Goal: Task Accomplishment & Management: Use online tool/utility

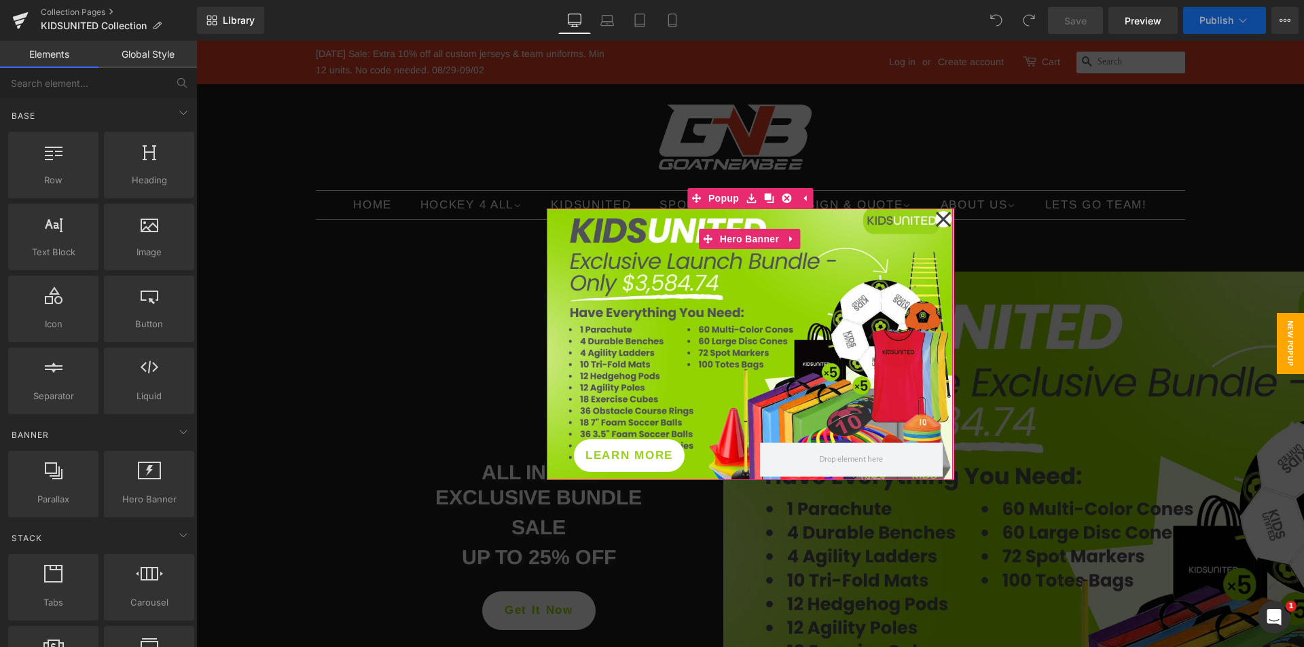
click at [846, 264] on div at bounding box center [750, 345] width 406 height 272
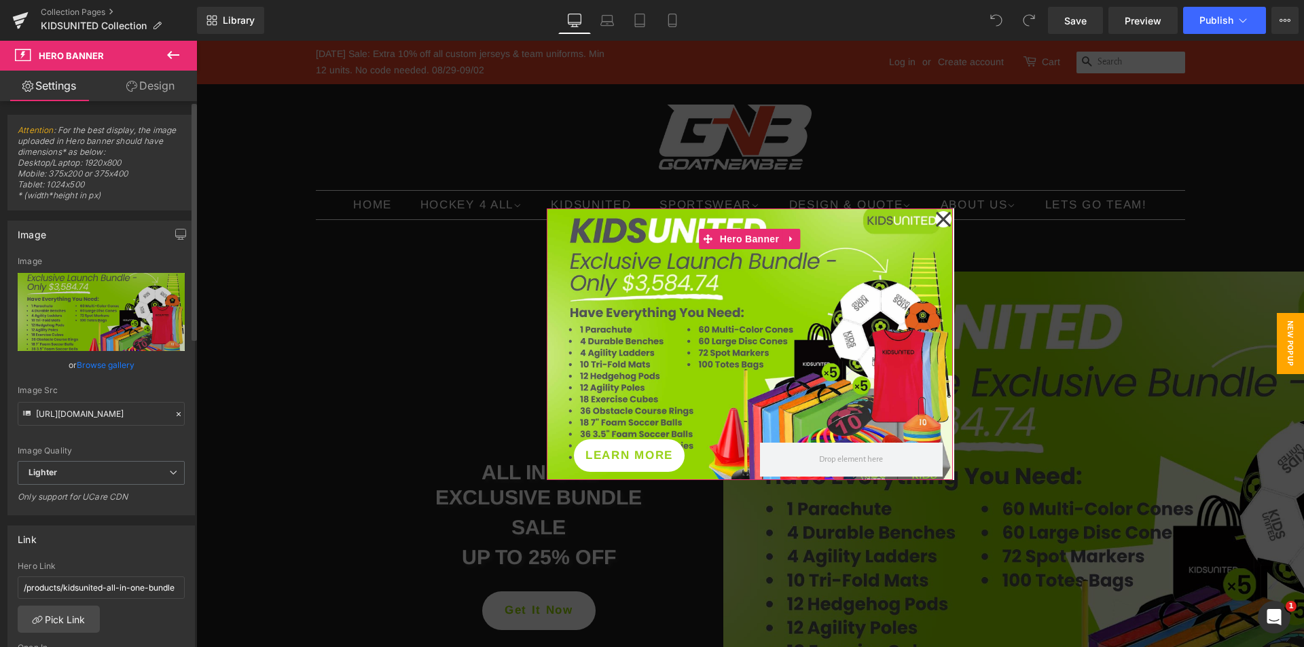
click at [98, 363] on link "Browse gallery" at bounding box center [106, 365] width 58 height 24
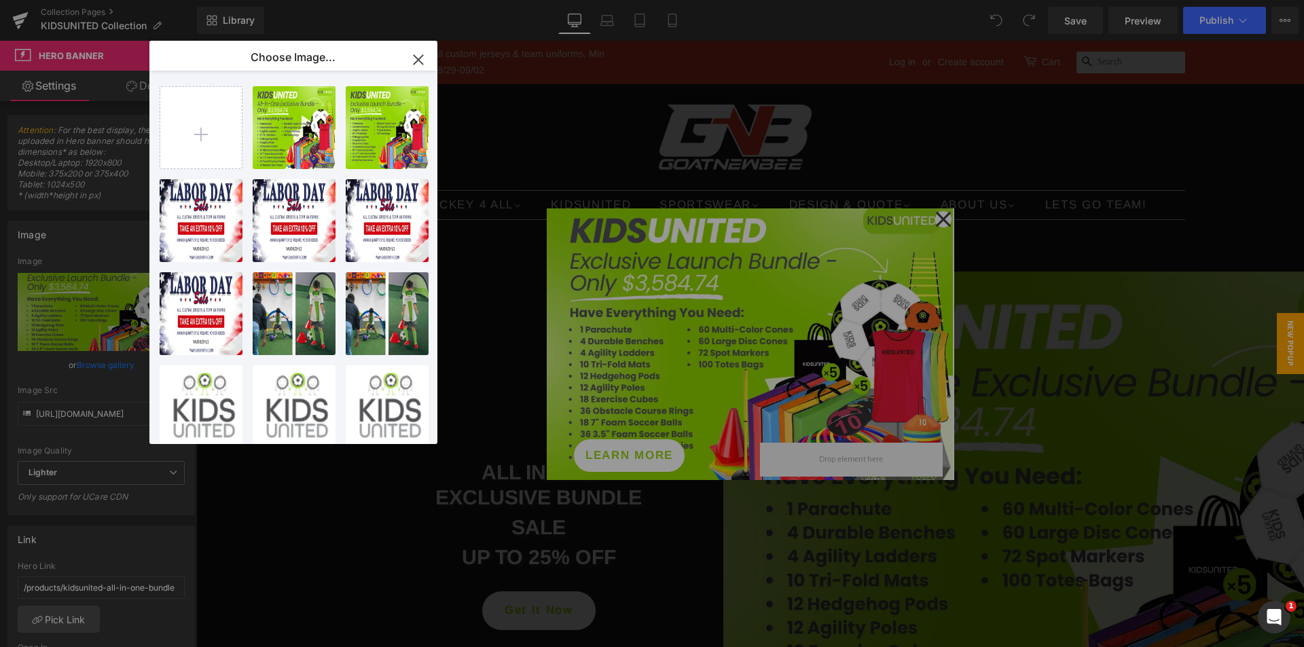
click at [416, 62] on icon "button" at bounding box center [418, 59] width 9 height 9
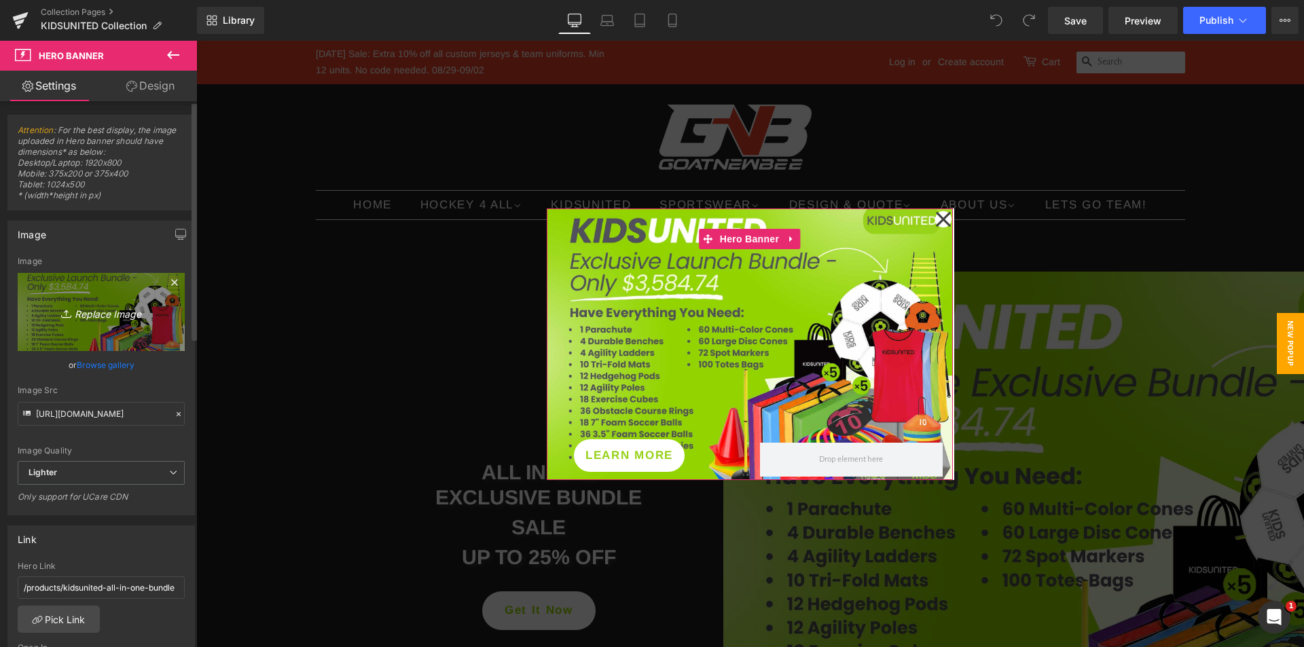
click at [115, 312] on icon "Replace Image" at bounding box center [101, 312] width 109 height 17
type input "C:\fakepath\White-and-Green-Organic-bundle-promotion-4.jpg"
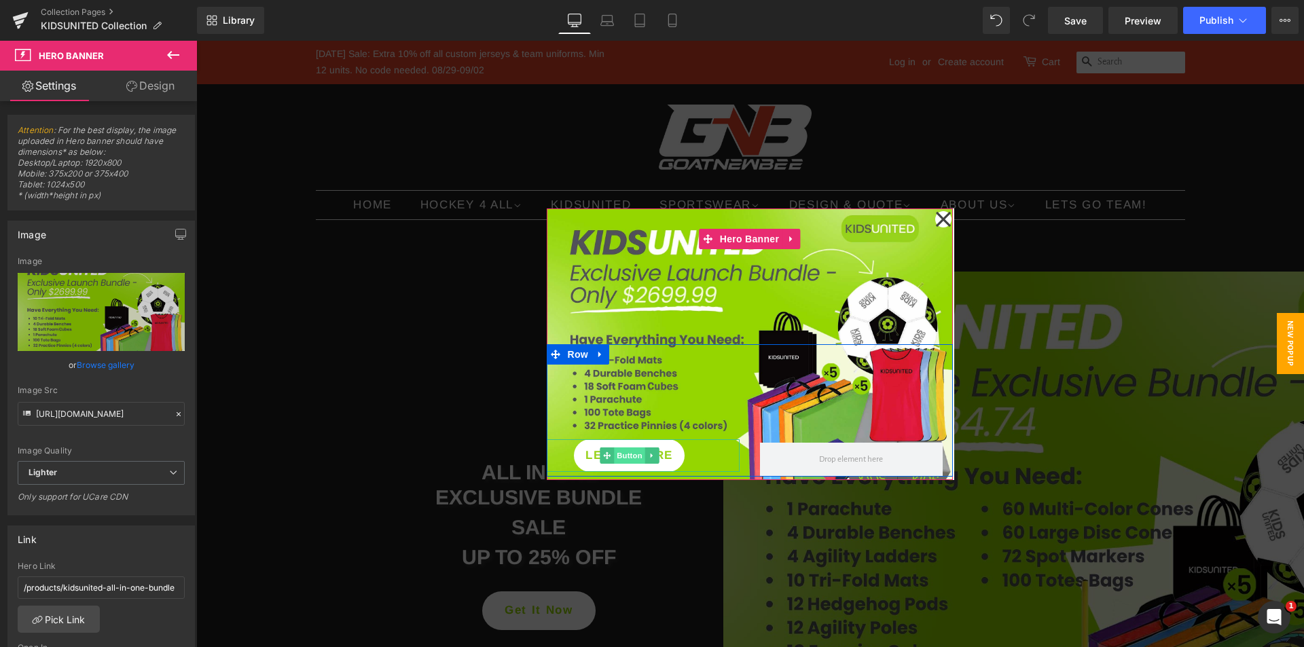
click at [628, 452] on span "Button" at bounding box center [629, 456] width 31 height 16
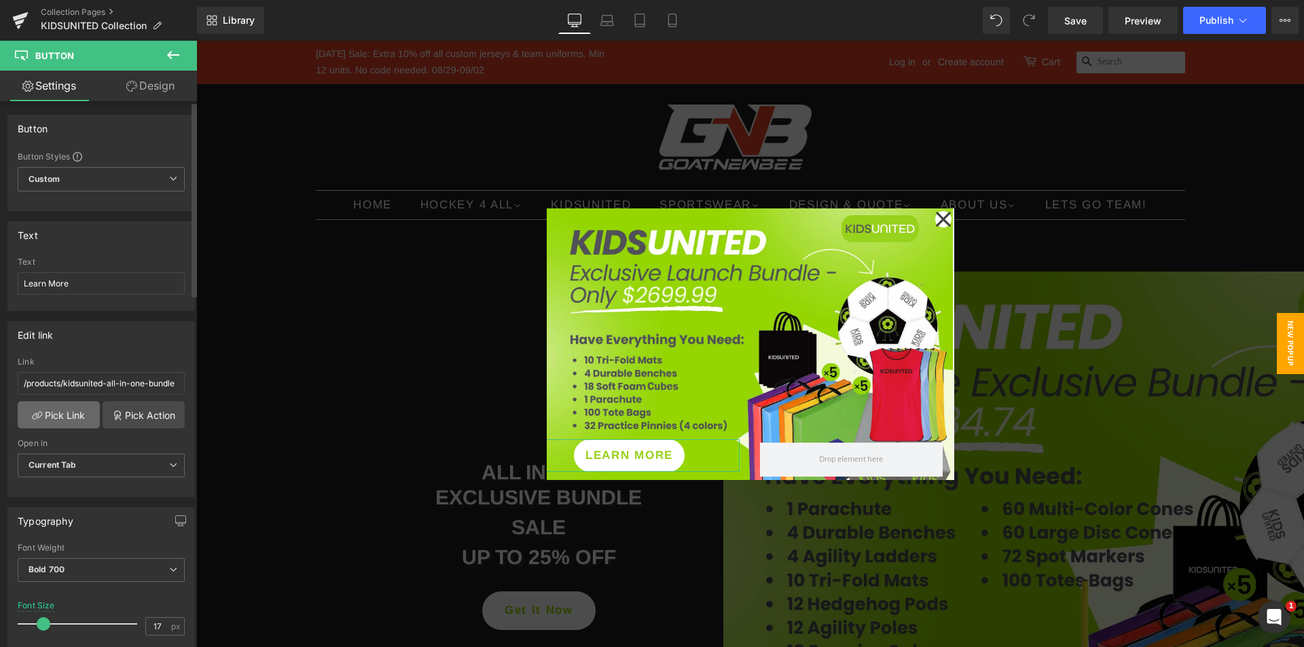
click at [75, 410] on link "Pick Link" at bounding box center [59, 414] width 82 height 27
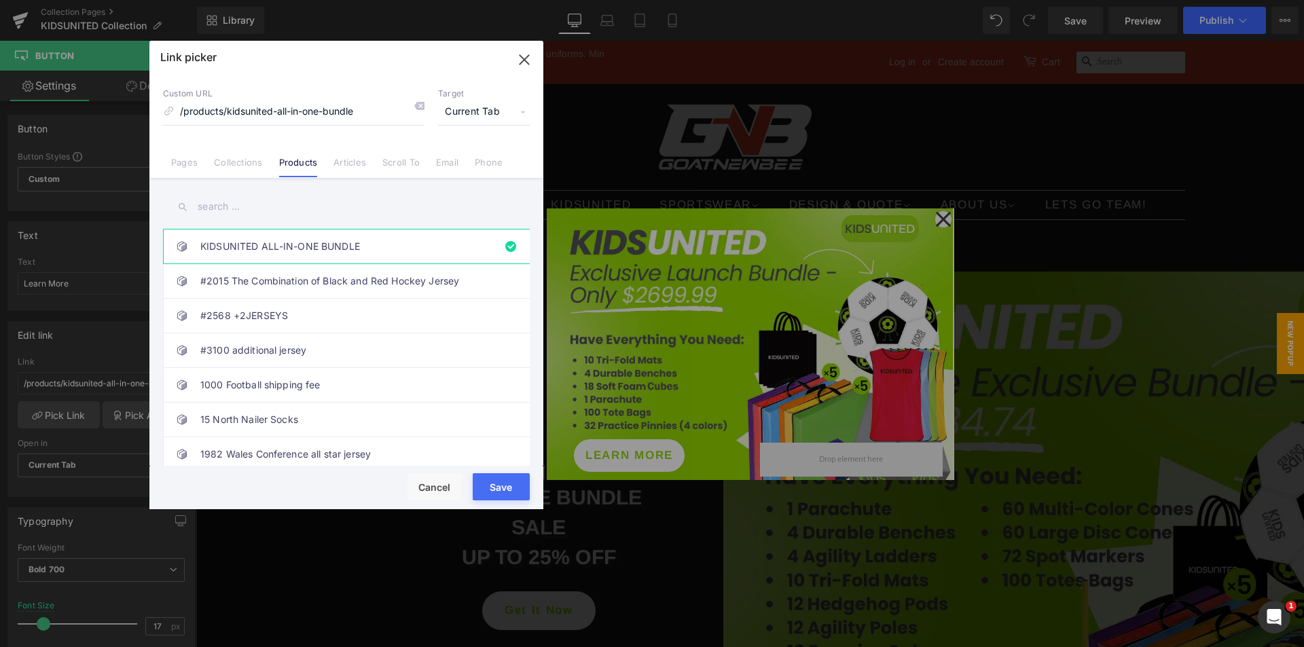
click at [242, 209] on input "text" at bounding box center [346, 207] width 367 height 31
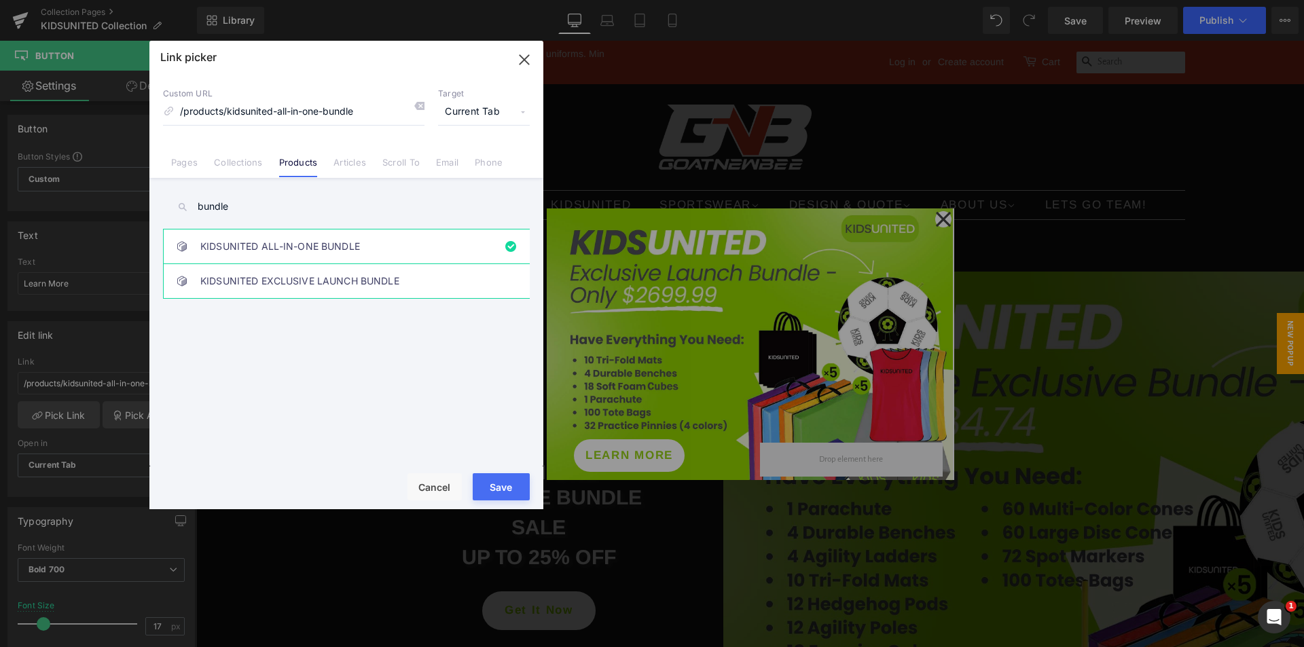
type input "bundle"
click at [262, 277] on link "KIDSUNITED EXCLUSIVE LAUNCH BUNDLE" at bounding box center [349, 281] width 299 height 34
click at [496, 485] on button "Save" at bounding box center [501, 486] width 57 height 27
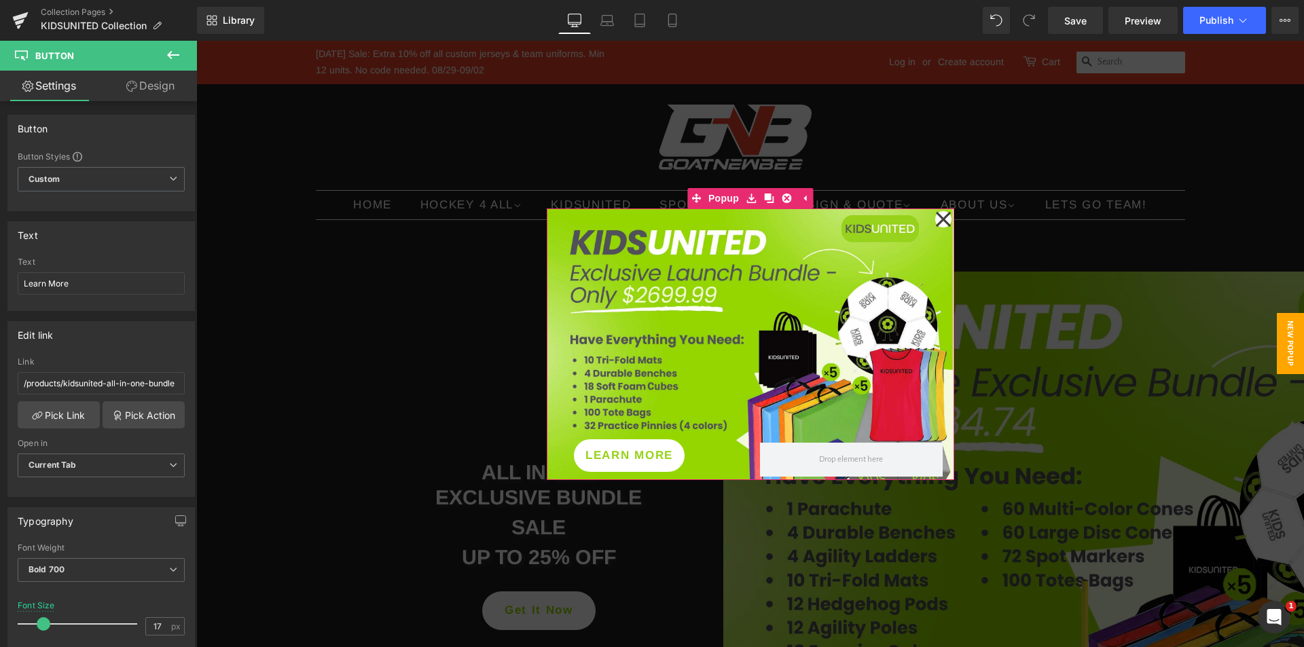
click at [935, 219] on icon at bounding box center [943, 219] width 16 height 68
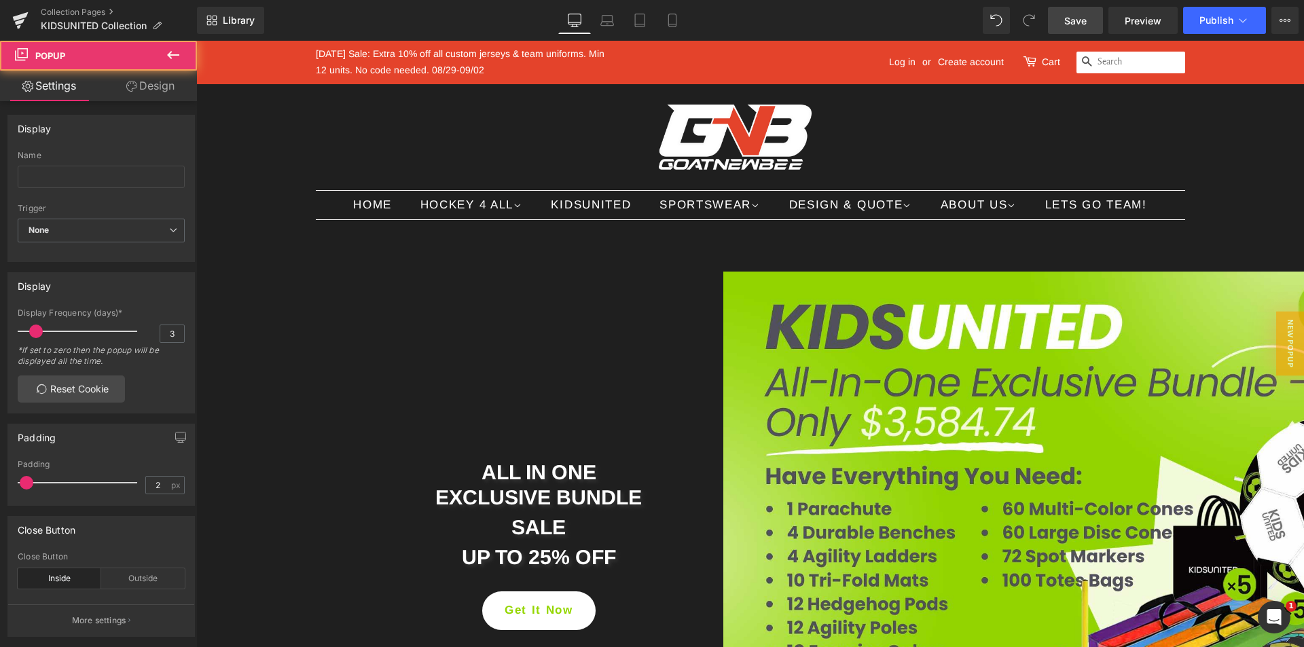
click at [1075, 14] on span "Save" at bounding box center [1075, 21] width 22 height 14
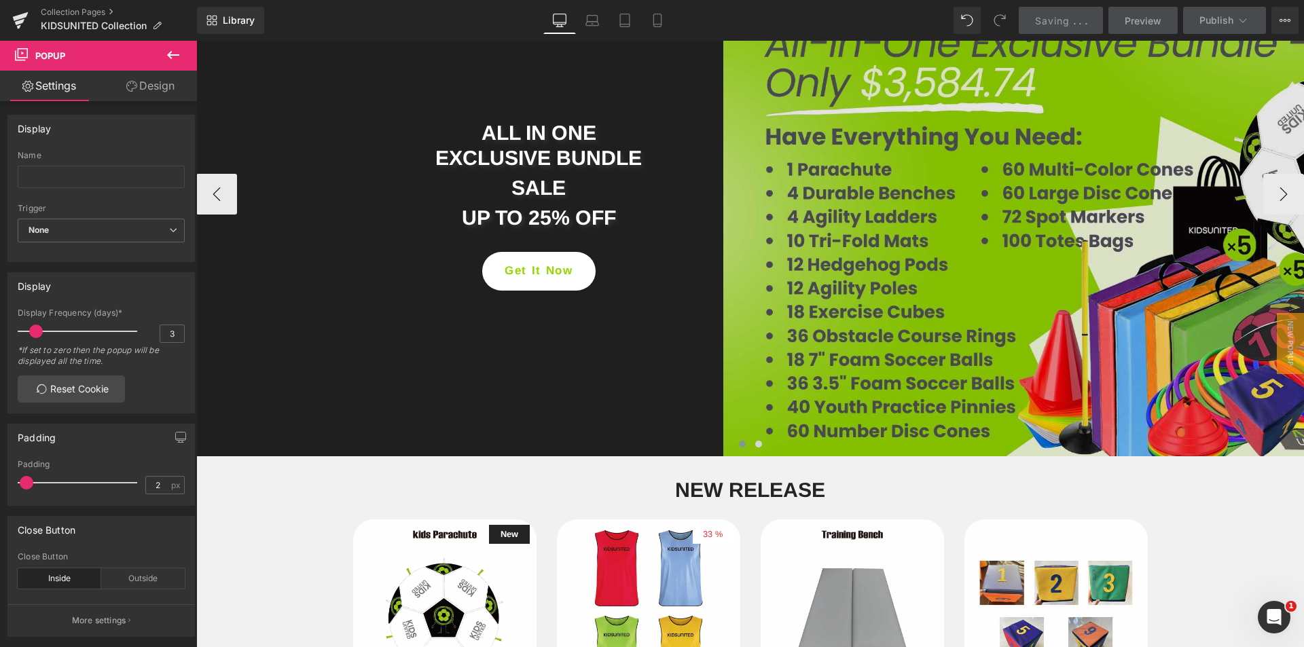
scroll to position [136, 0]
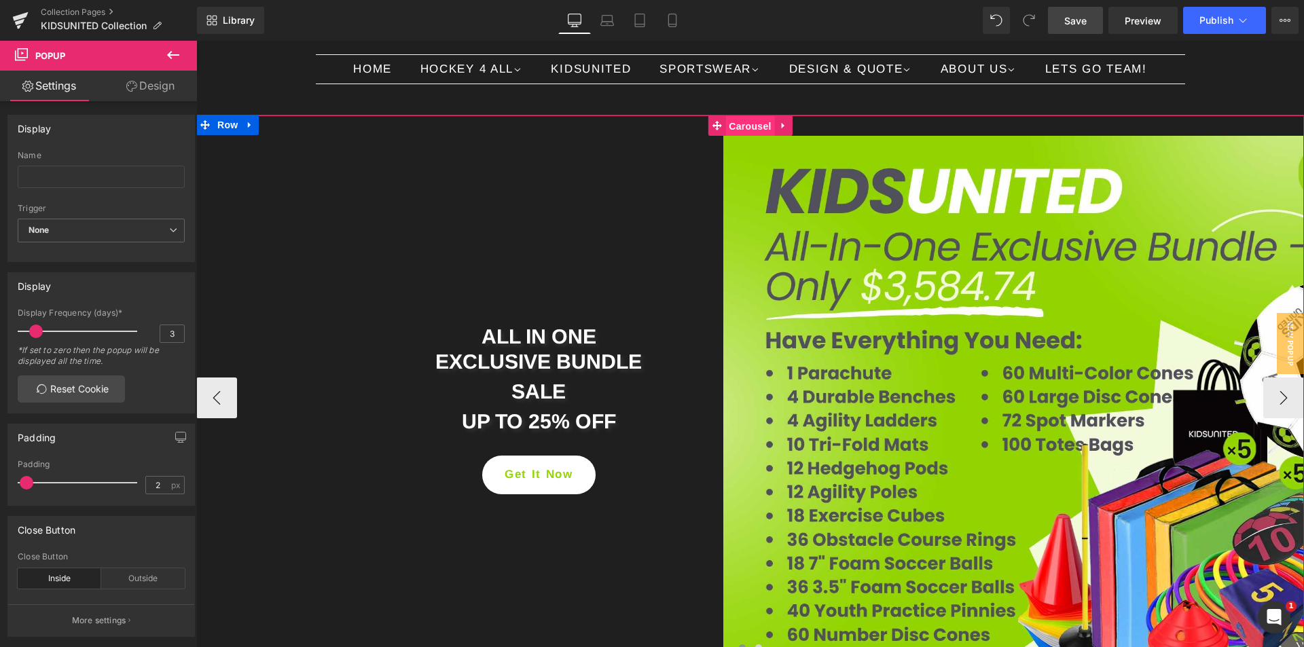
click at [748, 127] on span "Carousel" at bounding box center [749, 126] width 49 height 20
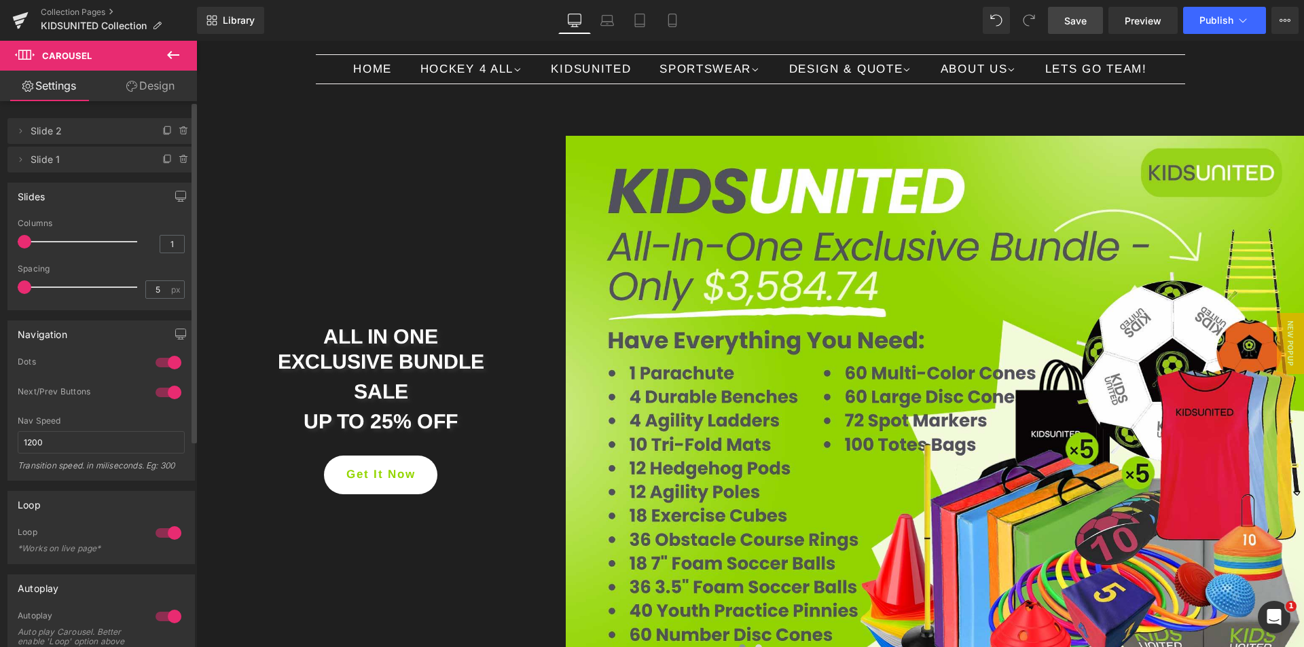
drag, startPoint x: 34, startPoint y: 289, endPoint x: 0, endPoint y: 292, distance: 34.1
click at [0, 292] on div "Slides 1 Columns 1 1 Columns 1 1 Columns 1 1 Columns 1 5px Spacing 5 px 5px Spa…" at bounding box center [101, 242] width 203 height 138
click at [608, 21] on icon at bounding box center [607, 21] width 14 height 14
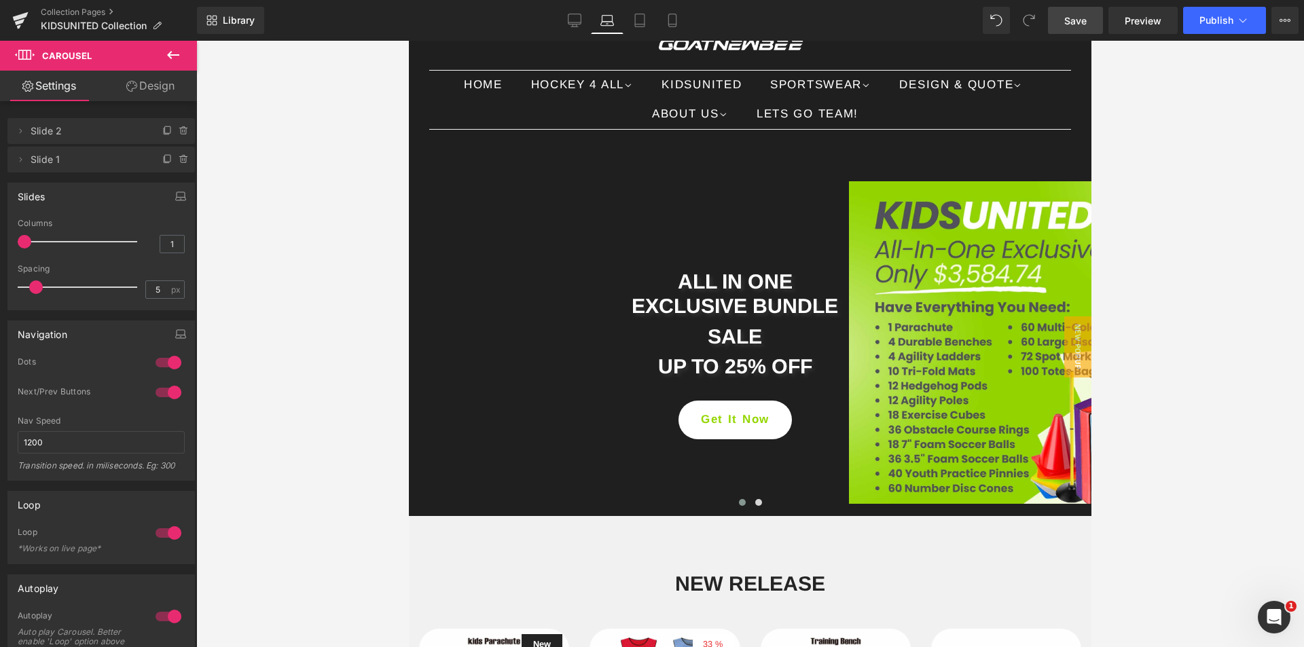
scroll to position [52, 0]
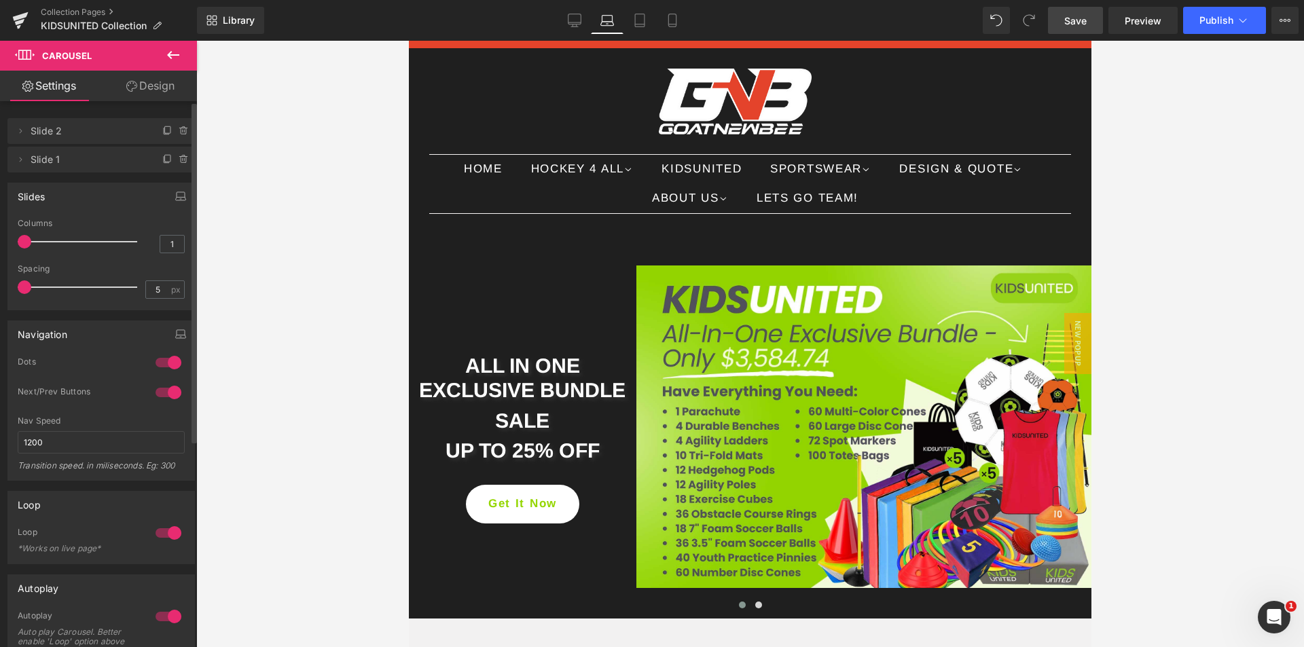
click at [0, 285] on div "Slides 1 Columns 1 1 Columns 1 1 Columns 1 1 Columns 1 5px Spacing 5 px 5px Spa…" at bounding box center [101, 242] width 203 height 138
click at [644, 33] on link "Tablet" at bounding box center [640, 20] width 33 height 27
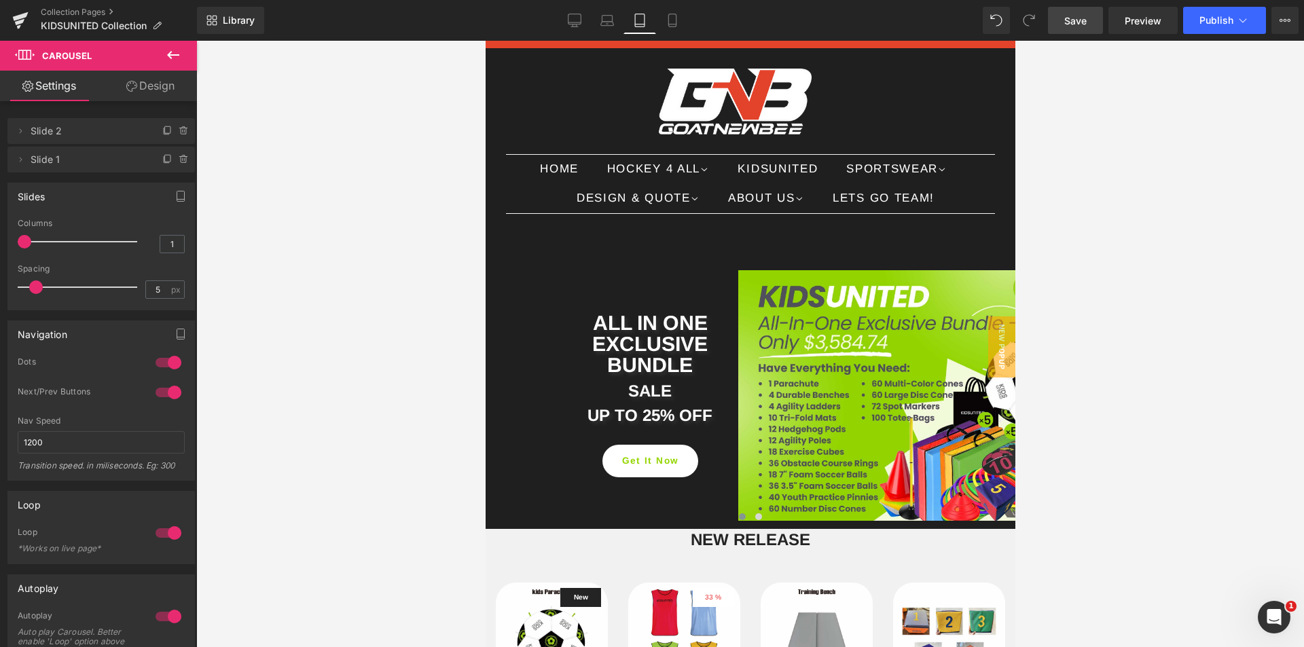
scroll to position [68, 0]
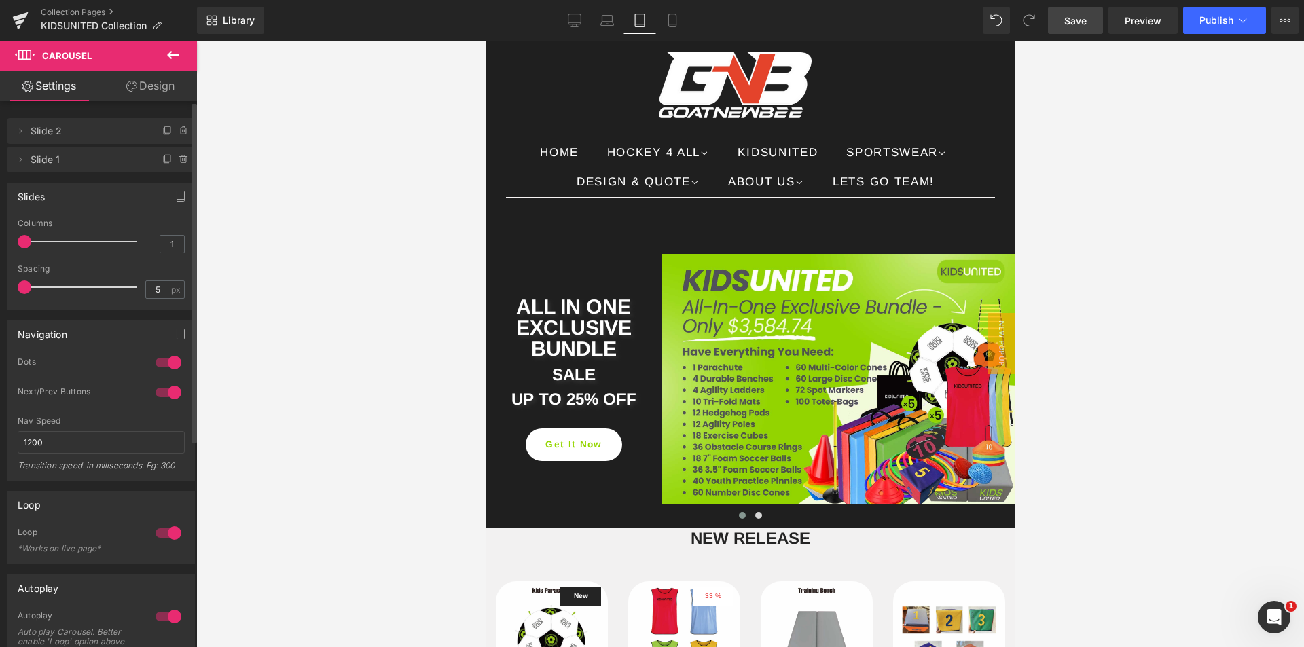
drag, startPoint x: 31, startPoint y: 289, endPoint x: 0, endPoint y: 285, distance: 31.4
click at [0, 285] on div "Slides 1 Columns 1 1 Columns 1 1 Columns 1 1 Columns 1 5px Spacing 5 px 5px Spa…" at bounding box center [101, 242] width 203 height 138
click at [675, 28] on link "Mobile" at bounding box center [672, 20] width 33 height 27
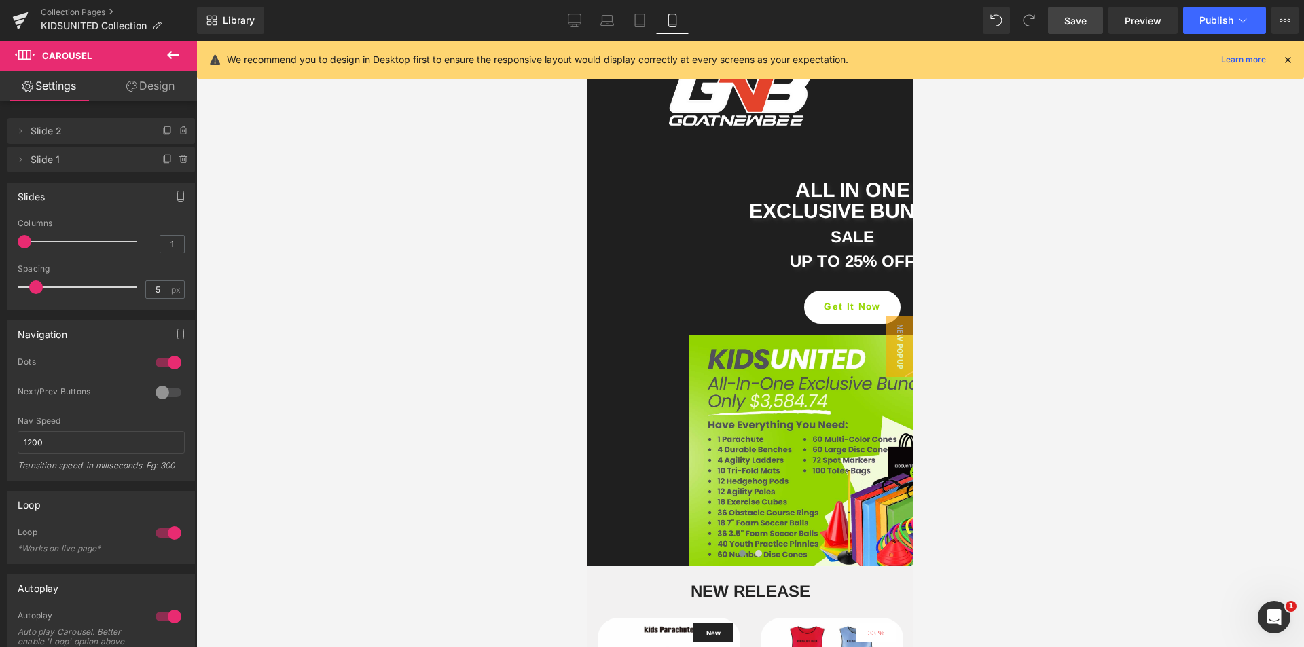
scroll to position [0, 0]
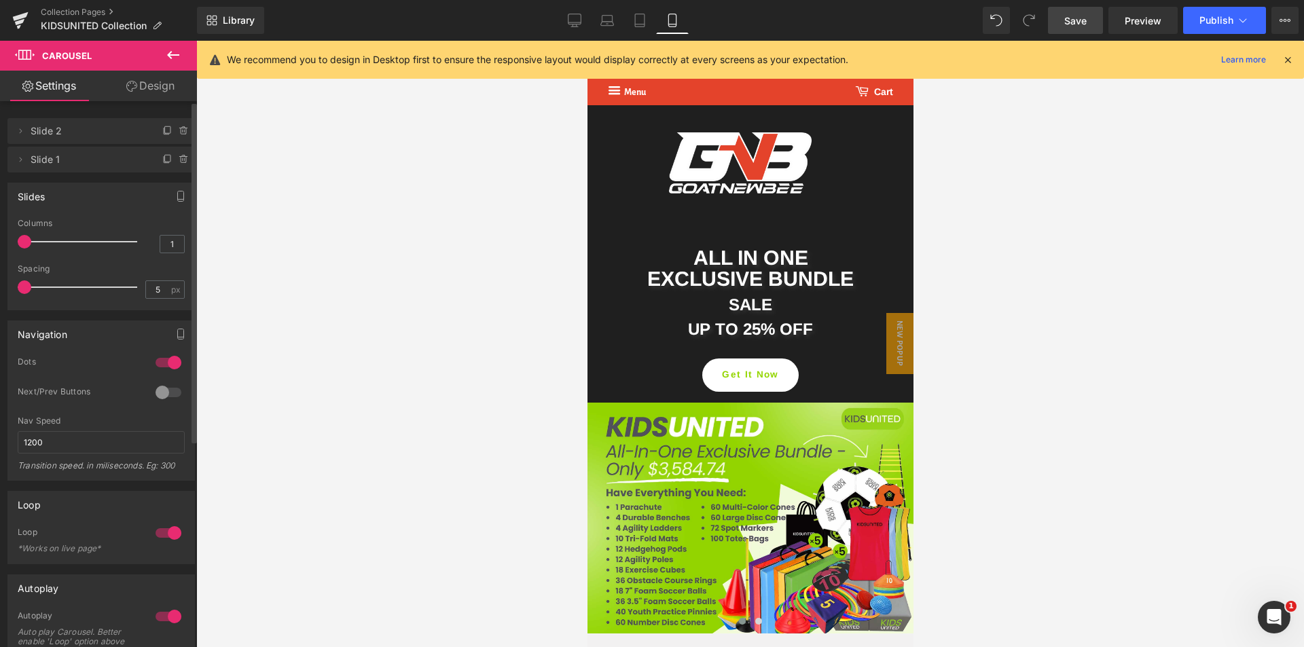
drag, startPoint x: 33, startPoint y: 289, endPoint x: 0, endPoint y: 294, distance: 33.1
click at [0, 294] on div "Slides 1 Columns 1 1 Columns 1 1 Columns 1 1 Columns 1 5px Spacing 5 px 5px Spa…" at bounding box center [101, 242] width 203 height 138
click at [581, 20] on icon at bounding box center [575, 19] width 13 height 10
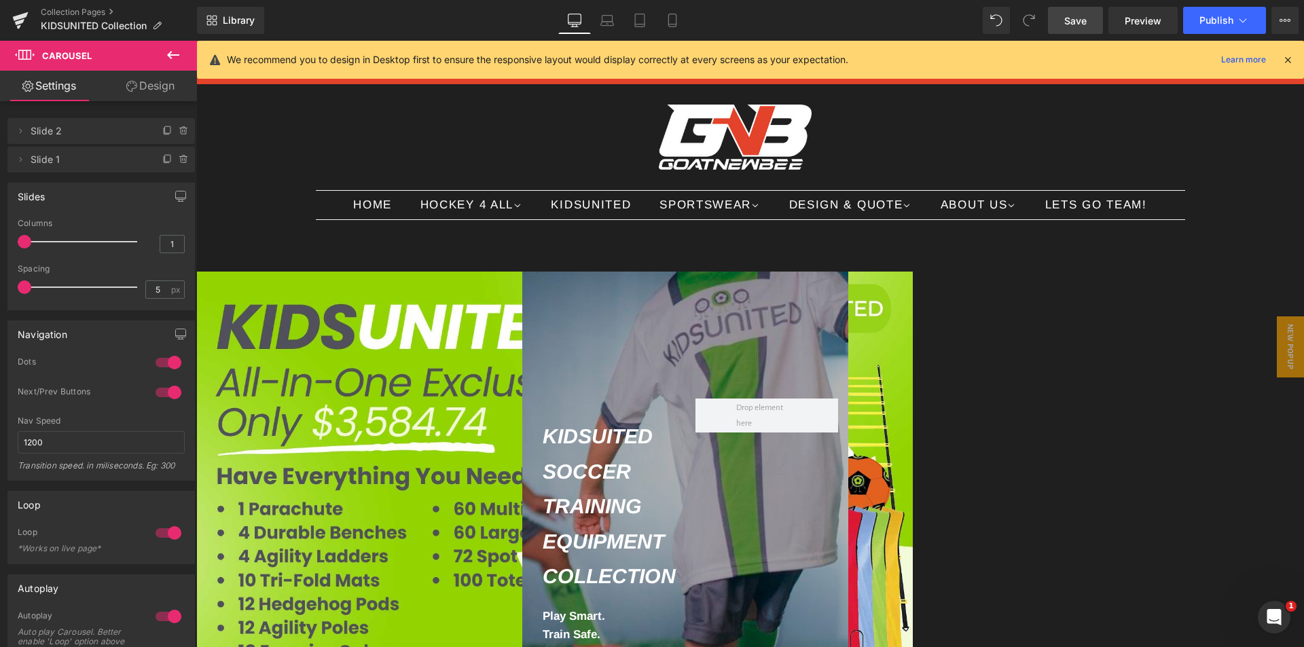
scroll to position [22, 0]
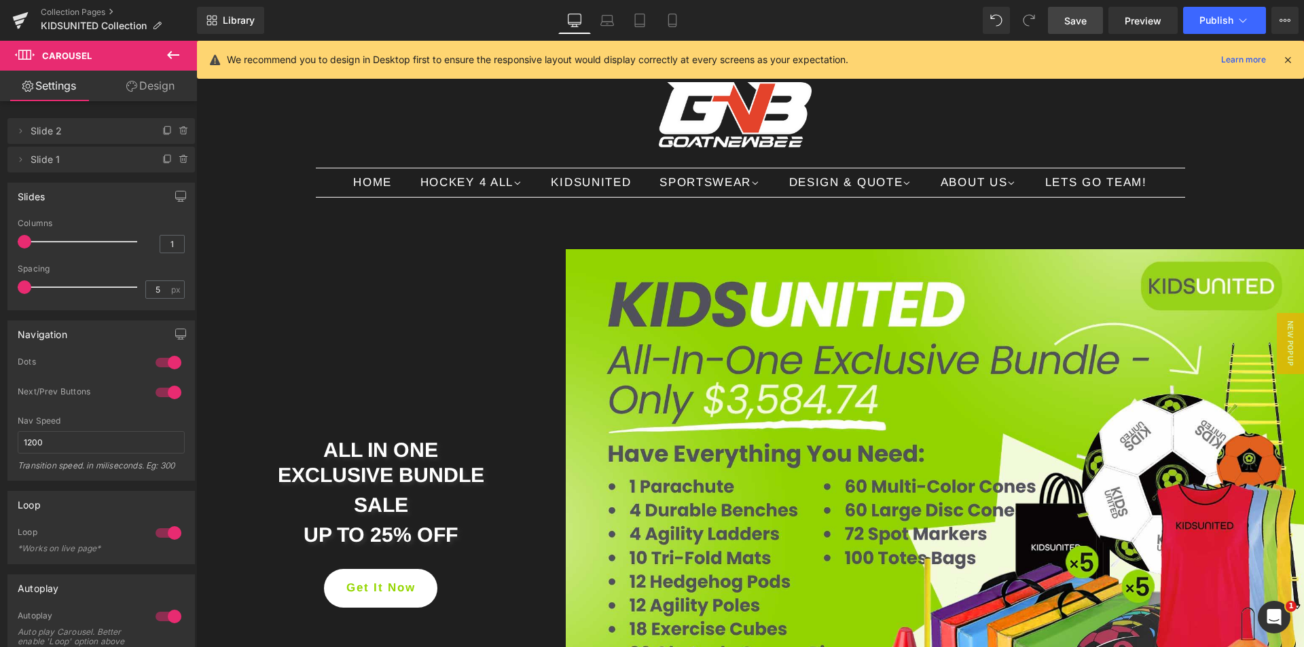
drag, startPoint x: 1082, startPoint y: 24, endPoint x: 433, endPoint y: 312, distance: 710.1
click at [1082, 24] on span "Save" at bounding box center [1075, 21] width 22 height 14
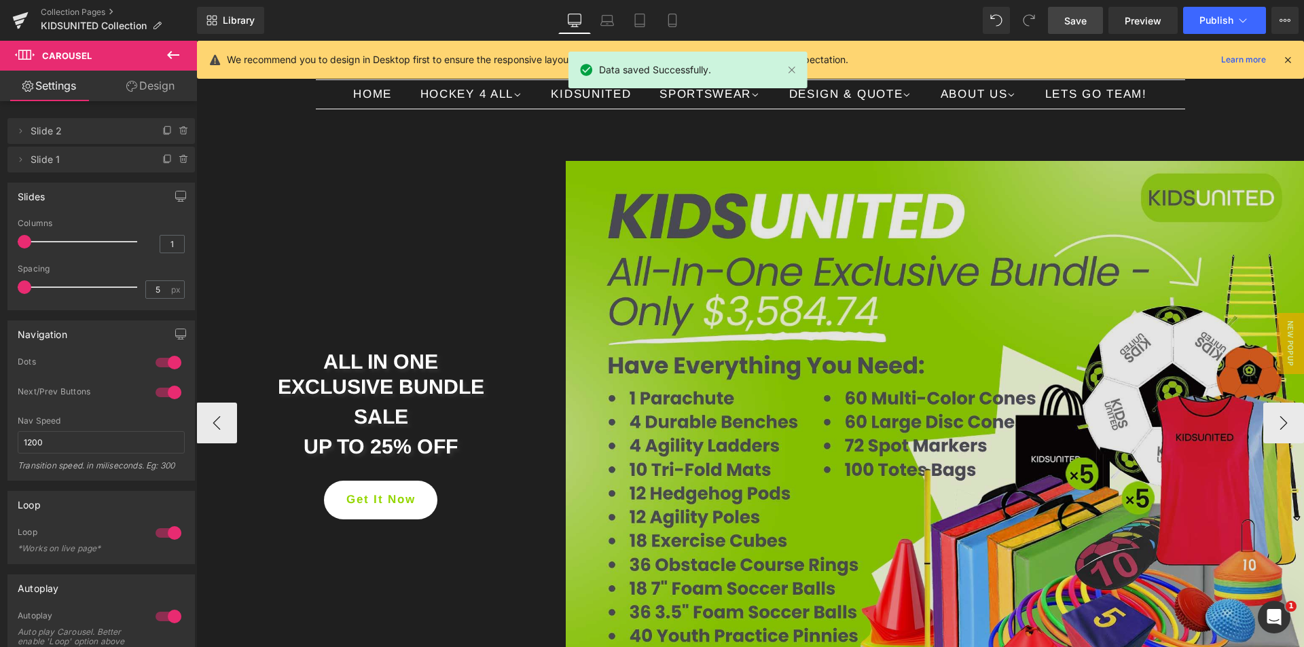
scroll to position [90, 0]
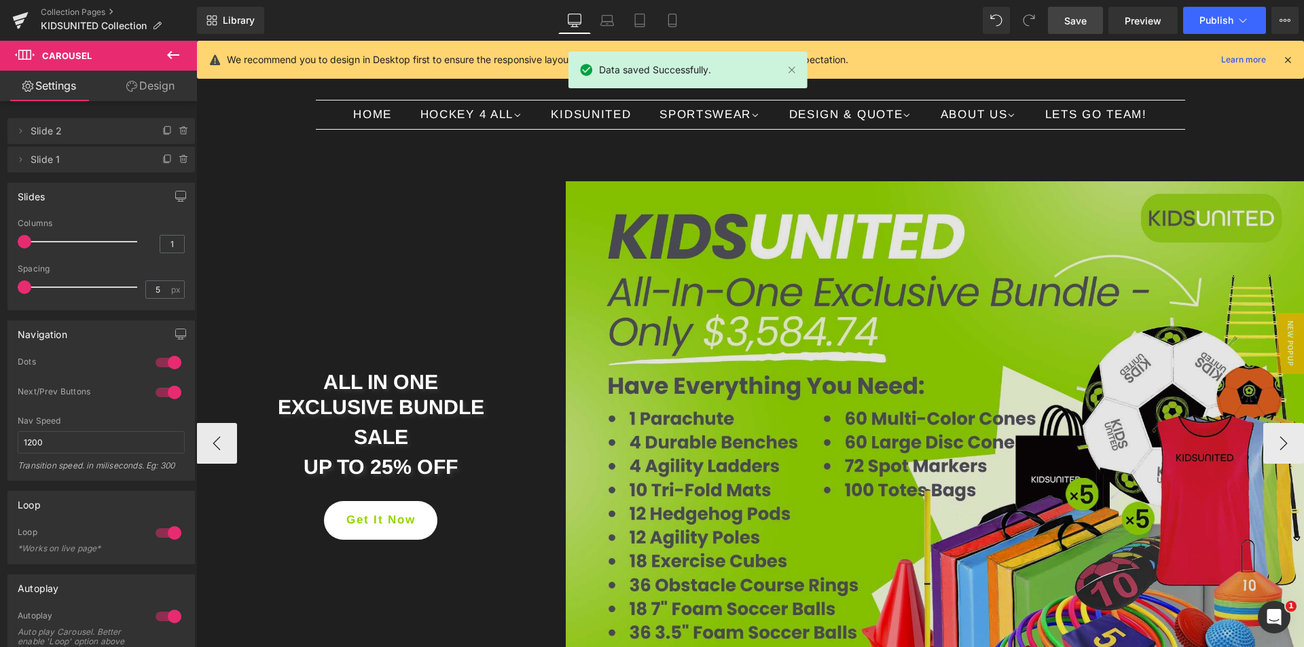
click at [851, 258] on img at bounding box center [935, 443] width 738 height 524
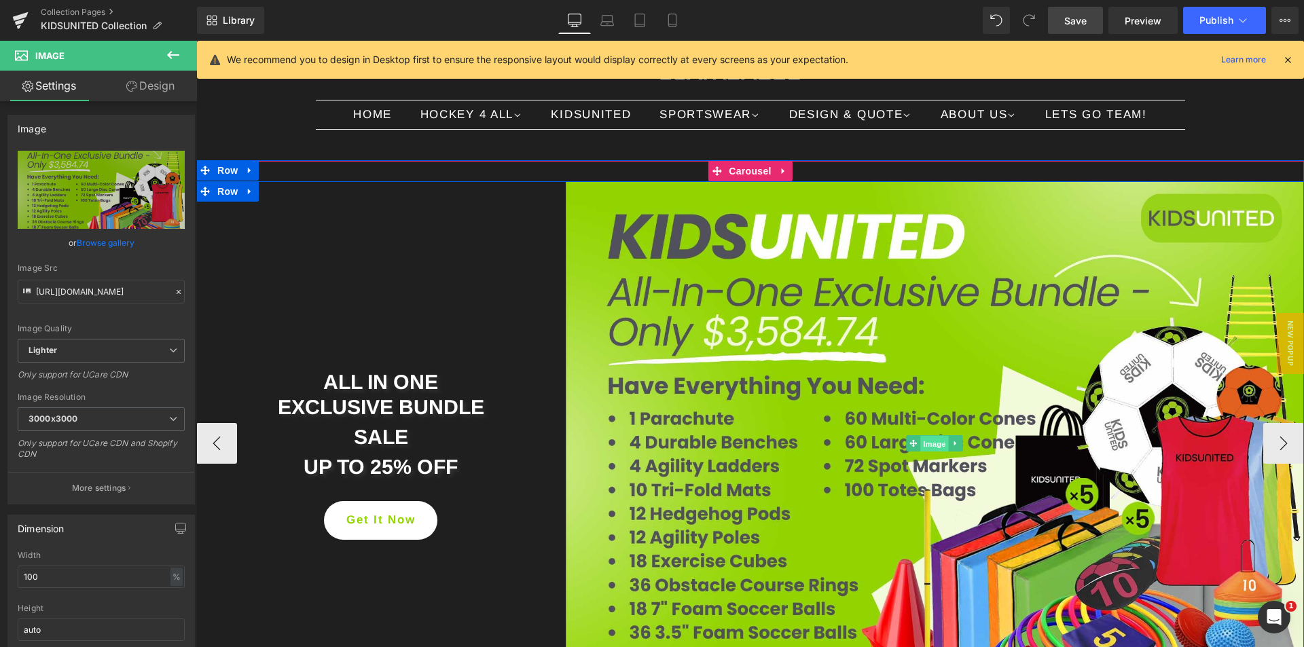
click at [928, 441] on span "Image" at bounding box center [935, 444] width 29 height 16
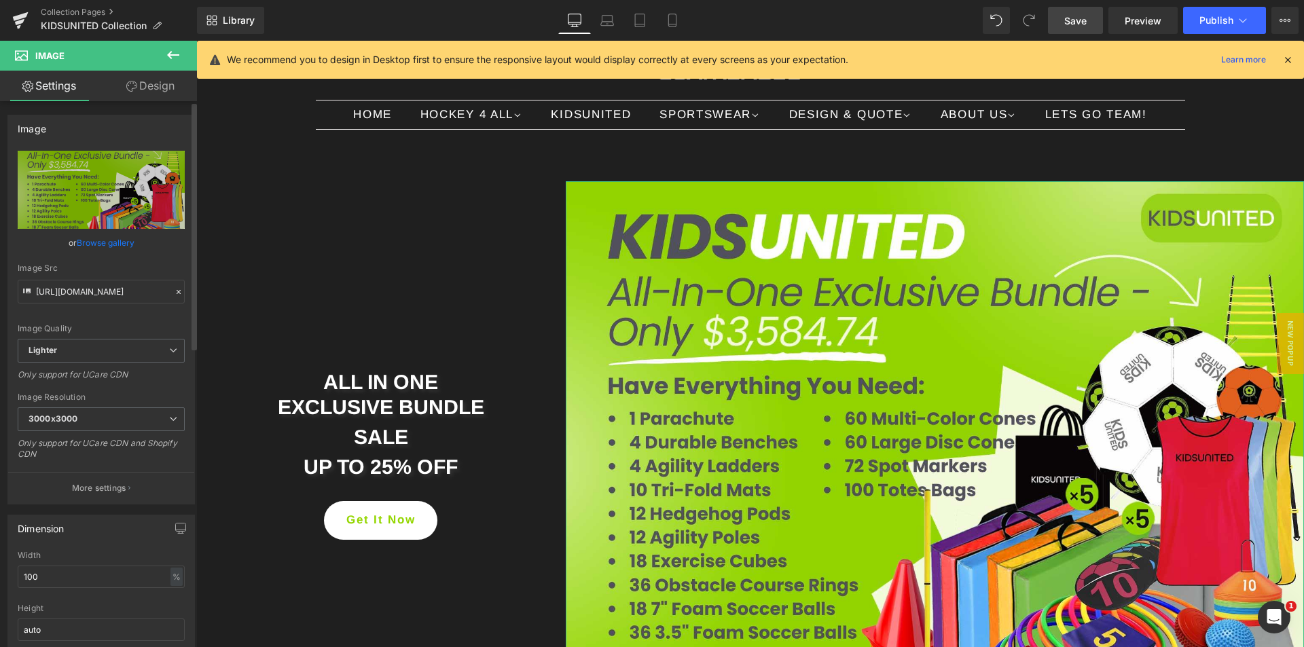
click at [106, 241] on link "Browse gallery" at bounding box center [106, 243] width 58 height 24
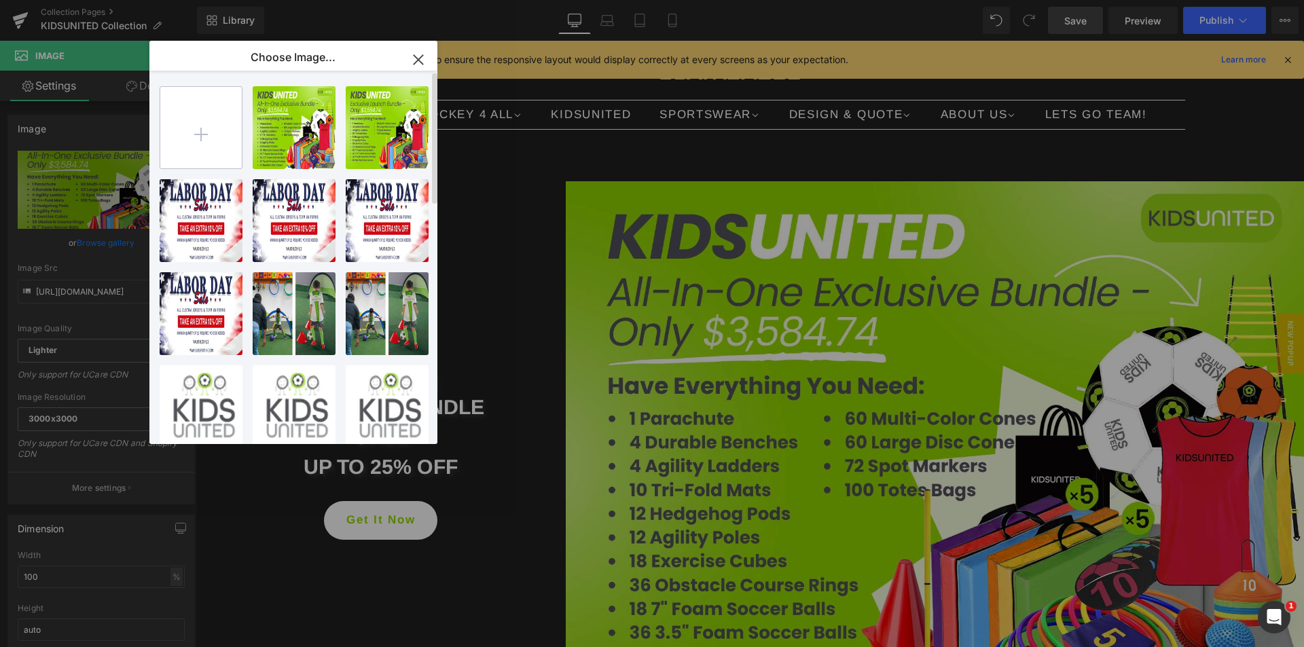
click at [191, 143] on input "file" at bounding box center [201, 128] width 82 height 82
type input "C:\fakepath\White-and-Green-Organic-bundle-promotion-4.jpg"
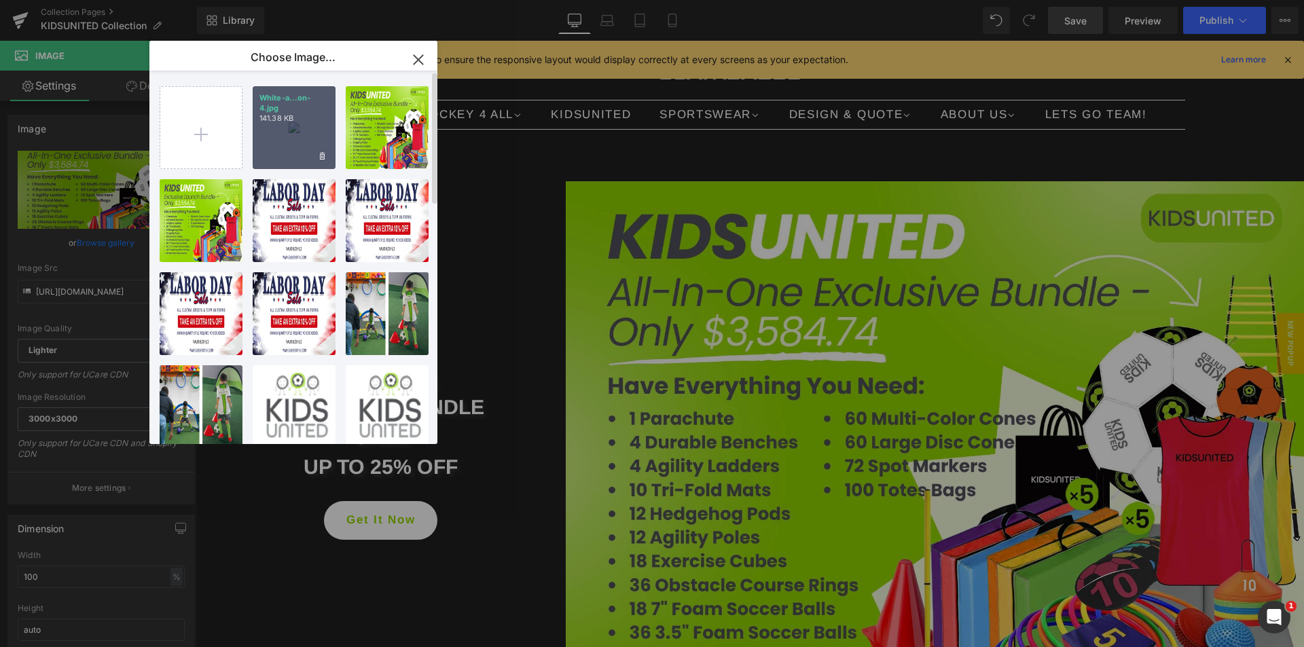
click at [300, 151] on div "White-a...on-4.jpg 141.38 KB" at bounding box center [294, 127] width 83 height 83
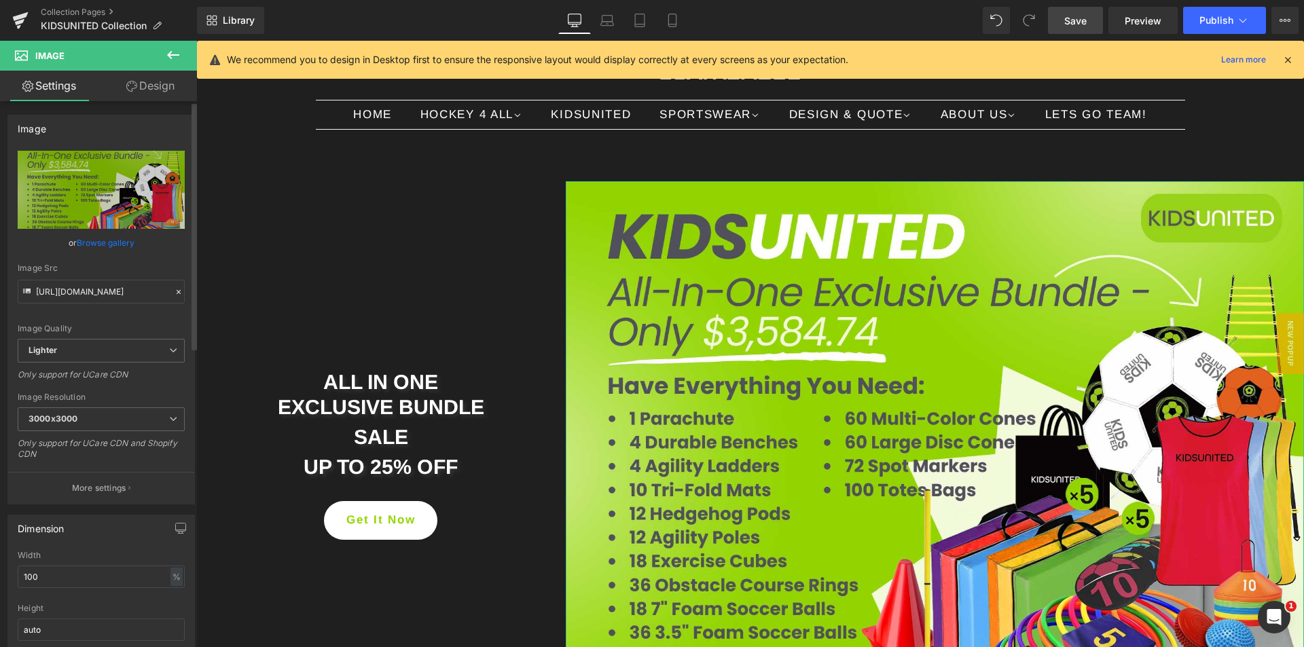
click at [111, 247] on link "Browse gallery" at bounding box center [106, 243] width 58 height 24
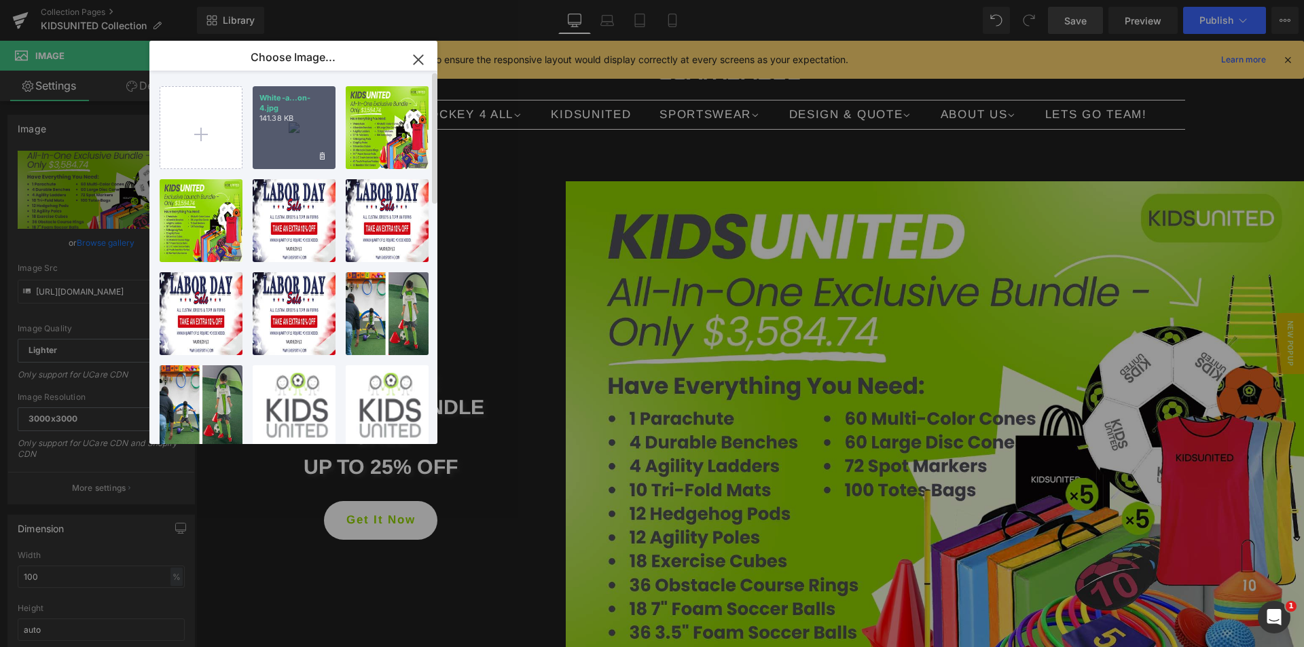
click at [291, 122] on p "141.38 KB" at bounding box center [293, 118] width 69 height 10
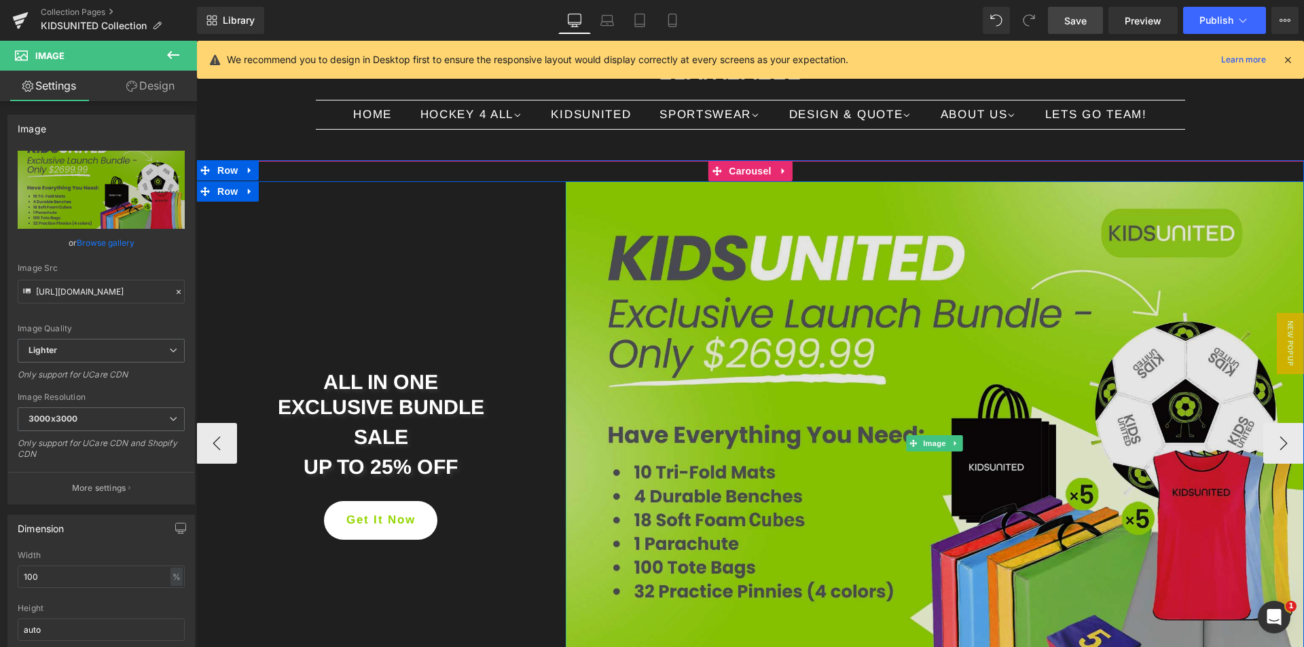
scroll to position [158, 0]
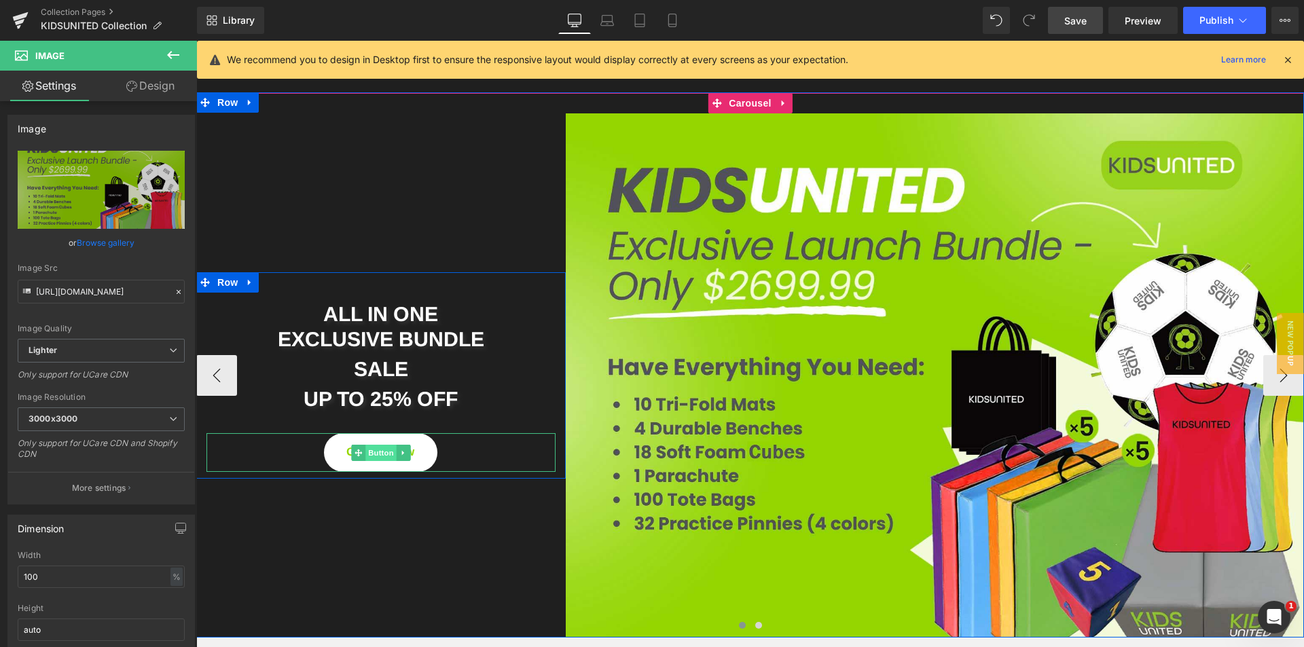
click at [367, 452] on span "Button" at bounding box center [380, 453] width 31 height 16
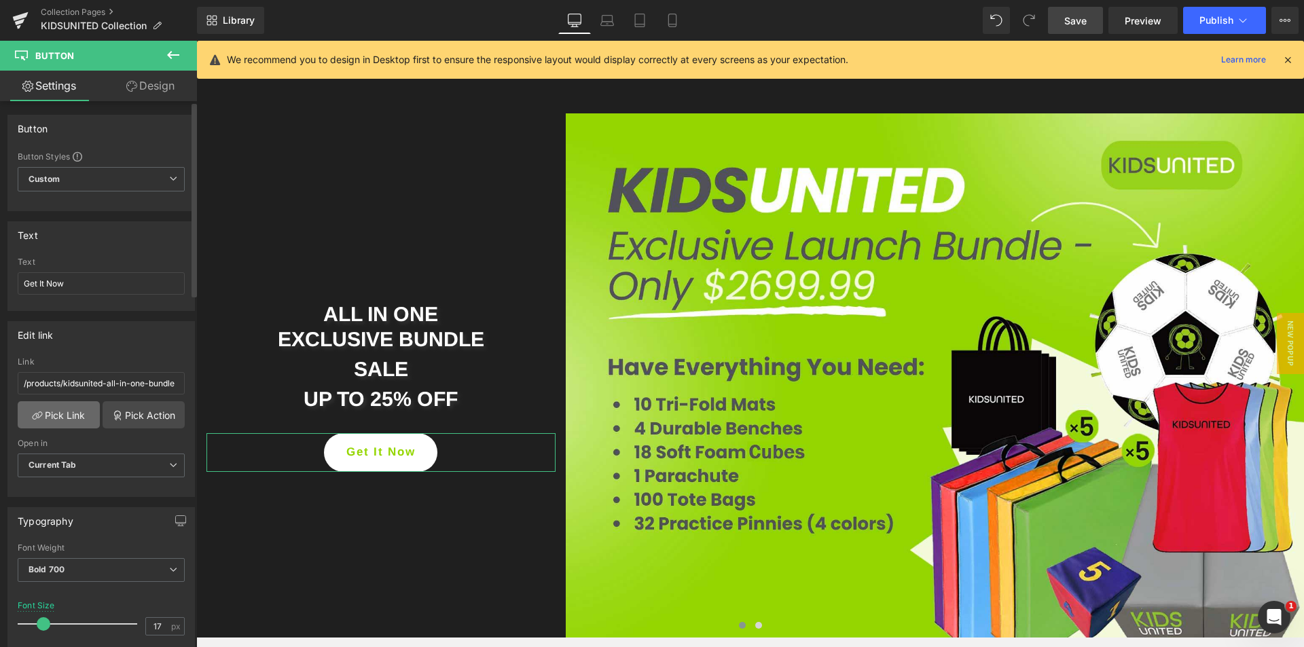
click at [76, 416] on link "Pick Link" at bounding box center [59, 414] width 82 height 27
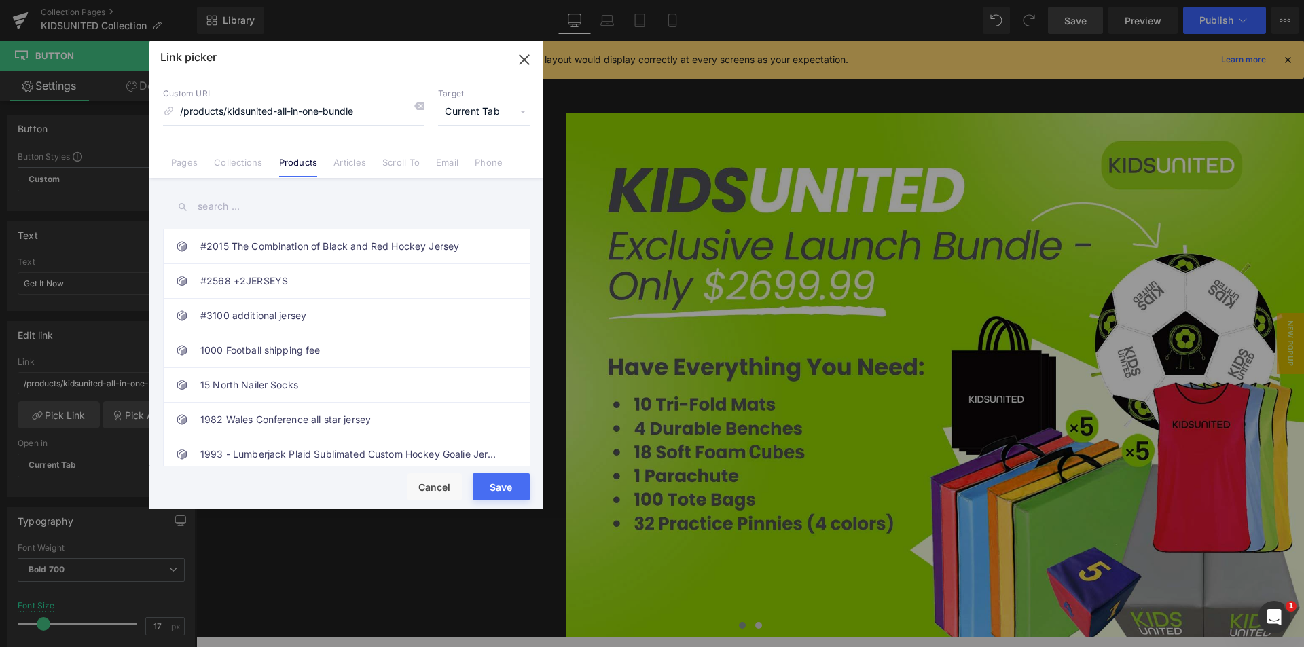
click at [213, 204] on input "text" at bounding box center [346, 207] width 367 height 31
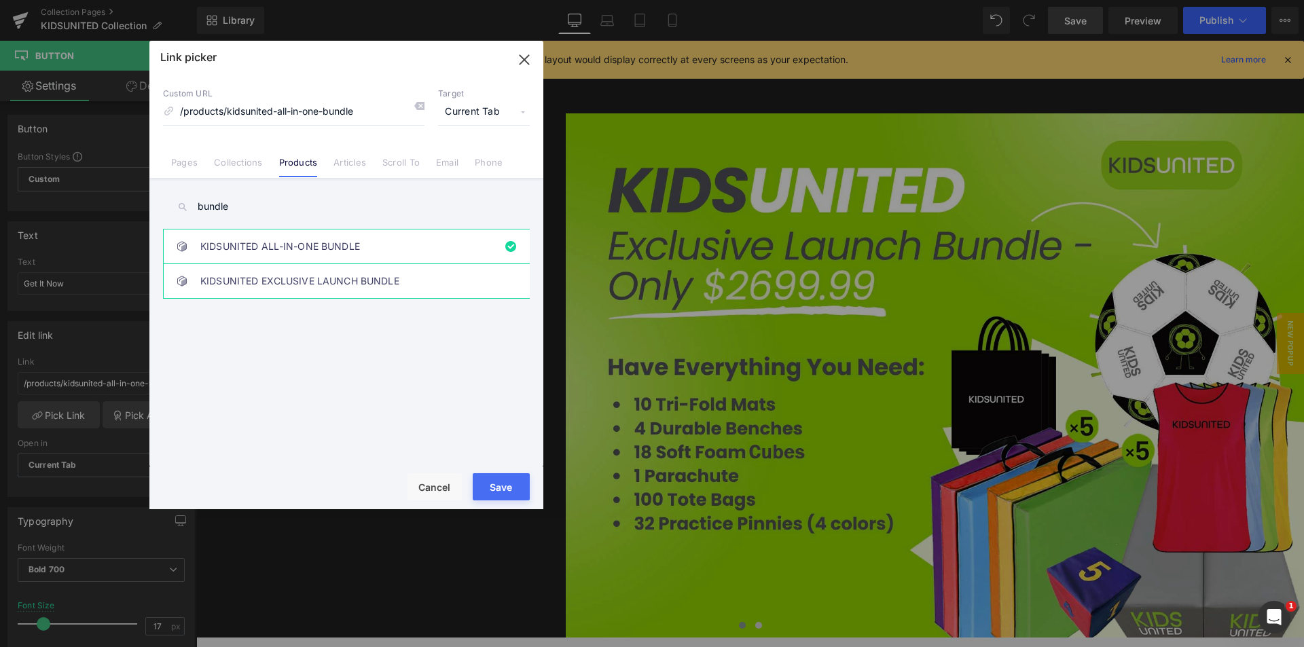
type input "bundle"
click at [243, 276] on link "KIDSUNITED EXCLUSIVE LAUNCH BUNDLE" at bounding box center [349, 281] width 299 height 34
drag, startPoint x: 500, startPoint y: 489, endPoint x: 304, endPoint y: 456, distance: 199.0
click at [500, 489] on button "Save" at bounding box center [501, 486] width 57 height 27
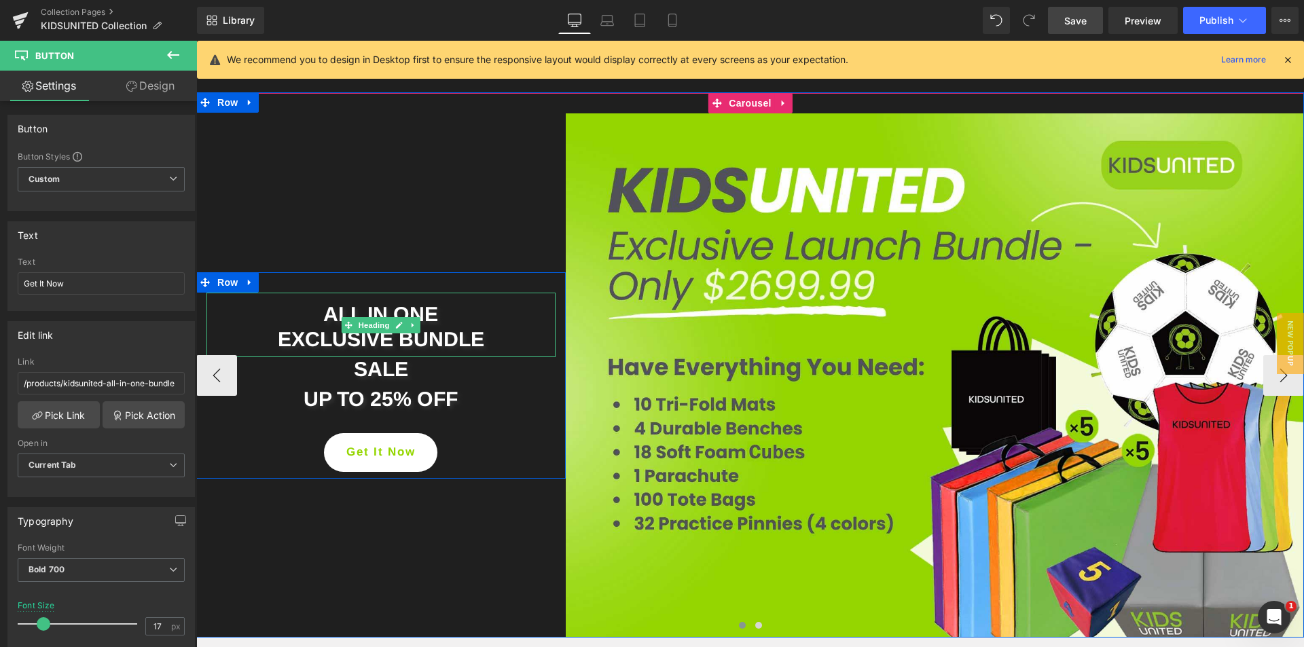
click at [323, 310] on span "ALL IN ONE" at bounding box center [380, 314] width 115 height 22
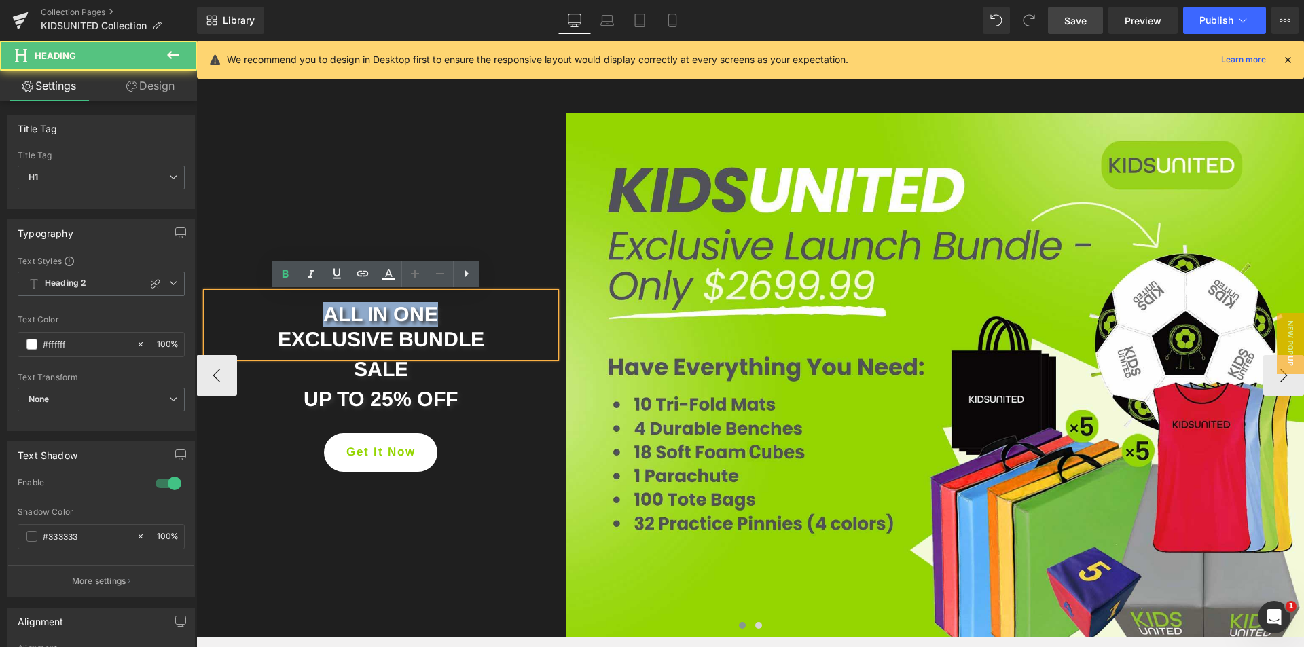
drag, startPoint x: 319, startPoint y: 311, endPoint x: 425, endPoint y: 314, distance: 106.7
click at [425, 314] on span "ALL IN ONE" at bounding box center [380, 314] width 115 height 22
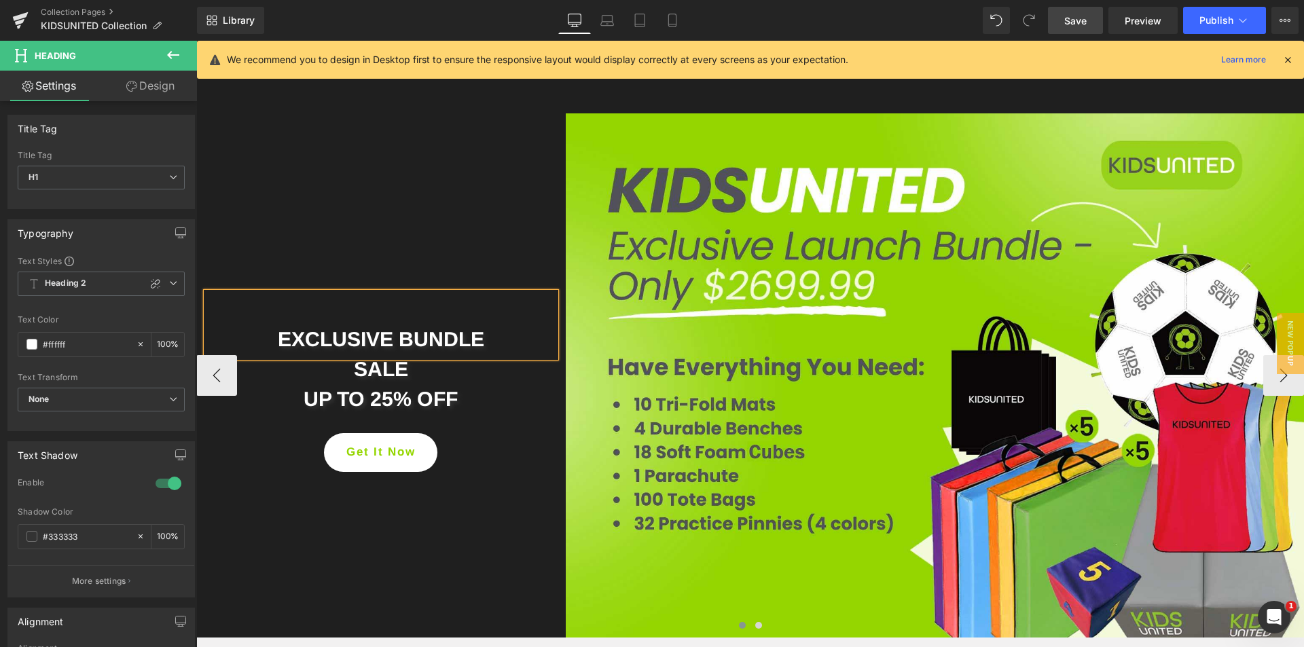
scroll to position [170, 0]
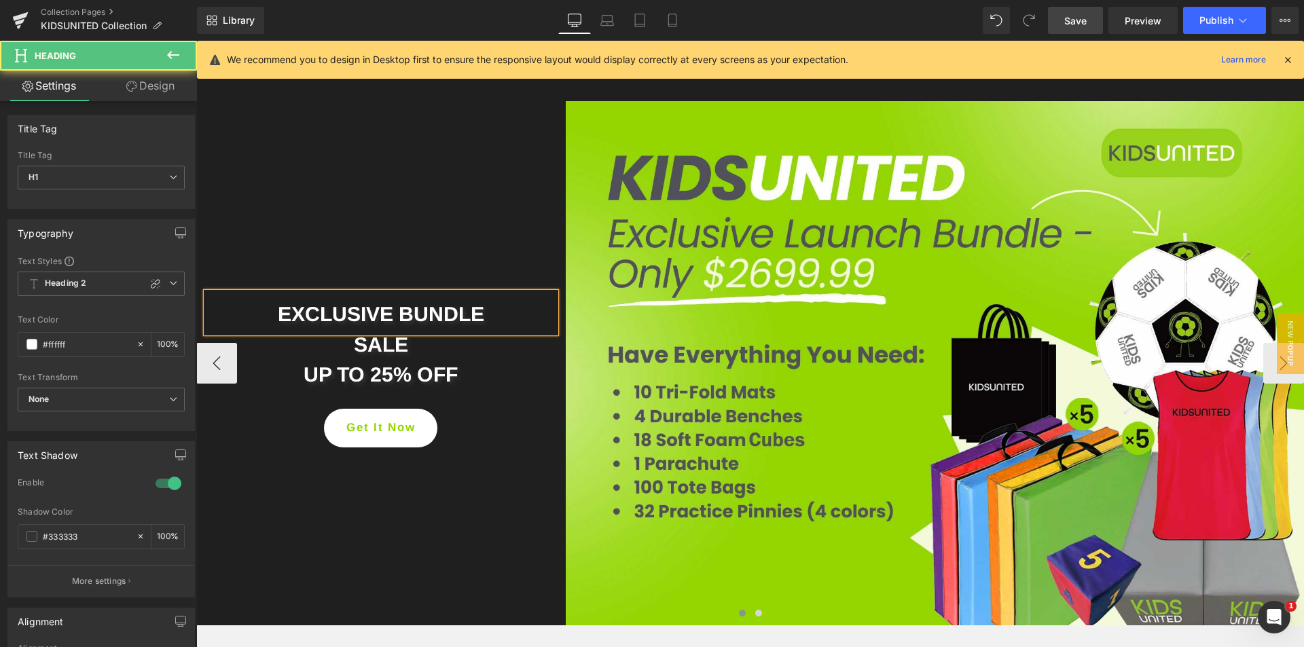
click at [394, 312] on span "EXCLUSIVE BUNDLE" at bounding box center [381, 314] width 206 height 22
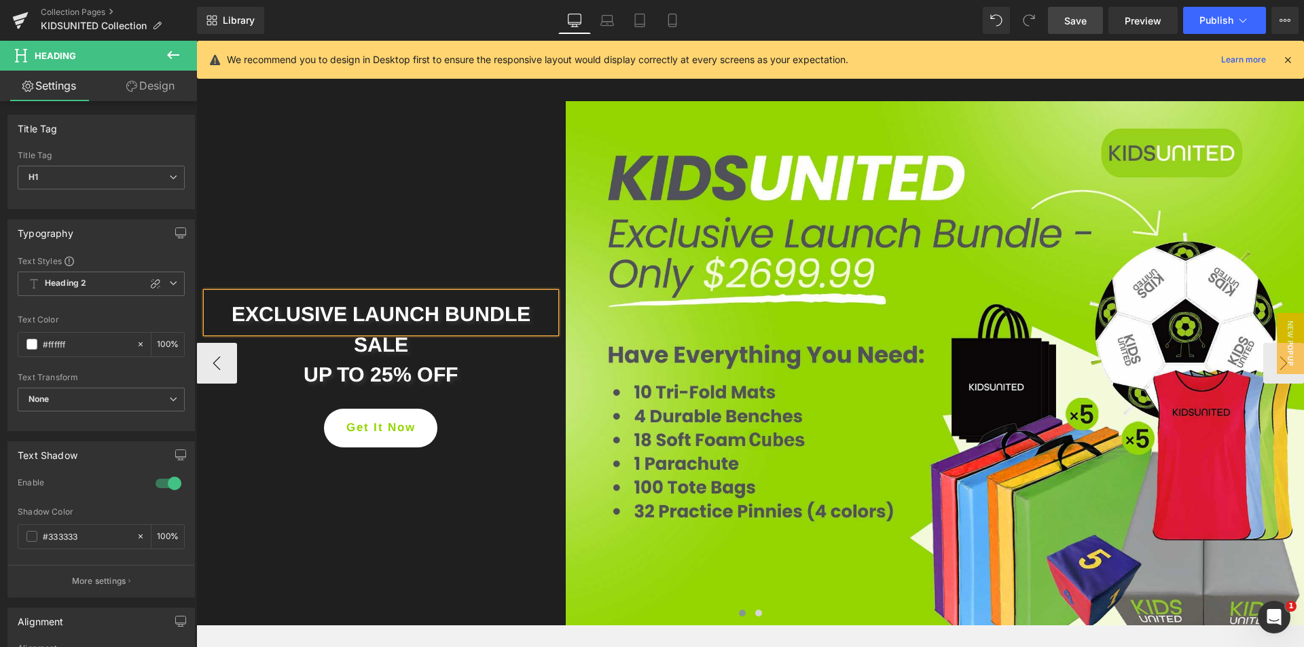
click at [232, 314] on span "EXCLUSIVE LAUNCH BUNDLE" at bounding box center [381, 314] width 299 height 22
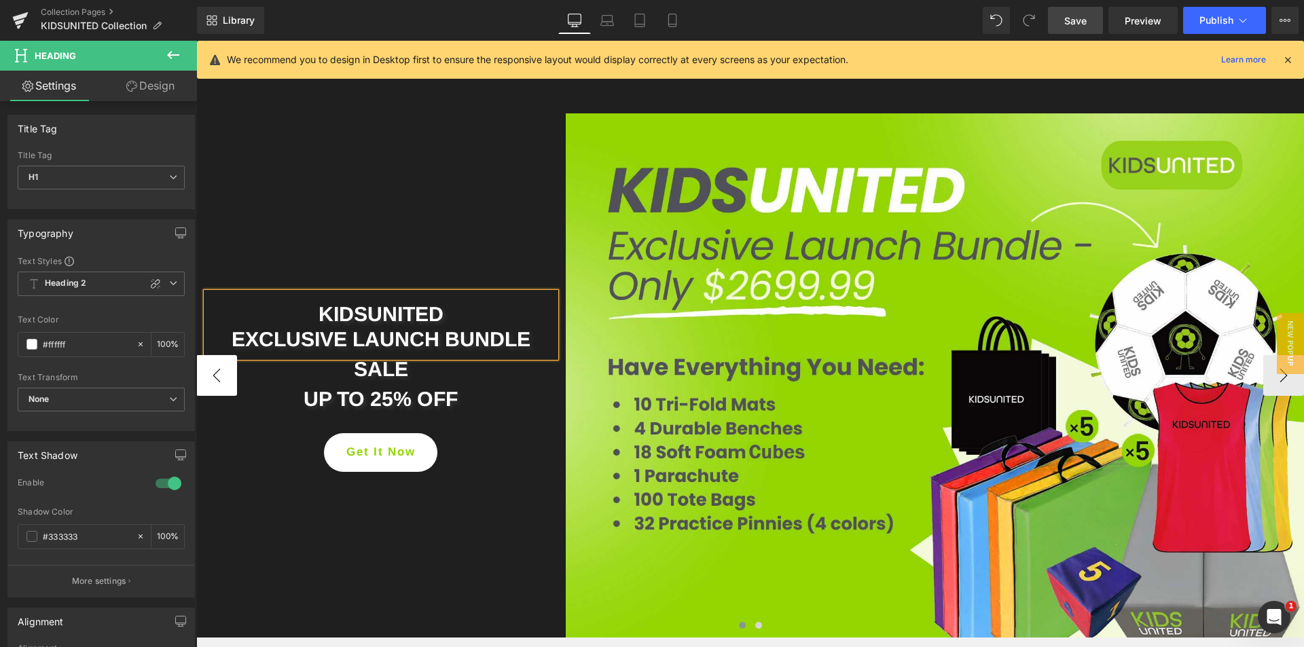
click at [219, 377] on button "‹" at bounding box center [216, 375] width 41 height 41
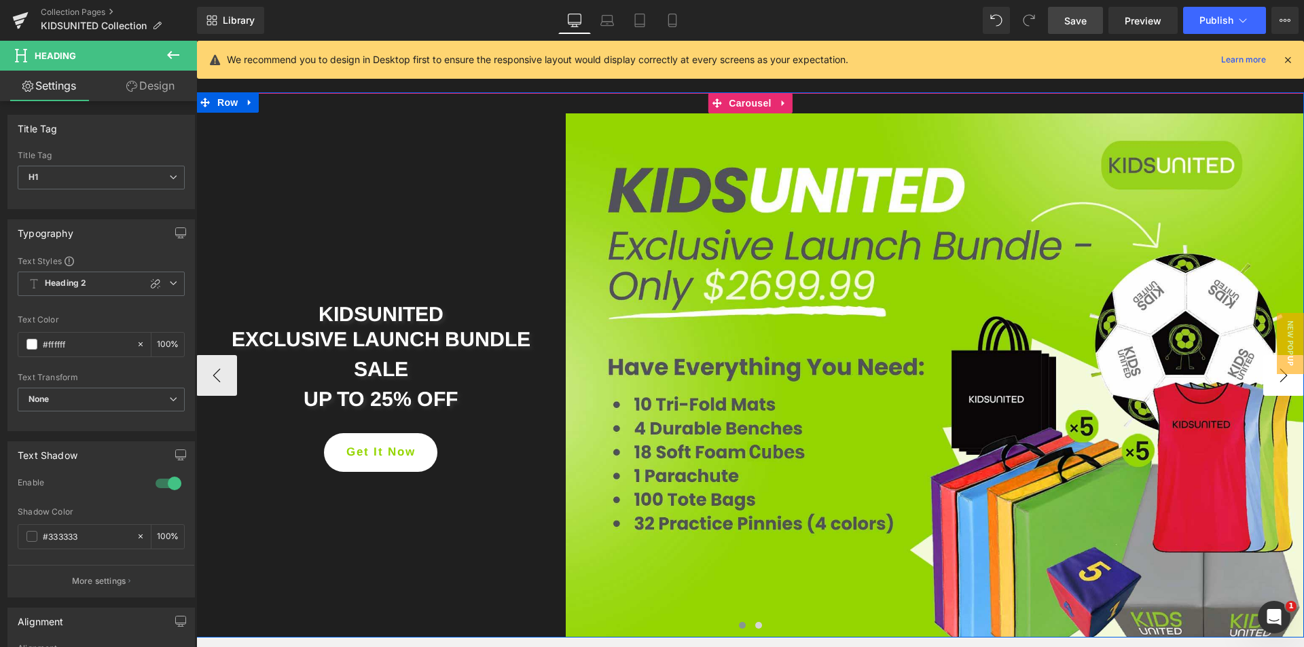
click at [1278, 380] on button "›" at bounding box center [1283, 375] width 41 height 41
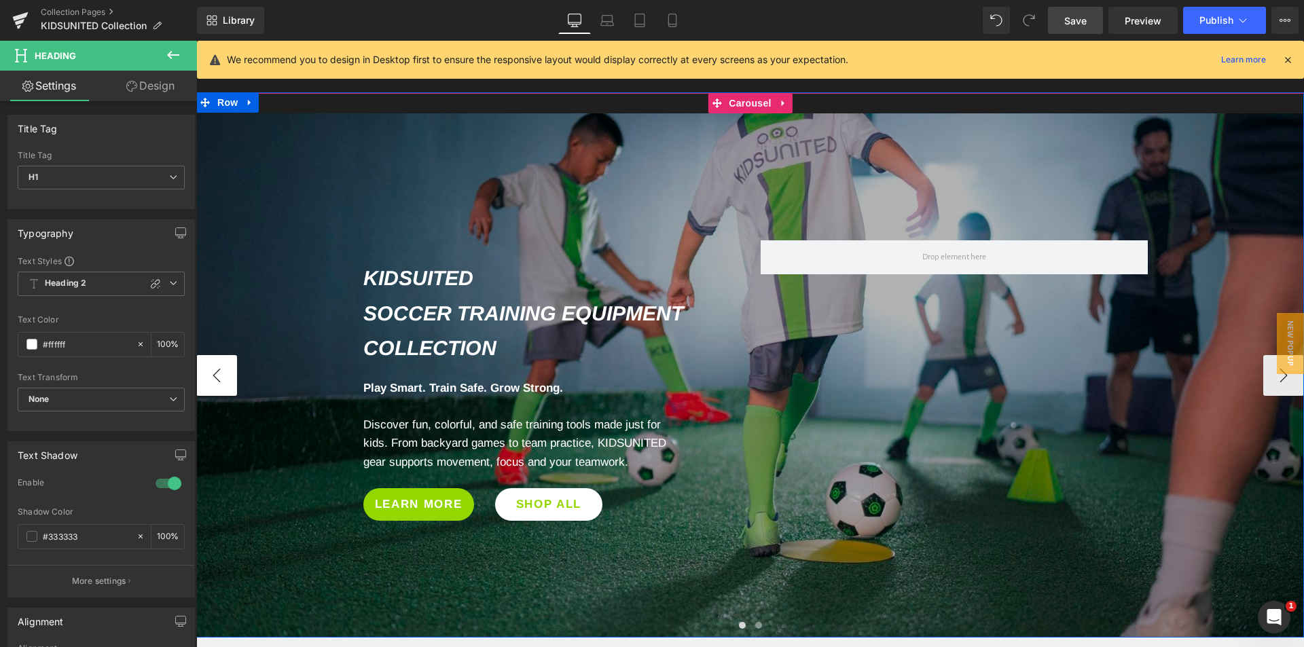
click at [228, 377] on button "‹" at bounding box center [216, 375] width 41 height 41
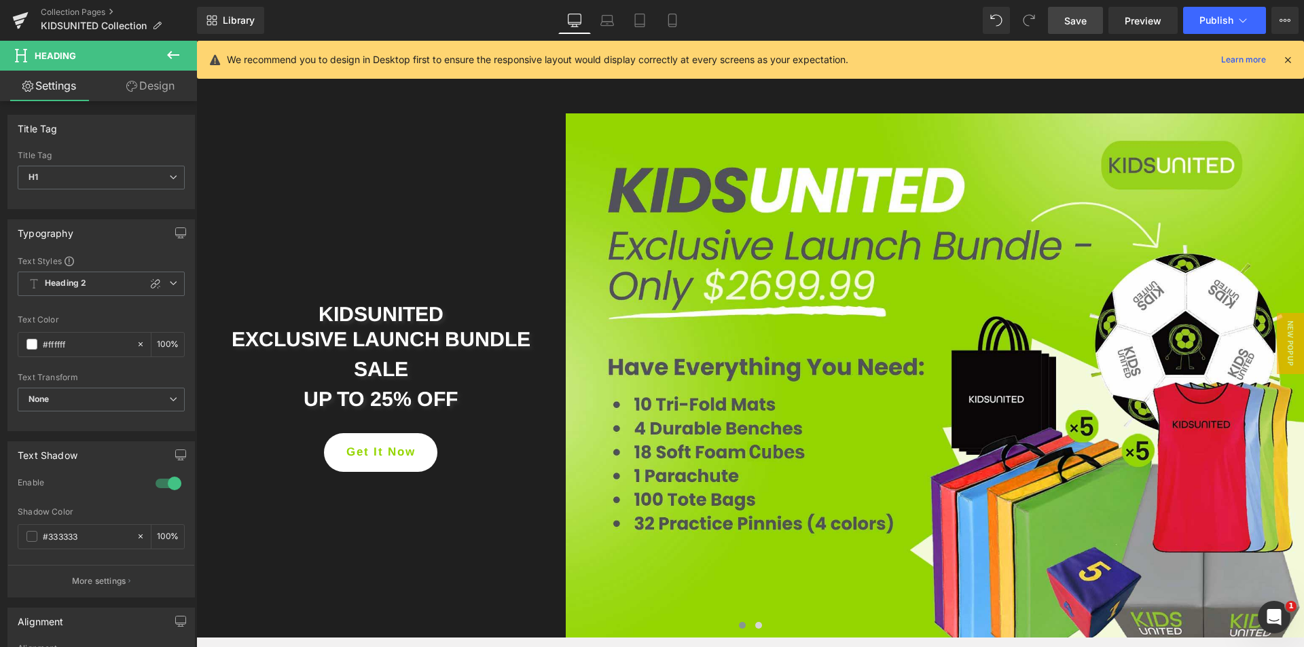
click at [1068, 24] on span "Save" at bounding box center [1075, 21] width 22 height 14
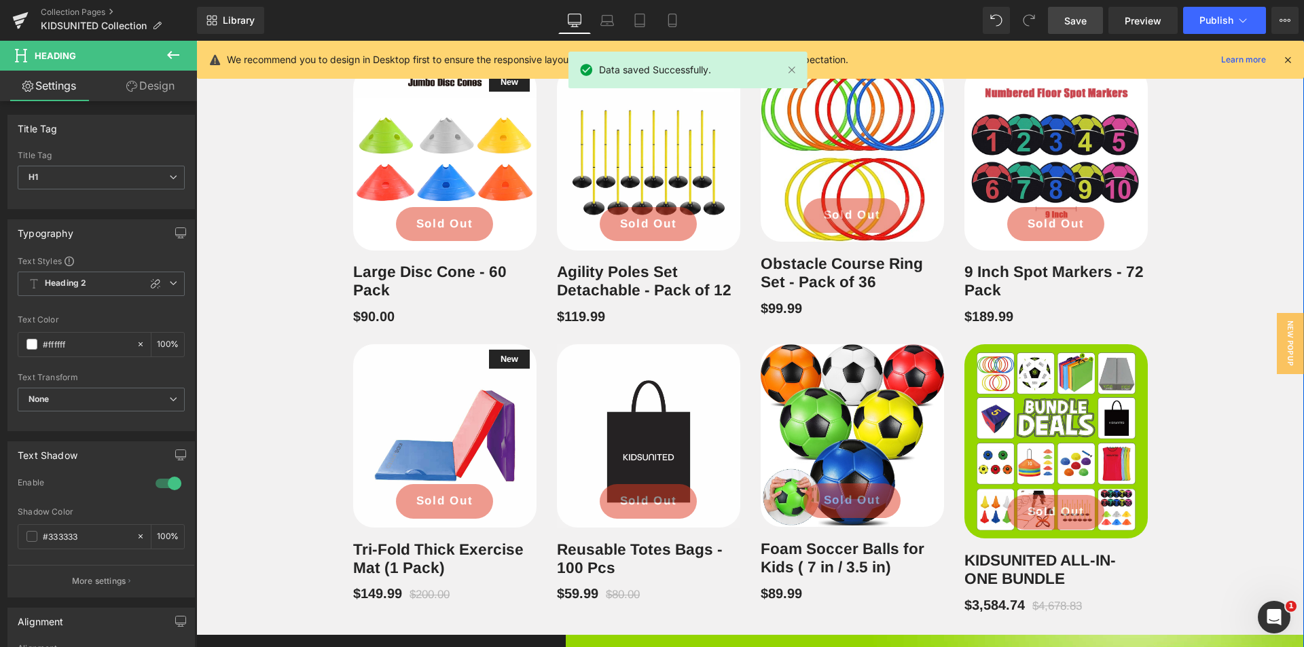
scroll to position [1517, 0]
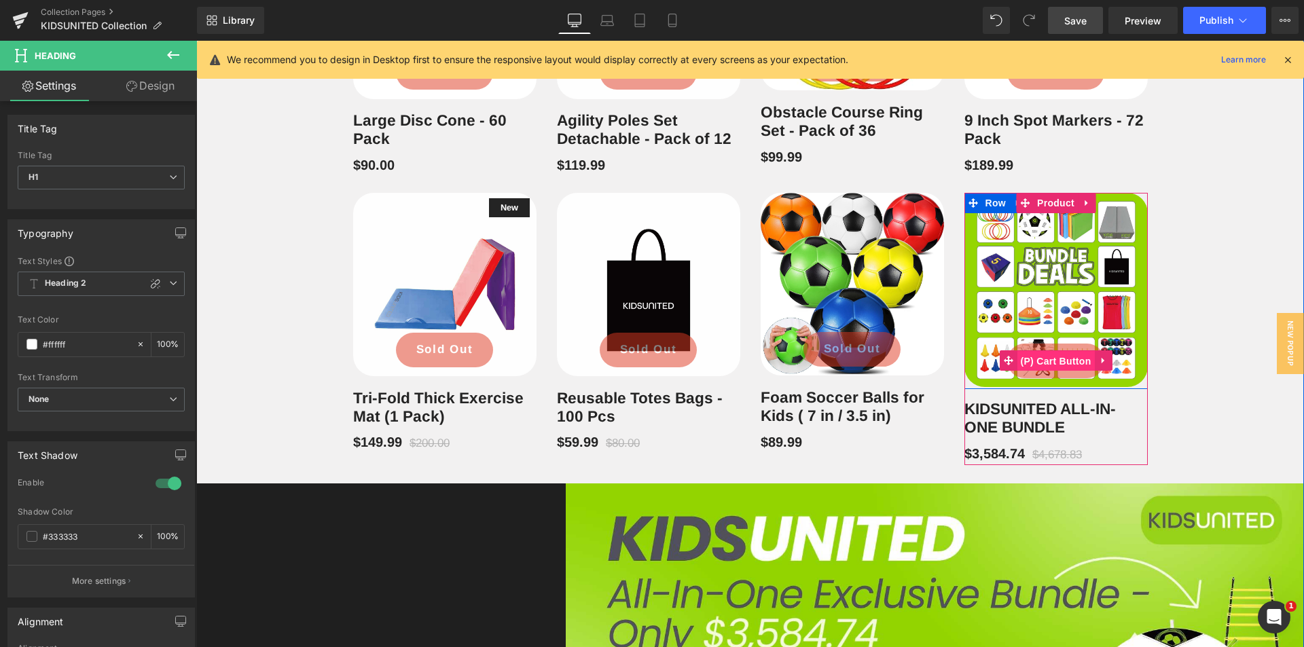
click at [1059, 359] on span "(P) Cart Button" at bounding box center [1055, 361] width 77 height 20
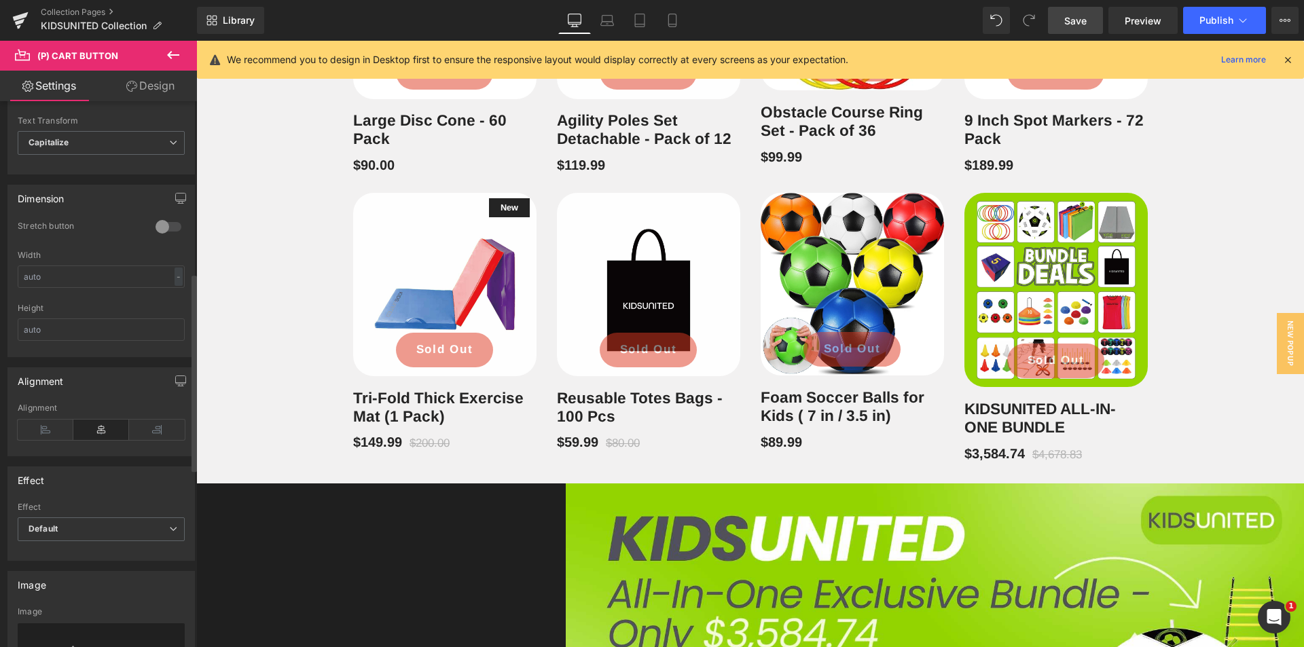
scroll to position [611, 0]
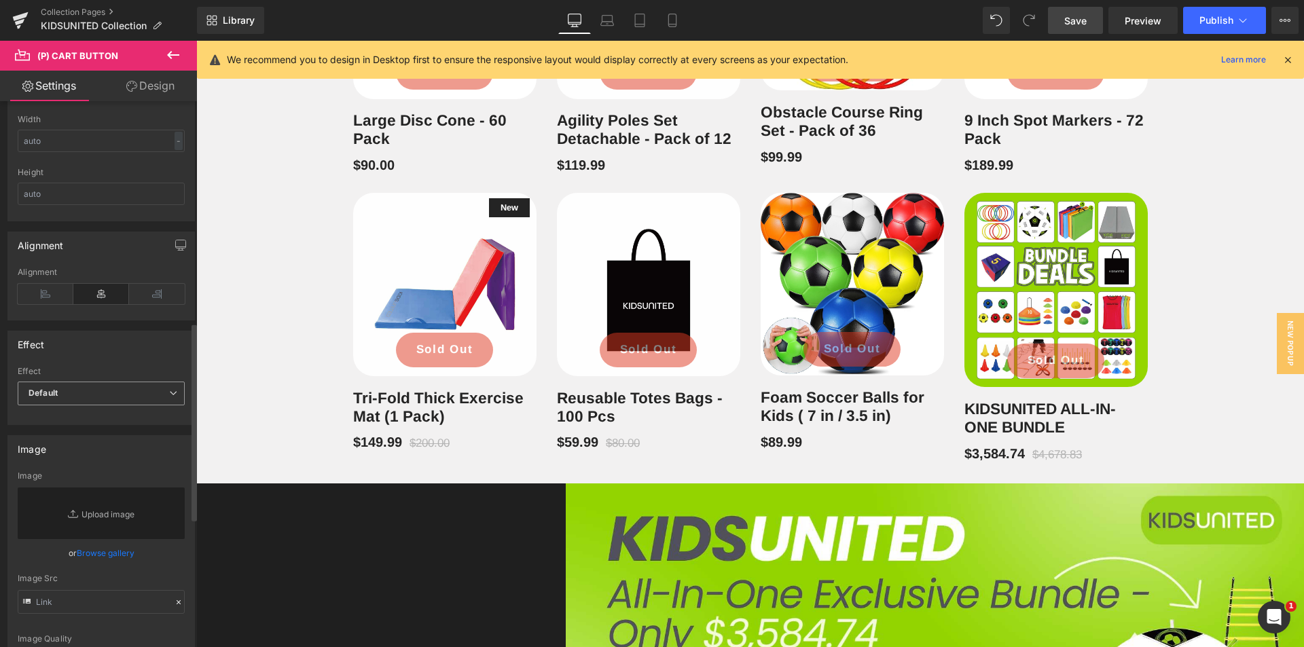
click at [164, 399] on span "Default" at bounding box center [101, 394] width 167 height 24
click at [158, 350] on div "Effect" at bounding box center [98, 344] width 181 height 26
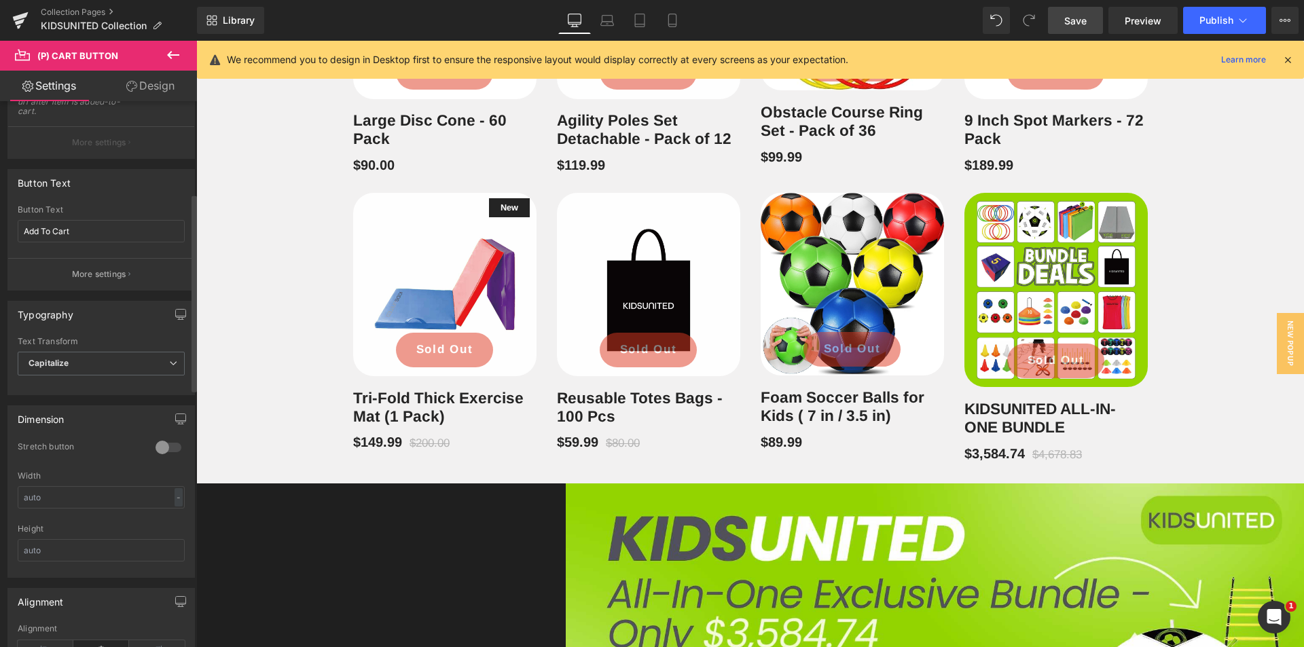
scroll to position [154, 0]
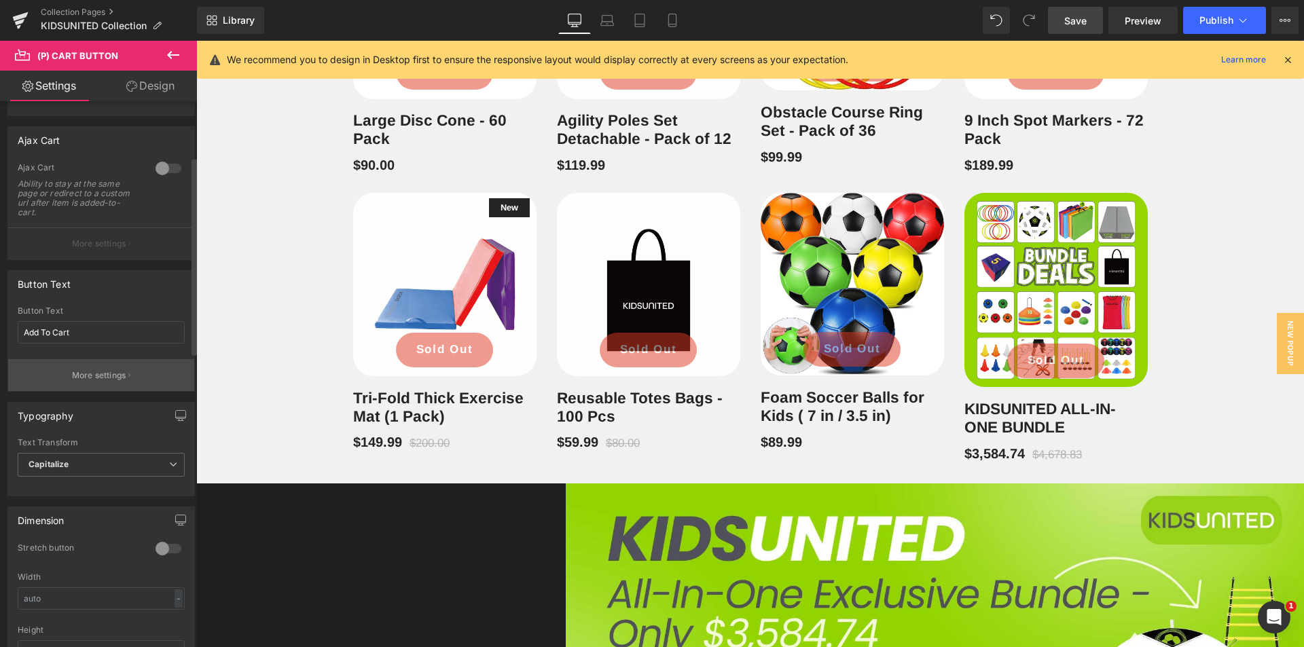
click at [122, 374] on p "More settings" at bounding box center [99, 376] width 54 height 12
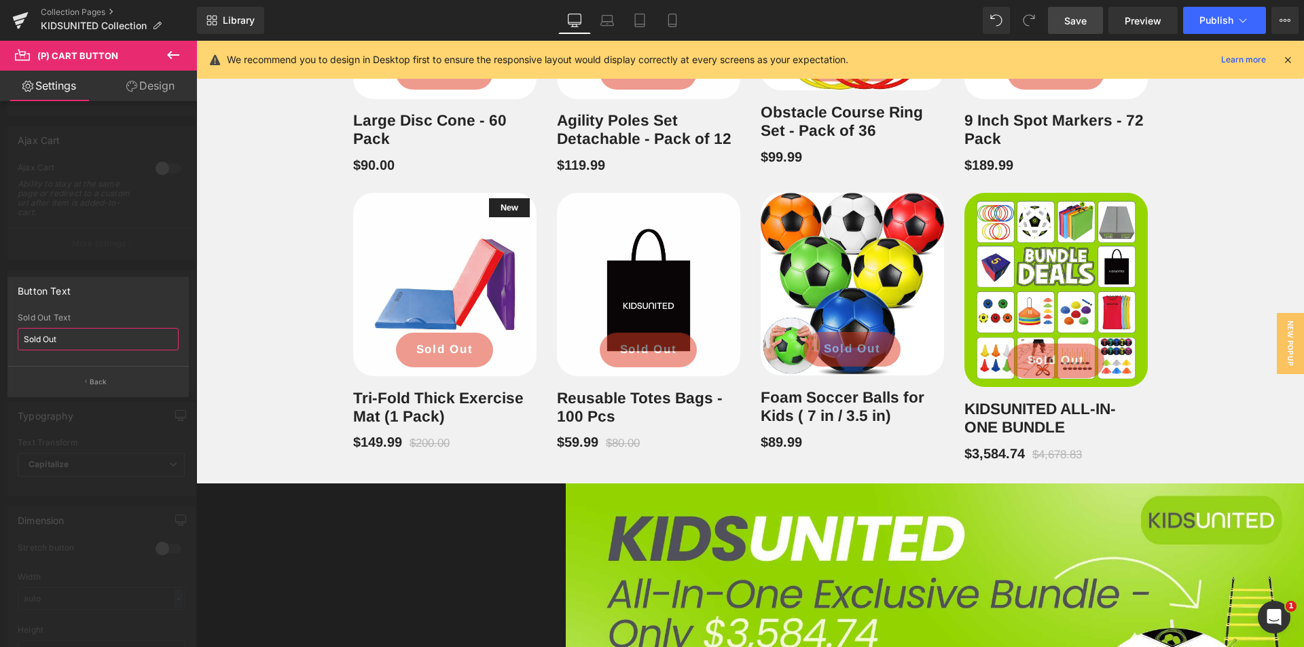
click at [154, 335] on input "Sold Out" at bounding box center [98, 339] width 161 height 22
type input "COMING SOOM"
click at [230, 357] on body "[DATE] Sale: Extra 10% off all custom jerseys & team uniforms. Min 12 units. No…" at bounding box center [750, 379] width 1108 height 3710
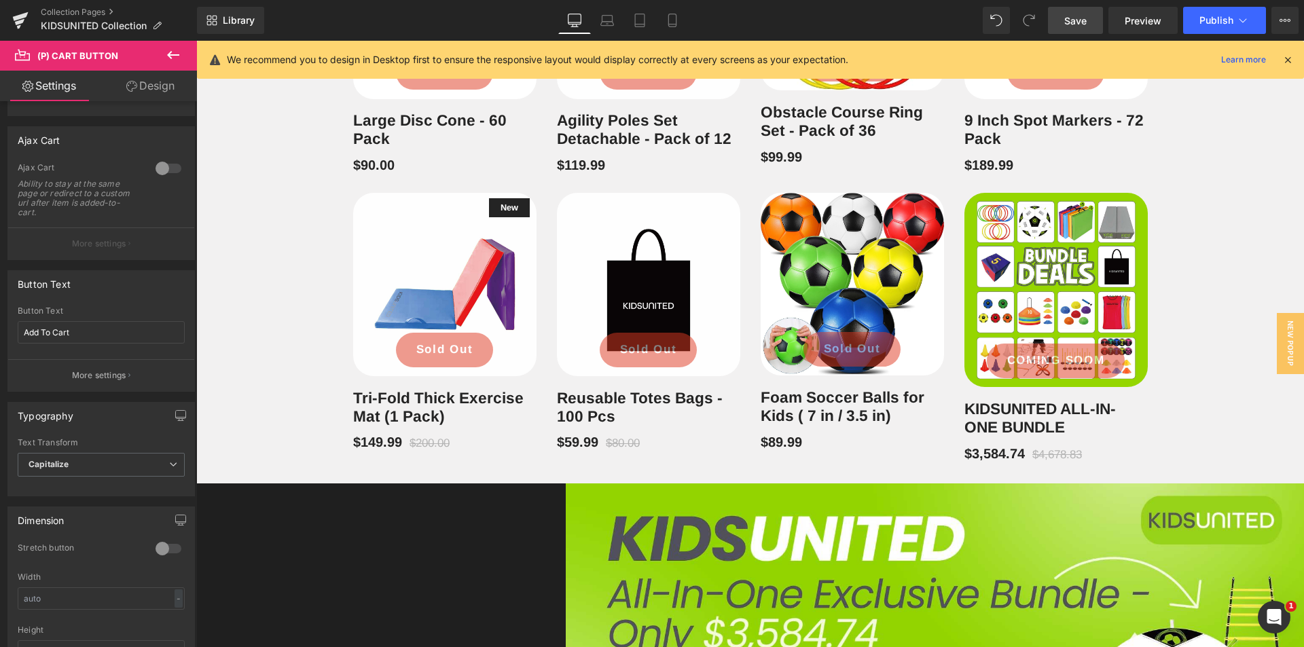
drag, startPoint x: 1061, startPoint y: 18, endPoint x: 982, endPoint y: 200, distance: 198.6
click at [1061, 18] on link "Save" at bounding box center [1075, 20] width 55 height 27
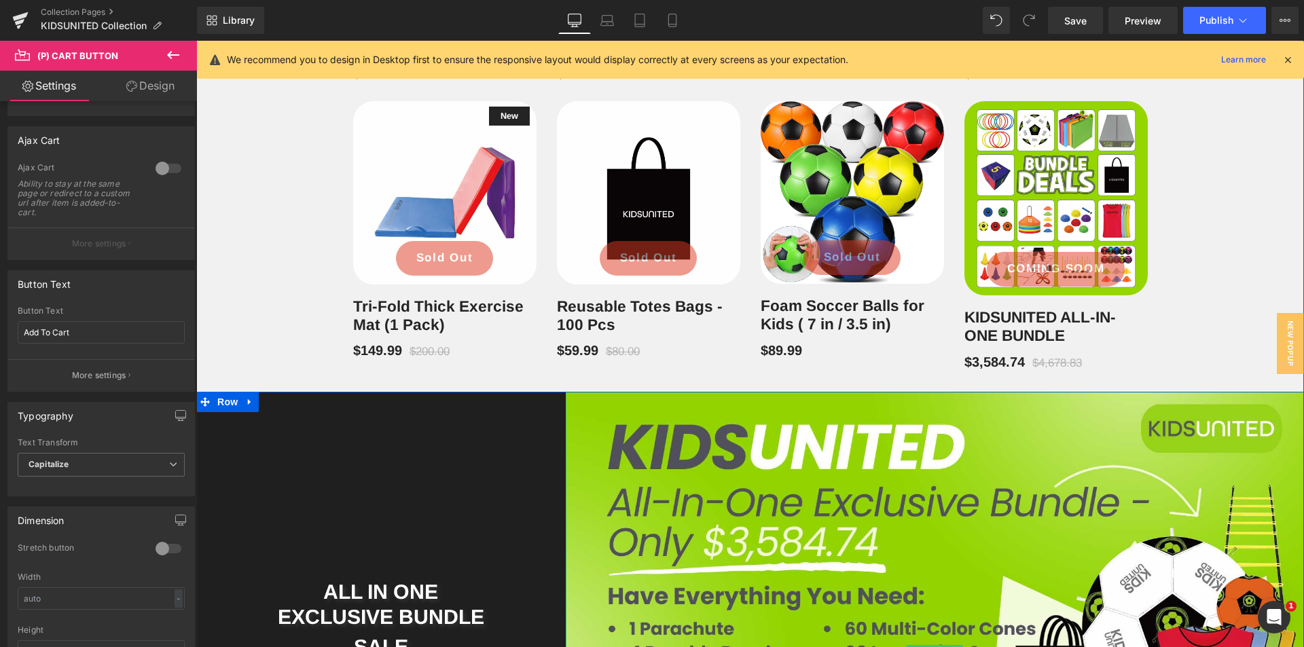
scroll to position [1517, 0]
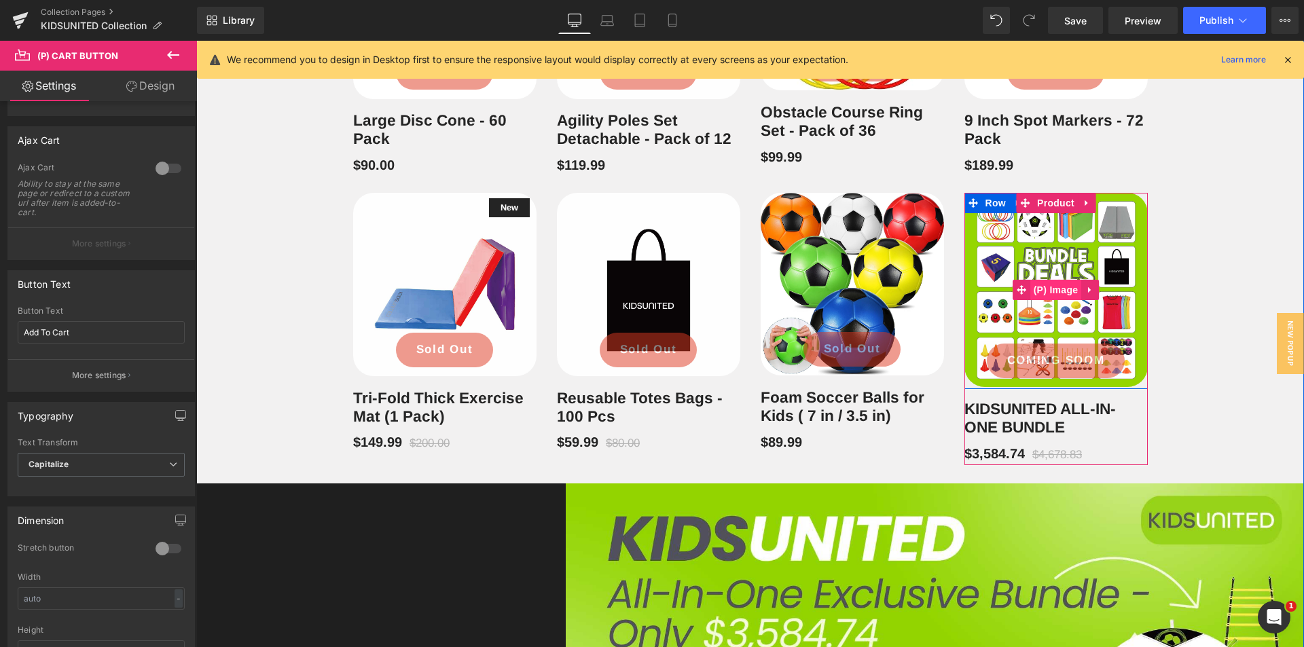
click at [1039, 291] on span "(P) Image" at bounding box center [1056, 290] width 52 height 20
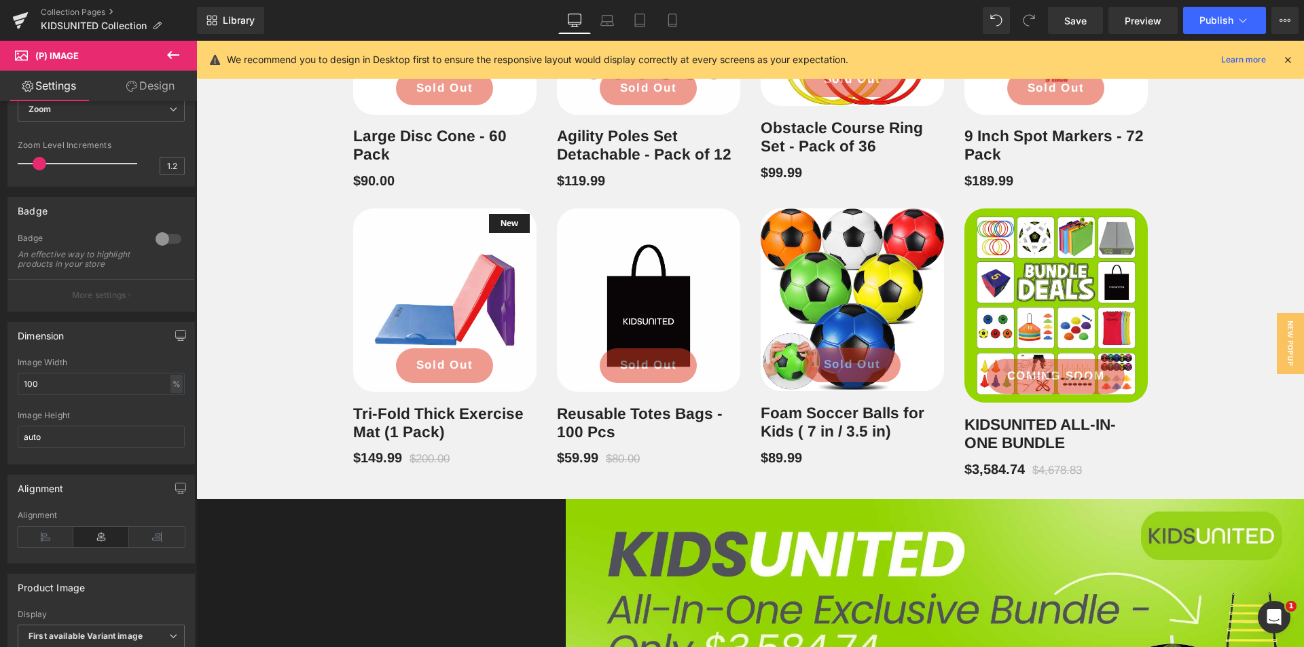
scroll to position [1488, 0]
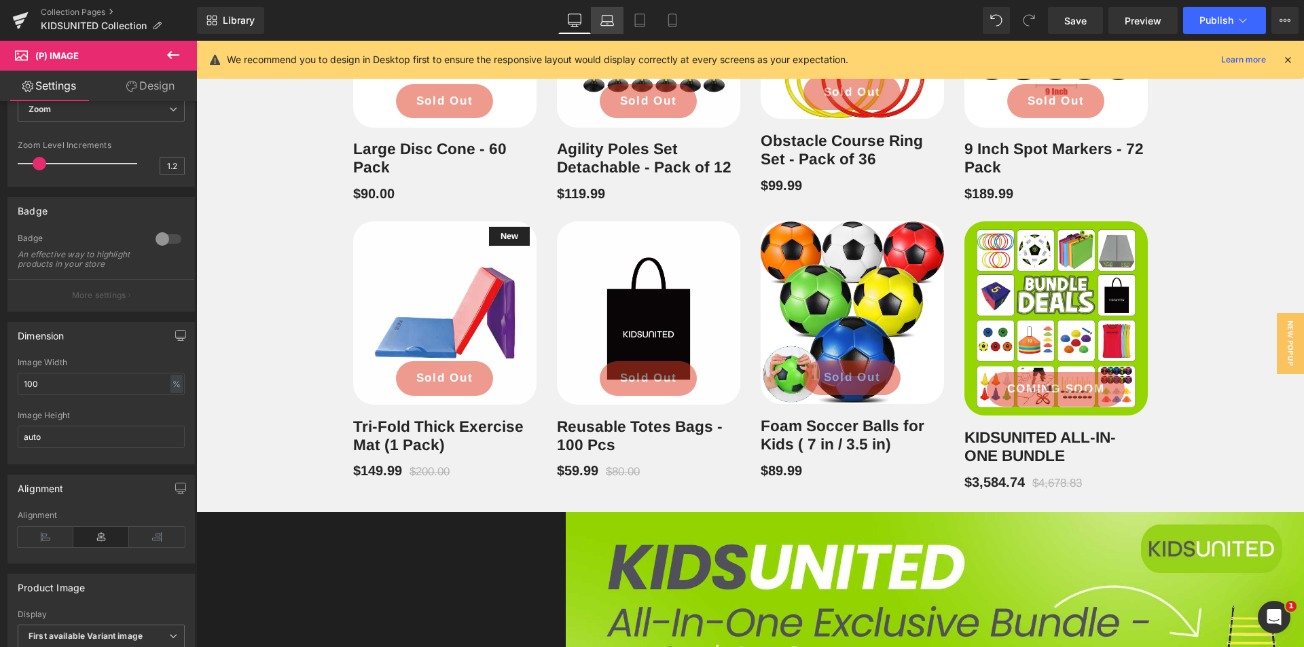
click at [607, 26] on icon at bounding box center [607, 21] width 14 height 14
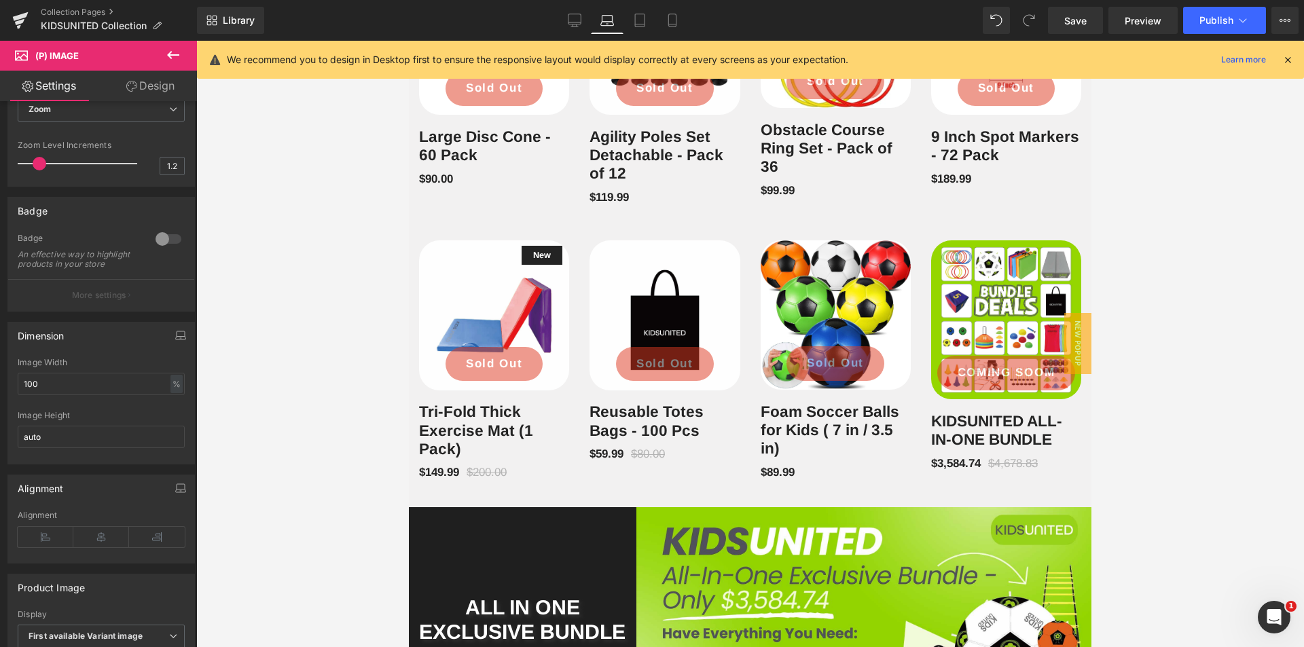
scroll to position [1388, 0]
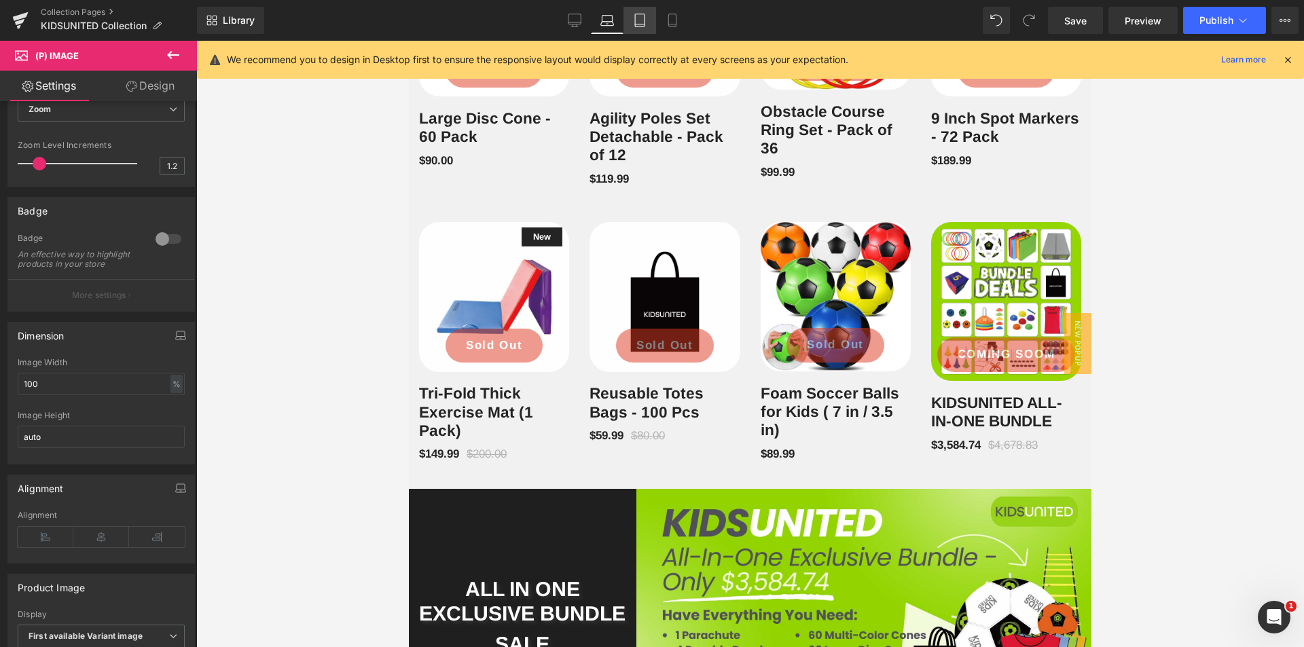
click at [646, 27] on link "Tablet" at bounding box center [640, 20] width 33 height 27
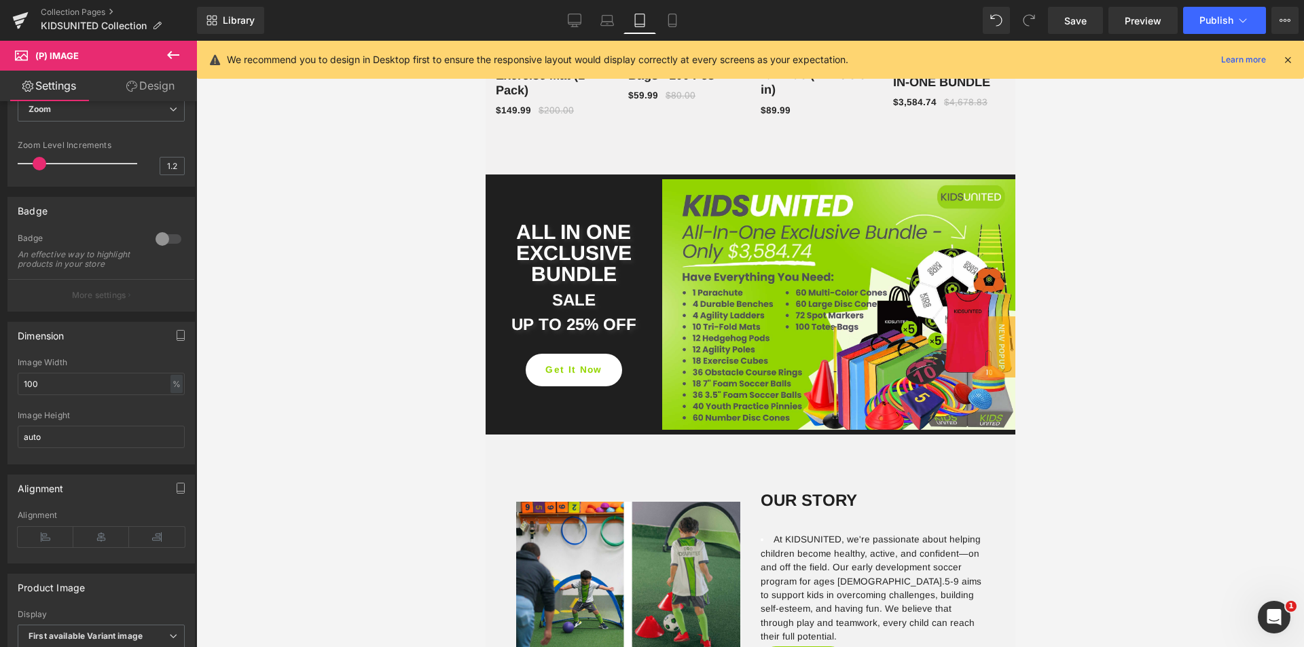
scroll to position [1113, 0]
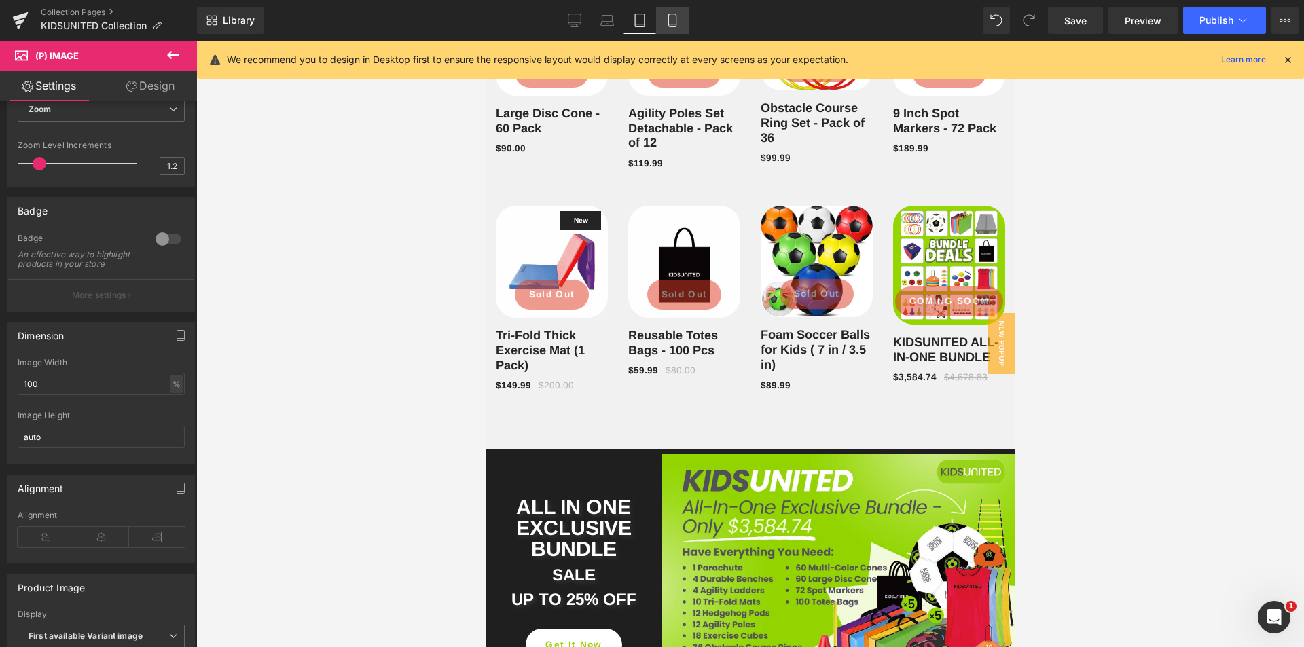
click at [668, 30] on link "Mobile" at bounding box center [672, 20] width 33 height 27
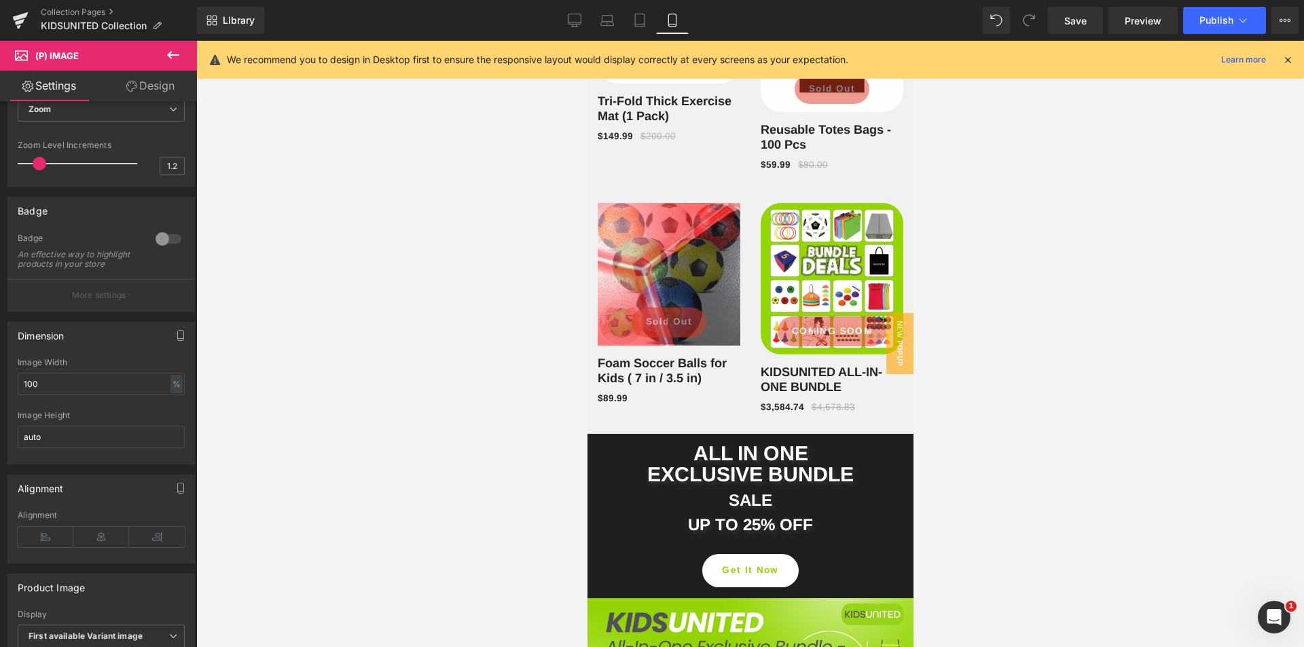
scroll to position [1960, 0]
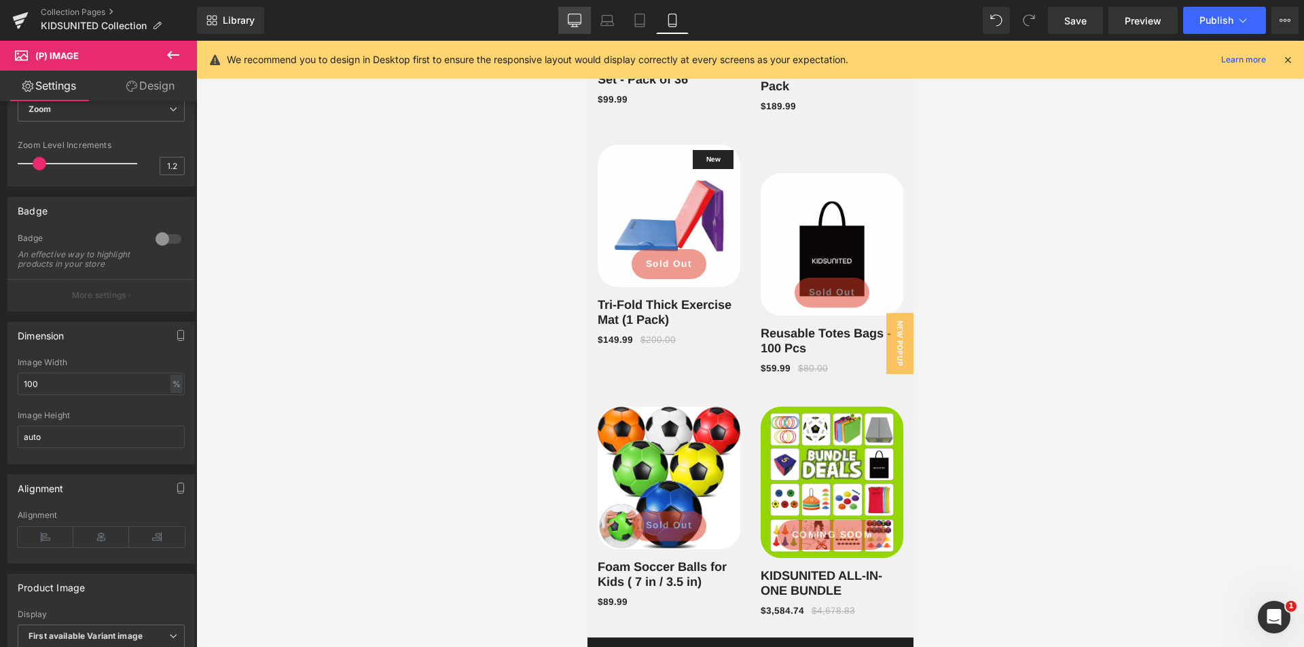
click at [577, 31] on link "Desktop" at bounding box center [574, 20] width 33 height 27
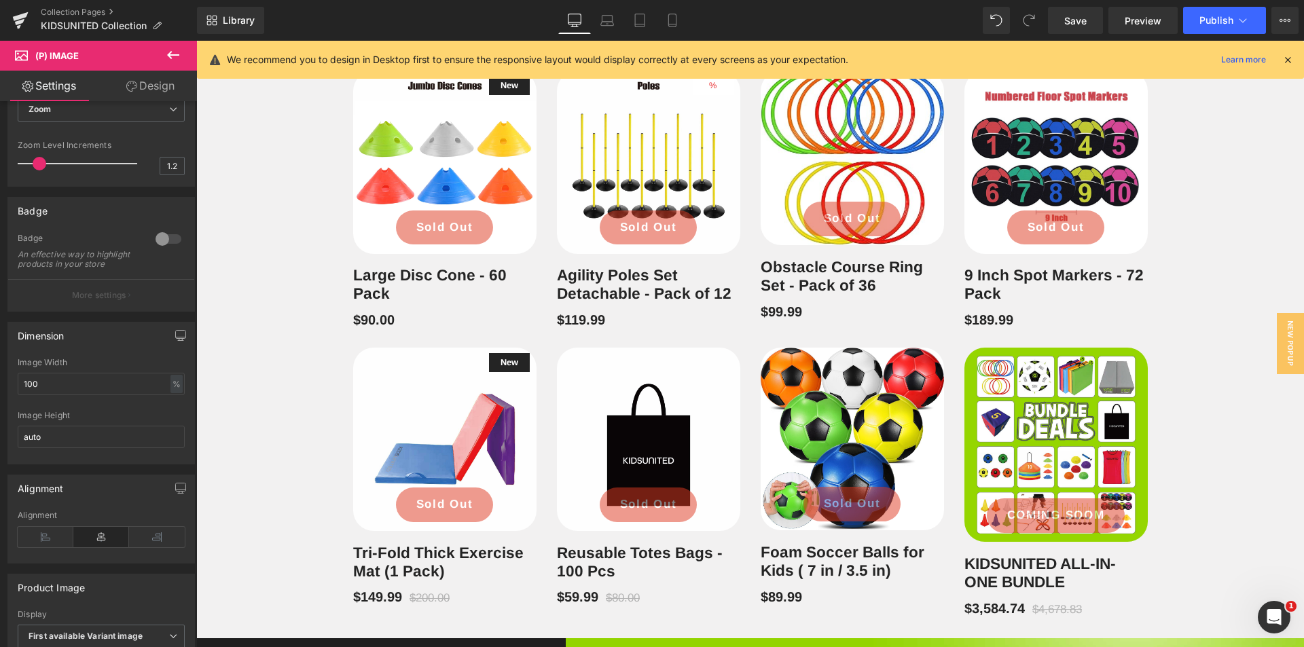
scroll to position [1418, 0]
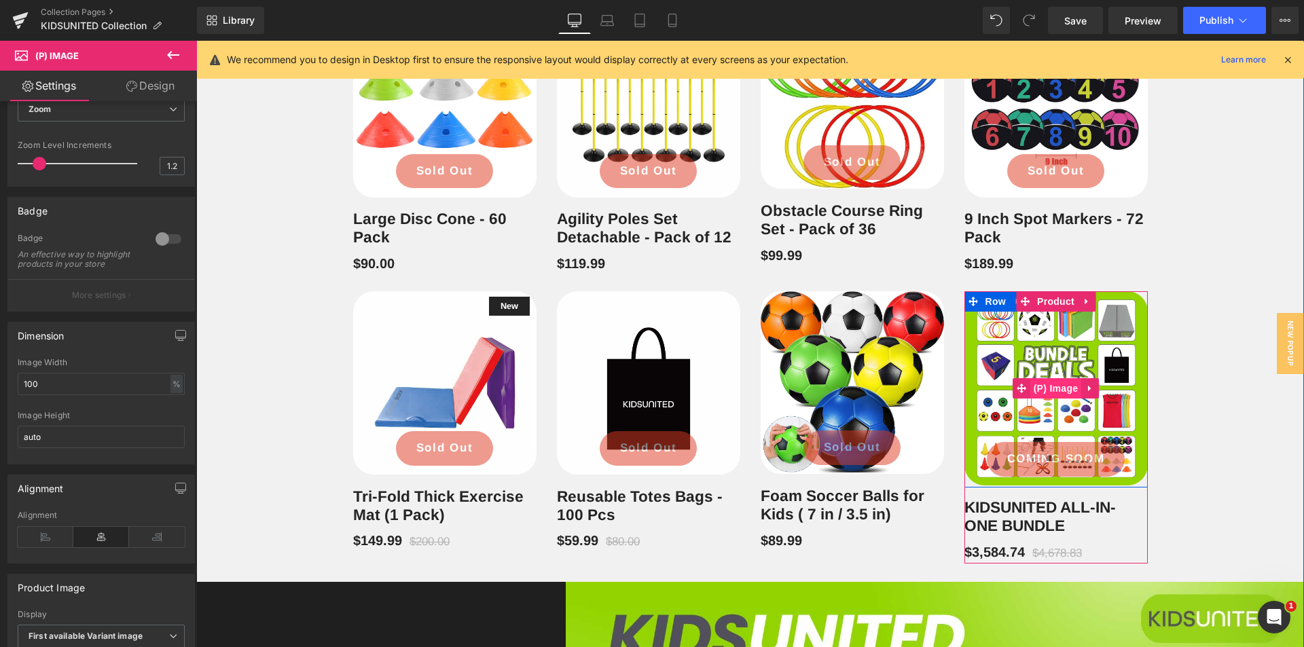
click at [1052, 384] on span "(P) Image" at bounding box center [1056, 388] width 52 height 20
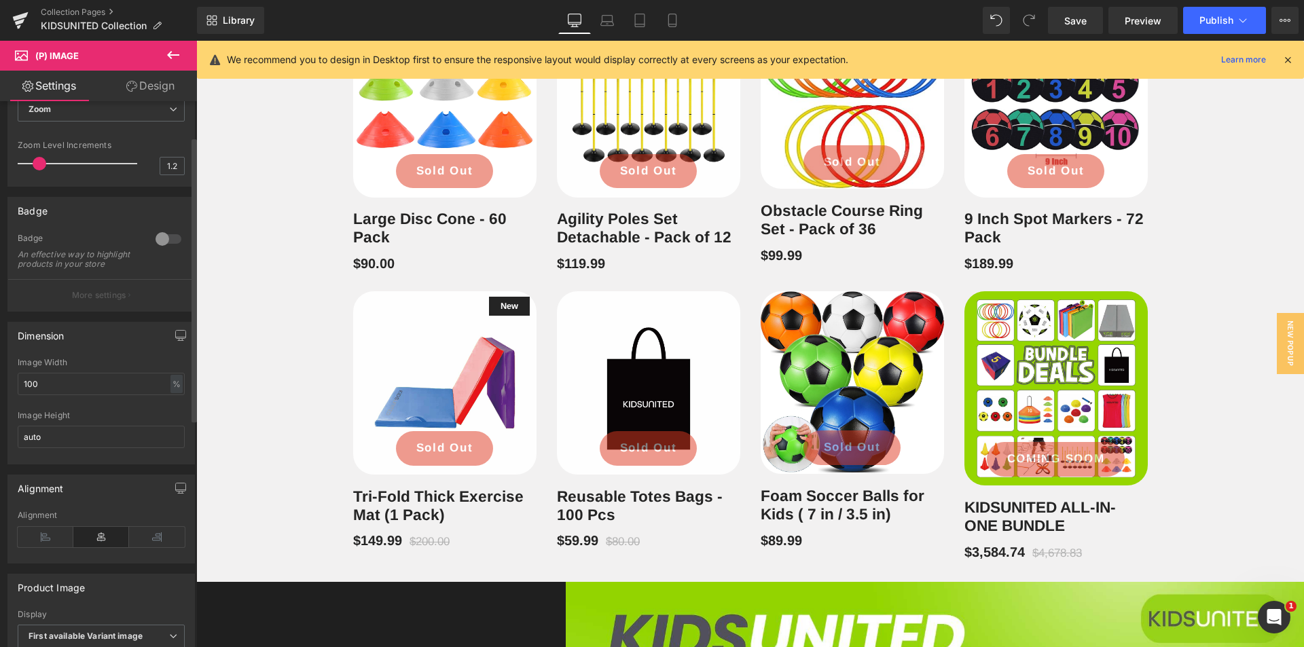
click at [166, 235] on div at bounding box center [168, 239] width 33 height 22
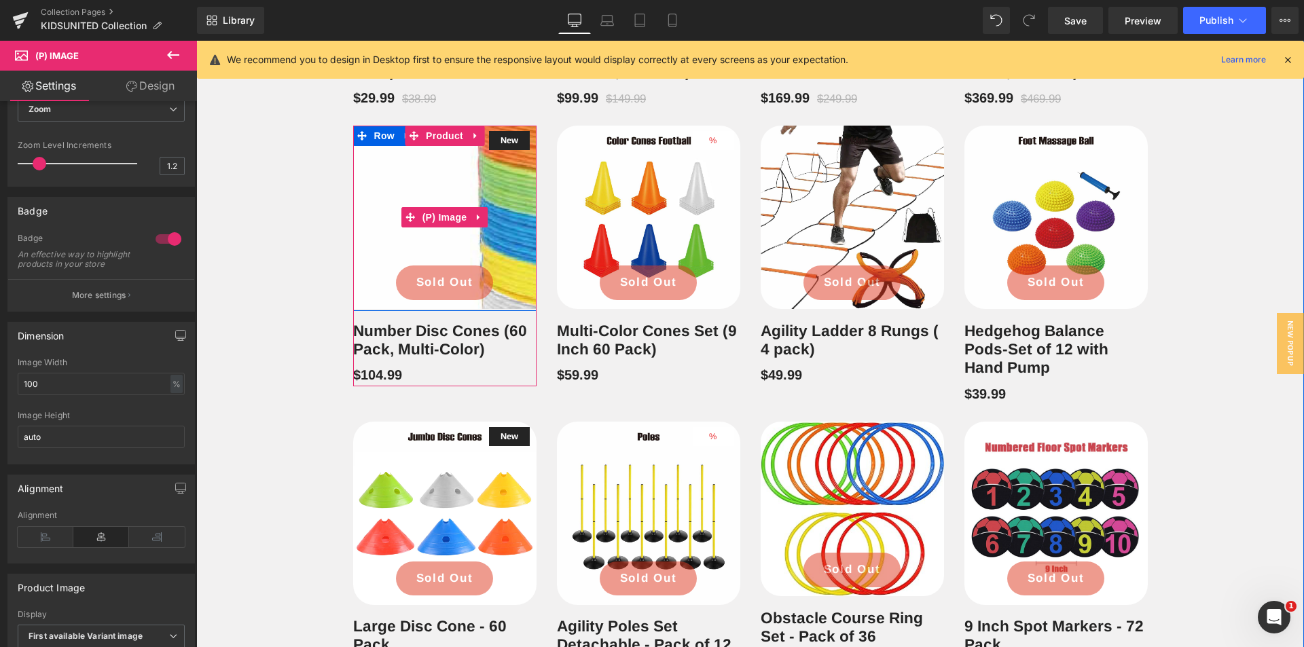
scroll to position [807, 0]
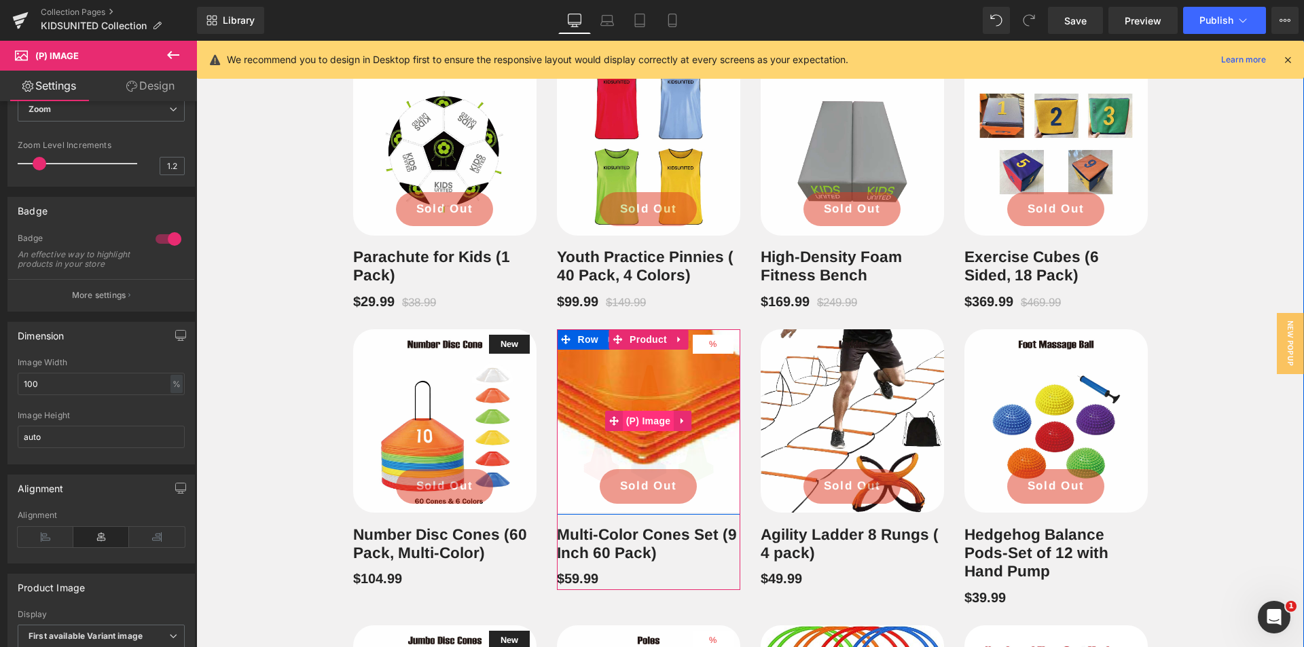
click at [645, 416] on span "(P) Image" at bounding box center [649, 421] width 52 height 20
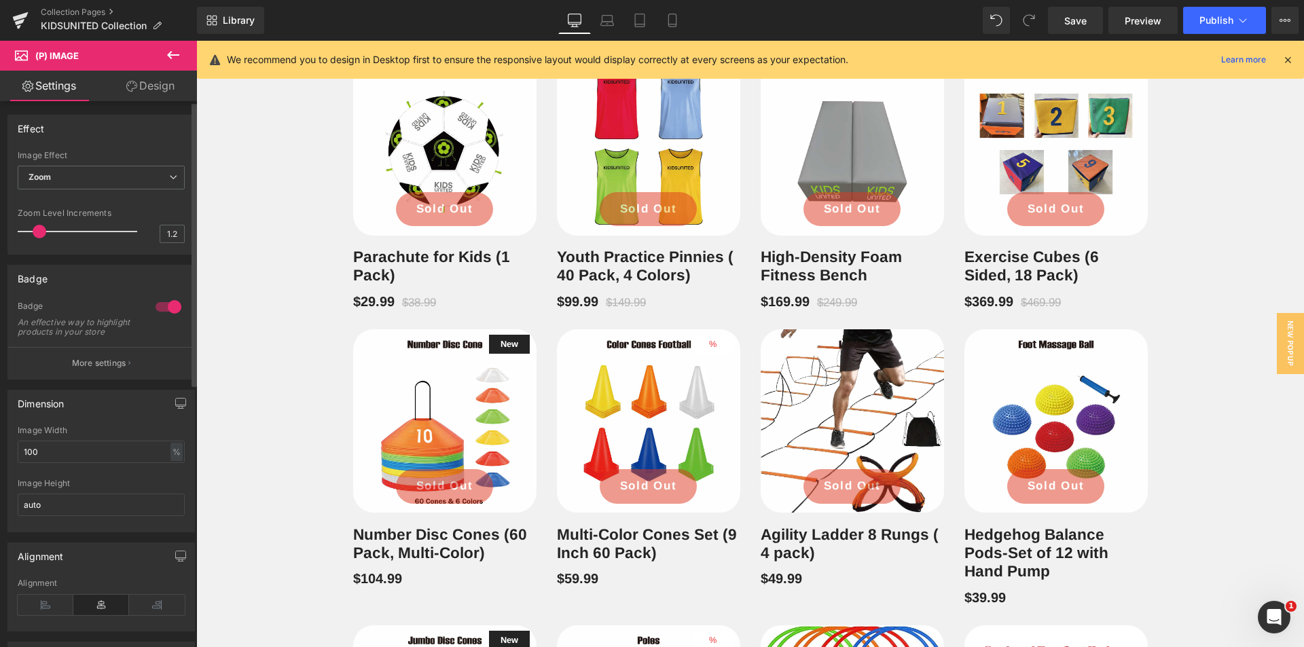
click at [166, 311] on div at bounding box center [168, 307] width 33 height 22
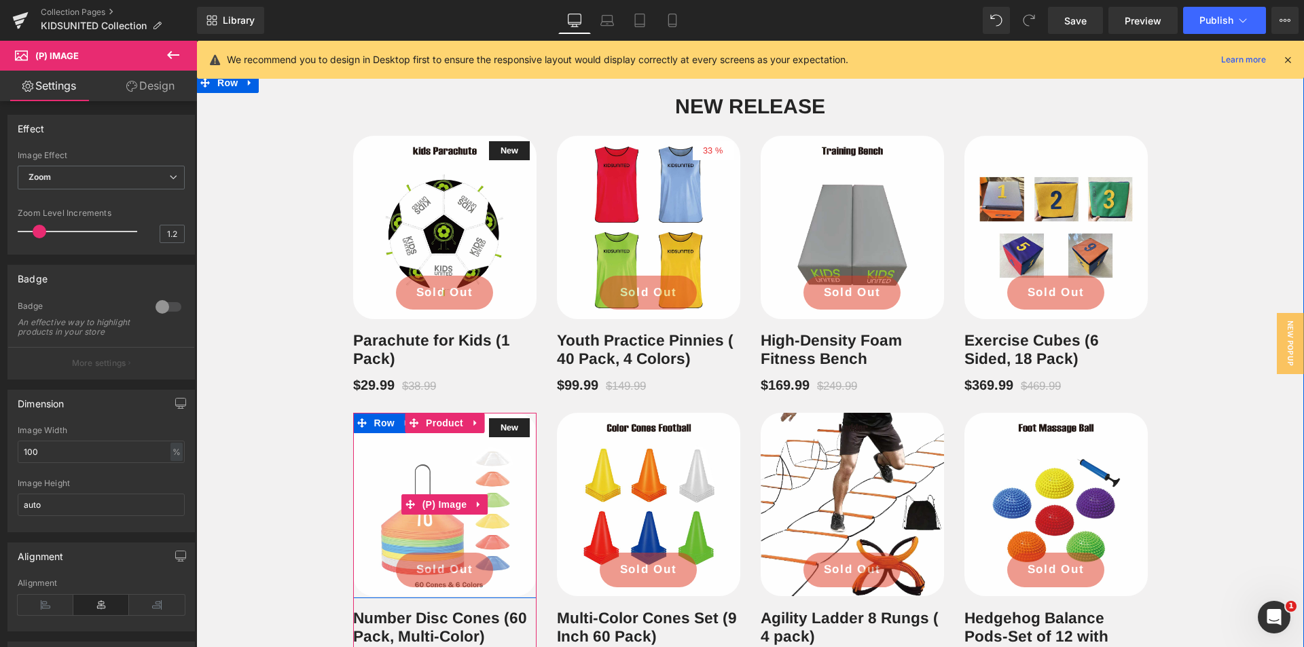
scroll to position [671, 0]
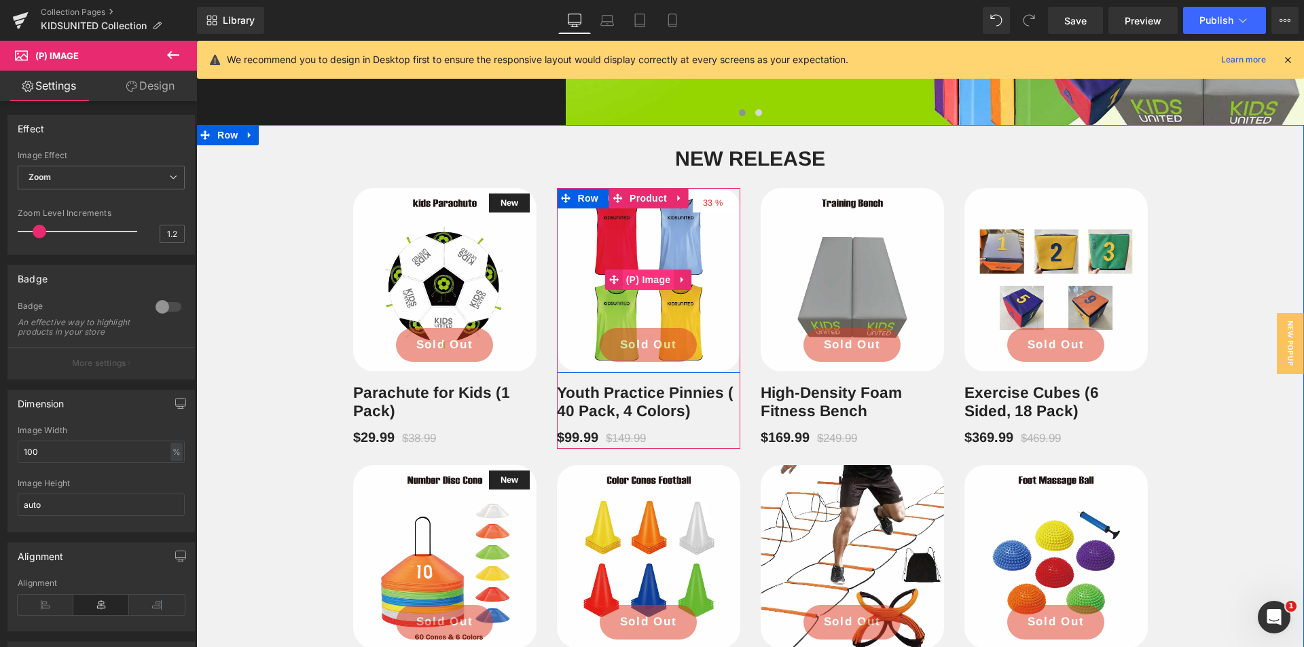
click at [636, 281] on span "(P) Image" at bounding box center [649, 280] width 52 height 20
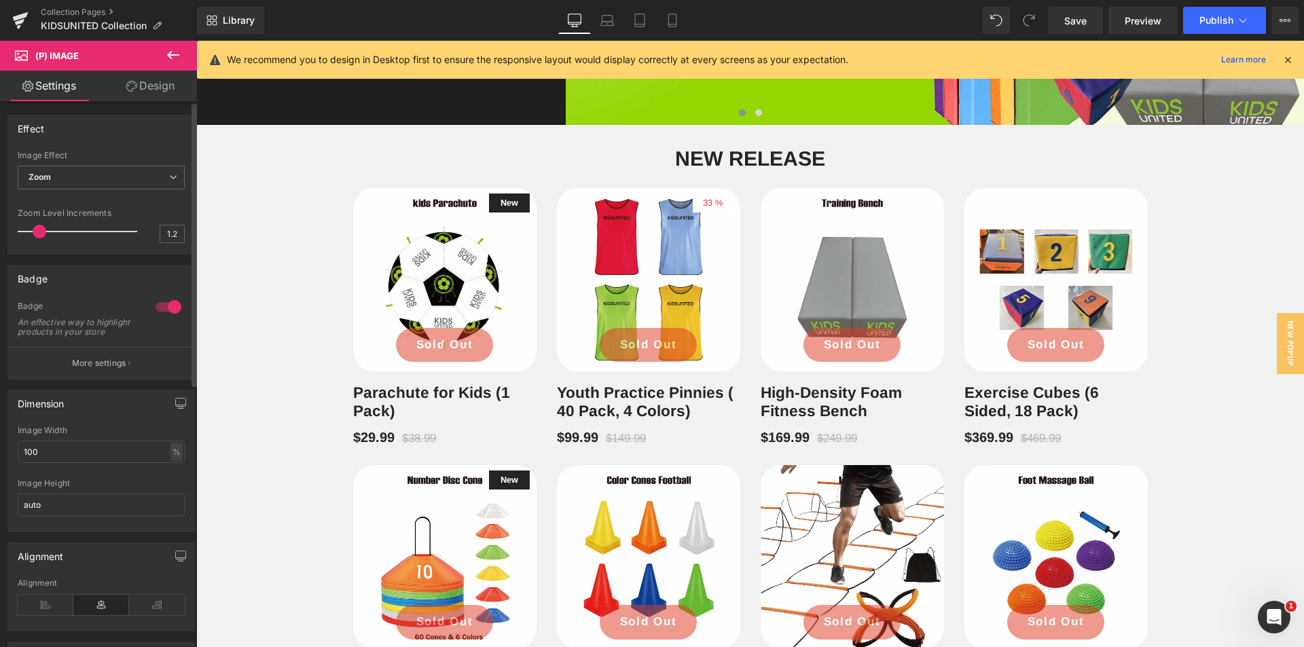
click at [159, 305] on div at bounding box center [168, 307] width 33 height 22
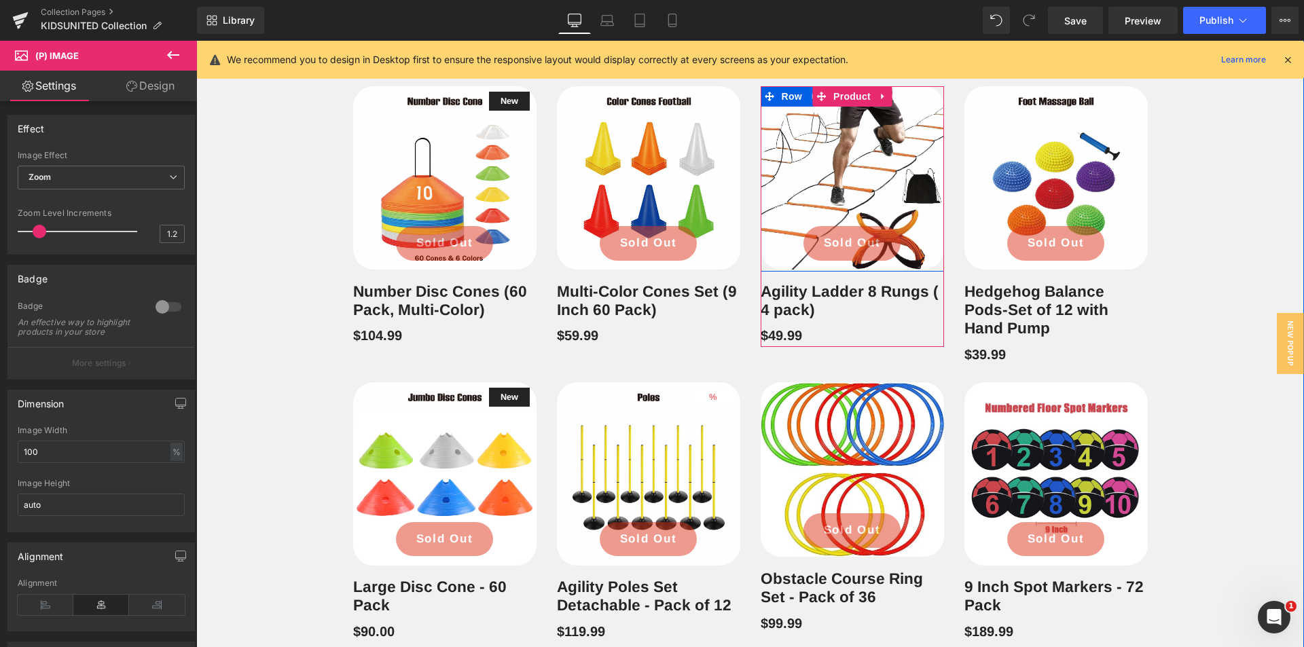
scroll to position [1215, 0]
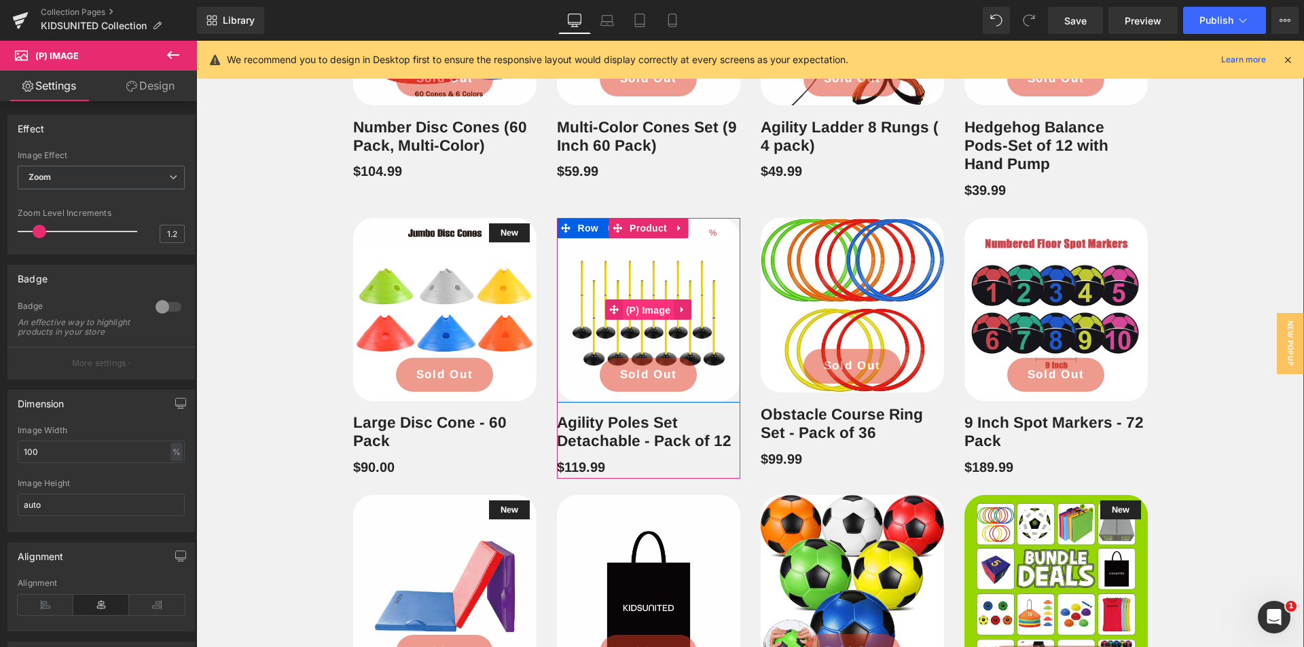
click at [644, 314] on span "(P) Image" at bounding box center [649, 310] width 52 height 20
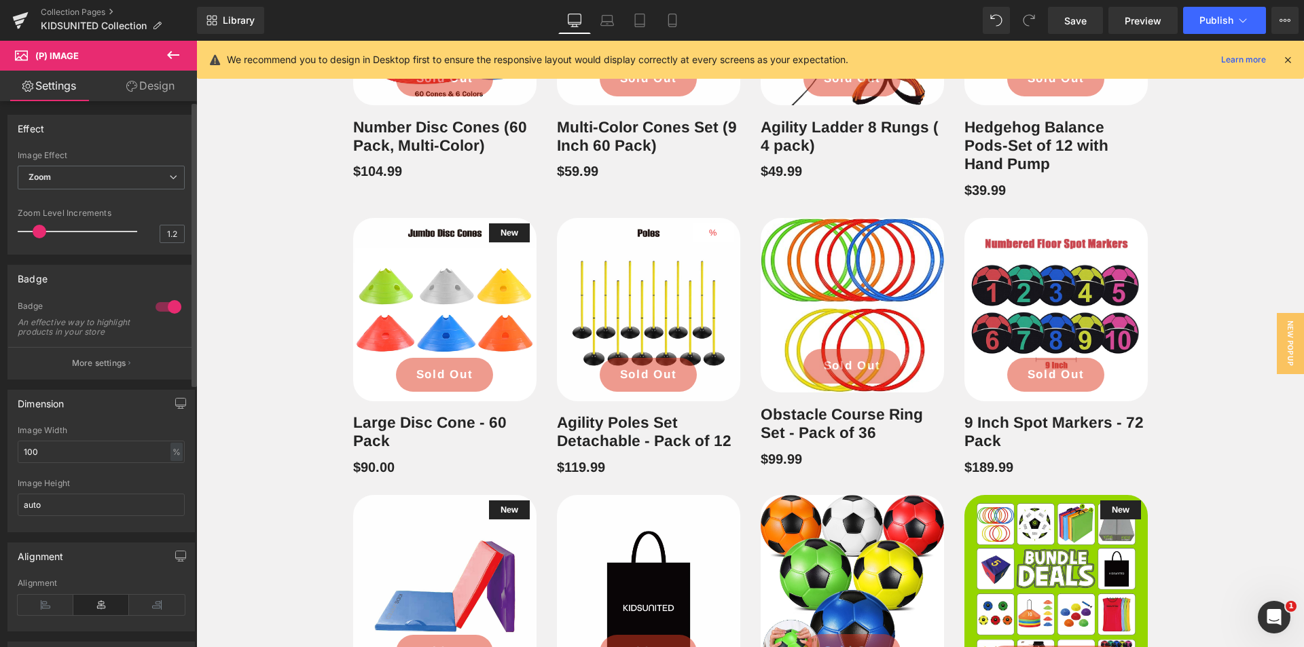
click at [174, 310] on div at bounding box center [168, 307] width 33 height 22
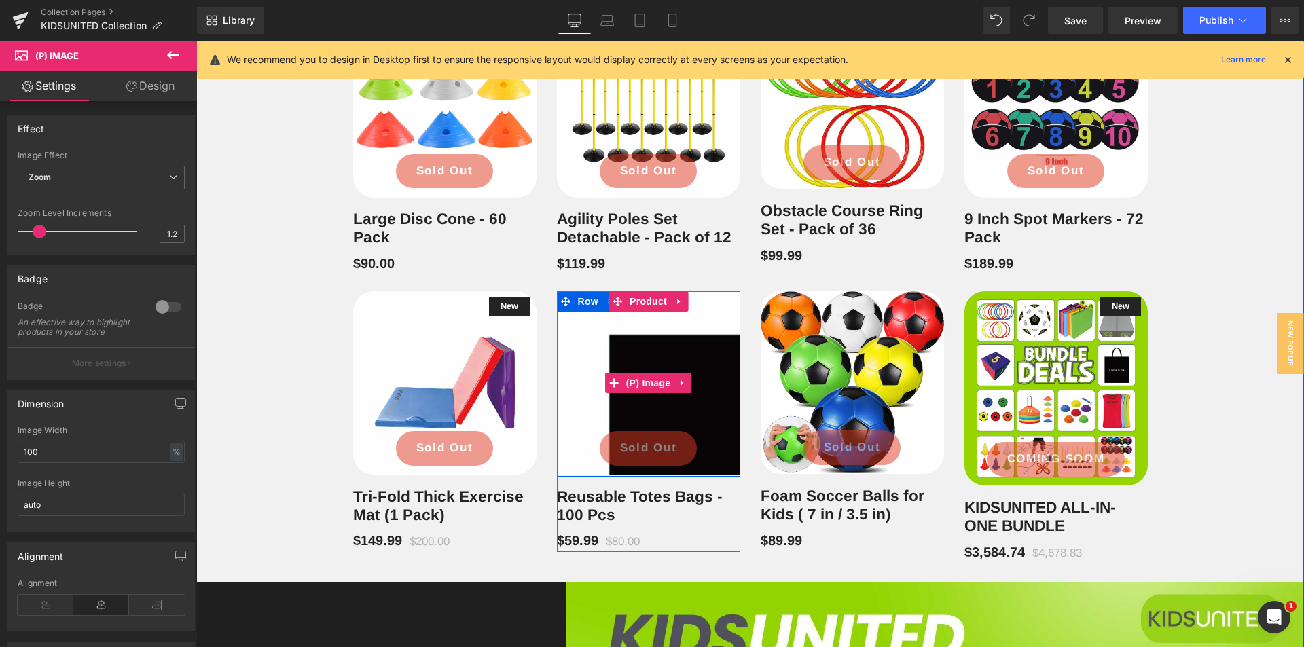
scroll to position [1486, 0]
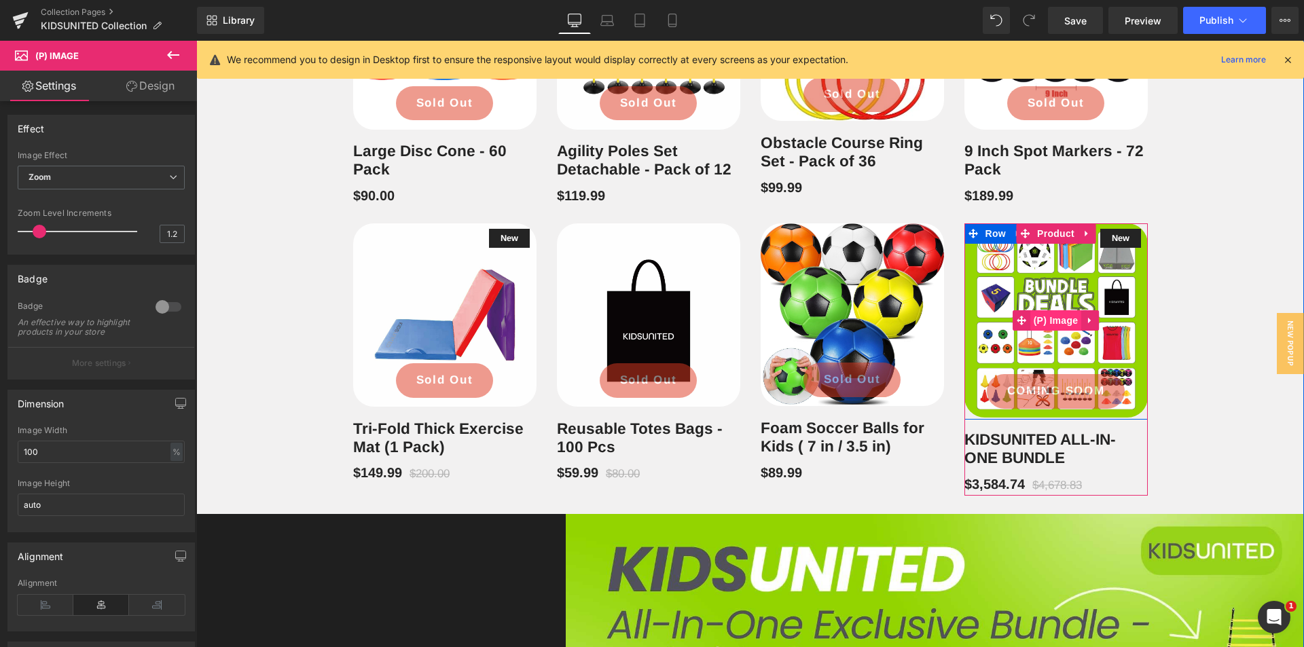
click at [1059, 316] on span "(P) Image" at bounding box center [1056, 320] width 52 height 20
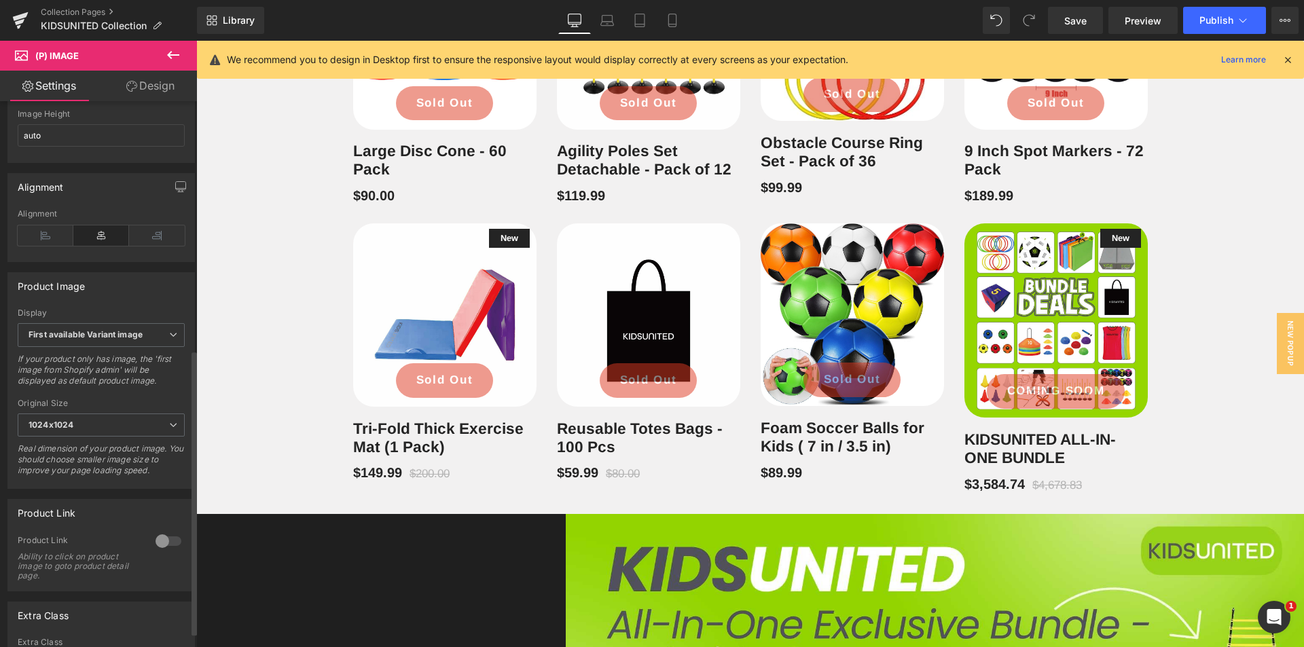
scroll to position [505, 0]
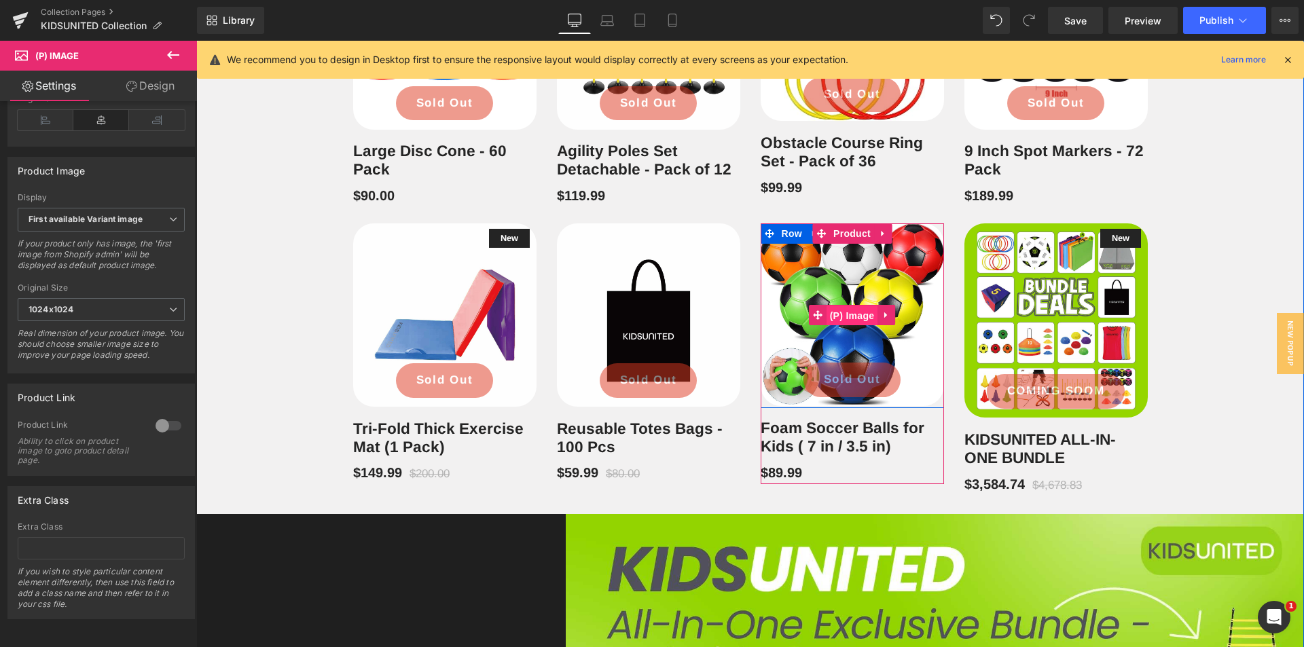
click at [849, 313] on span "(P) Image" at bounding box center [853, 316] width 52 height 20
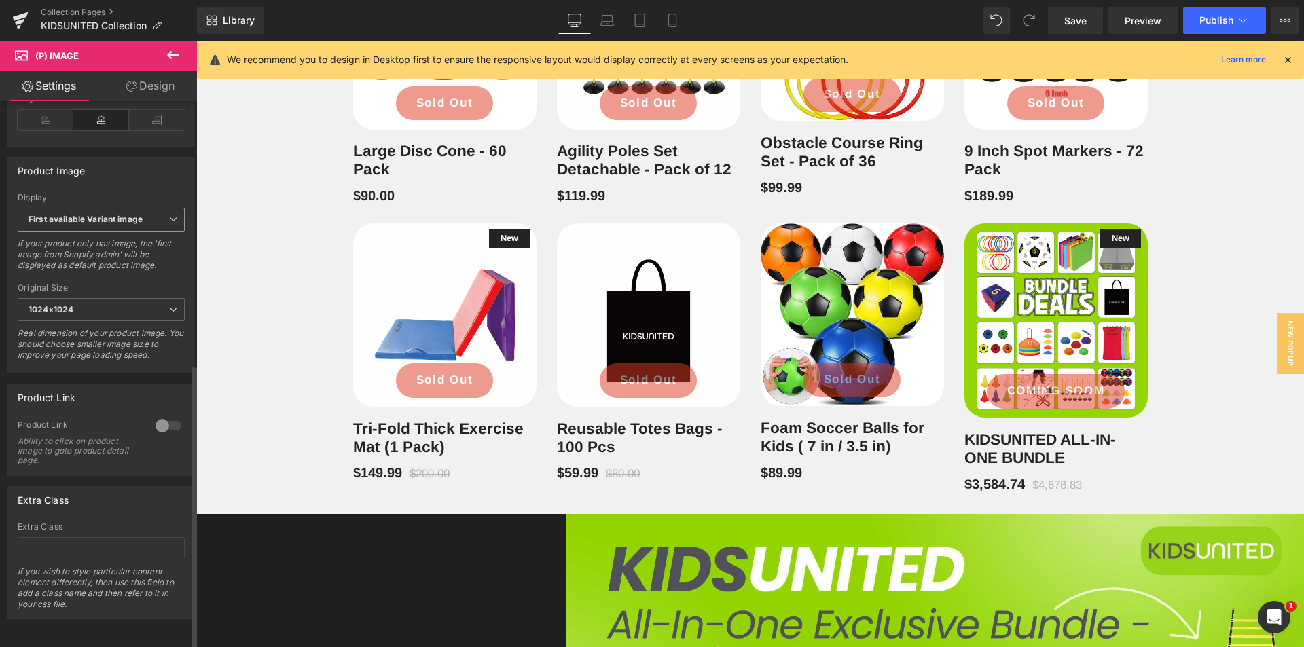
click at [166, 217] on span "First available Variant image" at bounding box center [101, 220] width 167 height 24
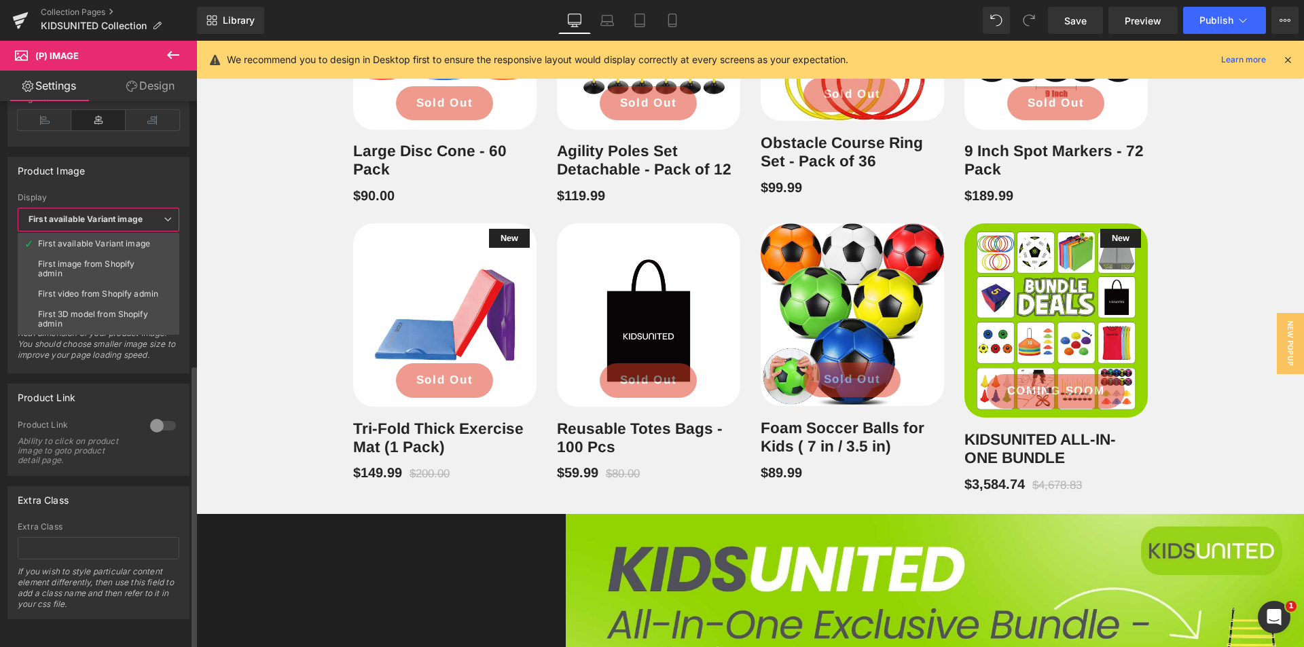
click at [139, 164] on div "Product Image" at bounding box center [98, 171] width 181 height 26
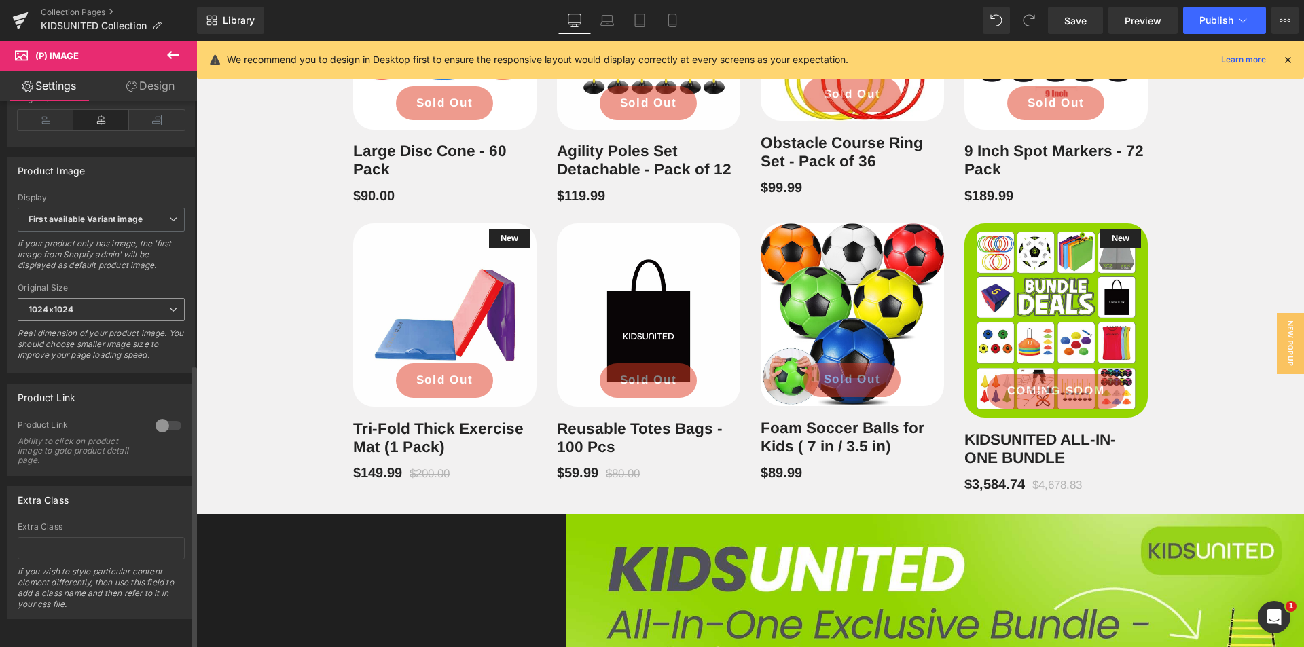
click at [142, 299] on span "1024x1024" at bounding box center [101, 310] width 167 height 24
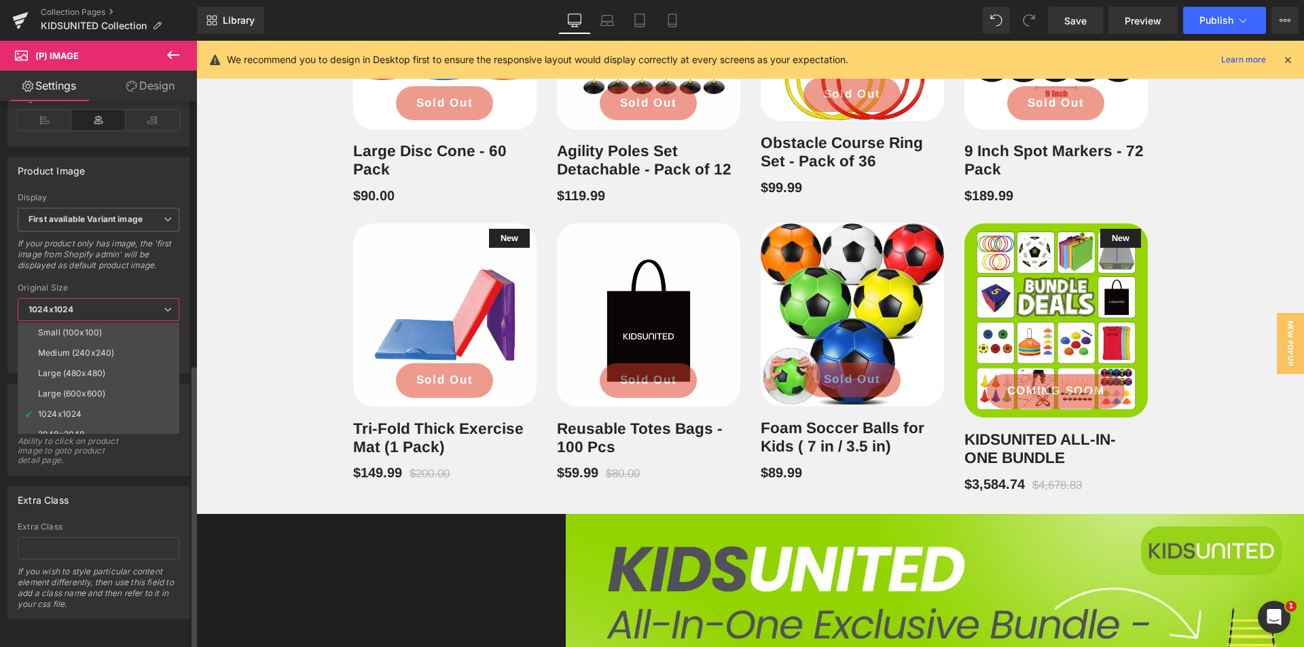
click at [158, 261] on div "If your product only has image, the 'first image from Shopify admin' will be di…" at bounding box center [99, 258] width 162 height 41
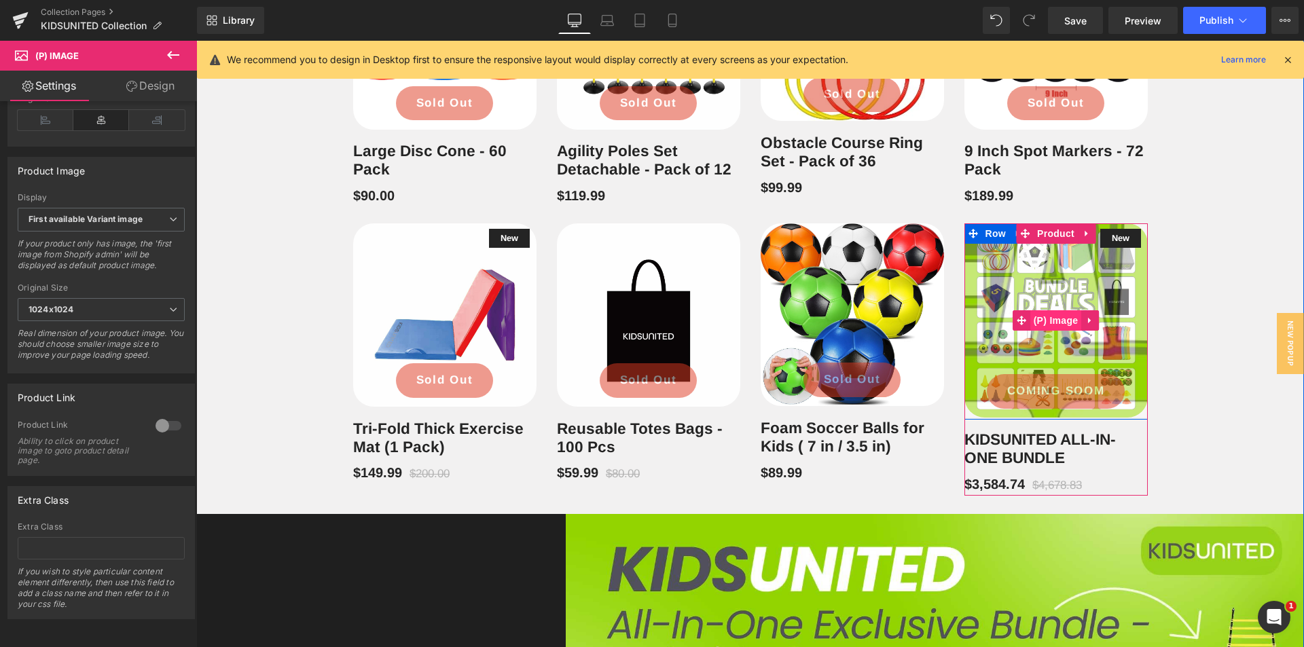
click at [1052, 316] on span "(P) Image" at bounding box center [1056, 320] width 52 height 20
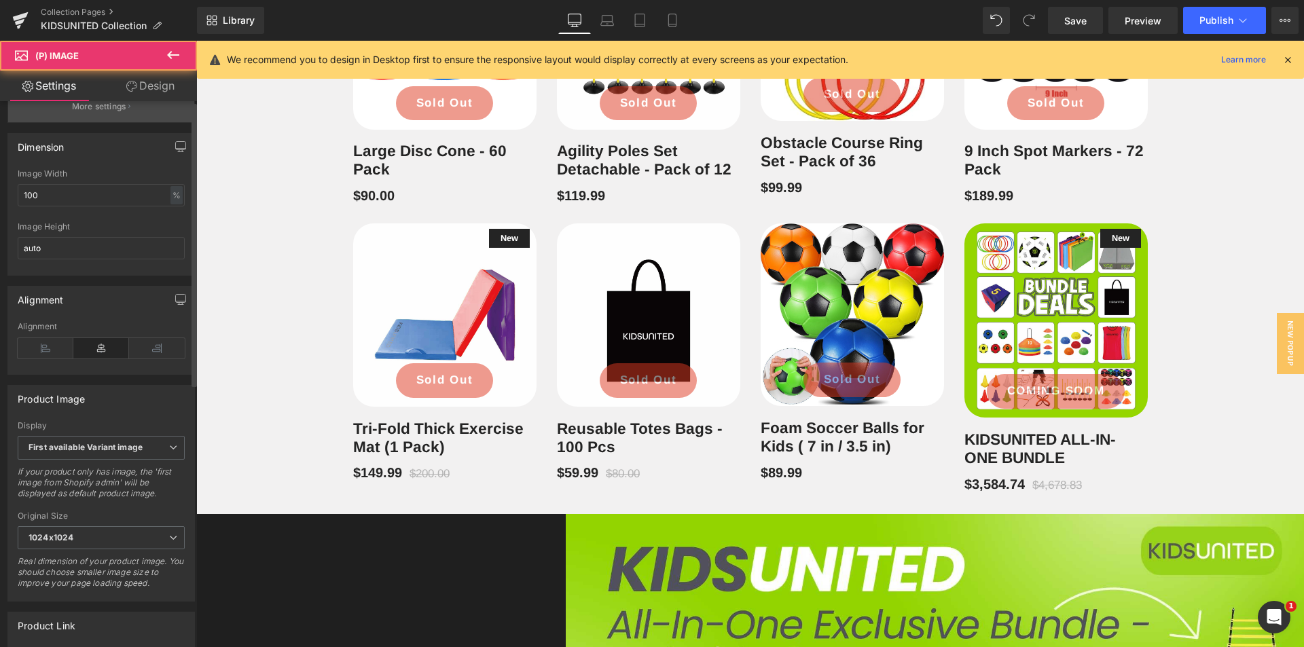
scroll to position [340, 0]
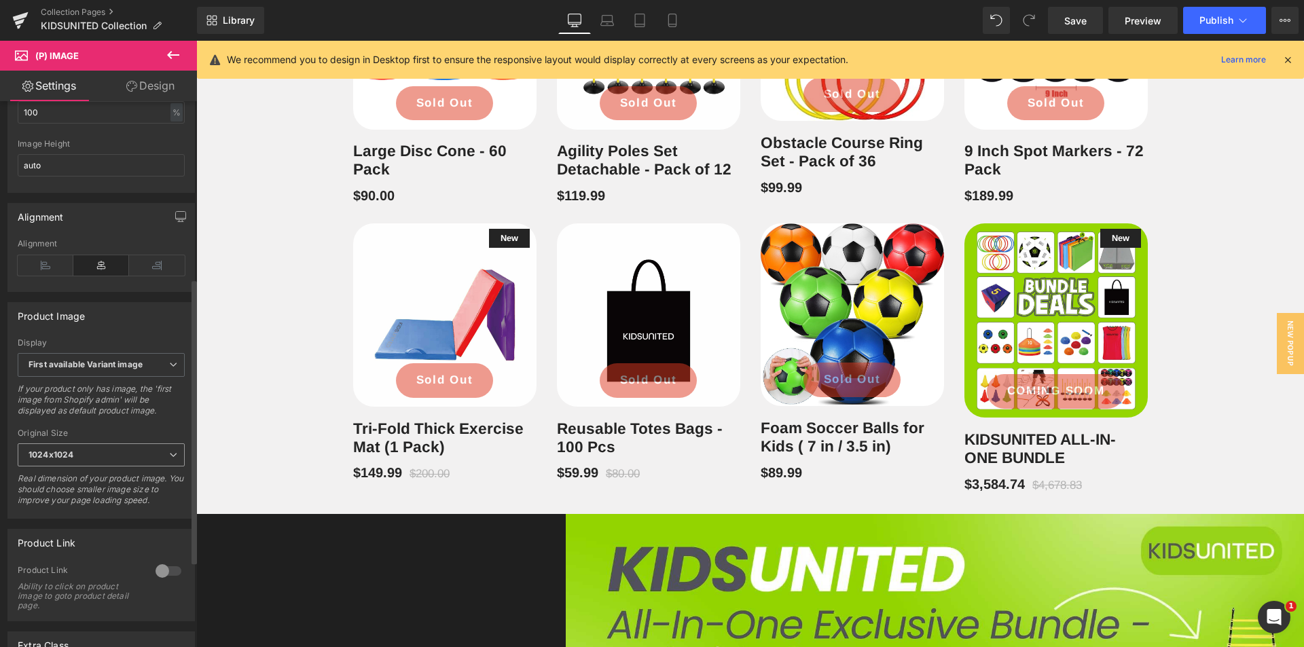
click at [169, 459] on icon at bounding box center [173, 455] width 8 height 8
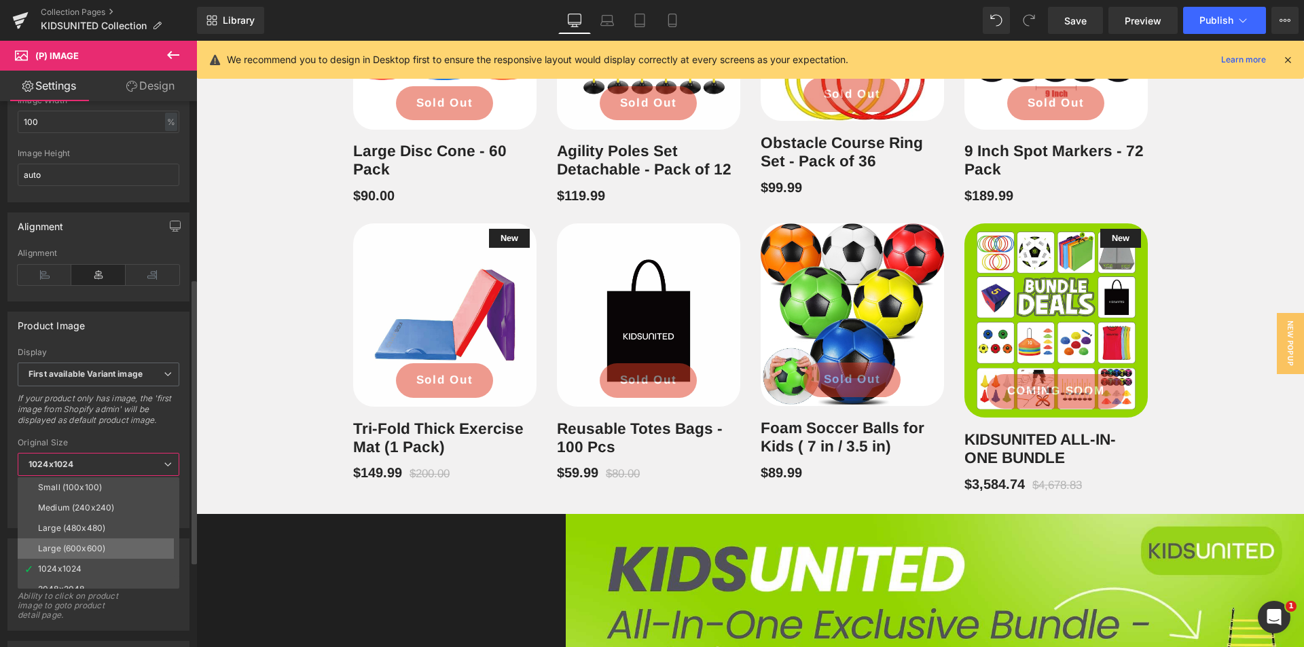
click at [141, 540] on li "Large (600x600)" at bounding box center [102, 549] width 168 height 20
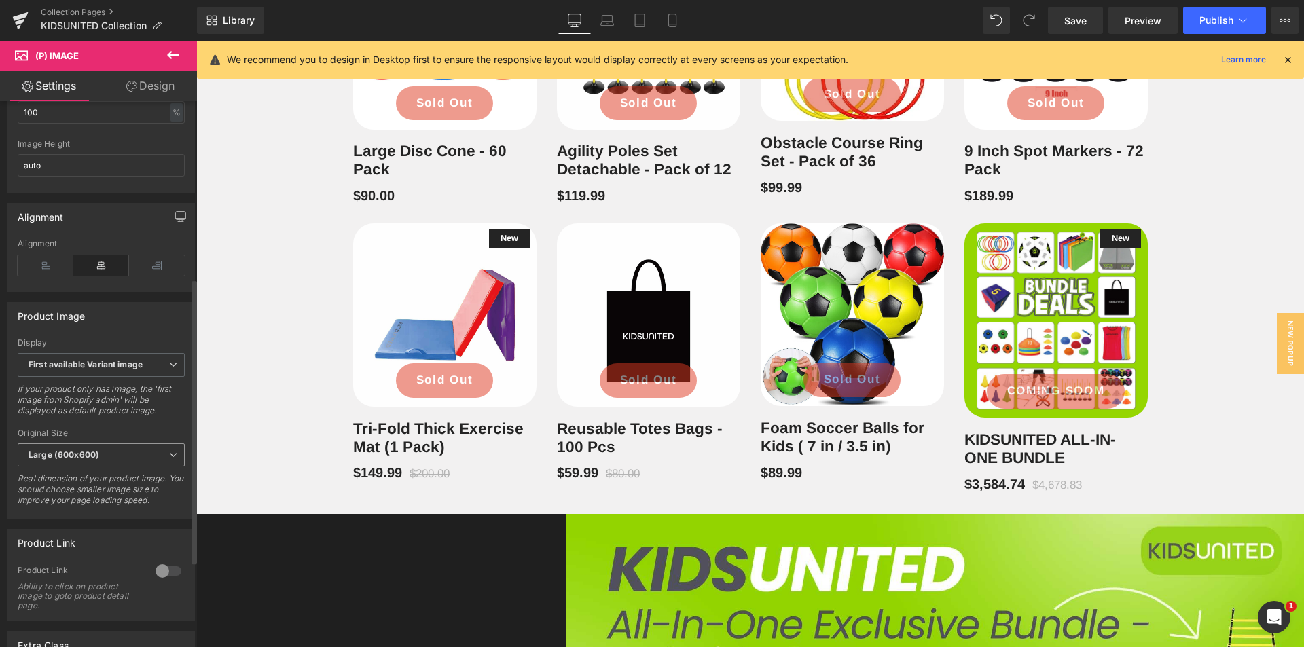
click at [154, 463] on span "Large (600x600)" at bounding box center [101, 456] width 167 height 24
click at [129, 461] on span "Large (600x600)" at bounding box center [101, 456] width 167 height 24
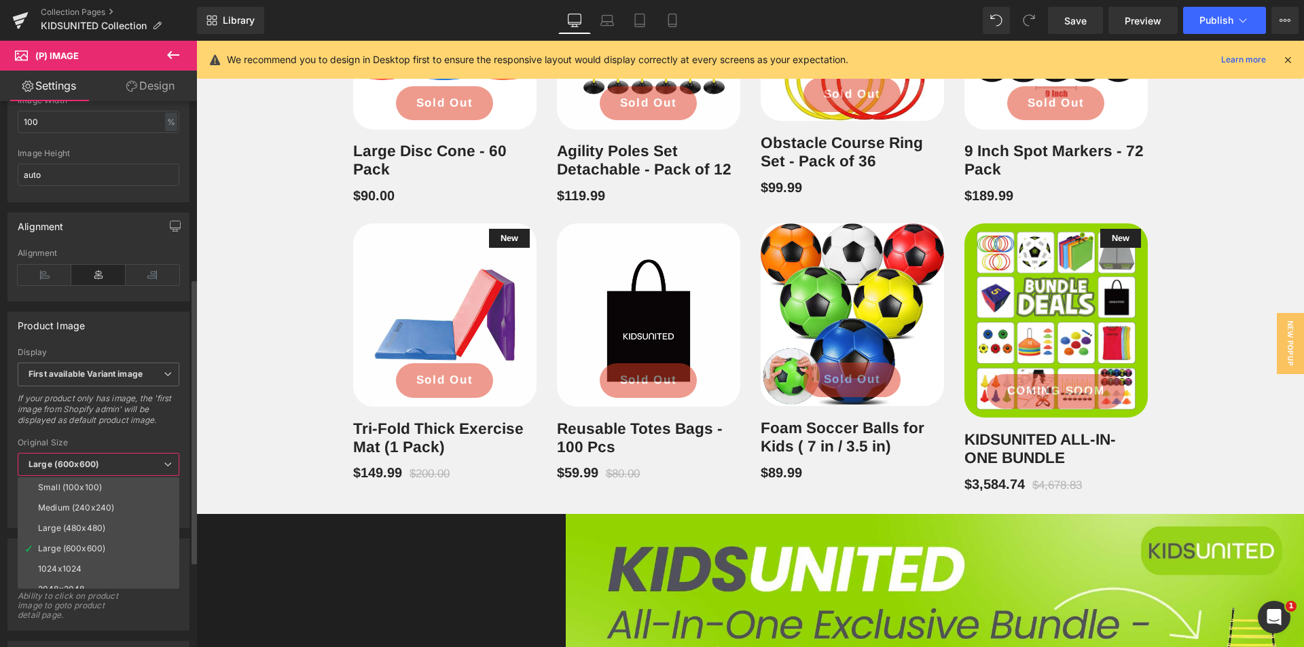
click at [98, 529] on div "Large (480x480)" at bounding box center [71, 529] width 67 height 10
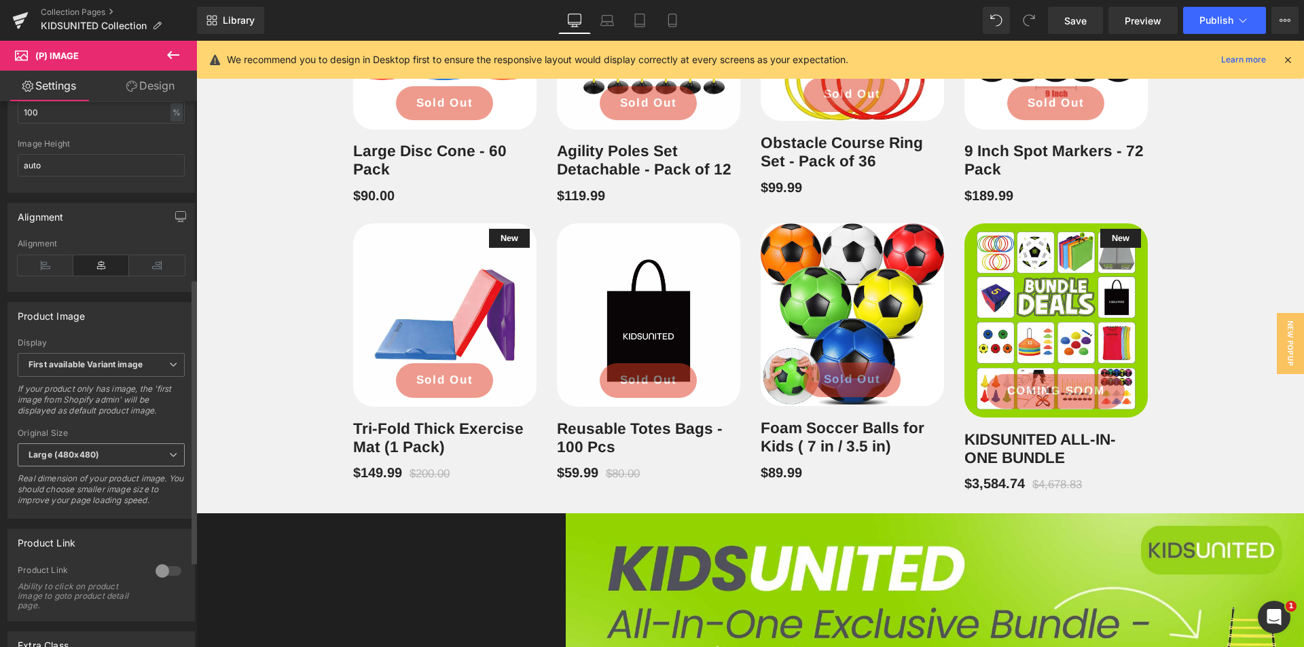
click at [143, 457] on span "Large (480x480)" at bounding box center [101, 456] width 167 height 24
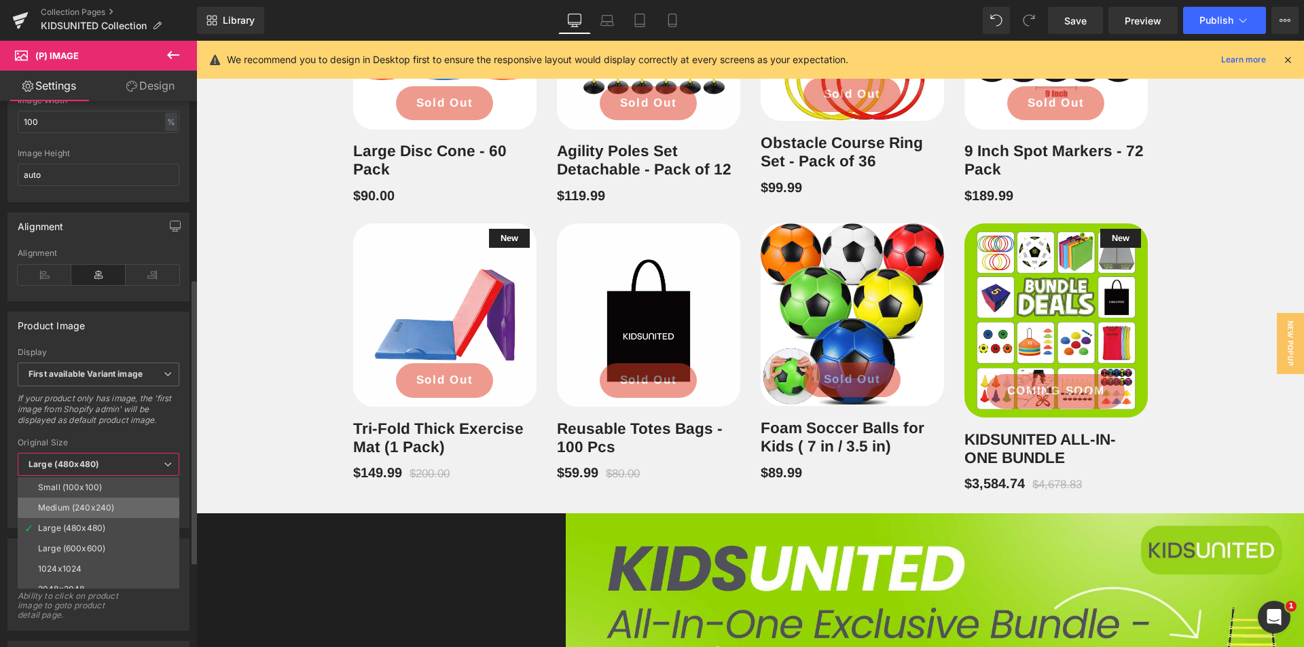
click at [98, 506] on div "Medium (240x240)" at bounding box center [76, 508] width 76 height 10
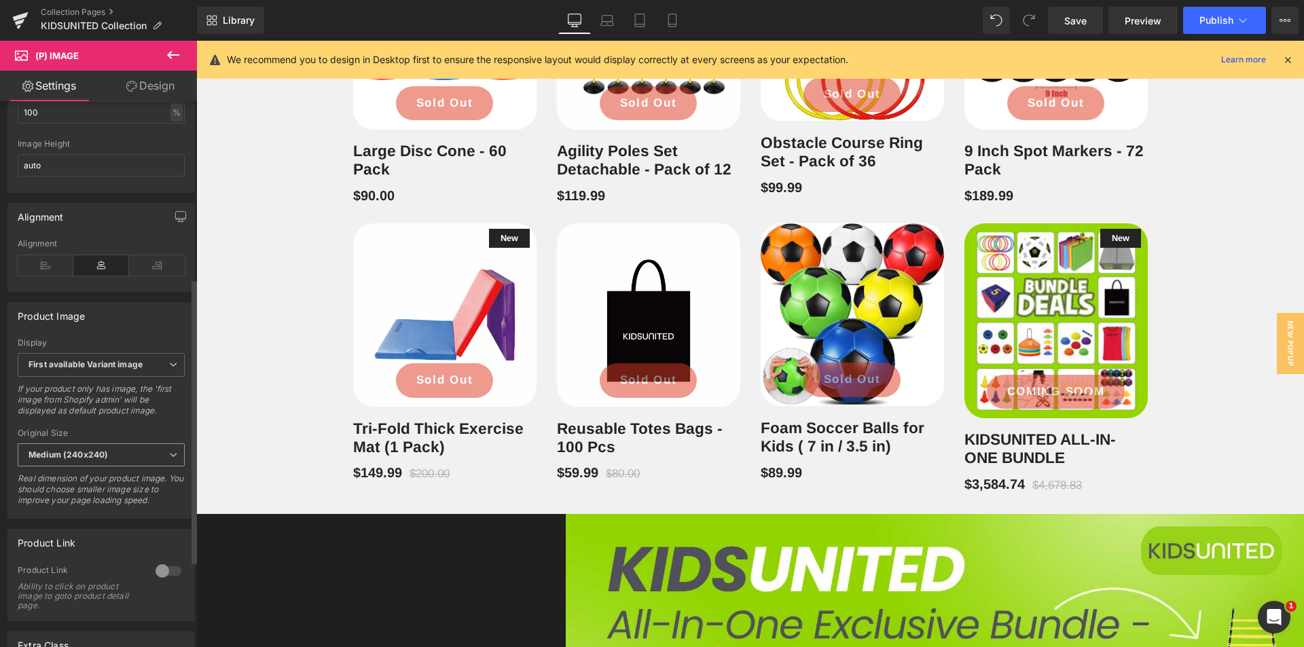
click at [129, 457] on span "Medium (240x240)" at bounding box center [101, 456] width 167 height 24
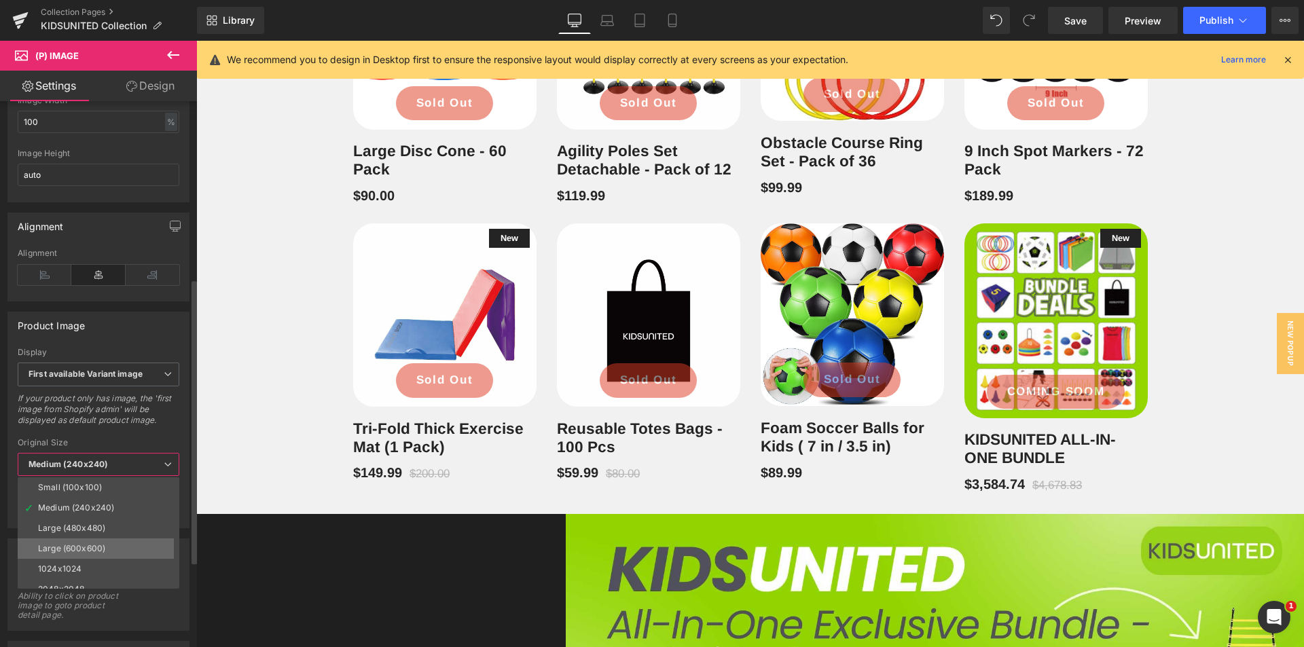
click at [116, 545] on li "Large (600x600)" at bounding box center [102, 549] width 168 height 20
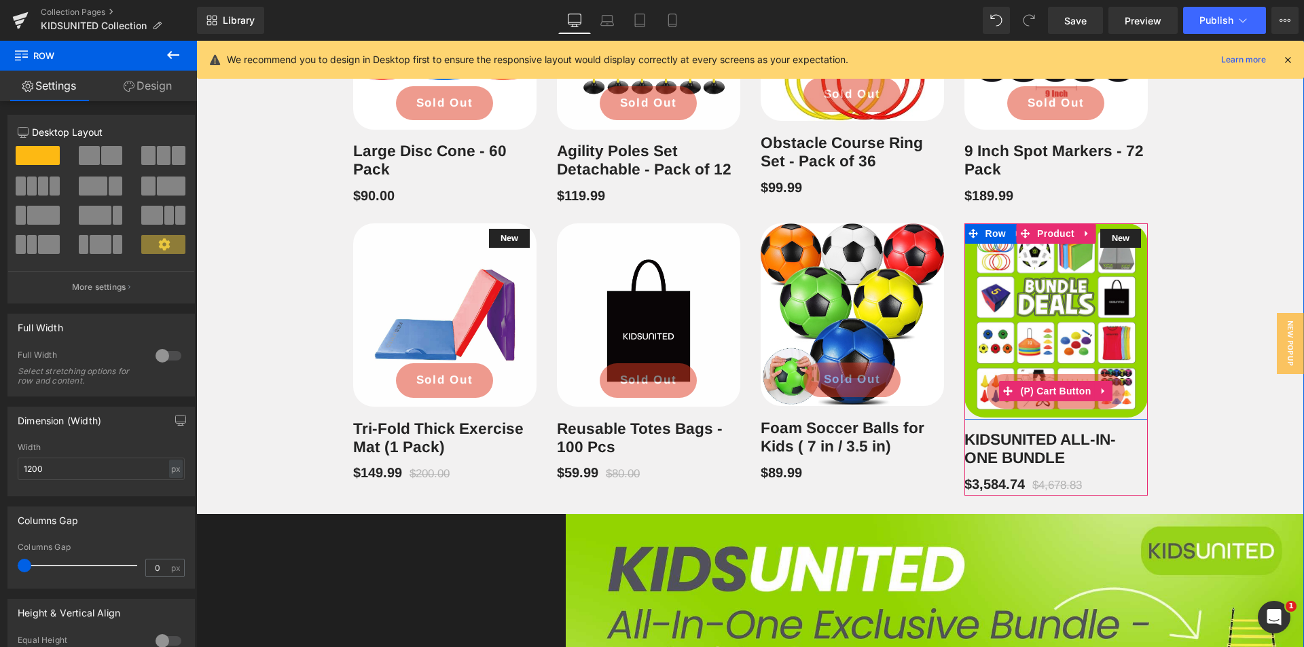
drag, startPoint x: 1041, startPoint y: 416, endPoint x: 1043, endPoint y: 401, distance: 15.1
click at [1043, 401] on div "New (P) Image COMING SOOM (P) Cart Button Row" at bounding box center [1056, 321] width 183 height 196
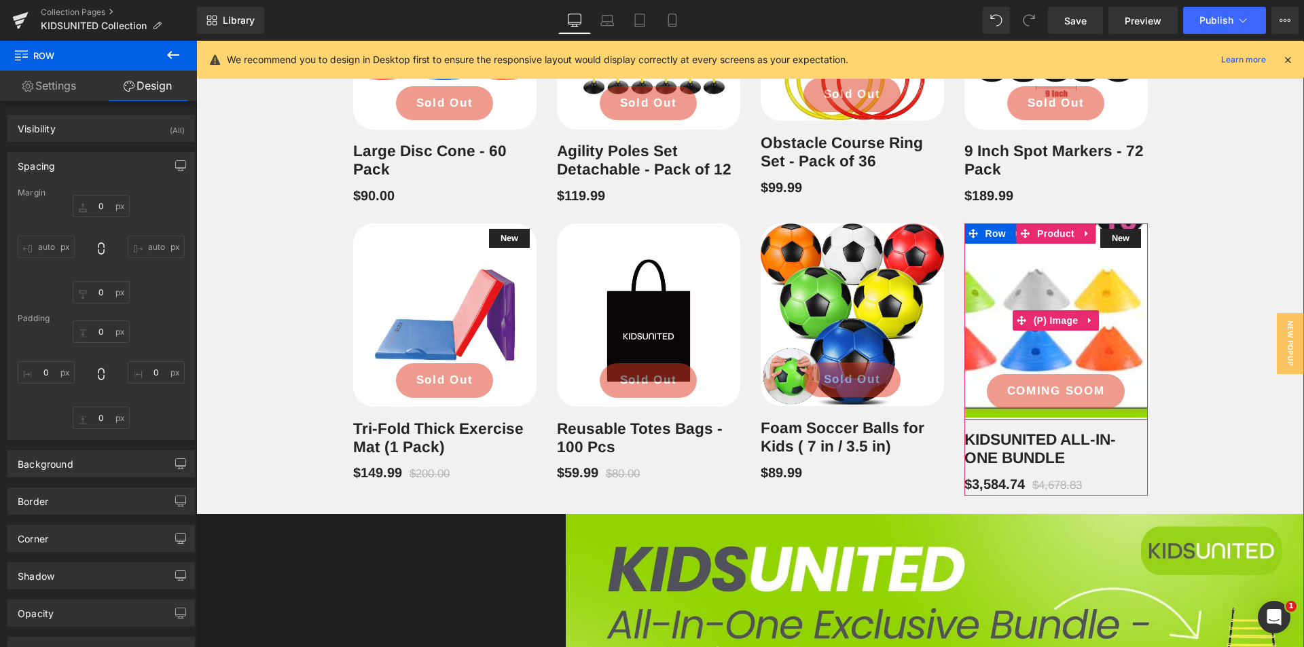
drag, startPoint x: 1124, startPoint y: 418, endPoint x: 1124, endPoint y: 410, distance: 8.8
click at [1124, 410] on div "New (P) Image COMING SOOM (P) Cart Button Row" at bounding box center [1056, 321] width 183 height 196
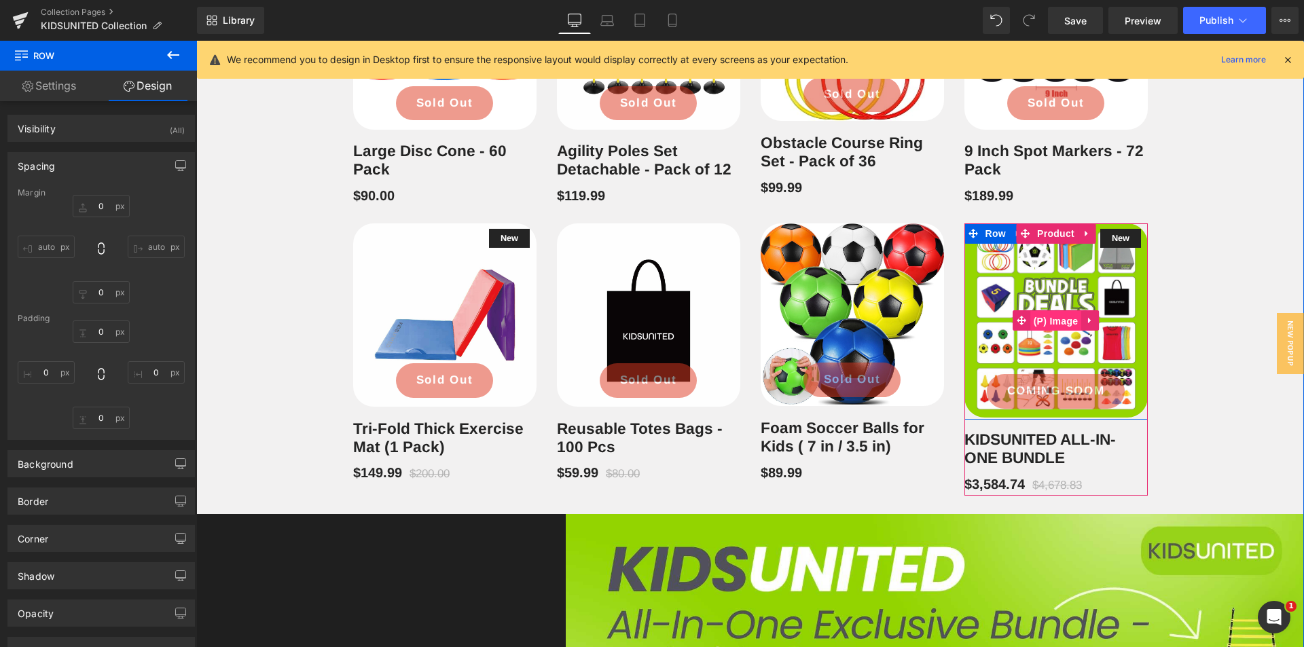
click at [1060, 318] on span "(P) Image" at bounding box center [1056, 321] width 52 height 20
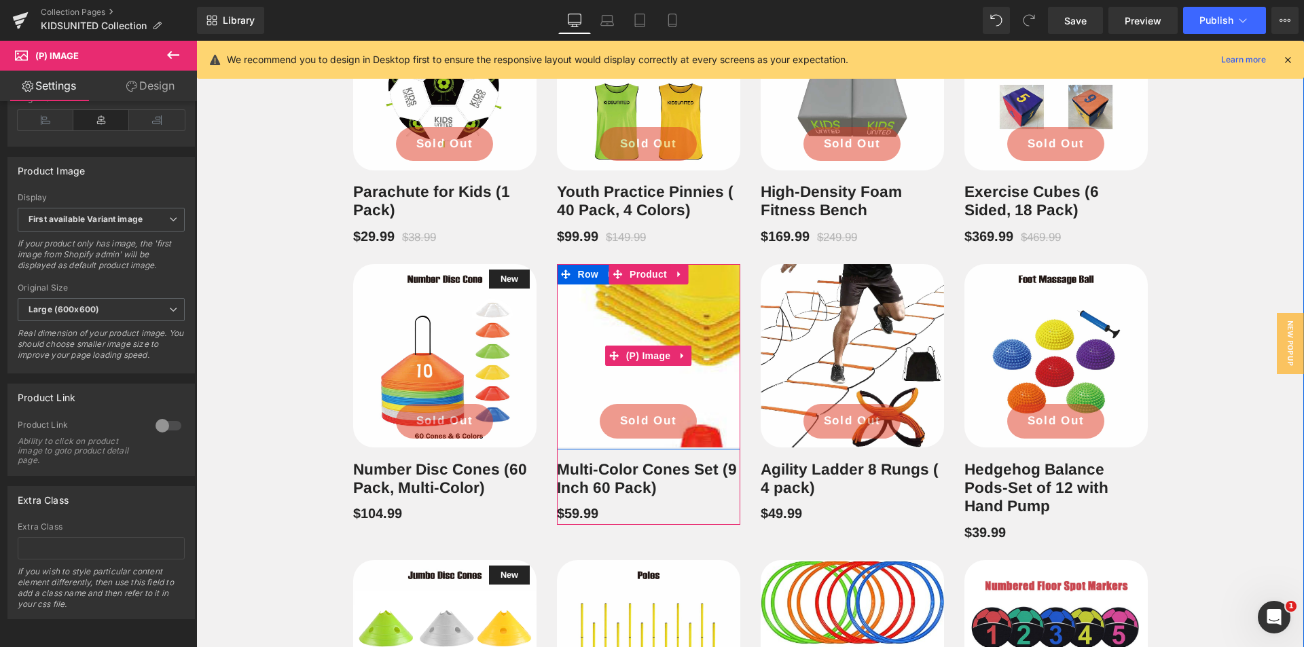
scroll to position [1011, 0]
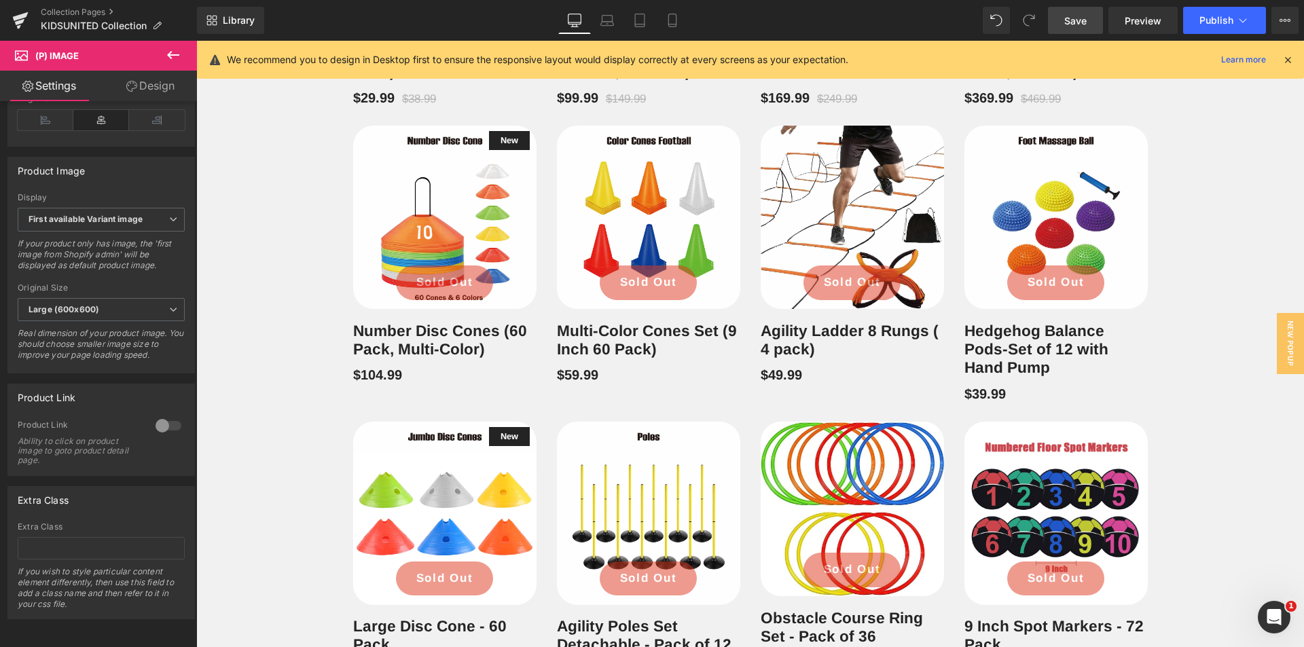
click at [1077, 21] on span "Save" at bounding box center [1075, 21] width 22 height 14
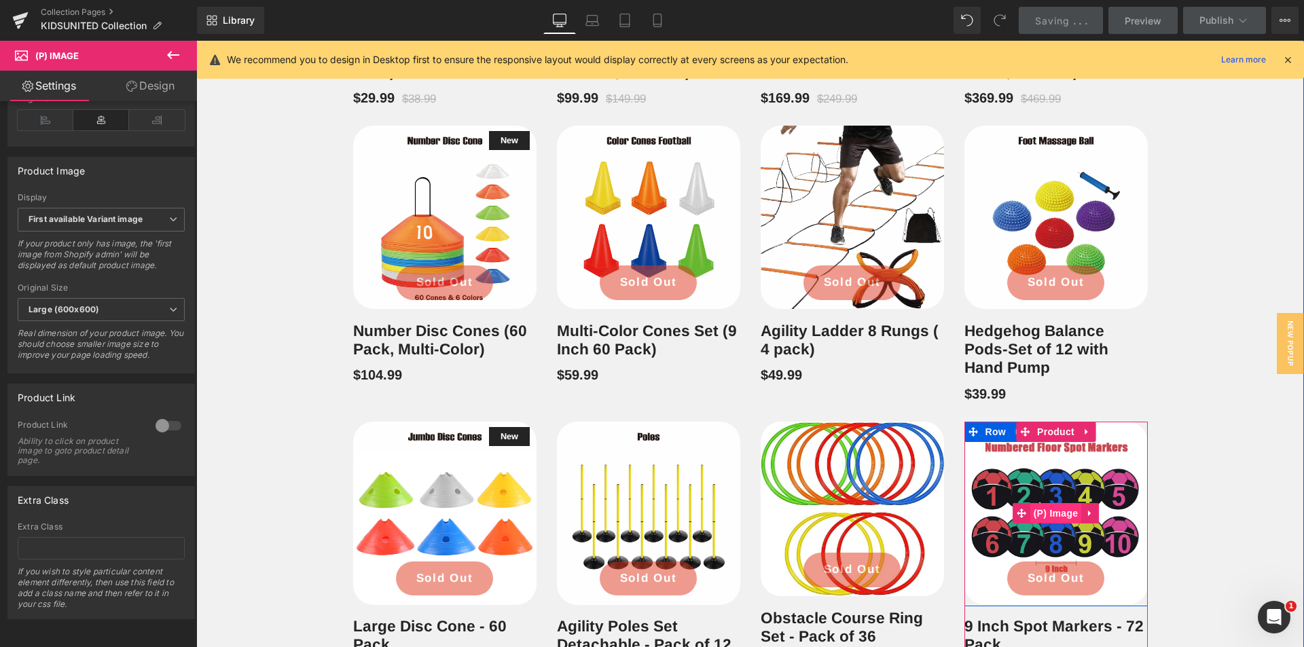
click at [1051, 516] on span "(P) Image" at bounding box center [1056, 513] width 52 height 20
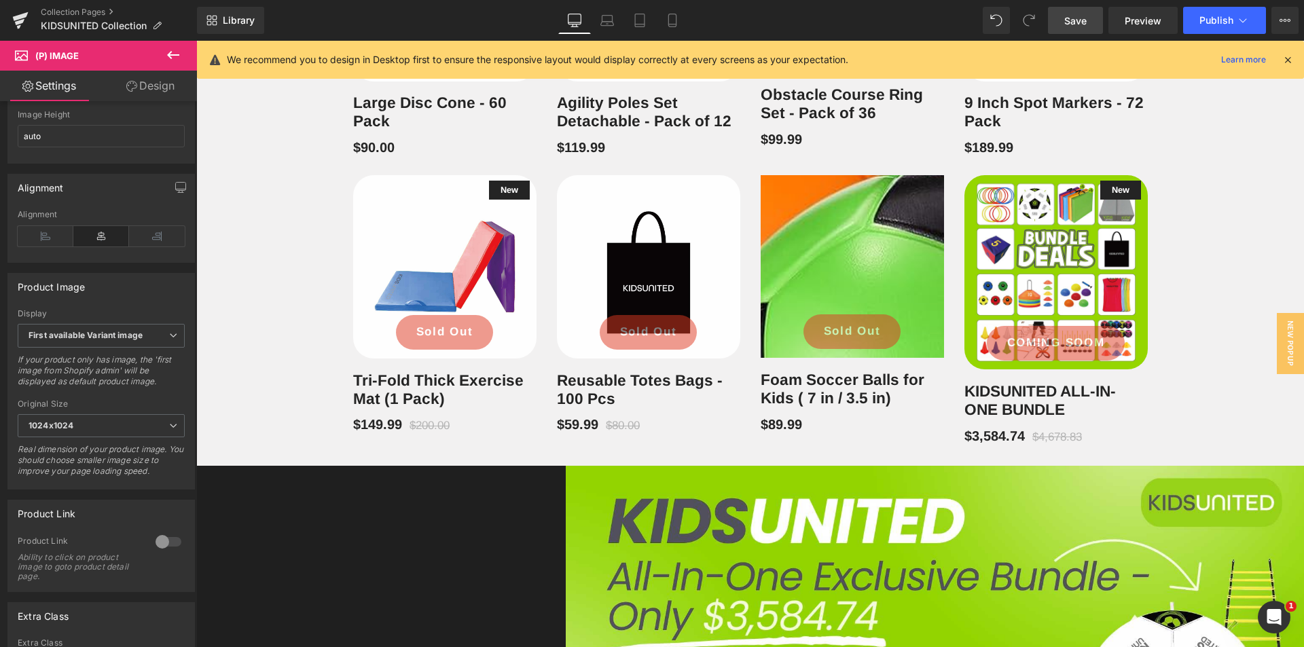
scroll to position [1554, 0]
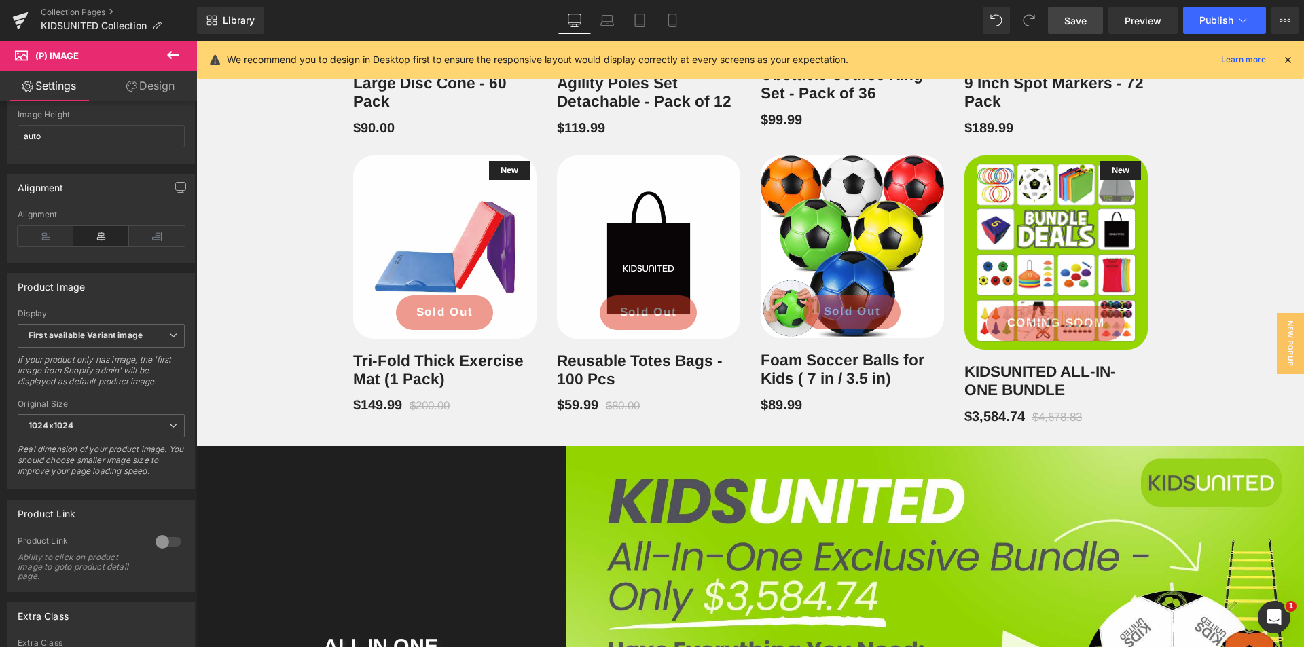
click at [1072, 18] on span "Save" at bounding box center [1075, 21] width 22 height 14
click at [1072, 18] on div "Saving . . ." at bounding box center [1061, 21] width 52 height 14
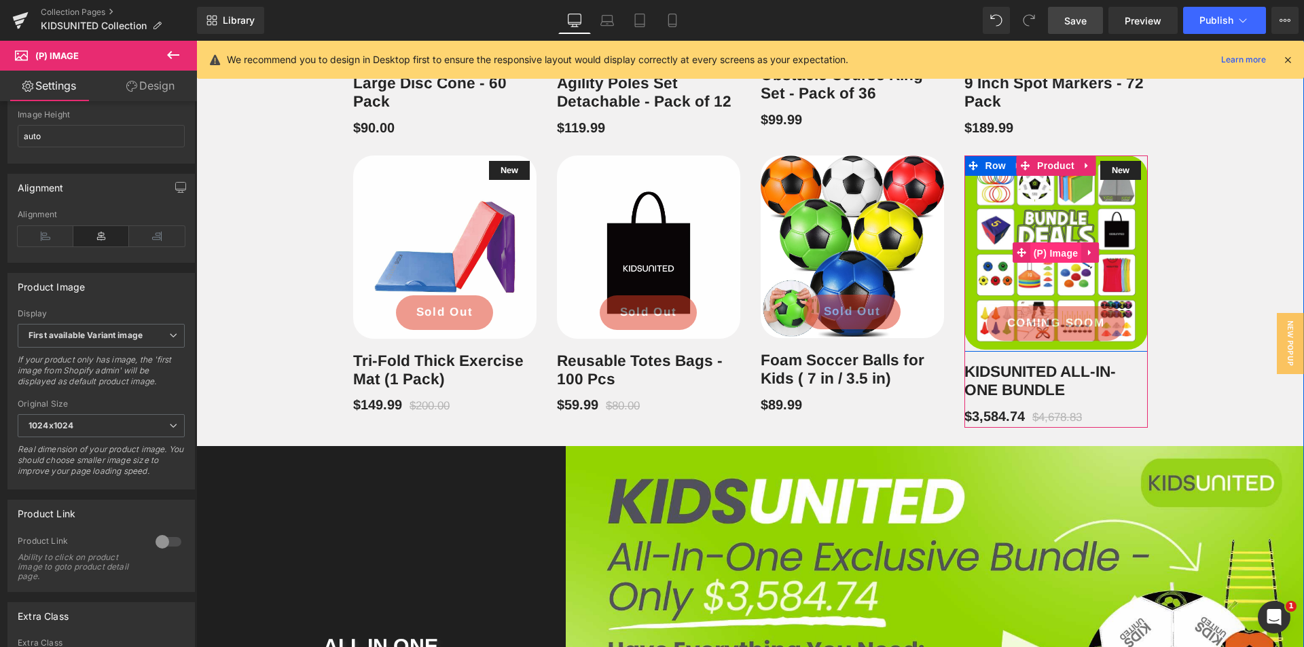
click at [1054, 246] on span "(P) Image" at bounding box center [1056, 253] width 52 height 20
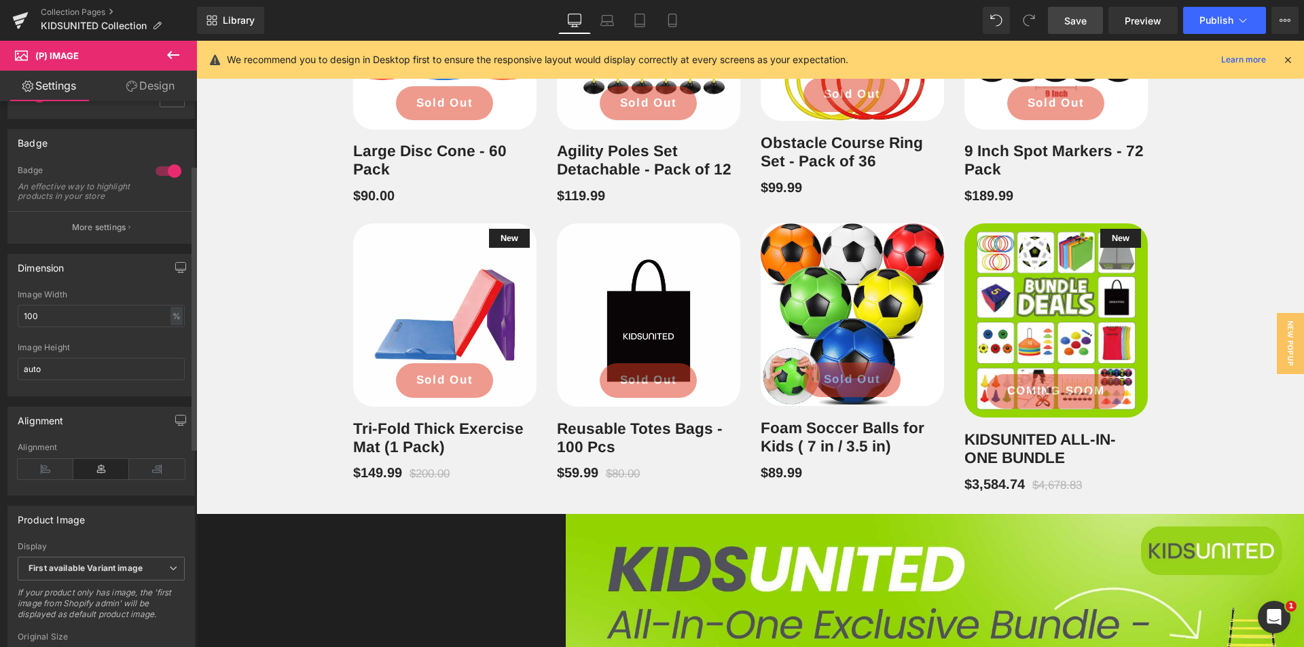
scroll to position [0, 0]
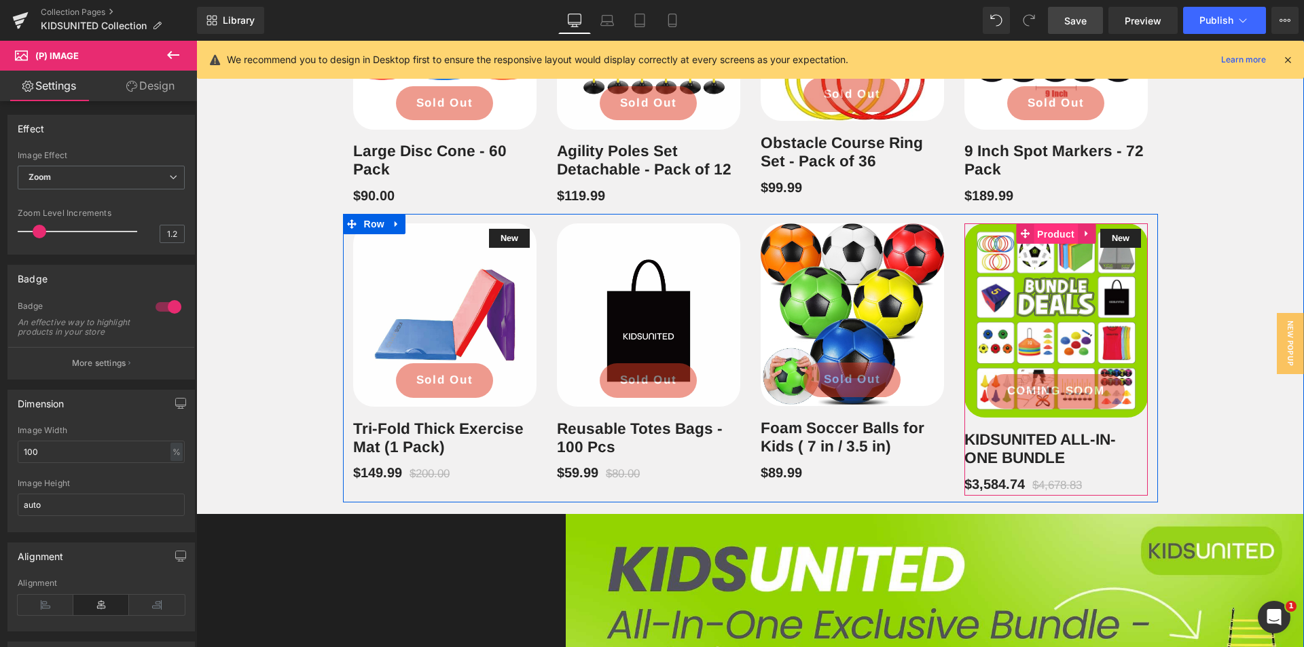
click at [1047, 236] on span "Product" at bounding box center [1056, 234] width 44 height 20
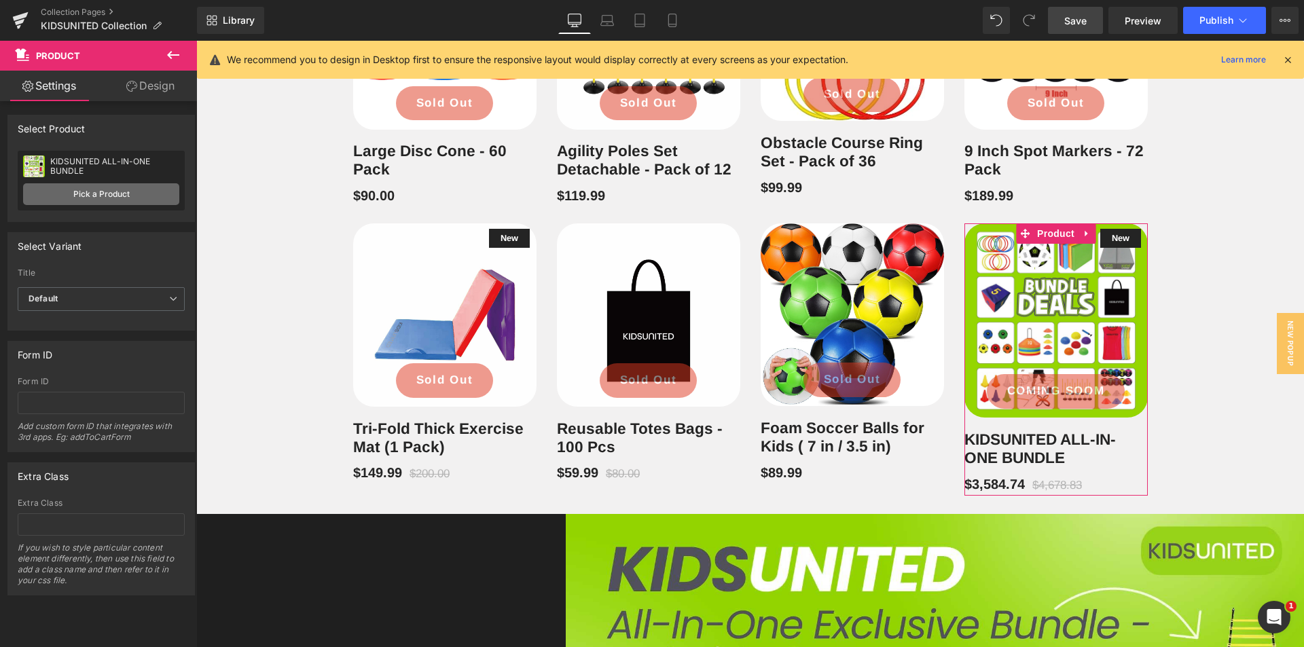
click at [120, 199] on link "Pick a Product" at bounding box center [101, 194] width 156 height 22
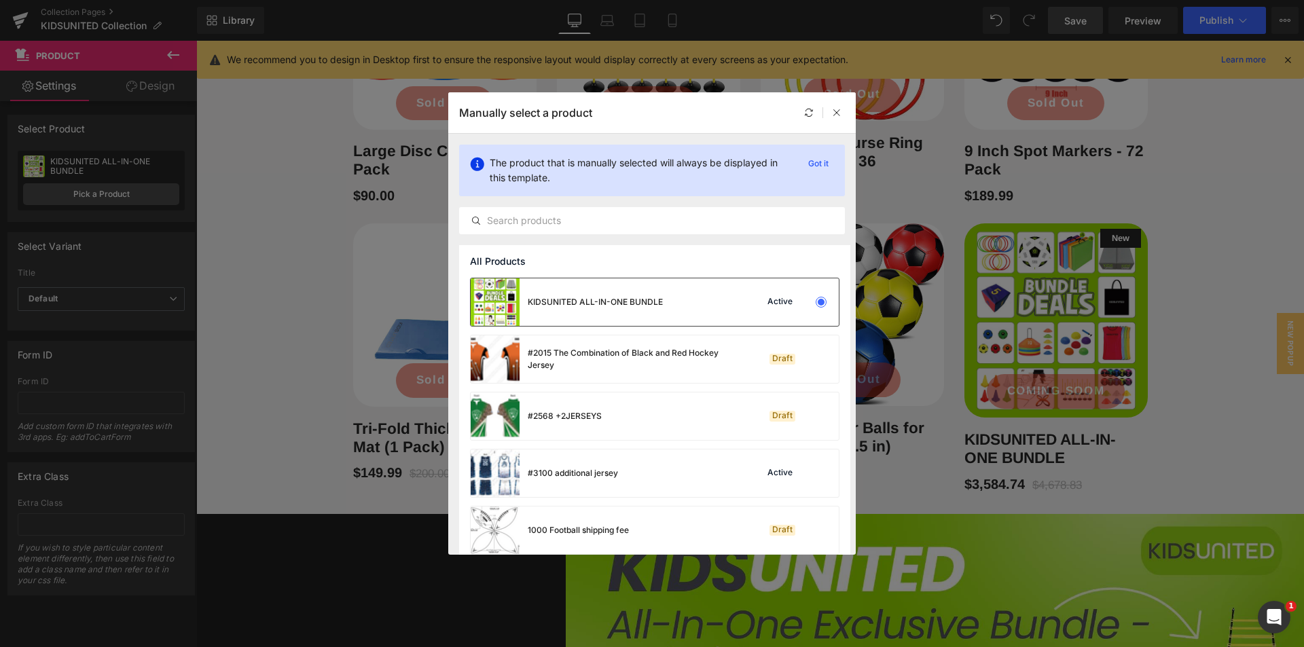
click at [568, 293] on div "KIDSUNITED ALL-IN-ONE BUNDLE" at bounding box center [567, 302] width 192 height 48
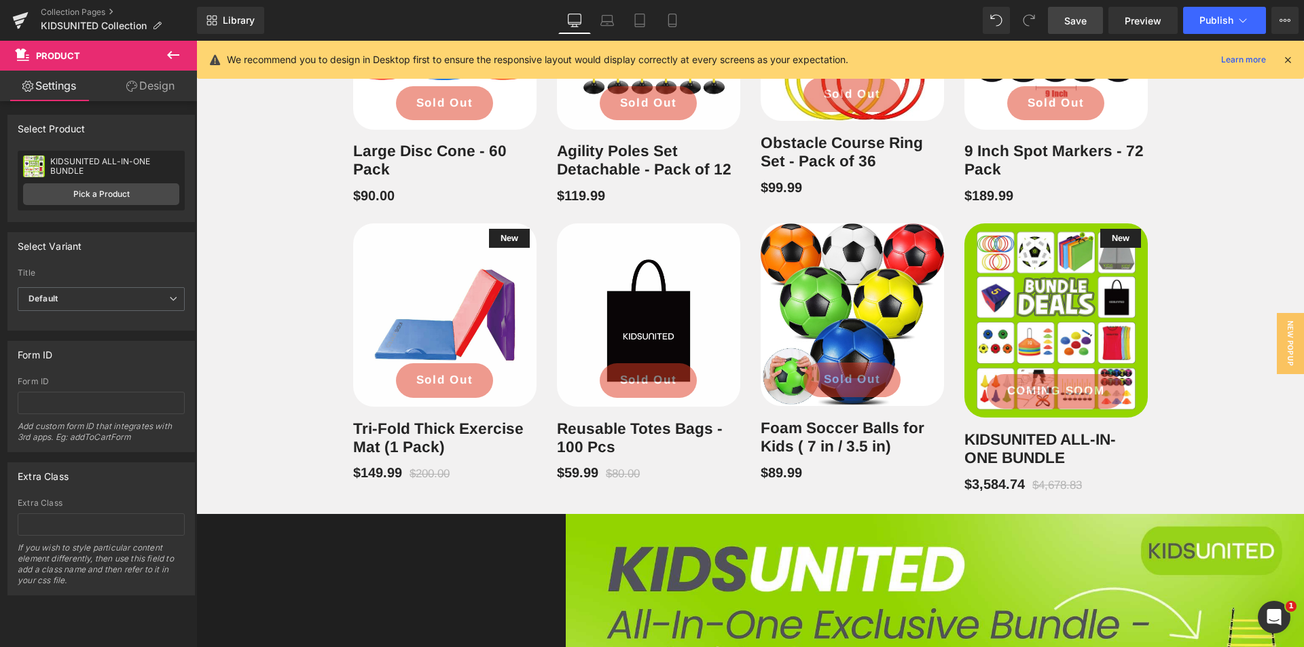
click at [1075, 10] on link "Save" at bounding box center [1075, 20] width 55 height 27
click at [24, 20] on icon at bounding box center [20, 20] width 16 height 34
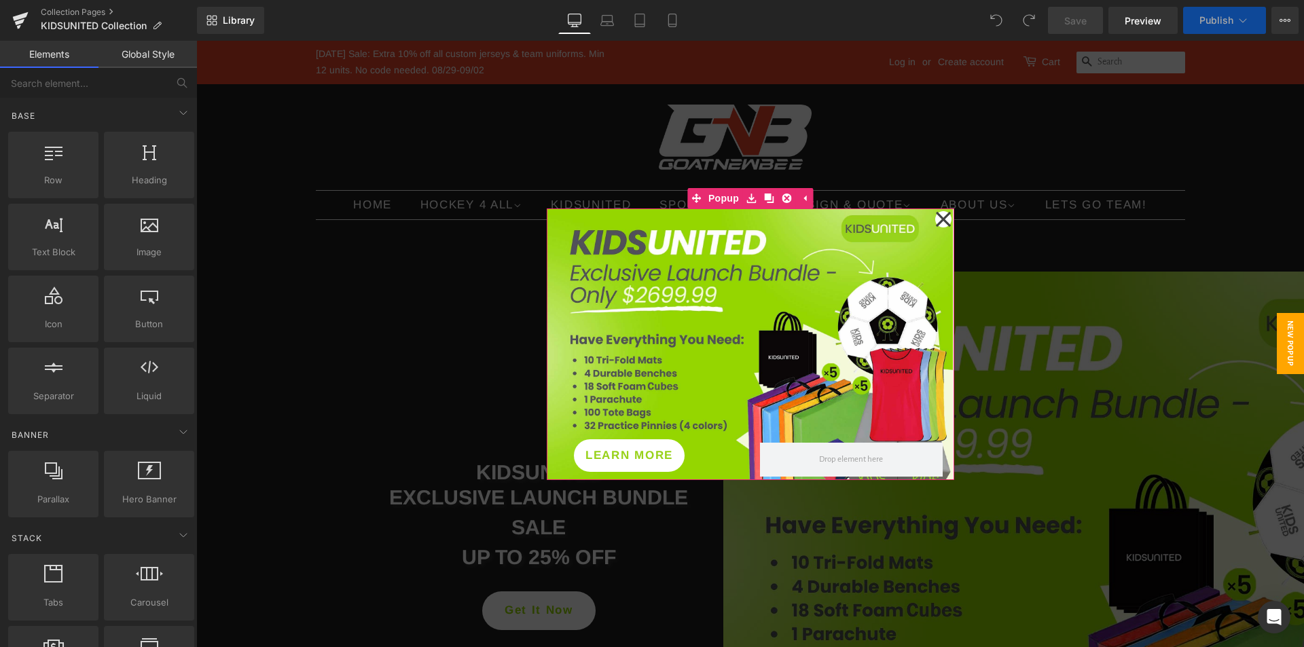
click at [939, 217] on icon at bounding box center [942, 218] width 15 height 15
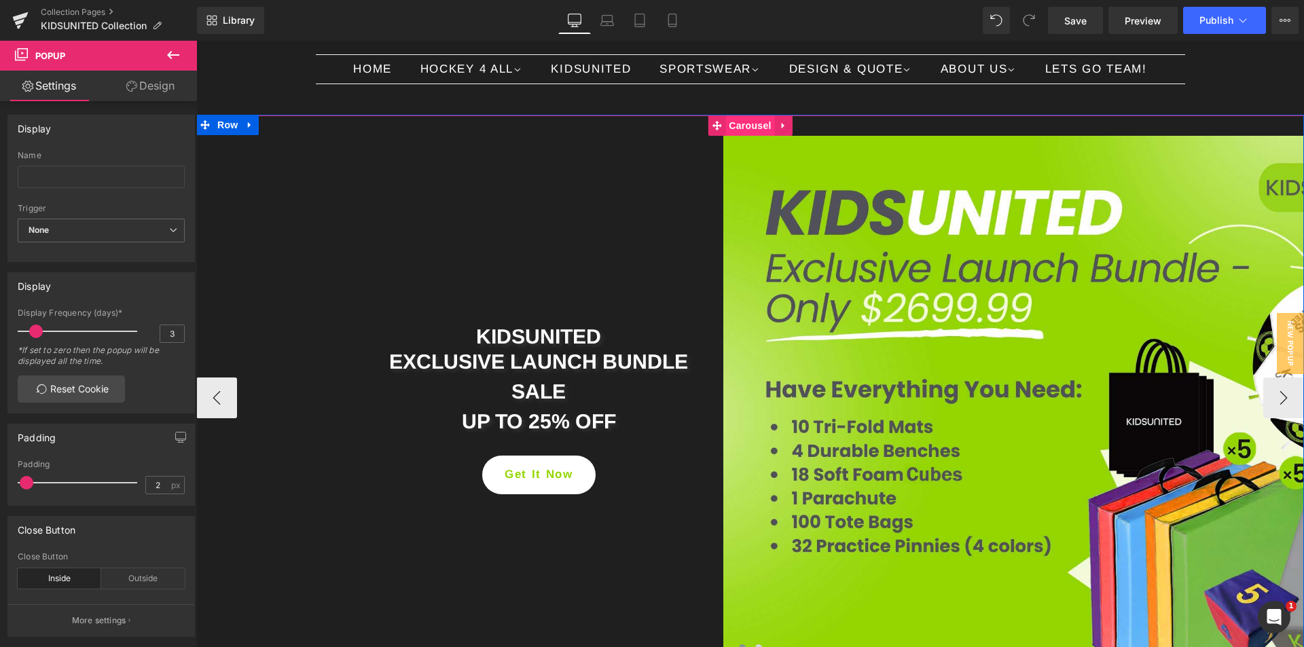
click at [734, 124] on span "Carousel" at bounding box center [749, 125] width 49 height 20
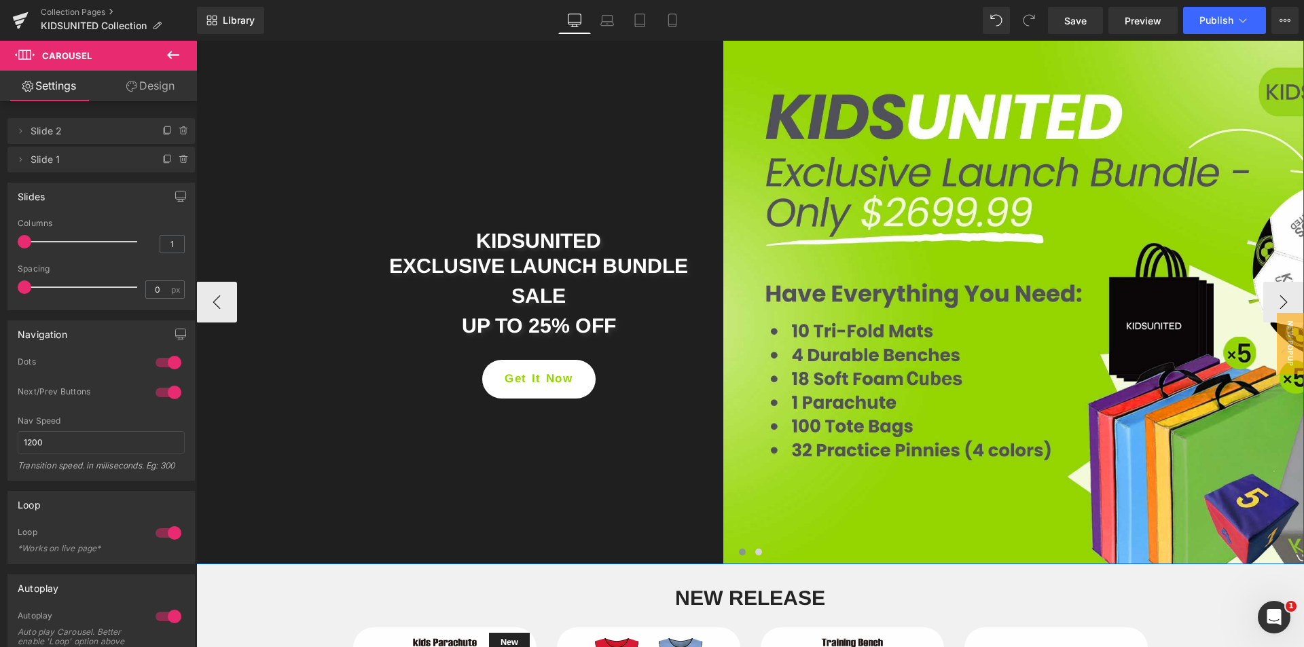
scroll to position [340, 0]
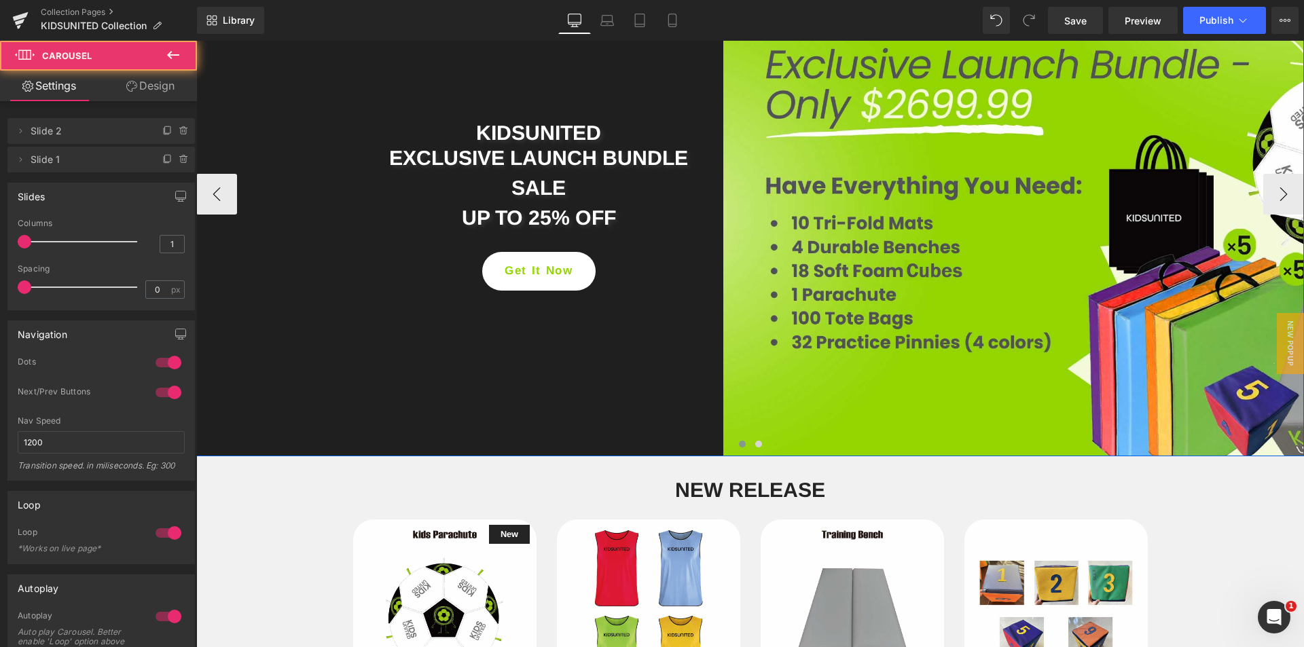
click at [739, 443] on span at bounding box center [742, 444] width 7 height 7
click at [755, 443] on span at bounding box center [758, 444] width 7 height 7
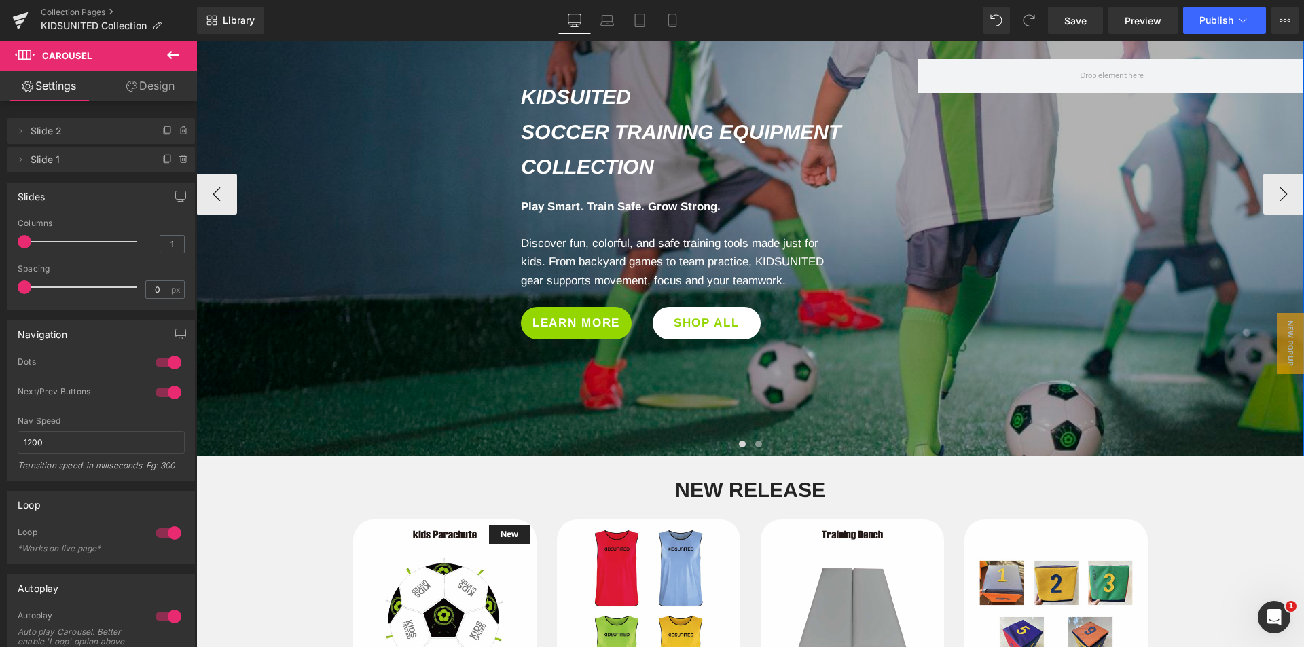
scroll to position [136, 0]
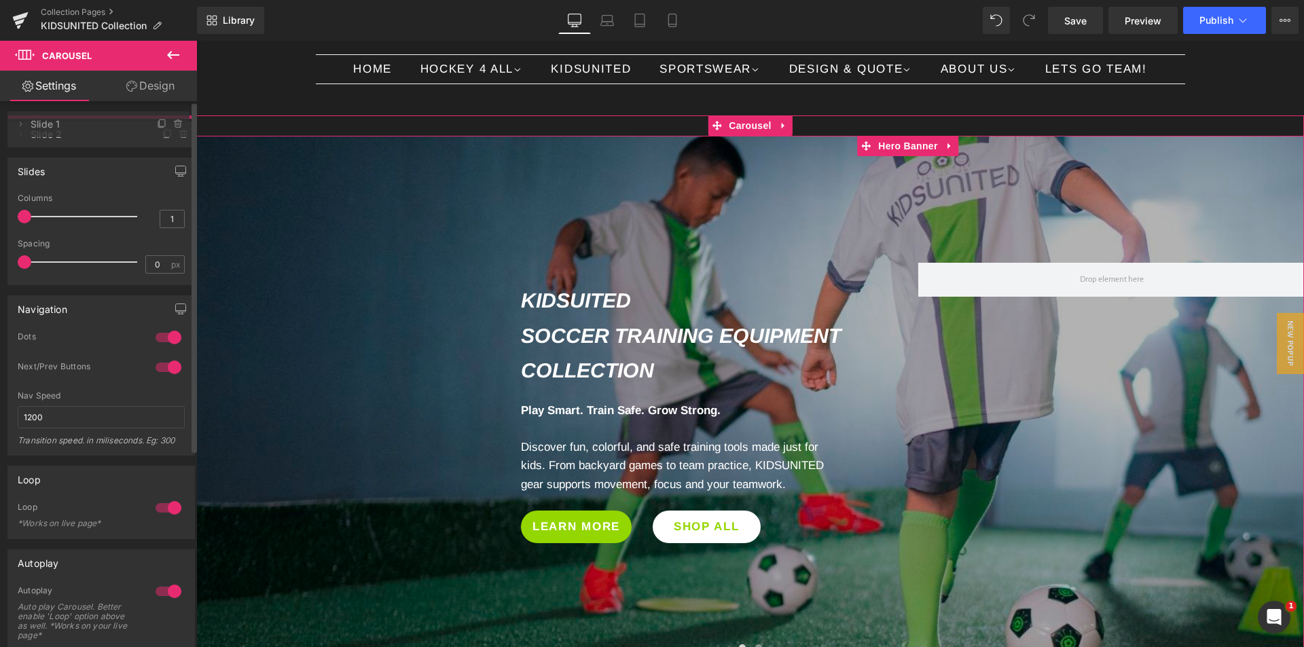
drag, startPoint x: 60, startPoint y: 160, endPoint x: 60, endPoint y: 125, distance: 35.3
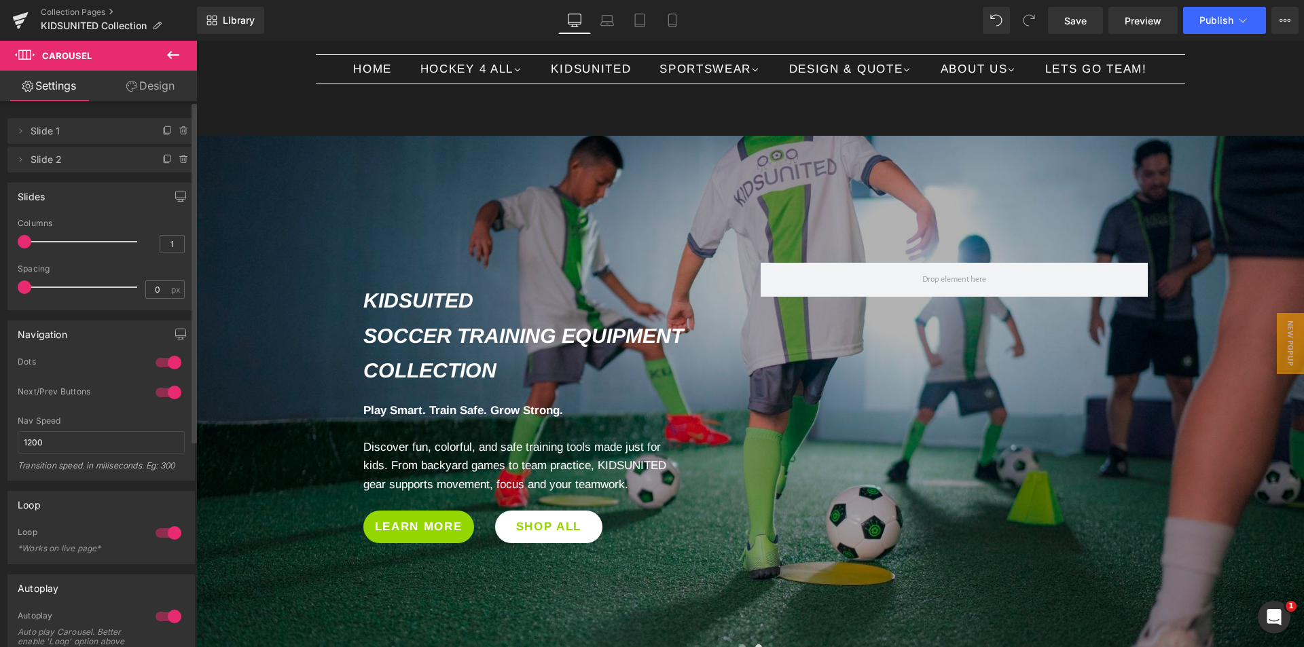
click at [86, 160] on span "Slide 2" at bounding box center [88, 160] width 114 height 26
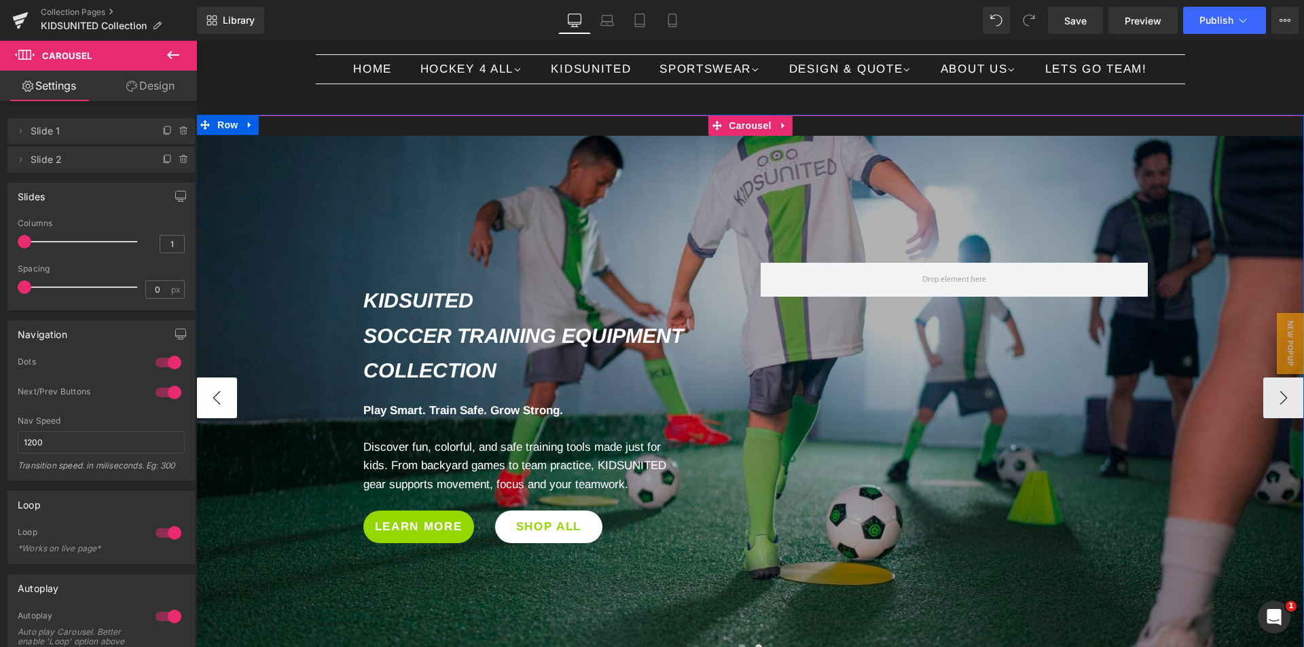
click at [222, 395] on button "‹" at bounding box center [216, 398] width 41 height 41
click at [1286, 405] on button "›" at bounding box center [1283, 398] width 41 height 41
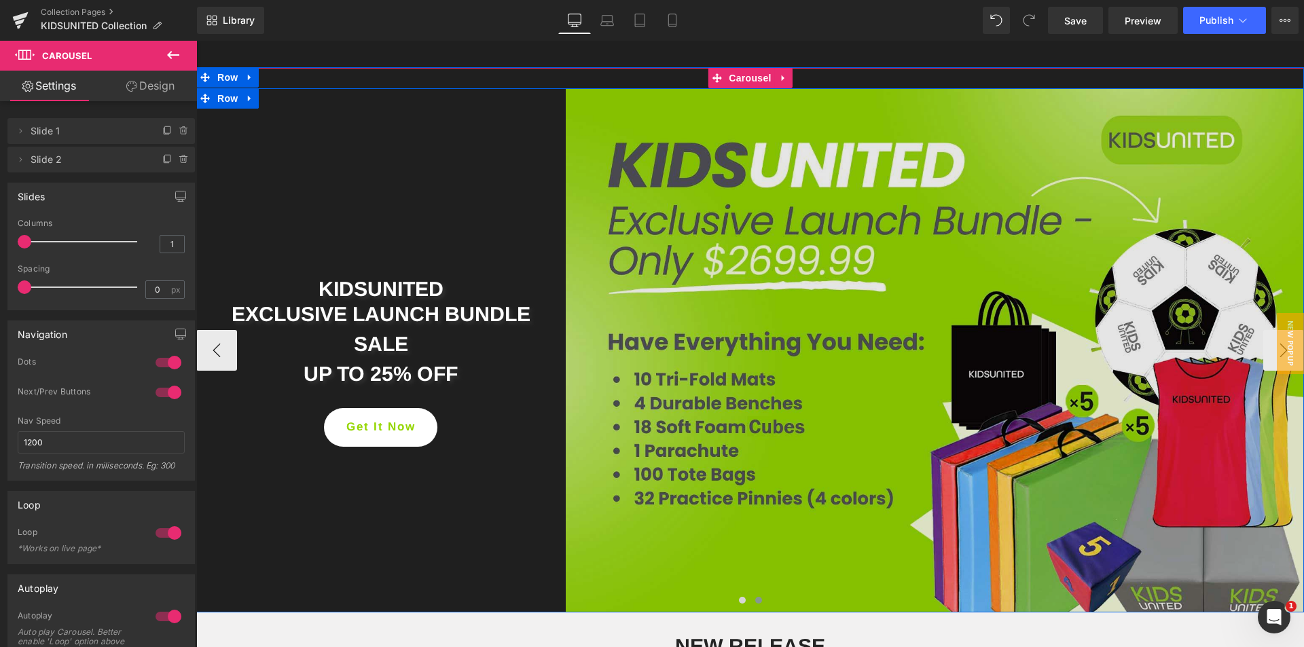
scroll to position [204, 0]
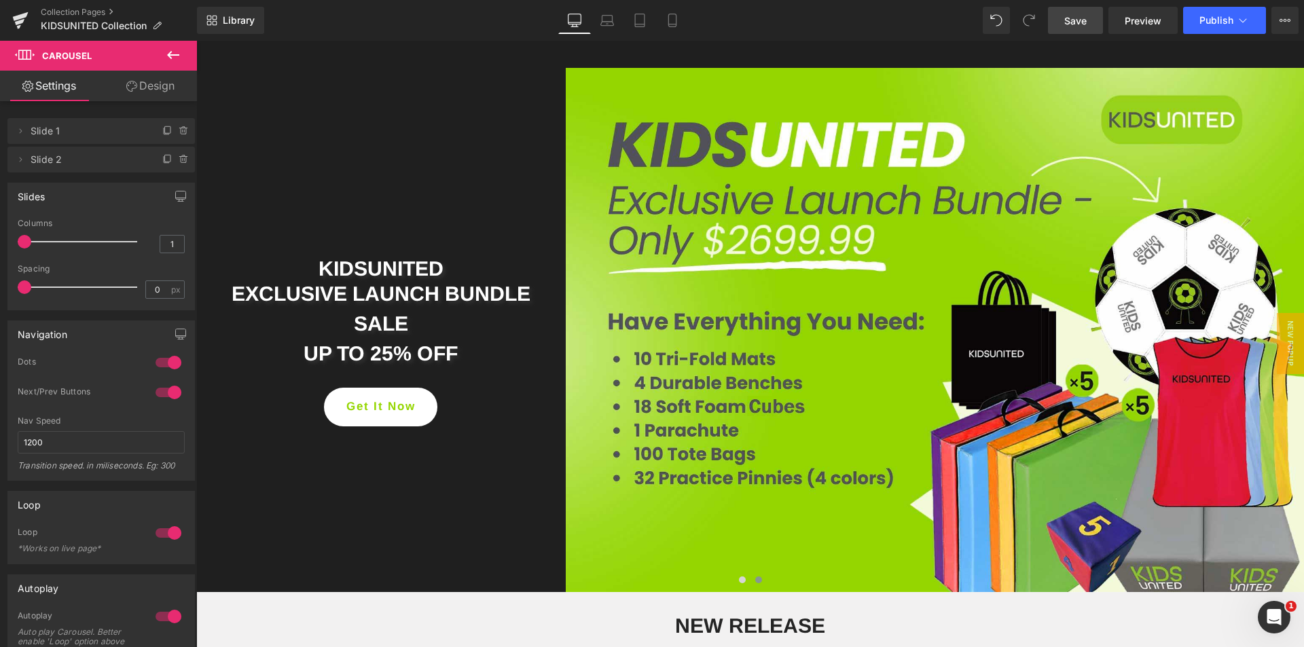
click at [1079, 29] on link "Save" at bounding box center [1075, 20] width 55 height 27
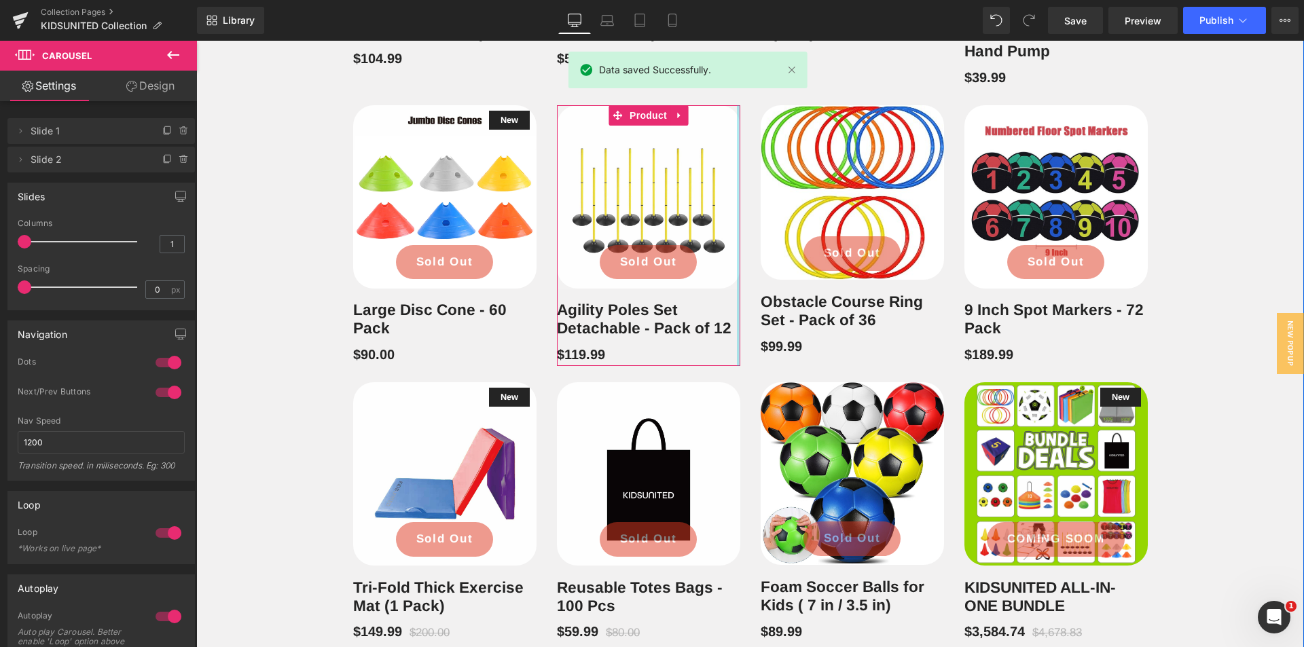
scroll to position [1426, 0]
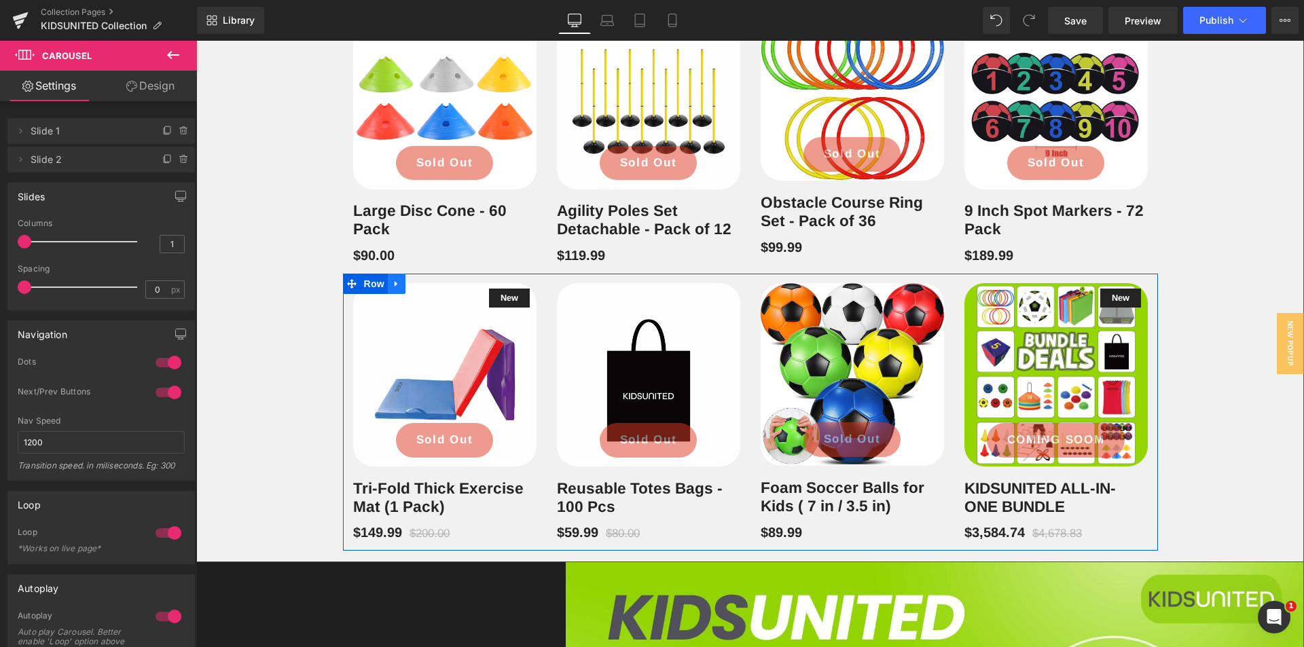
click at [392, 287] on icon at bounding box center [397, 283] width 10 height 10
click at [410, 287] on icon at bounding box center [415, 283] width 10 height 10
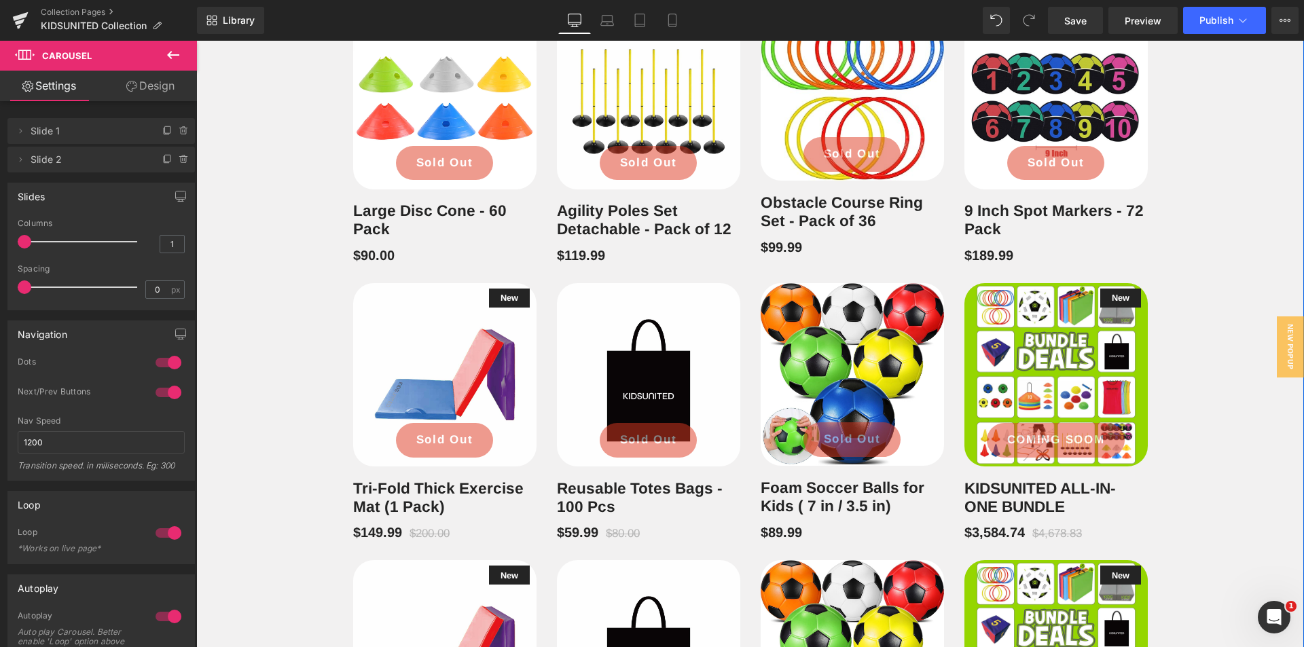
scroll to position [1882, 0]
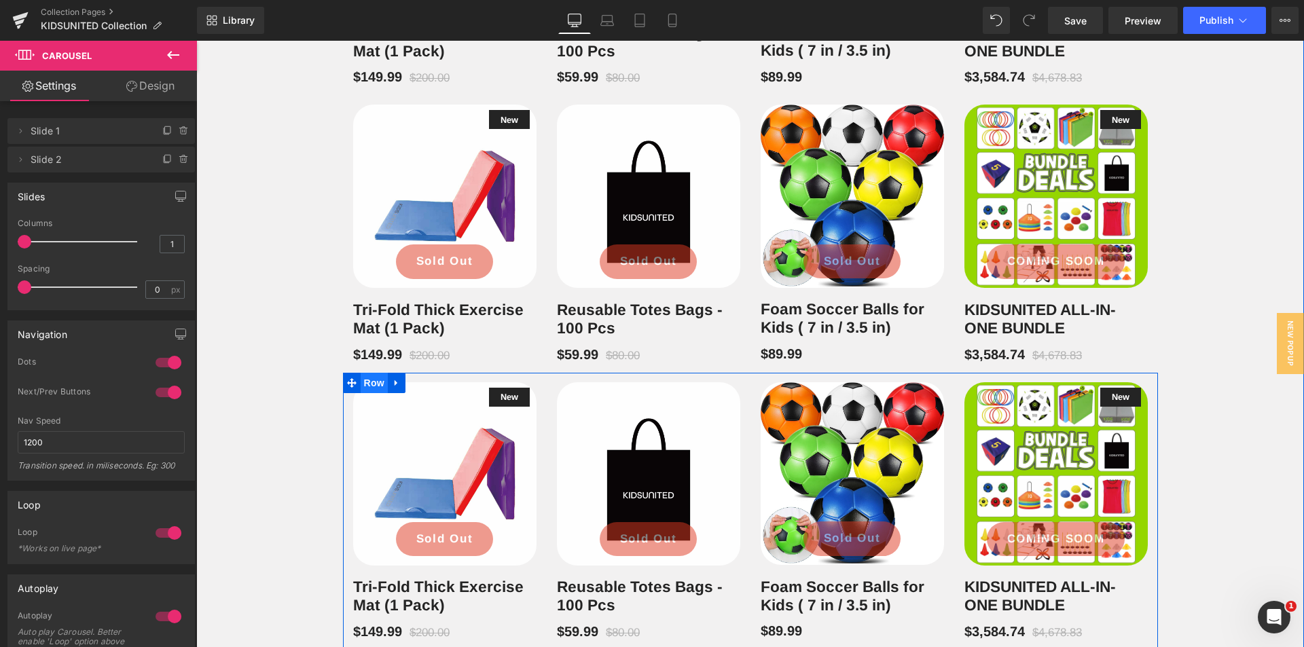
click at [370, 383] on span "Row" at bounding box center [374, 383] width 27 height 20
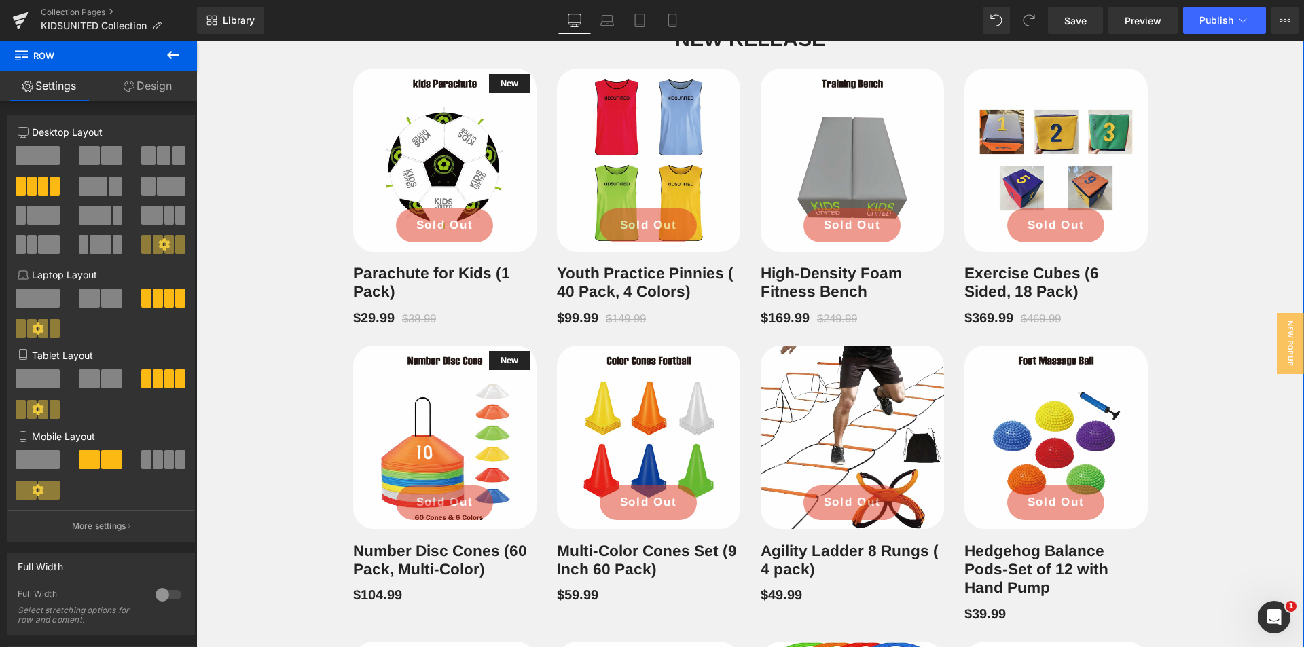
scroll to position [592, 0]
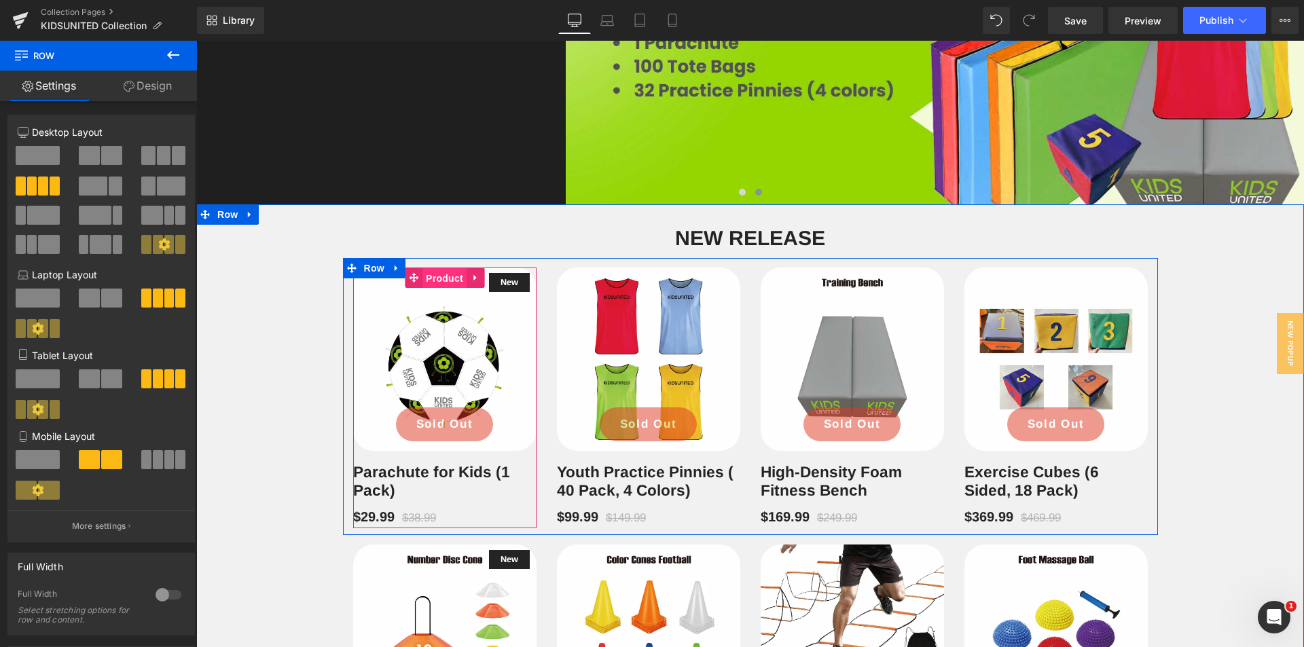
click at [439, 277] on span "Product" at bounding box center [444, 278] width 44 height 20
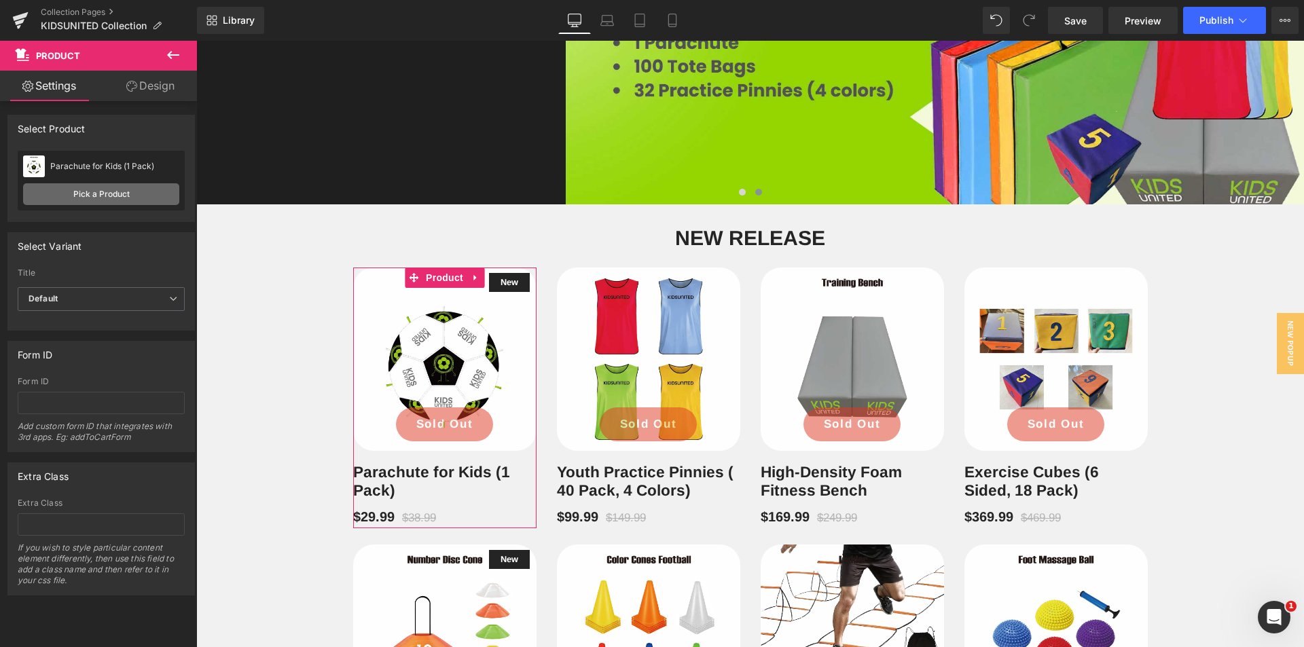
click at [105, 198] on link "Pick a Product" at bounding box center [101, 194] width 156 height 22
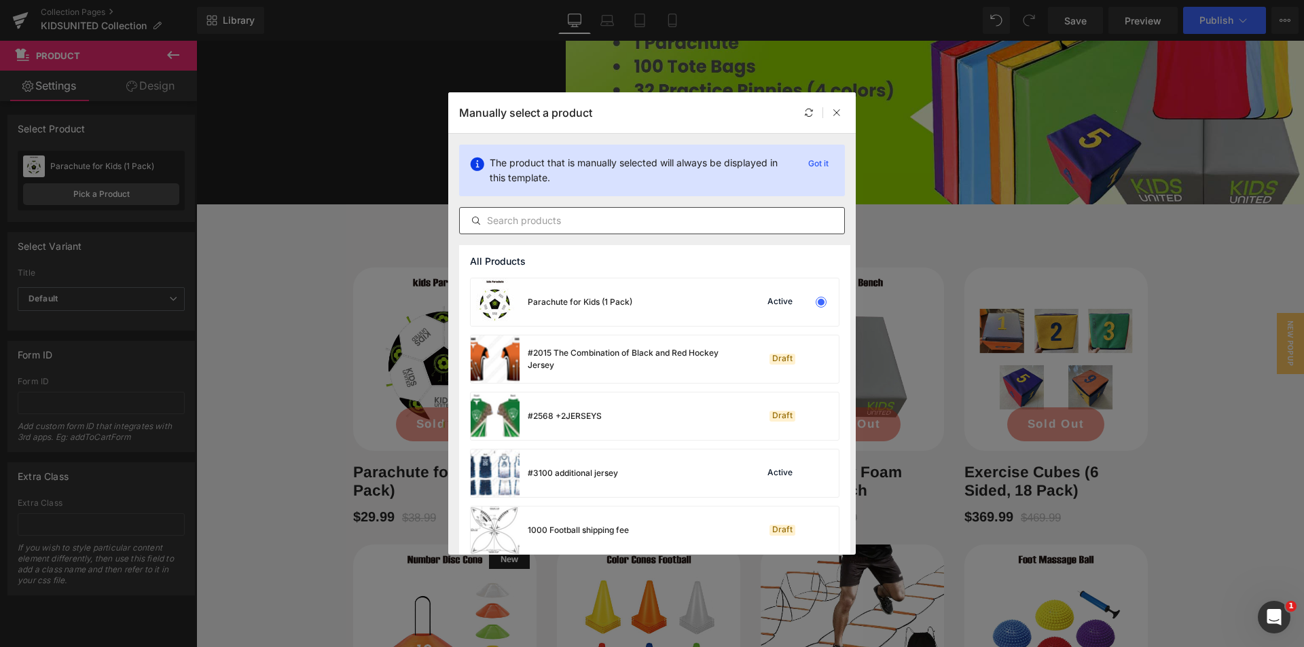
click at [563, 222] on input "text" at bounding box center [652, 221] width 384 height 16
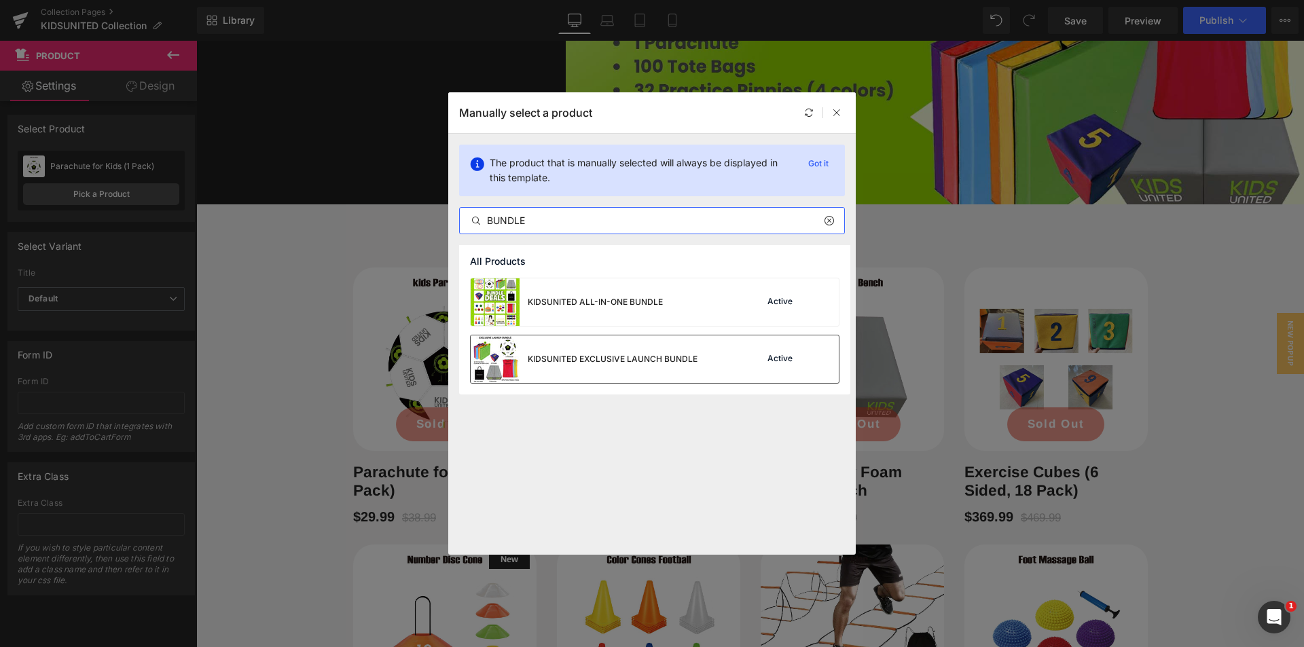
type input "BUNDLE"
click at [594, 367] on div "KIDSUNITED EXCLUSIVE LAUNCH BUNDLE" at bounding box center [584, 360] width 227 height 48
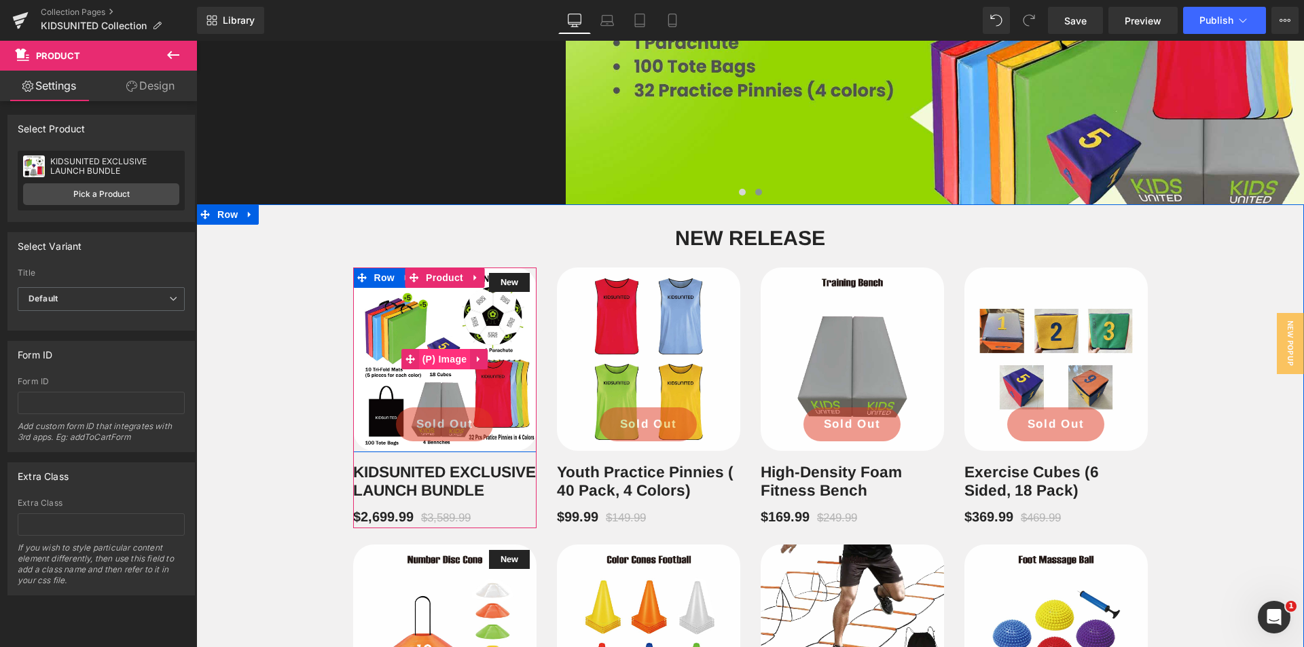
click at [446, 353] on span "(P) Image" at bounding box center [445, 359] width 52 height 20
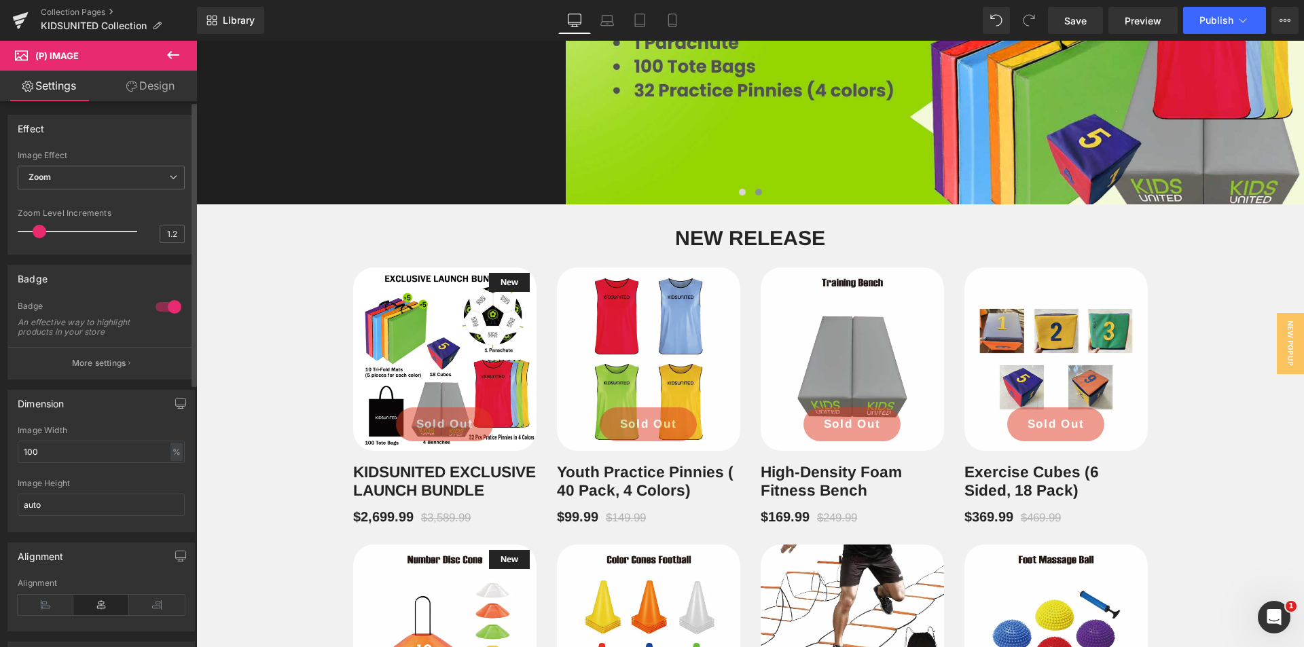
click at [112, 370] on p "More settings" at bounding box center [99, 363] width 54 height 12
click at [0, 0] on div "Rotate Frame" at bounding box center [0, 0] width 0 height 0
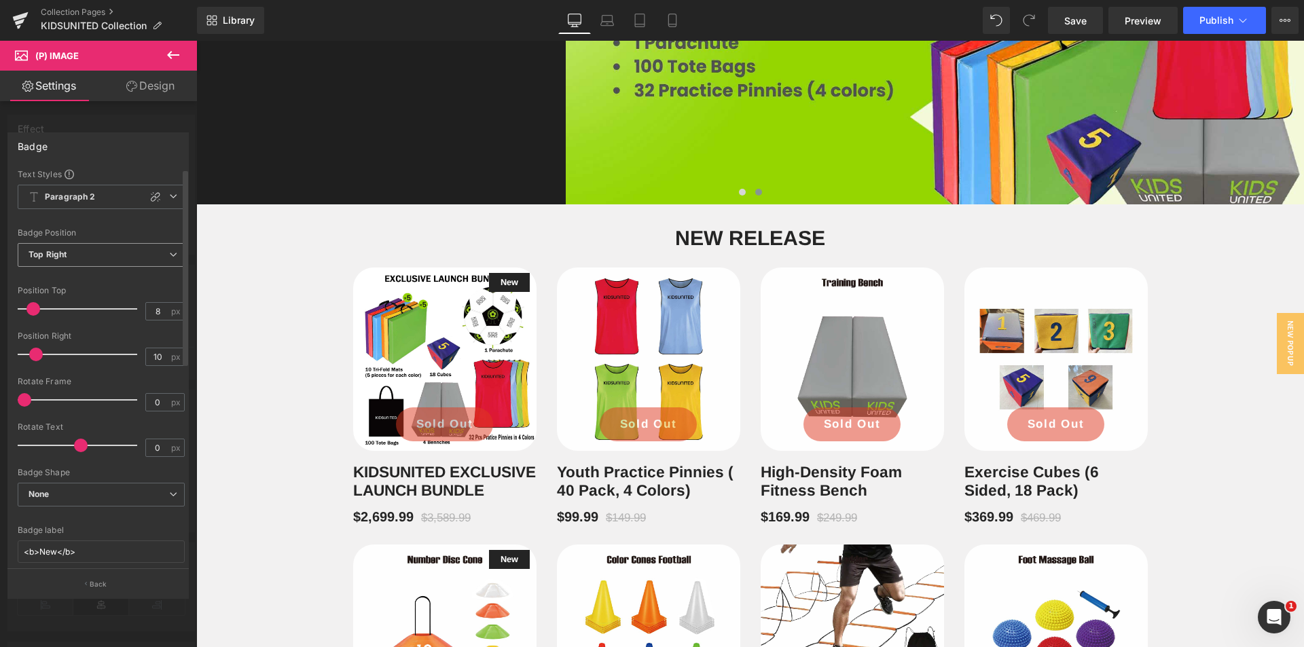
click at [169, 260] on span "Top Right" at bounding box center [101, 255] width 167 height 24
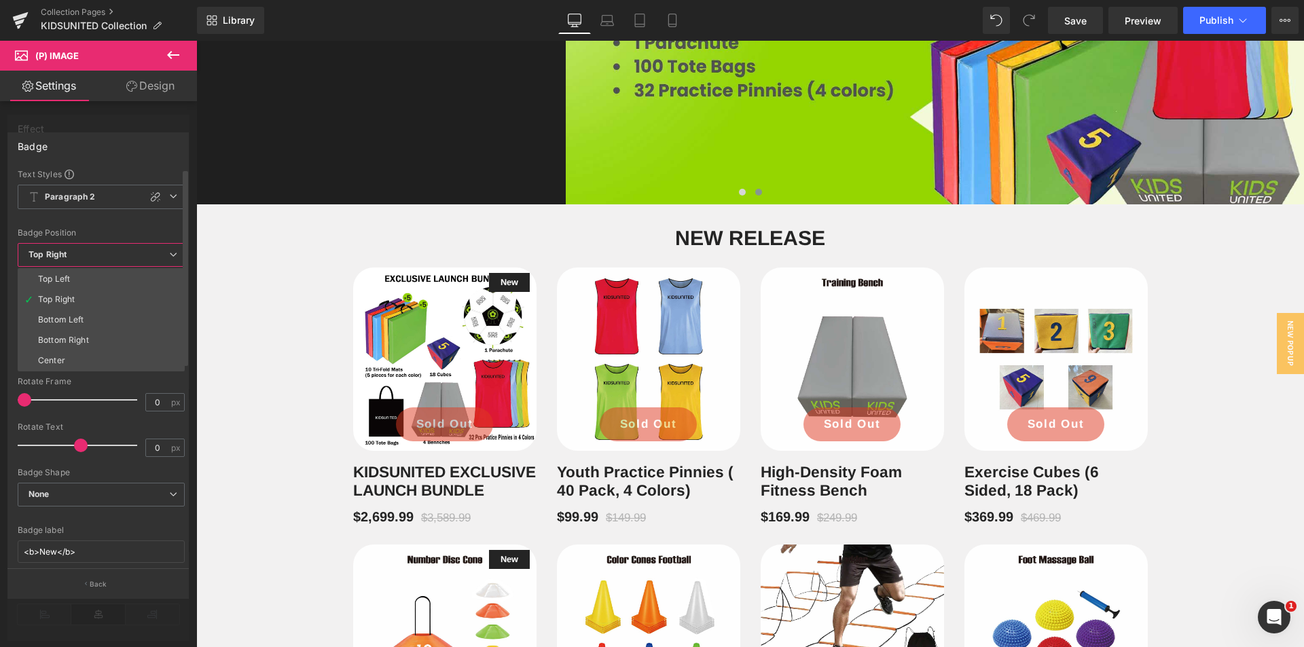
click at [169, 260] on span "Top Right" at bounding box center [101, 255] width 167 height 24
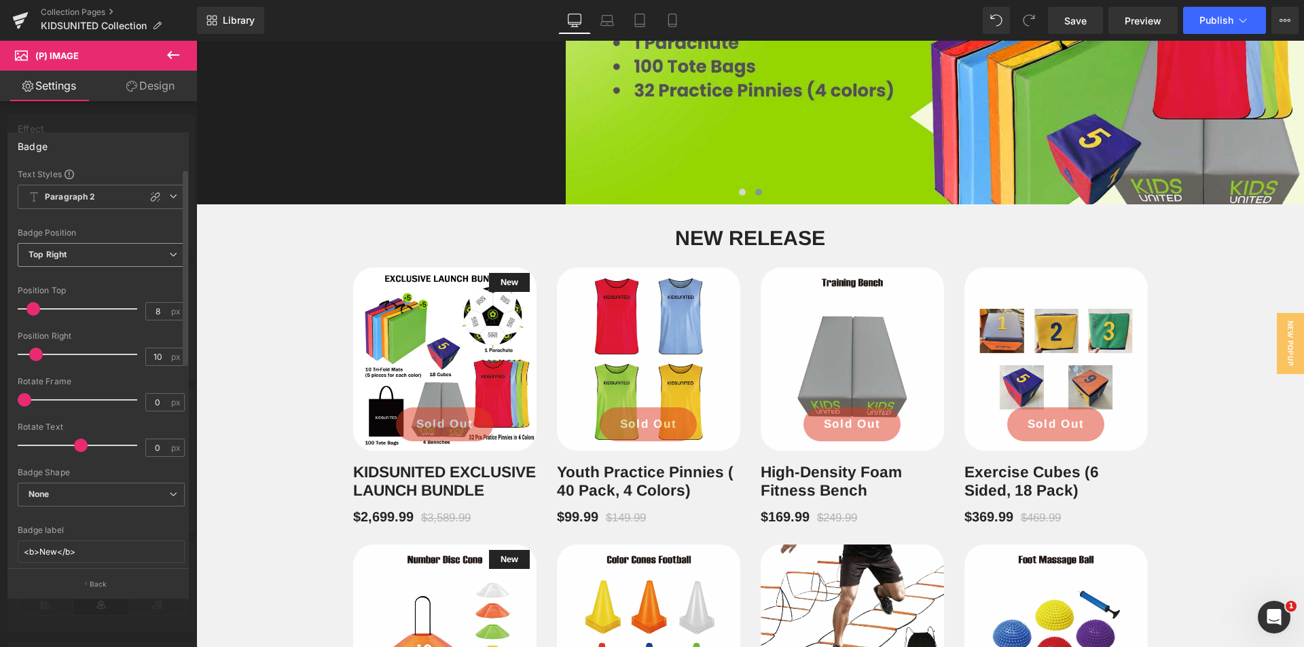
scroll to position [68, 0]
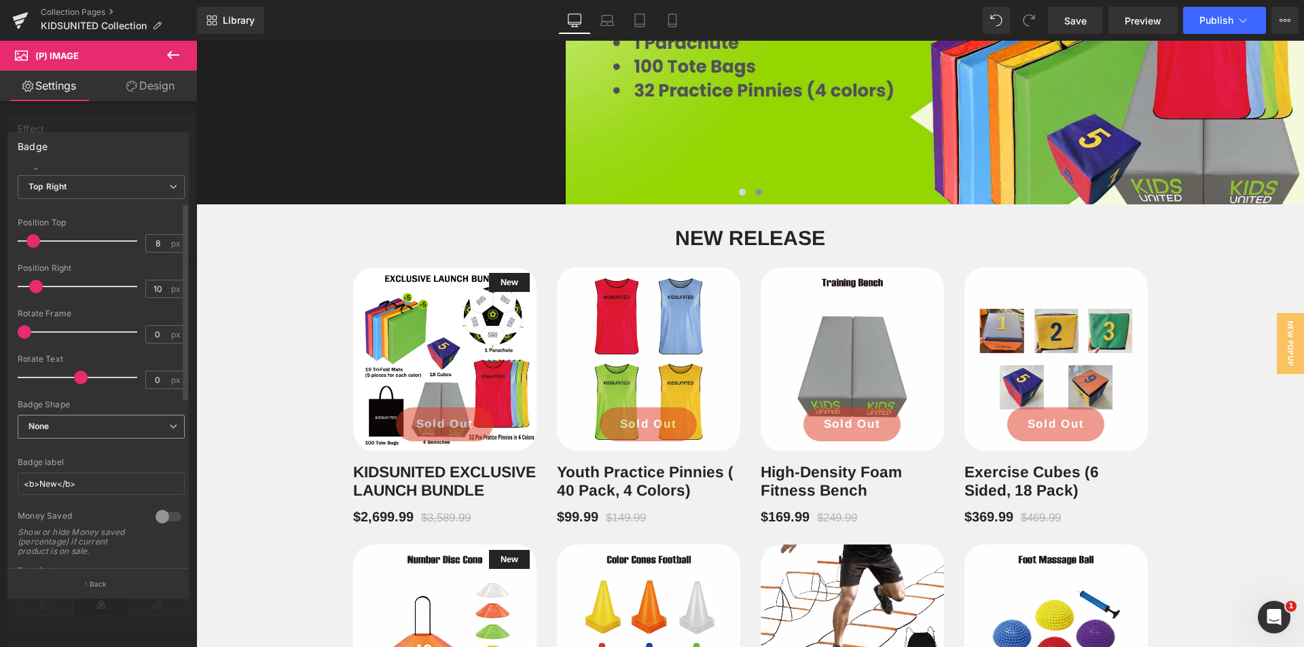
click at [148, 424] on span "None" at bounding box center [101, 427] width 167 height 24
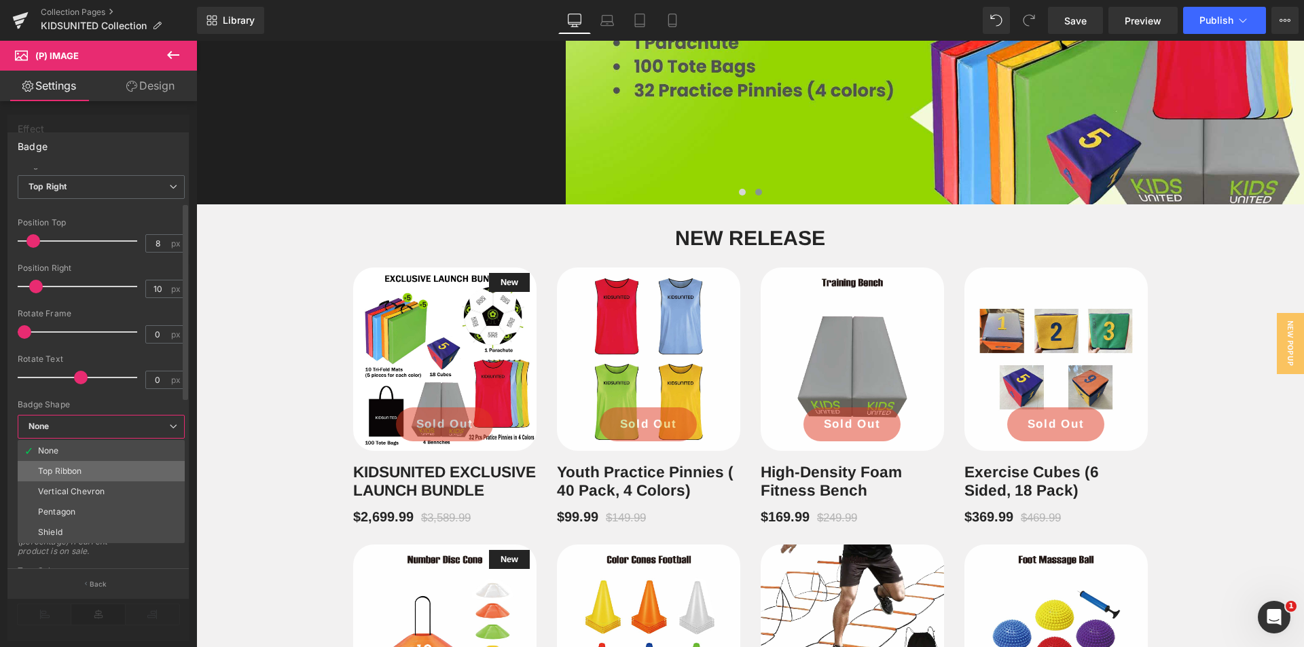
click at [144, 469] on li "Top Ribbon" at bounding box center [101, 471] width 167 height 20
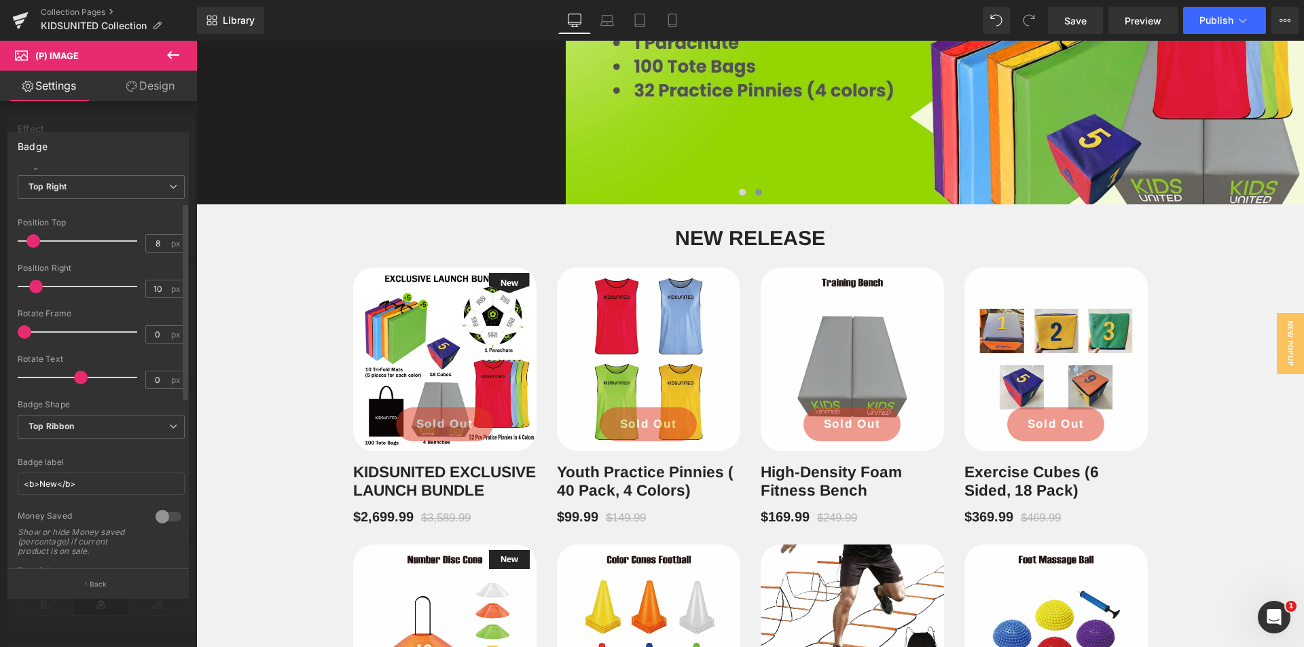
click at [143, 408] on div "Badge Shape" at bounding box center [101, 405] width 167 height 10
click at [141, 422] on span "Top Ribbon" at bounding box center [101, 427] width 167 height 24
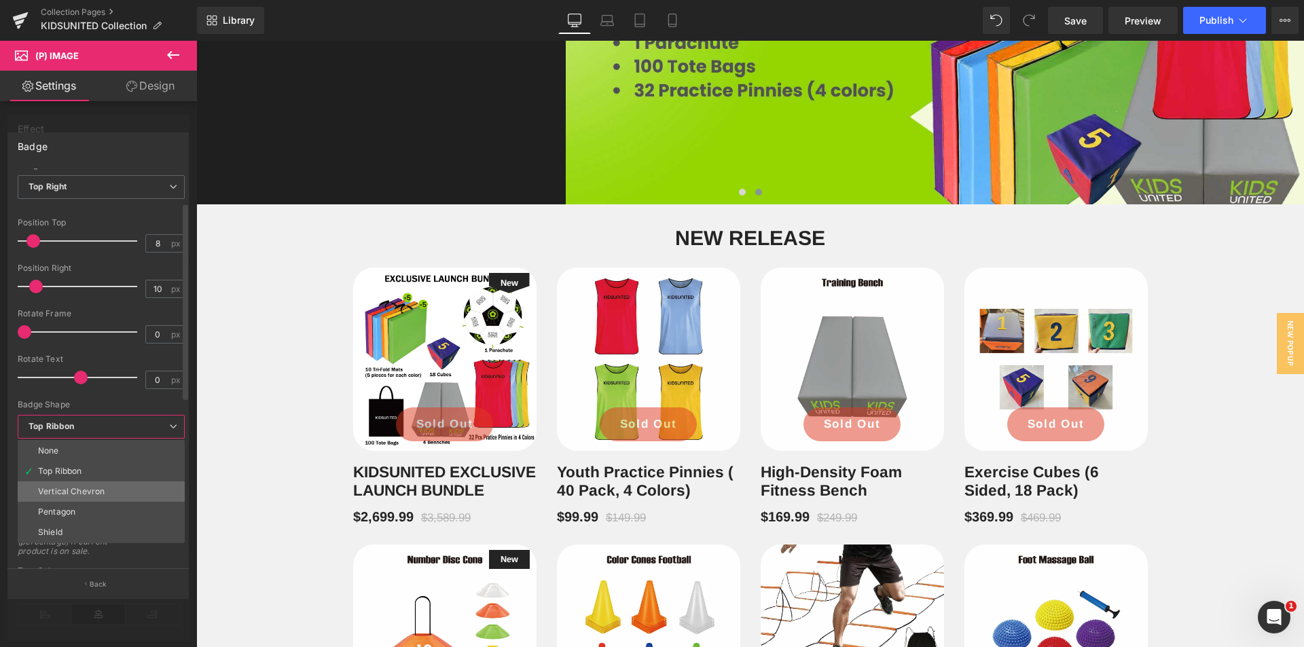
click at [125, 485] on li "Vertical Chevron" at bounding box center [101, 492] width 167 height 20
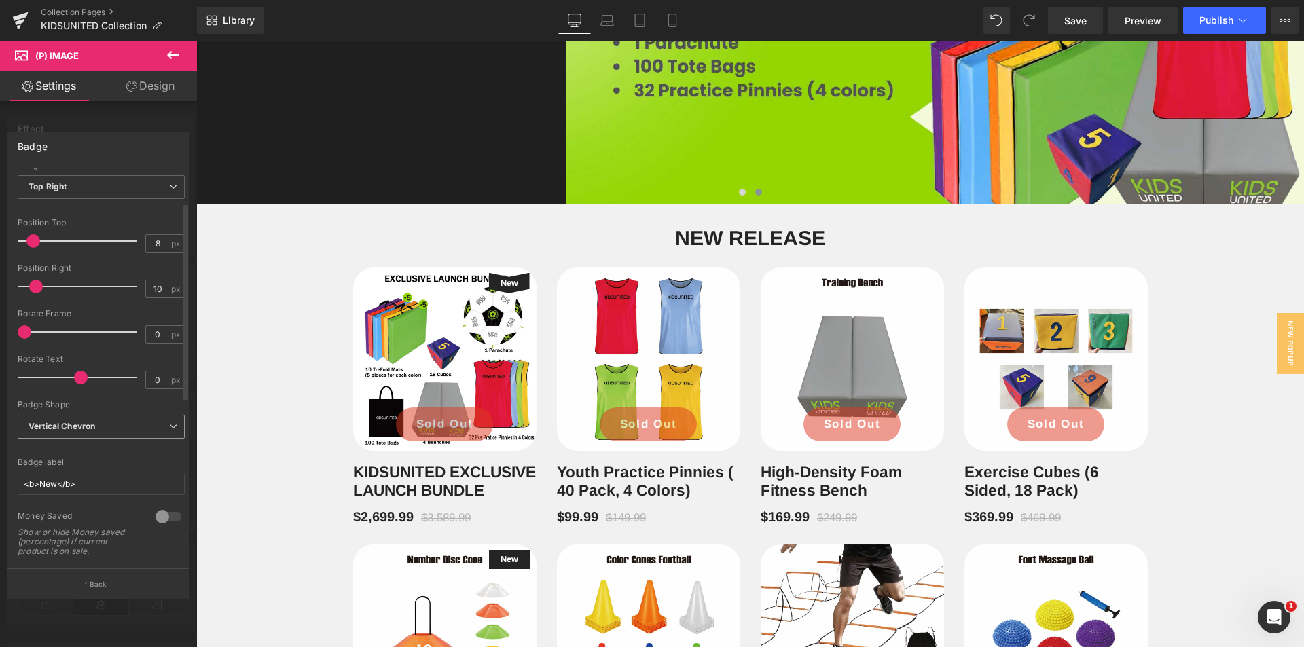
click at [134, 428] on span "Vertical Chevron" at bounding box center [101, 427] width 167 height 24
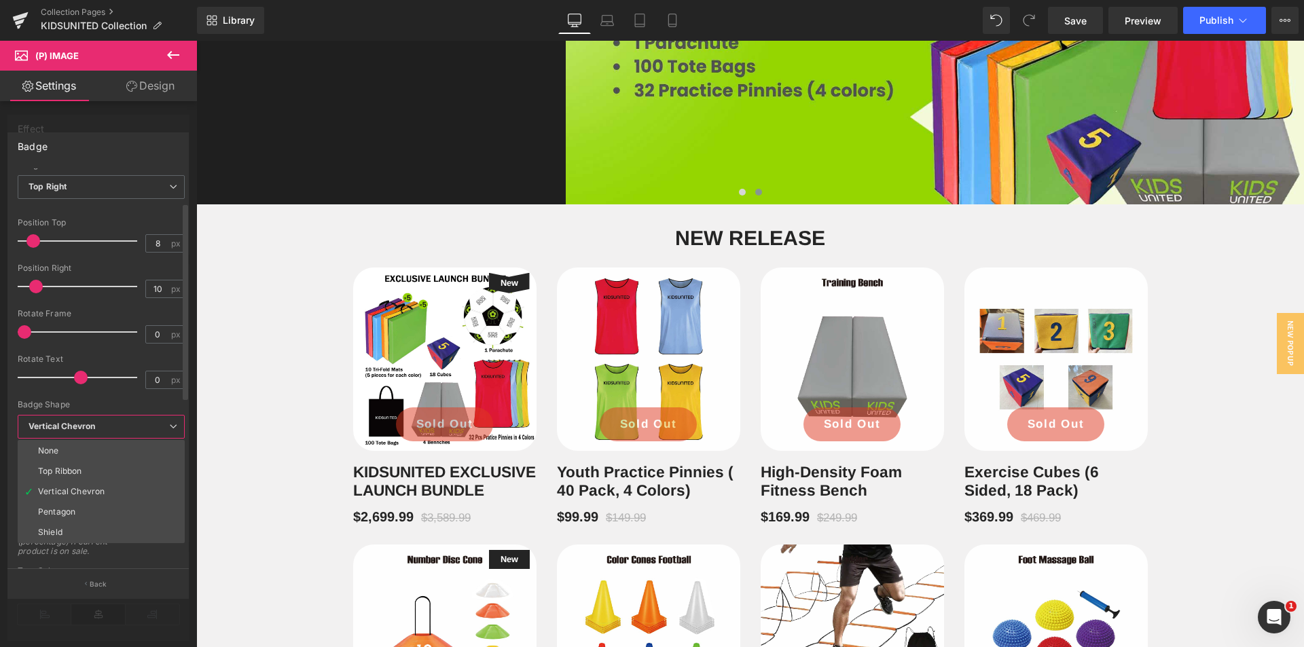
click at [119, 507] on li "Pentagon" at bounding box center [101, 512] width 167 height 20
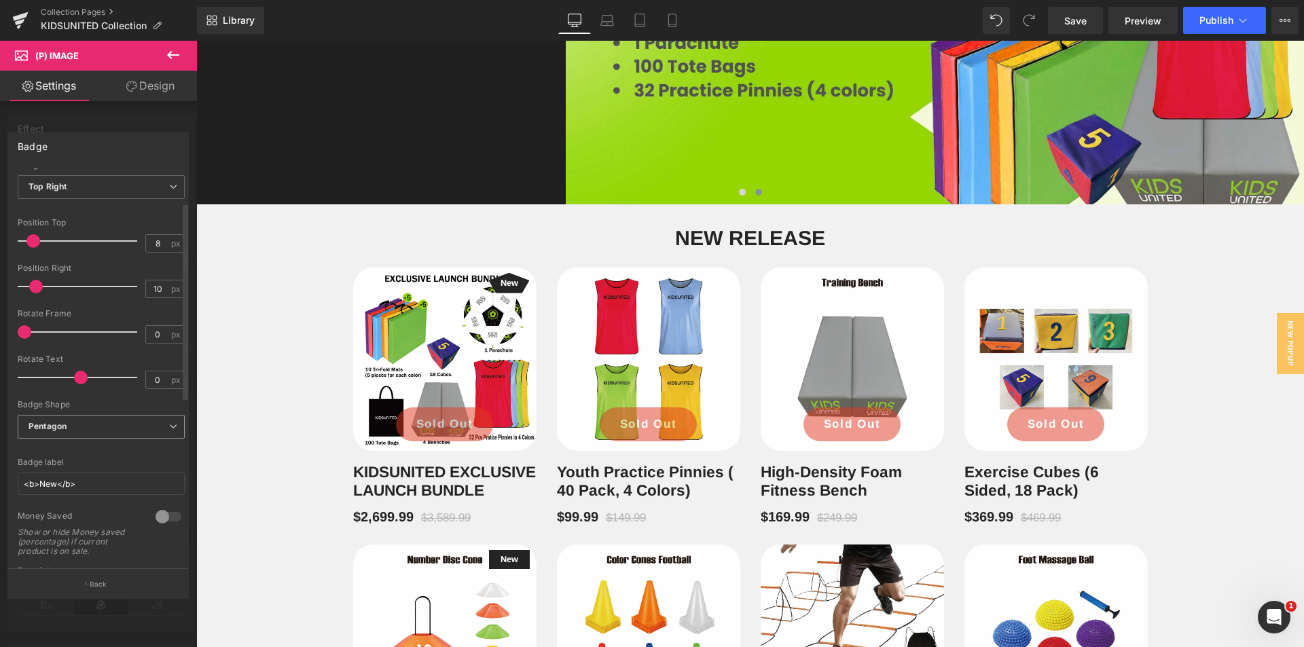
click at [128, 430] on span "Pentagon" at bounding box center [101, 427] width 167 height 24
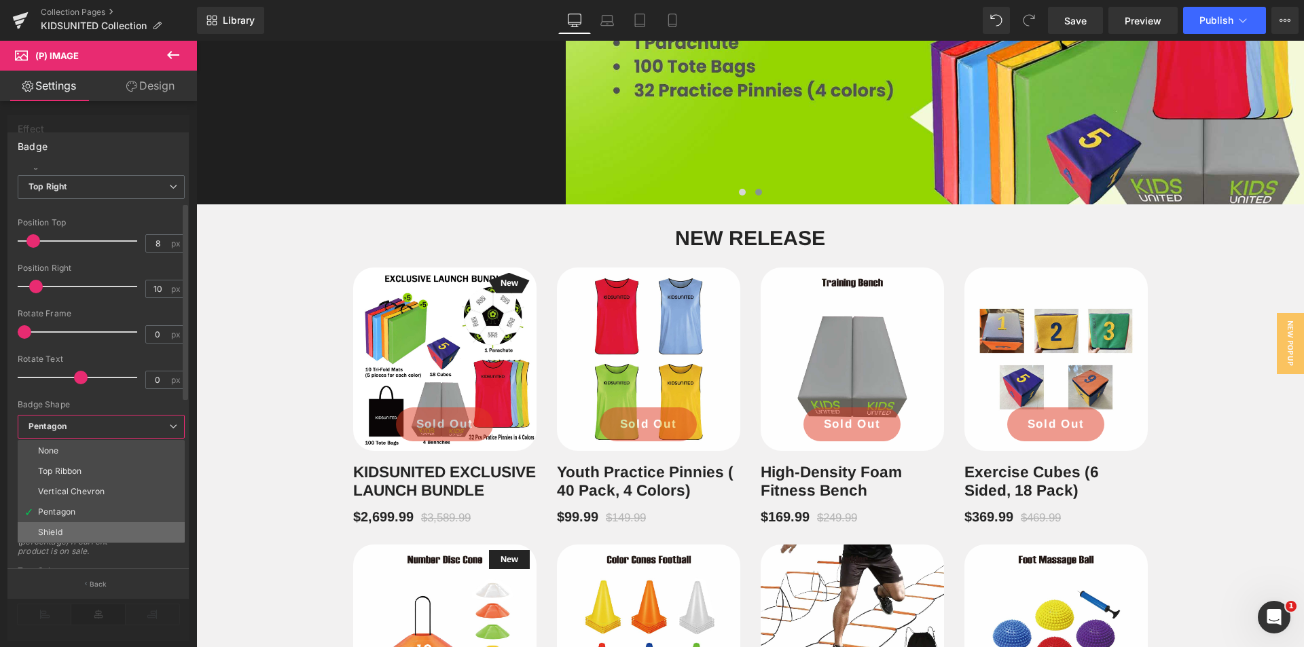
click at [113, 527] on li "Shield" at bounding box center [101, 532] width 167 height 20
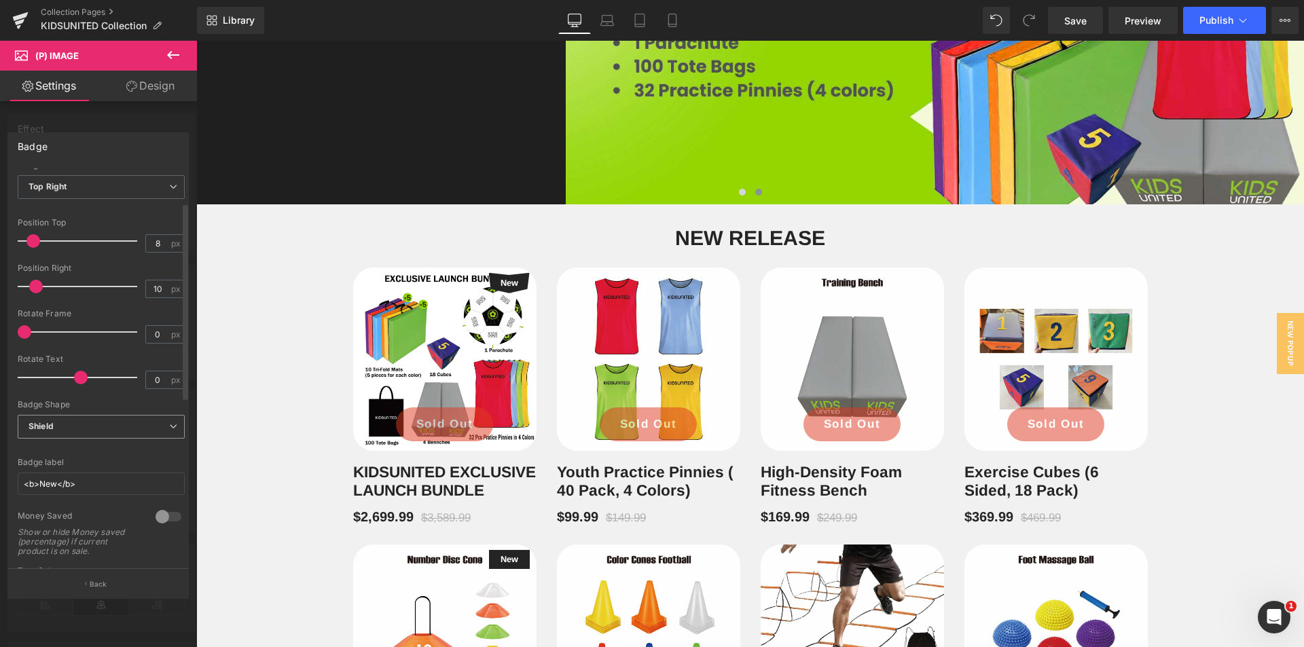
click at [124, 431] on span "Shield" at bounding box center [101, 427] width 167 height 24
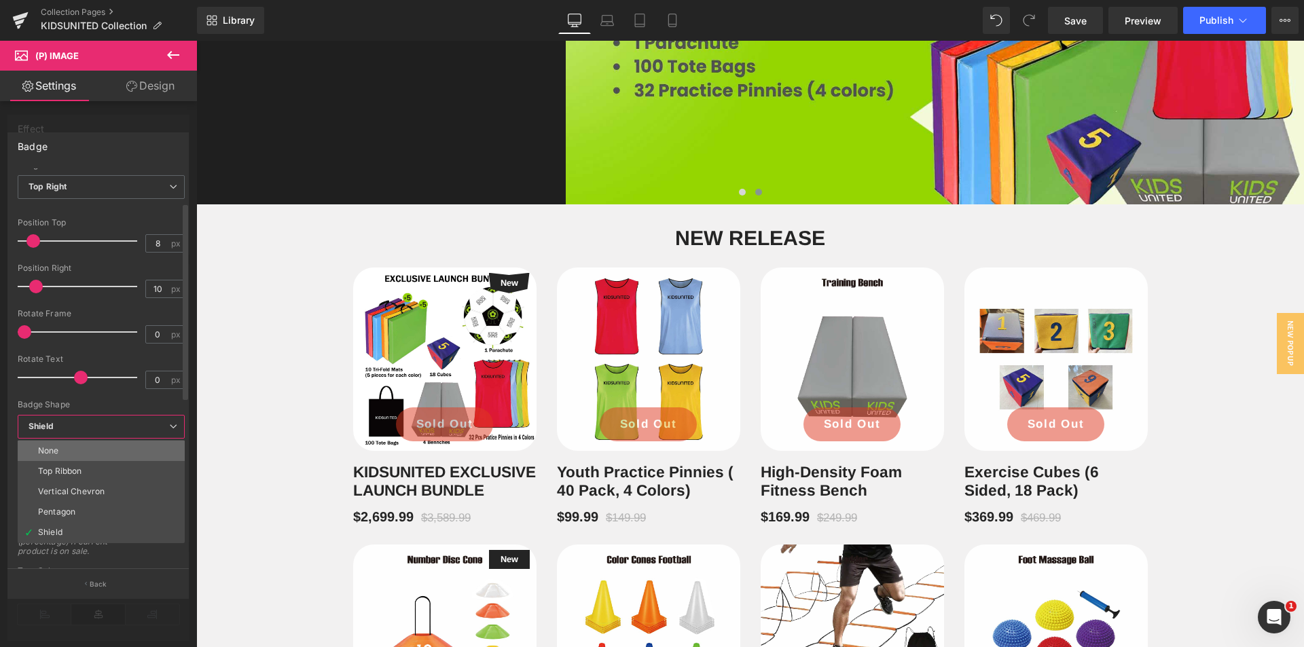
click at [113, 448] on li "None" at bounding box center [101, 451] width 167 height 20
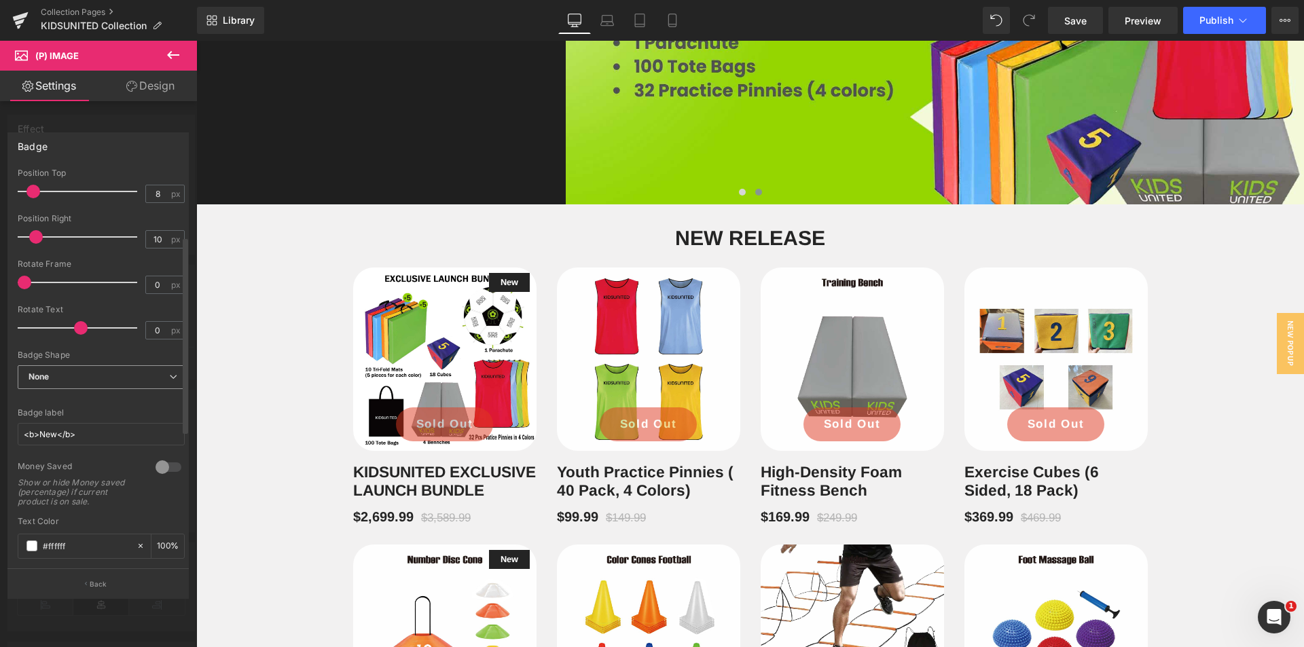
scroll to position [136, 0]
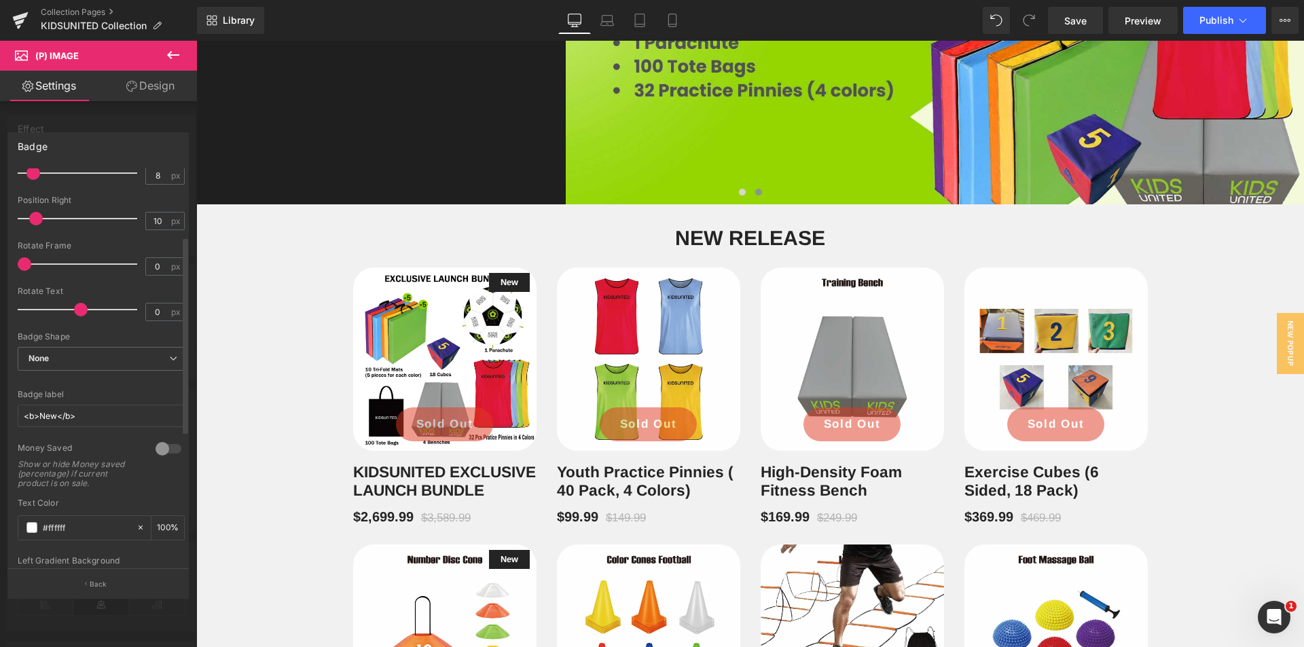
click at [169, 450] on div at bounding box center [168, 449] width 33 height 22
click at [169, 451] on div at bounding box center [168, 449] width 33 height 22
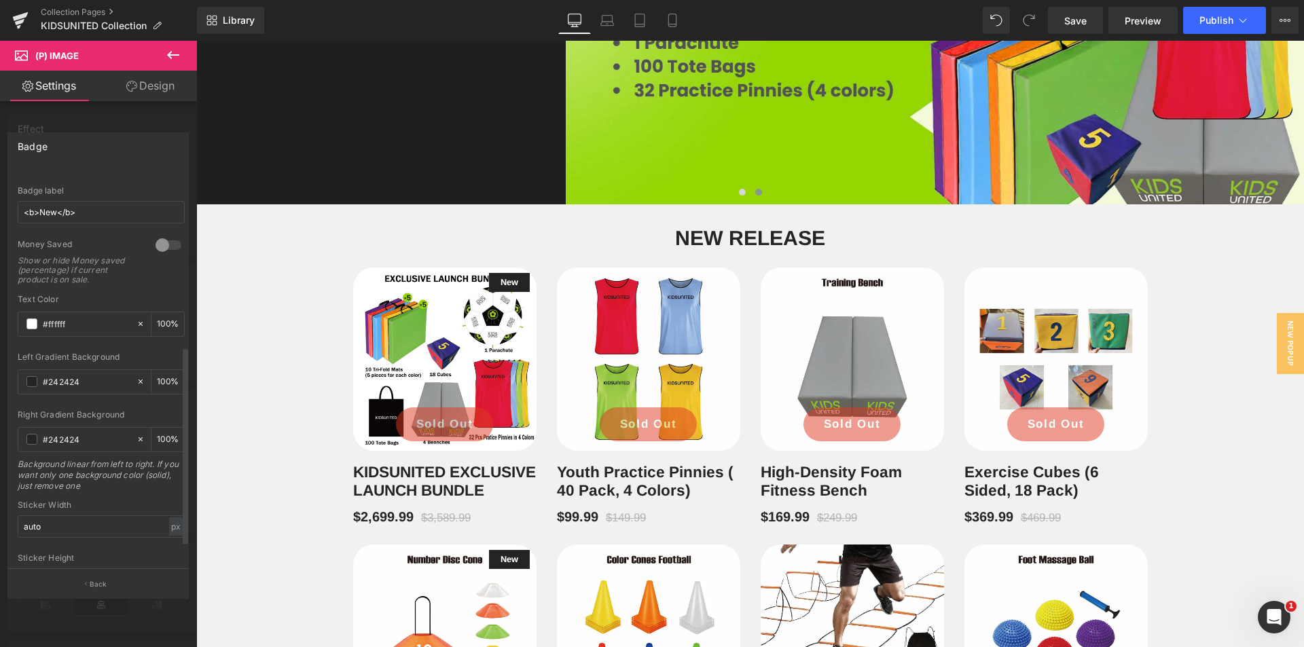
scroll to position [401, 0]
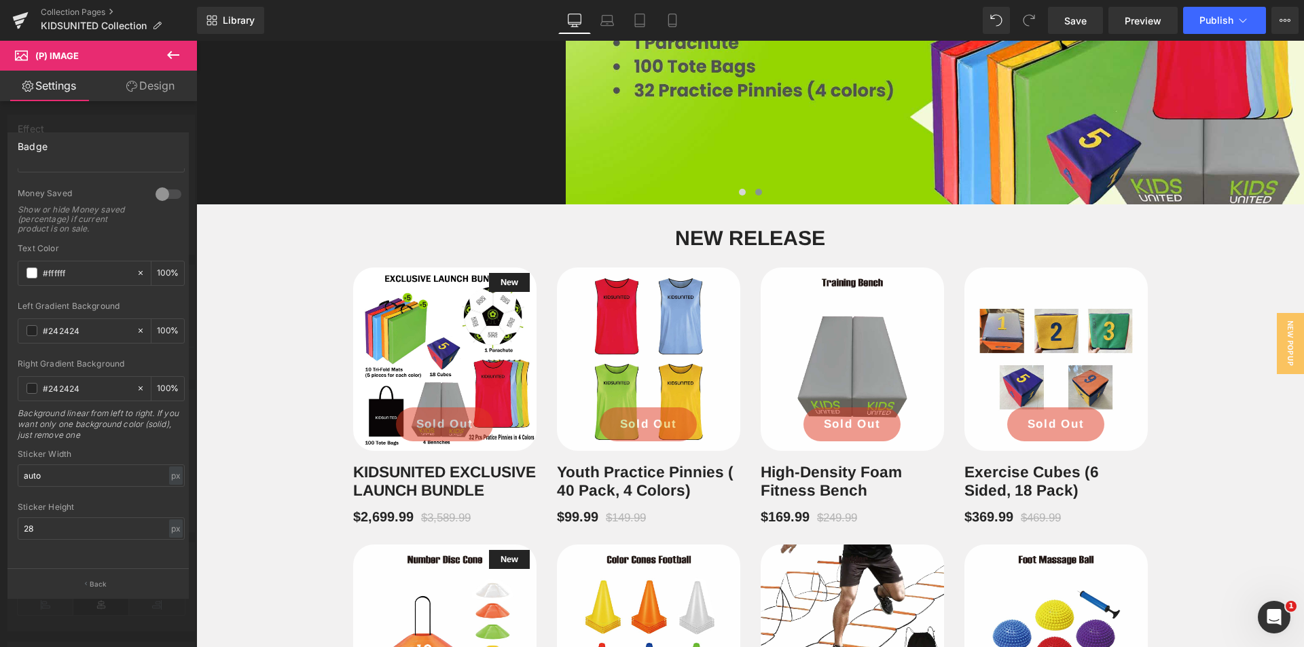
click at [109, 586] on button "Back" at bounding box center [97, 584] width 181 height 31
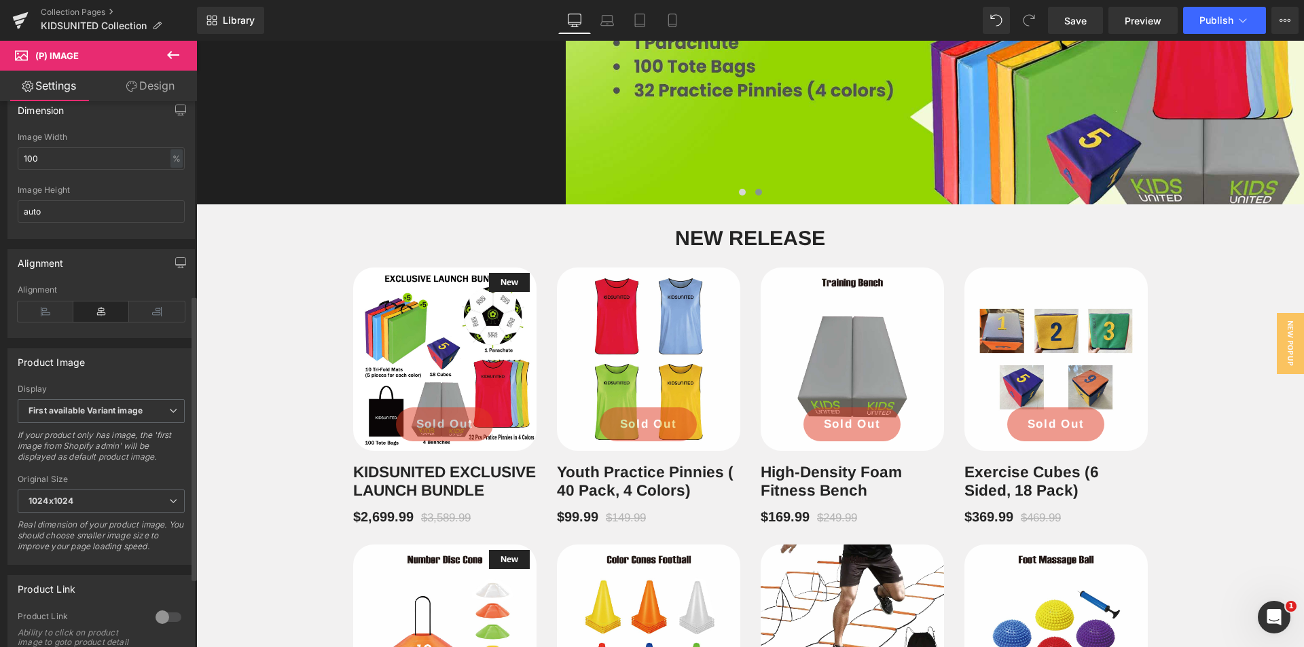
scroll to position [408, 0]
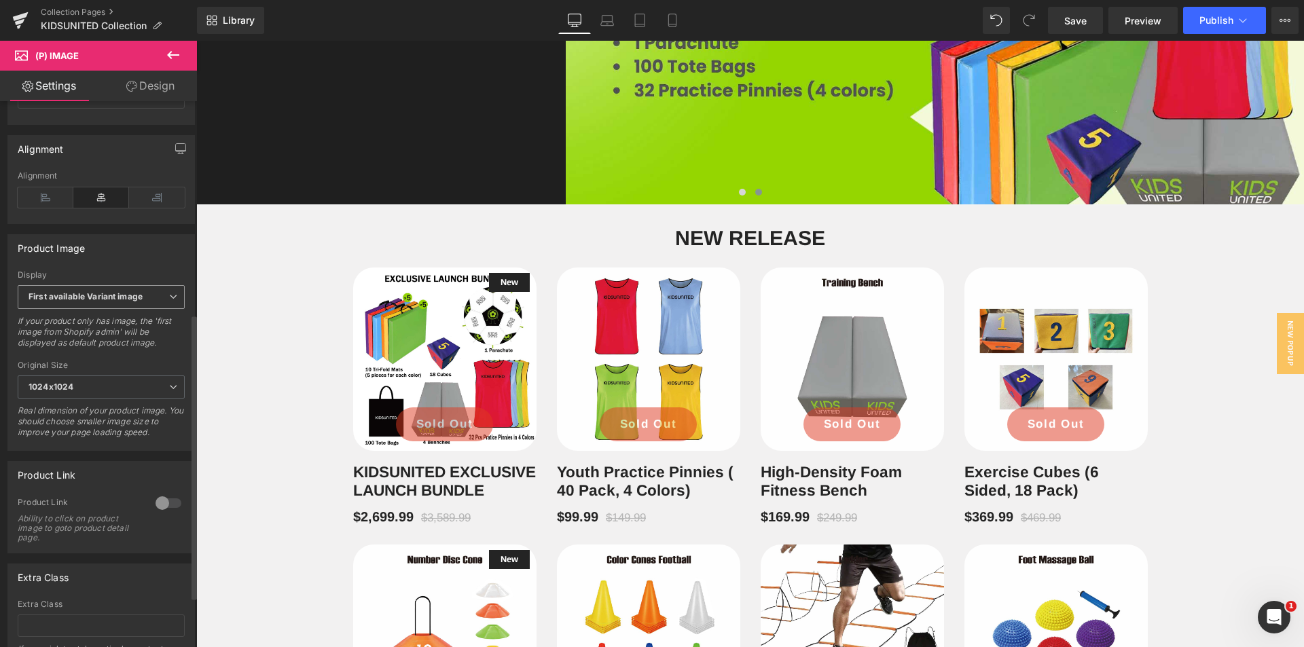
click at [120, 309] on span "First available Variant image" at bounding box center [101, 297] width 167 height 24
click at [154, 270] on div "Product Image First available Variant image First image from Shopify admin Firs…" at bounding box center [100, 342] width 187 height 217
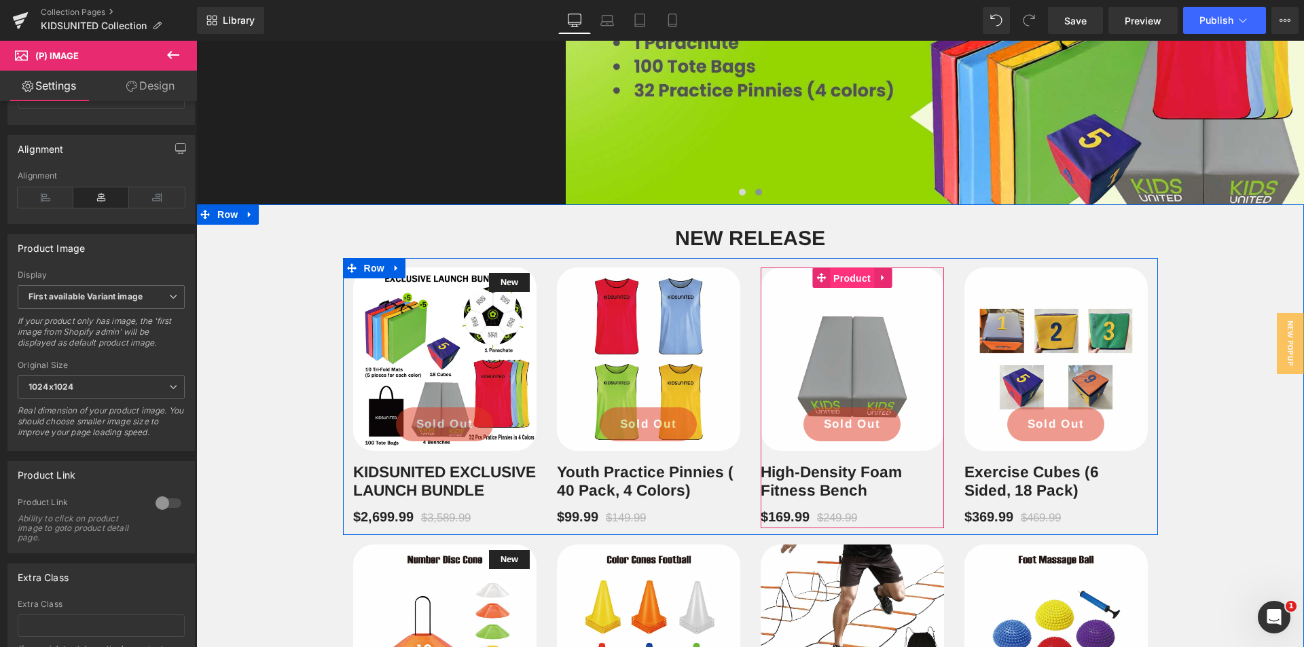
click at [840, 280] on span "Product" at bounding box center [852, 278] width 44 height 20
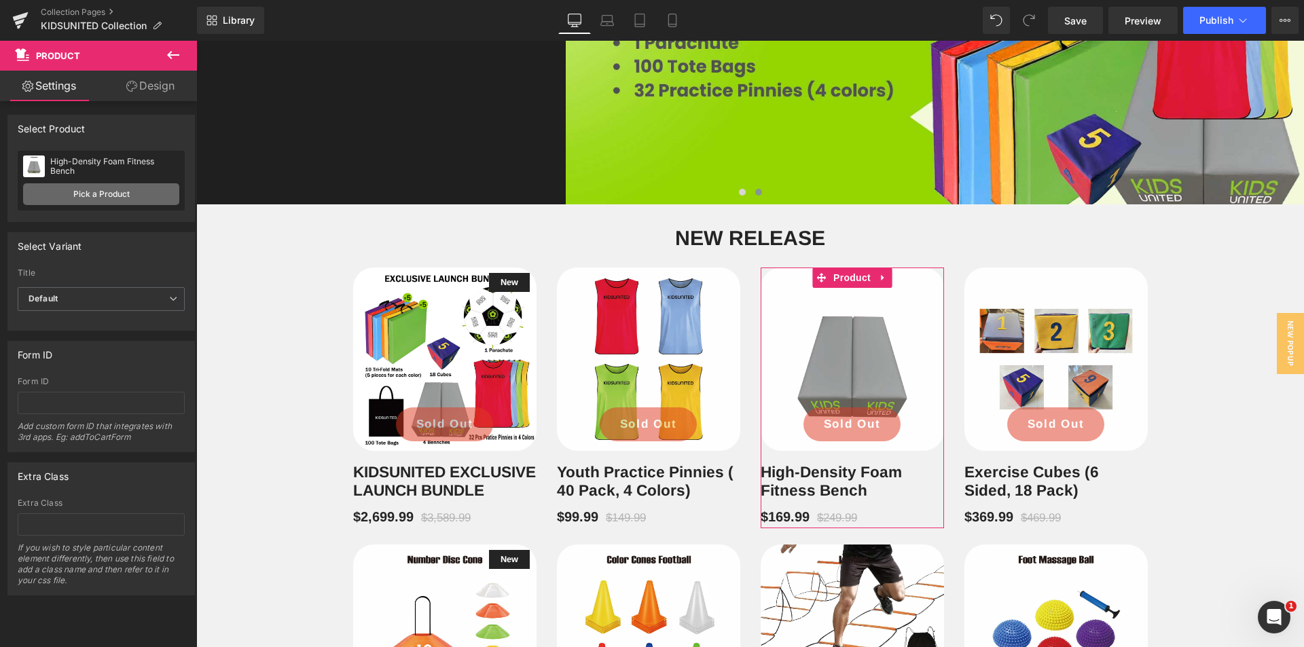
click at [79, 188] on link "Pick a Product" at bounding box center [101, 194] width 156 height 22
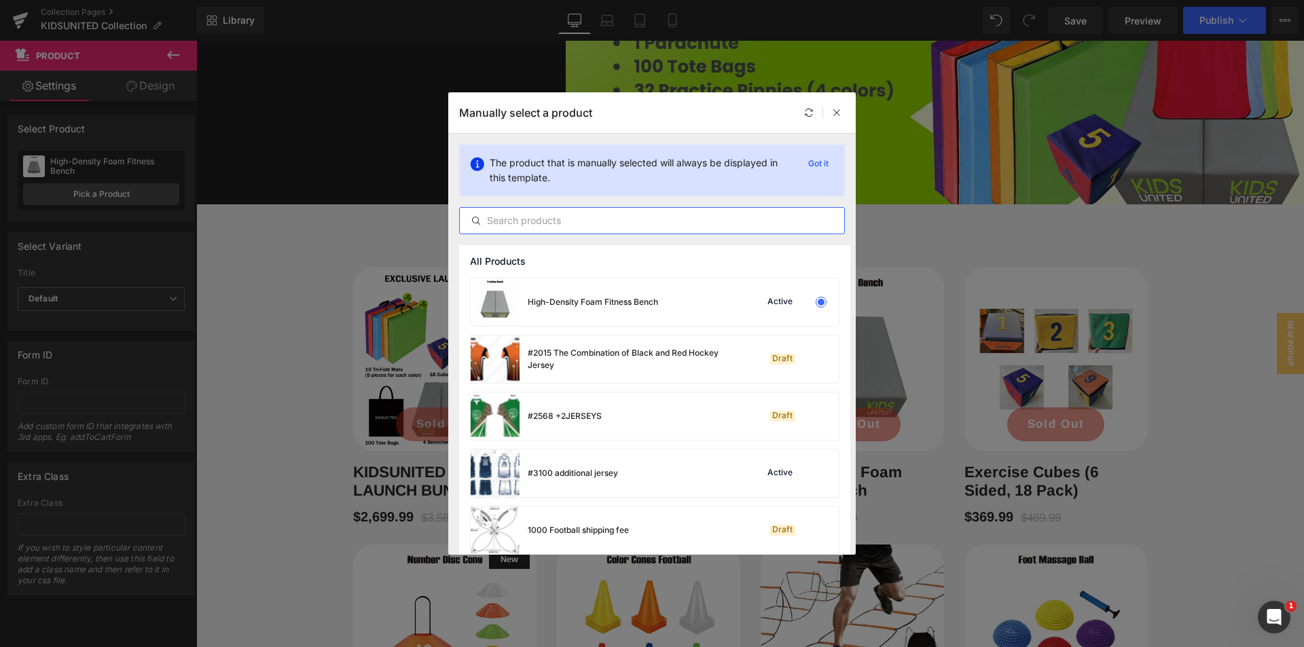
click at [536, 217] on input "text" at bounding box center [652, 221] width 384 height 16
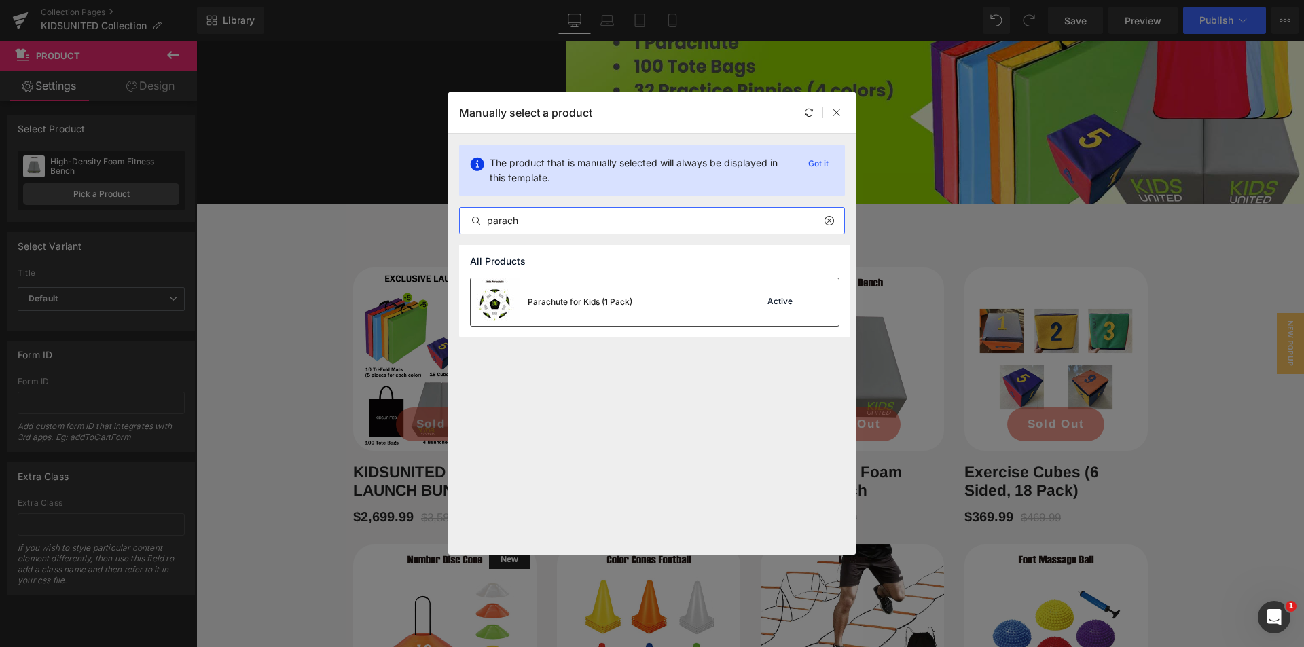
type input "parach"
click at [589, 296] on div "Parachute for Kids (1 Pack)" at bounding box center [580, 302] width 105 height 12
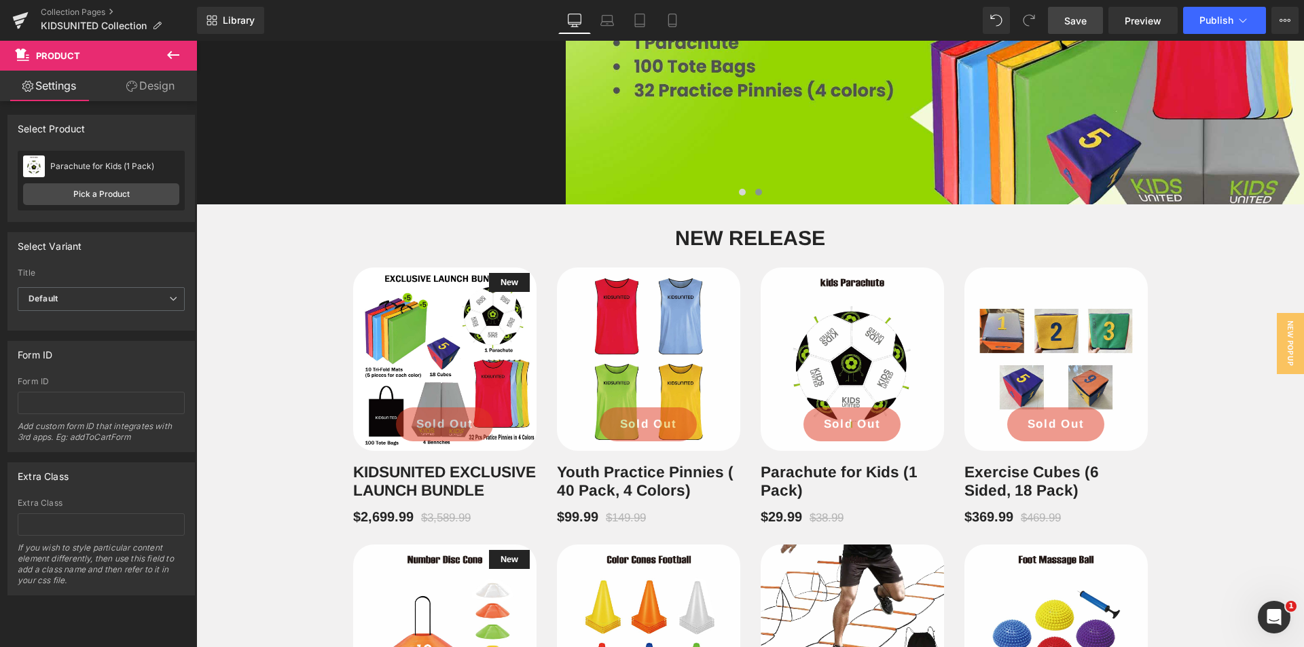
drag, startPoint x: 1087, startPoint y: 20, endPoint x: 1028, endPoint y: 305, distance: 290.7
click at [1087, 20] on span "Save" at bounding box center [1075, 21] width 22 height 14
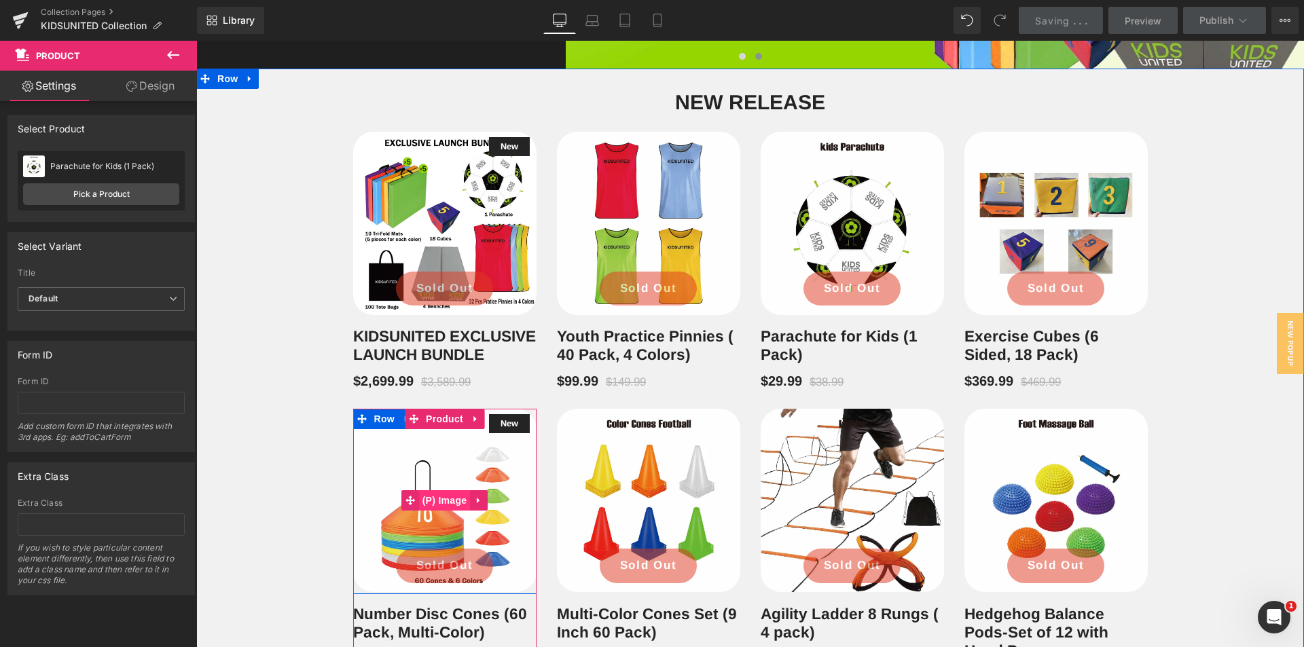
click at [442, 511] on span "(P) Image" at bounding box center [445, 500] width 52 height 20
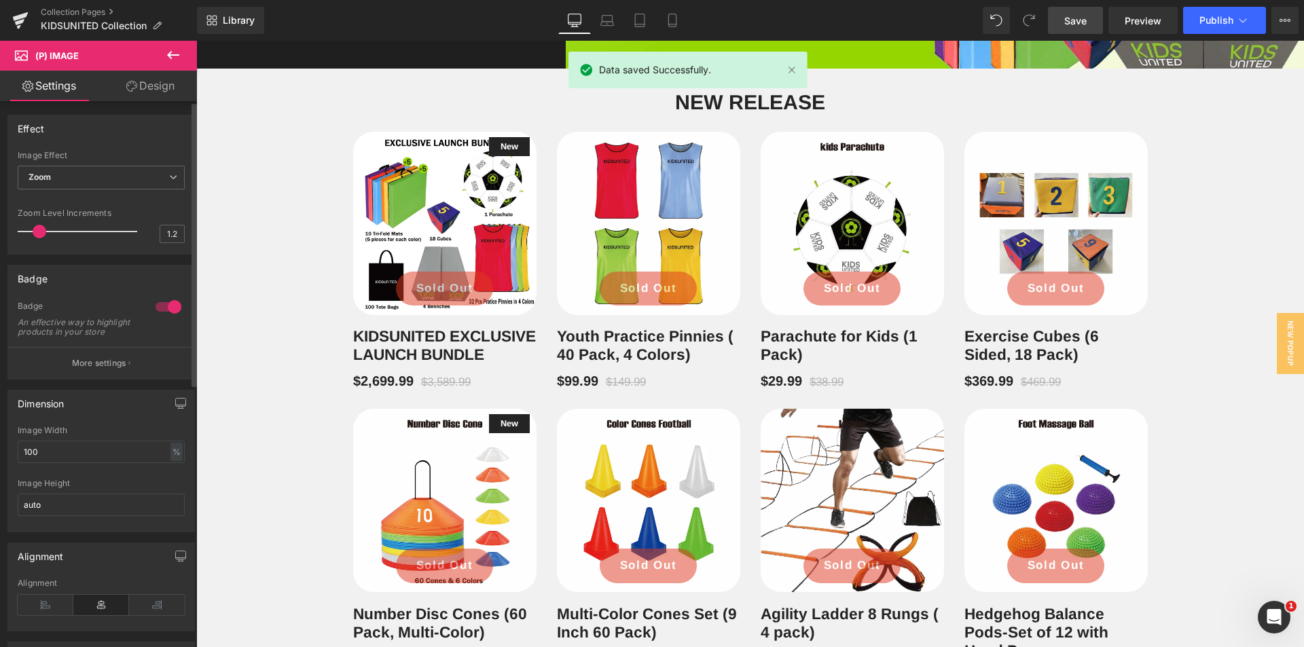
click at [164, 310] on div at bounding box center [168, 307] width 33 height 22
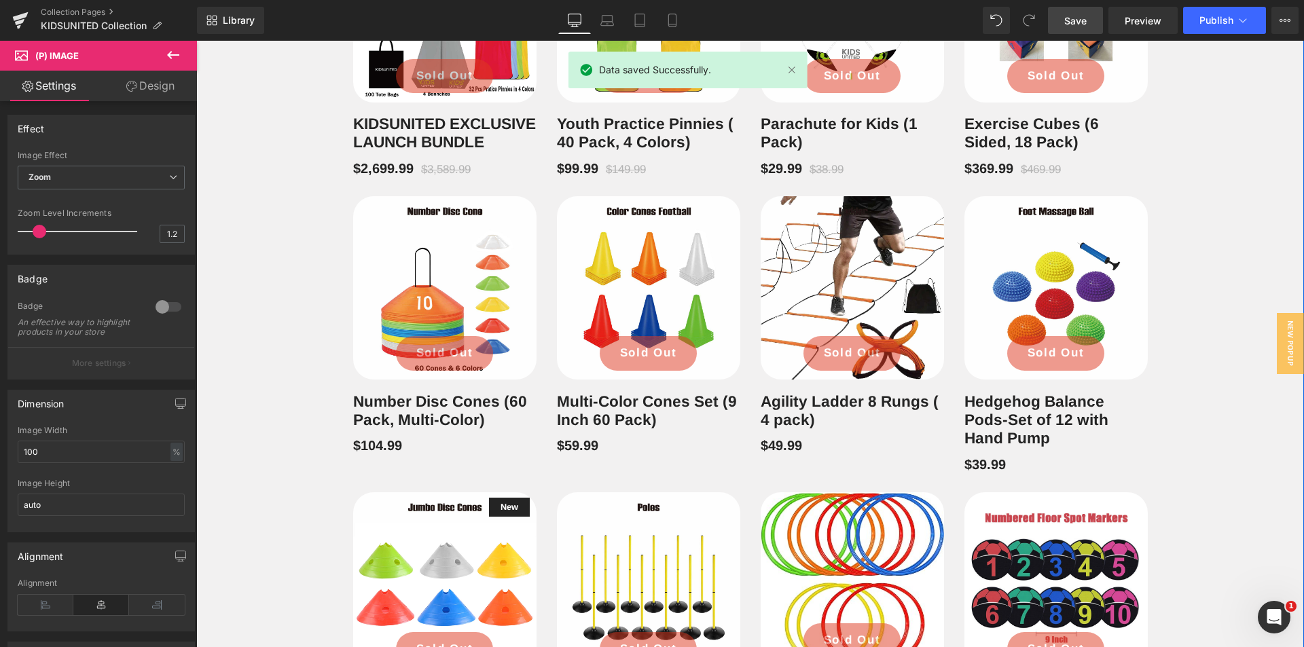
scroll to position [1067, 0]
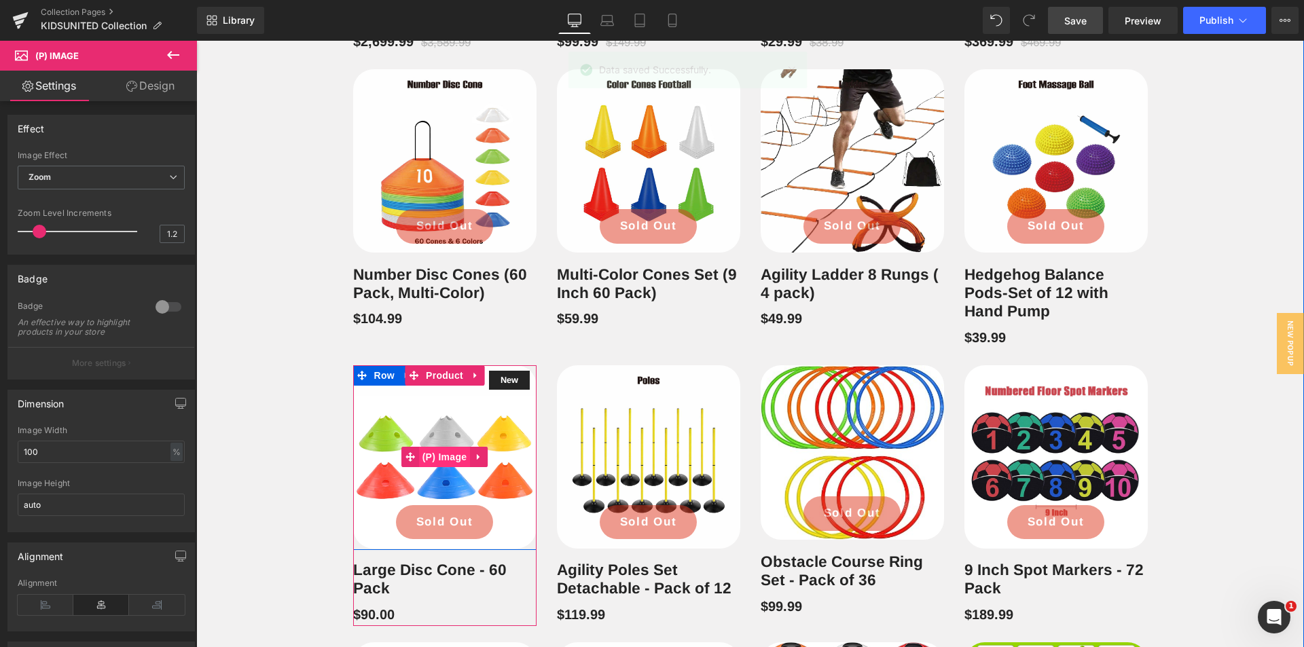
click at [446, 467] on span "(P) Image" at bounding box center [445, 457] width 52 height 20
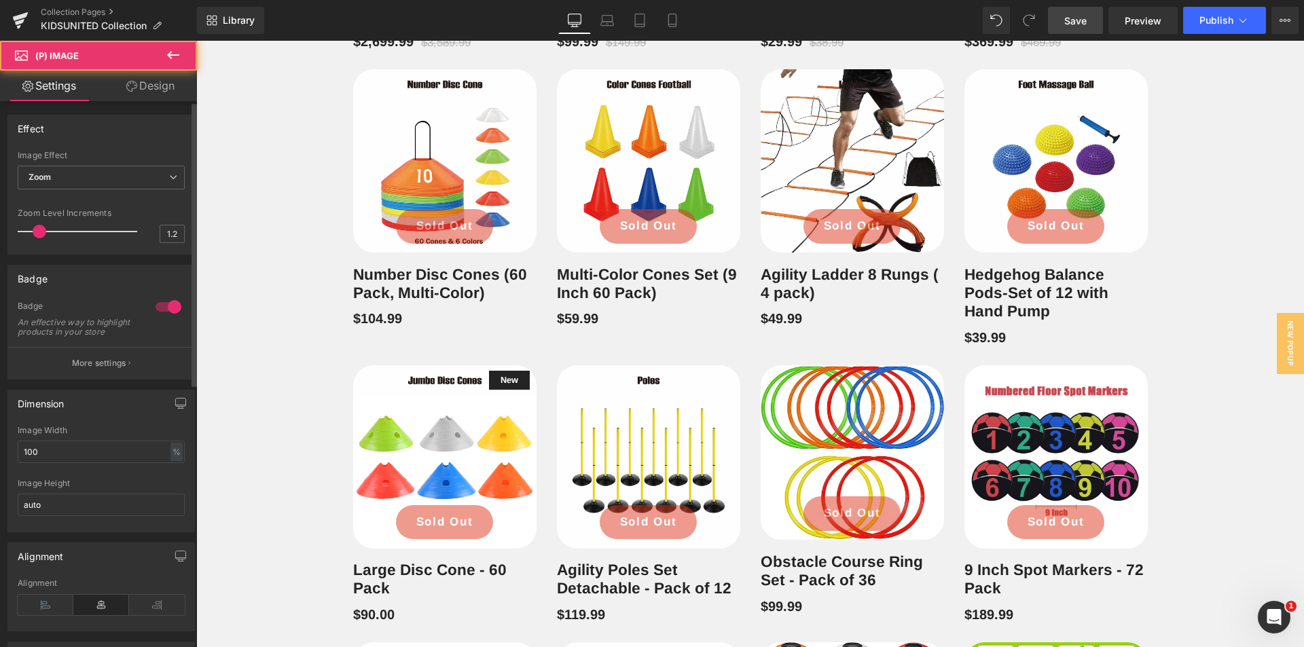
click at [167, 305] on div at bounding box center [168, 307] width 33 height 22
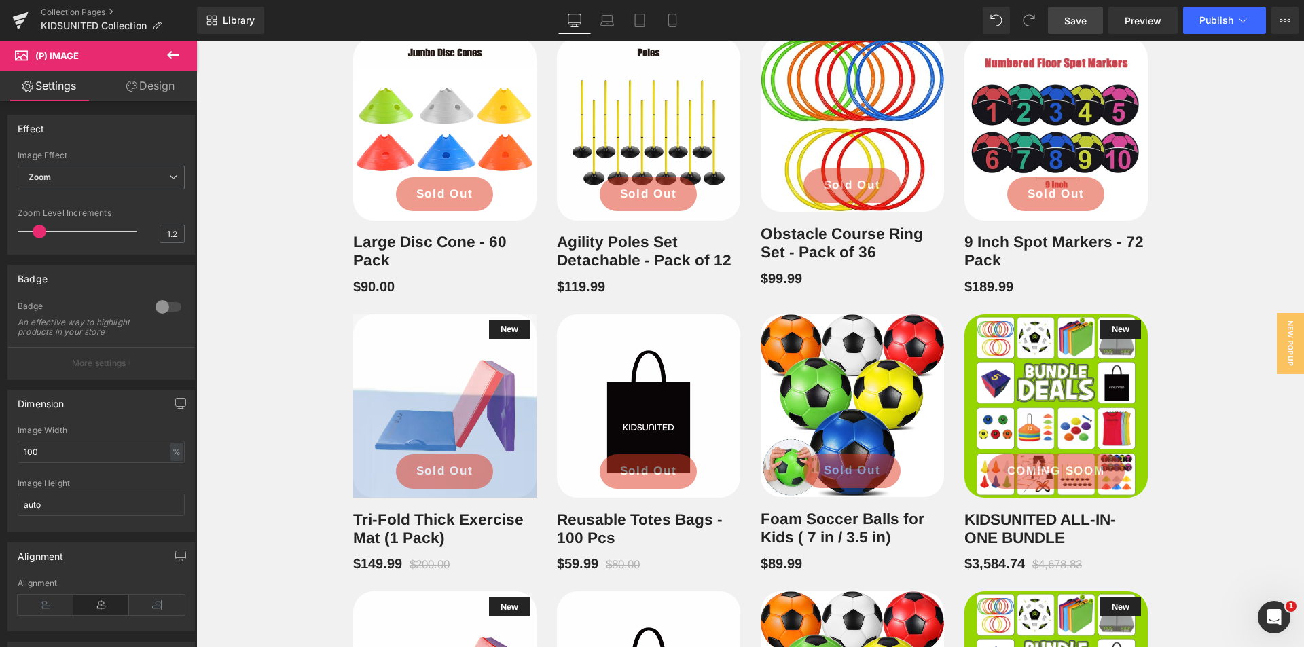
scroll to position [1407, 0]
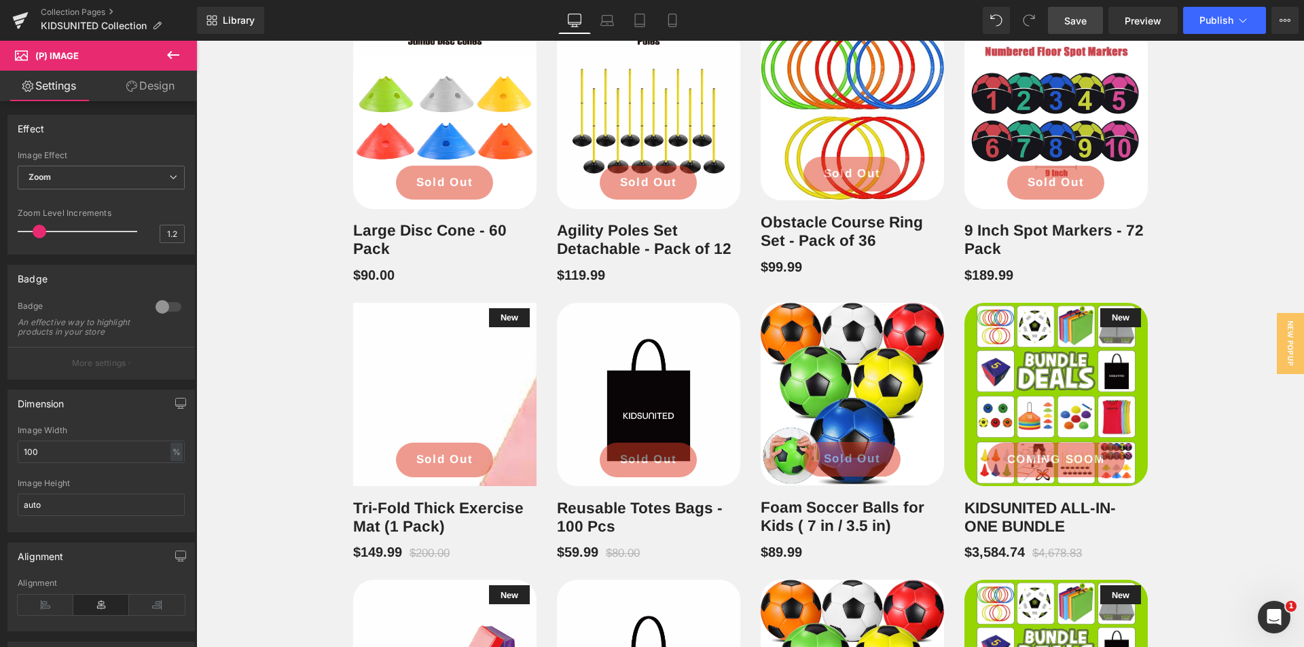
click at [450, 388] on img at bounding box center [386, 531] width 1174 height 1174
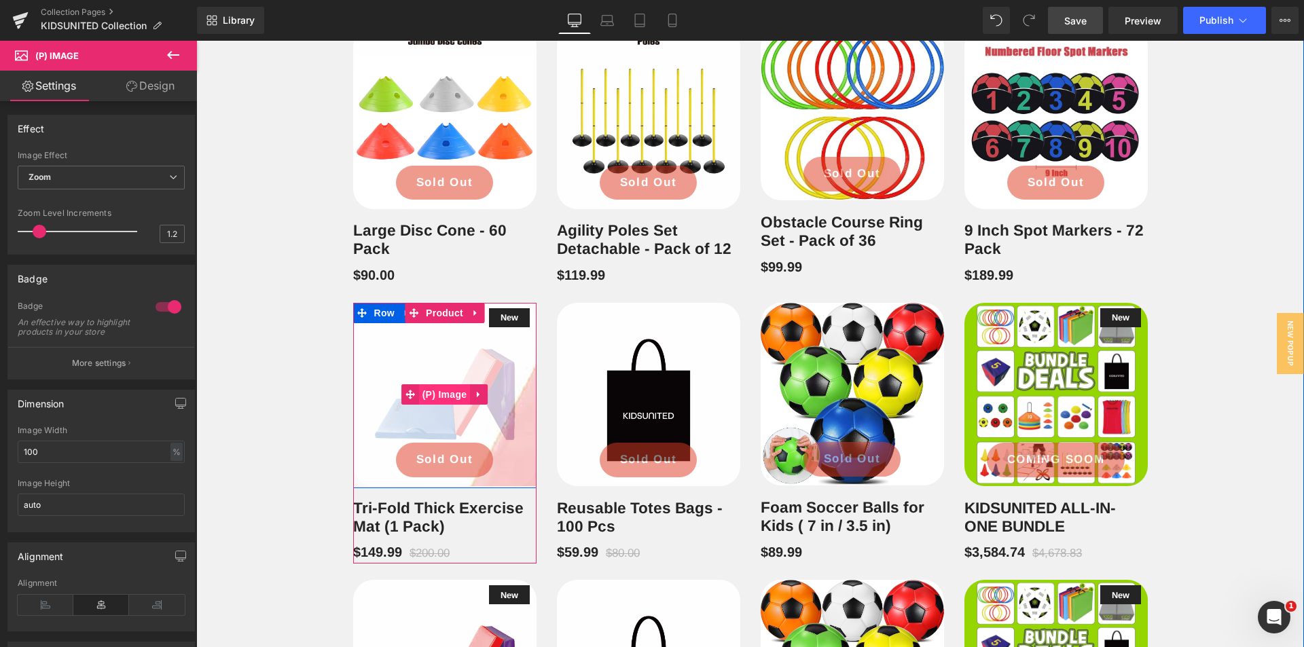
click at [439, 405] on span "(P) Image" at bounding box center [445, 394] width 52 height 20
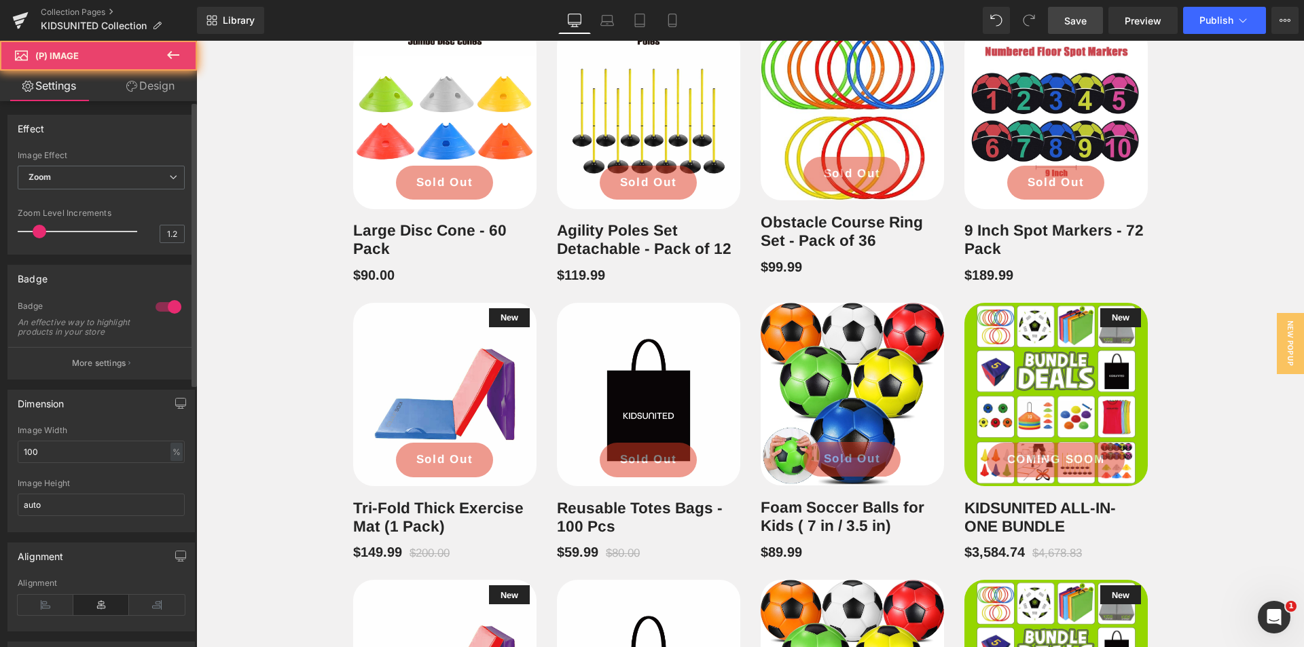
click at [167, 310] on div at bounding box center [168, 307] width 33 height 22
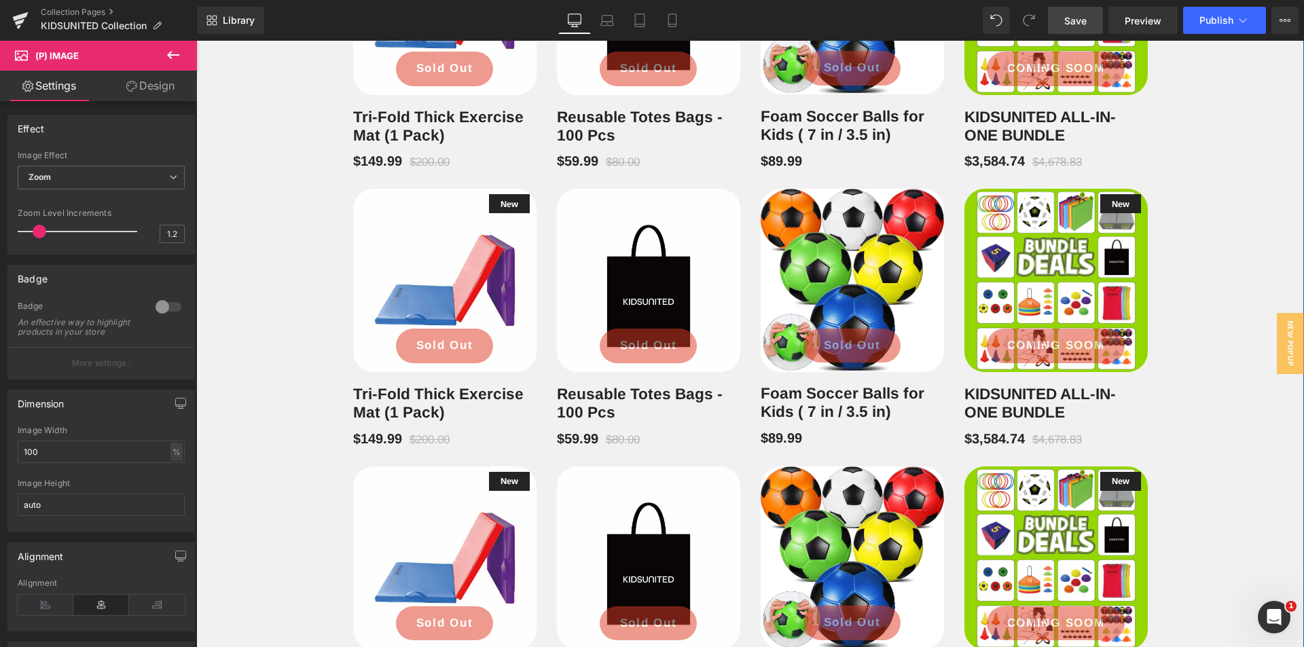
scroll to position [1746, 0]
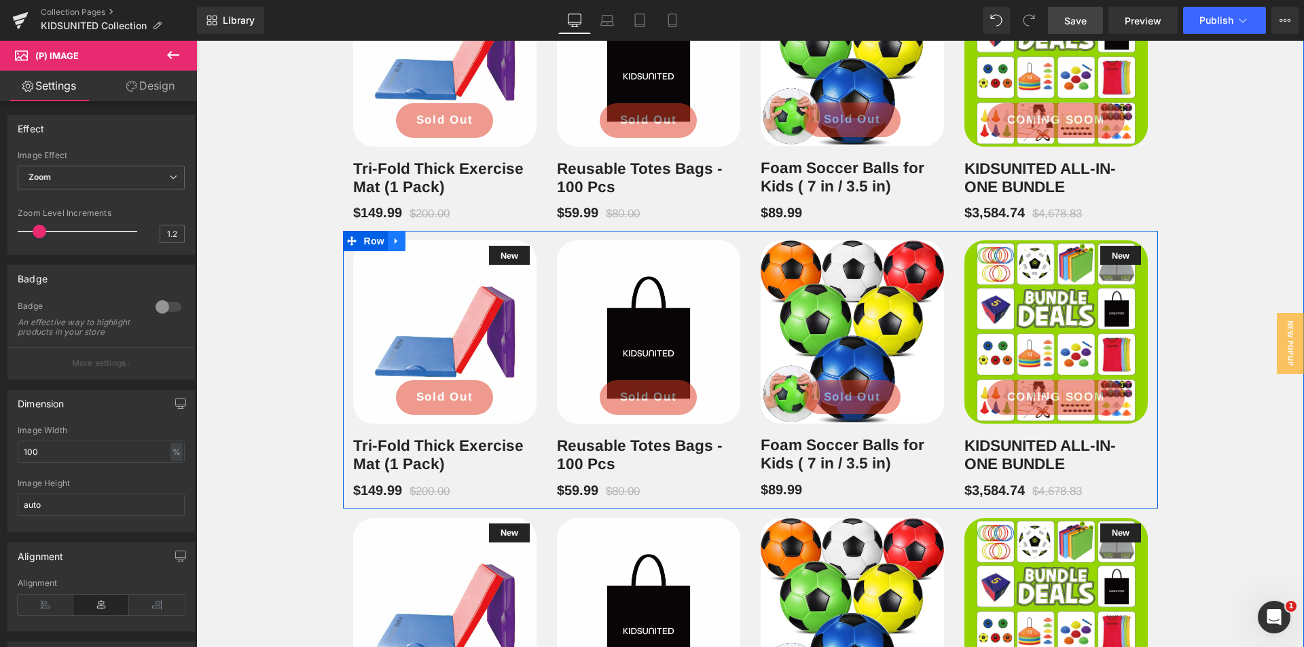
click at [392, 247] on icon at bounding box center [397, 241] width 10 height 10
click at [427, 247] on icon at bounding box center [432, 241] width 10 height 10
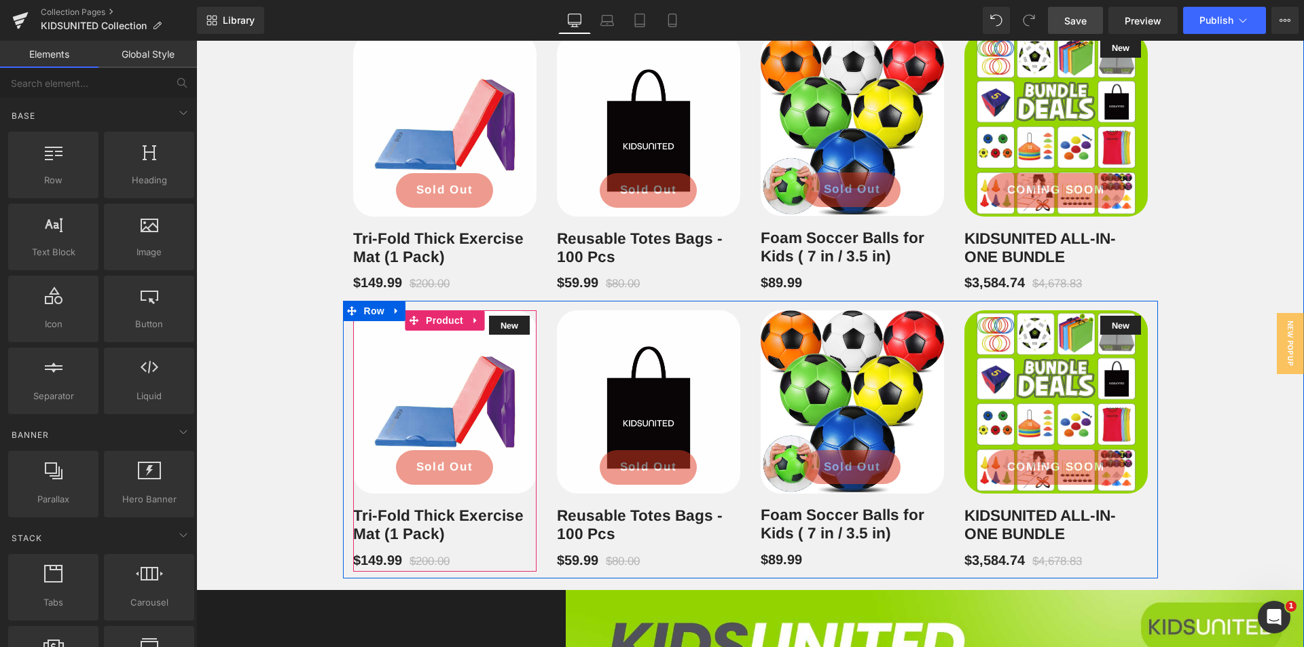
scroll to position [1611, 0]
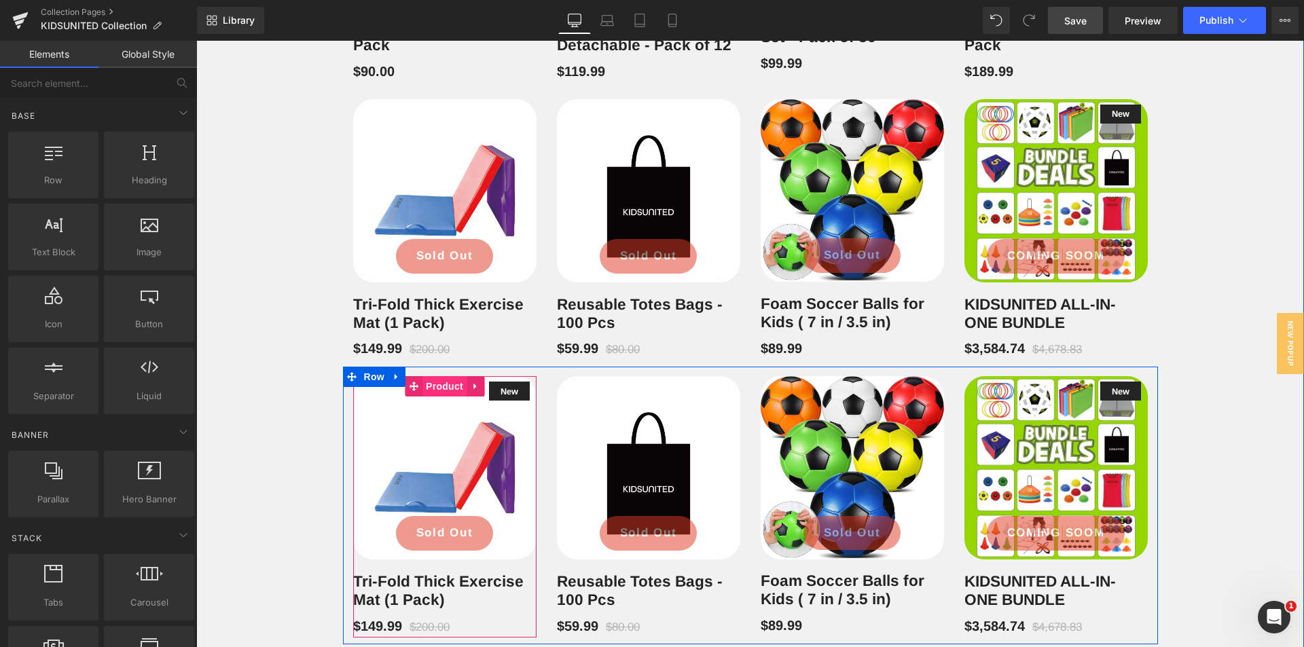
click at [434, 397] on span "Product" at bounding box center [444, 386] width 44 height 20
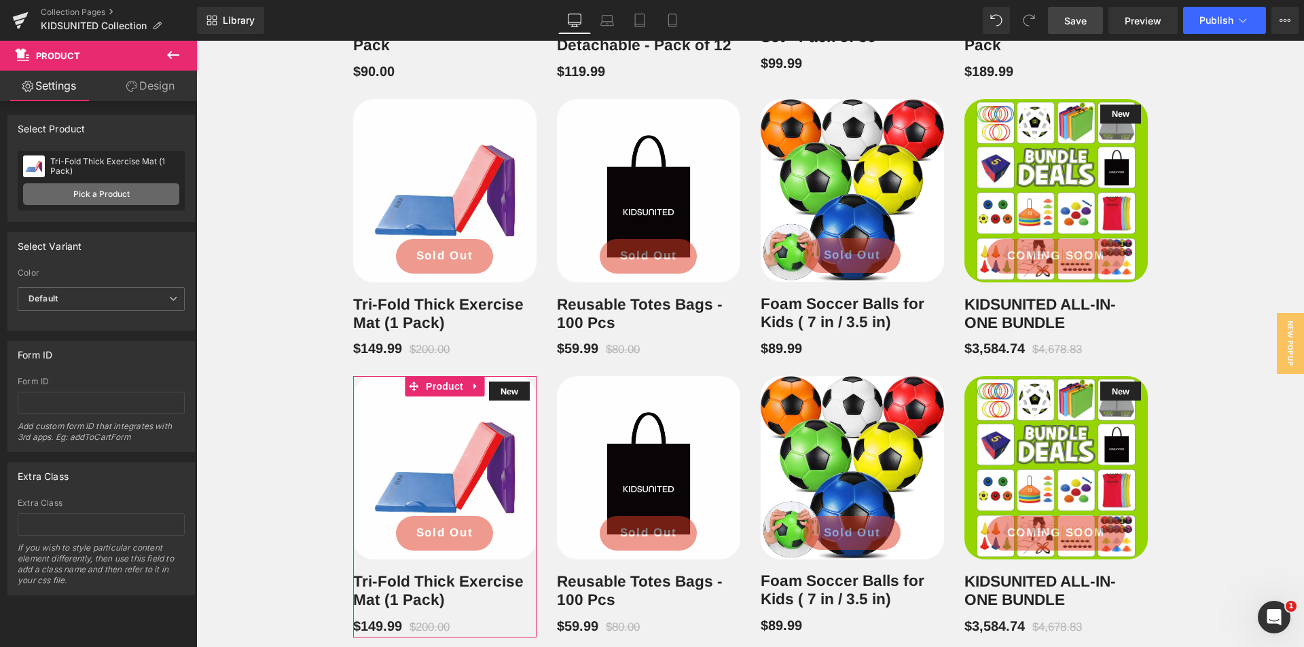
click at [151, 198] on link "Pick a Product" at bounding box center [101, 194] width 156 height 22
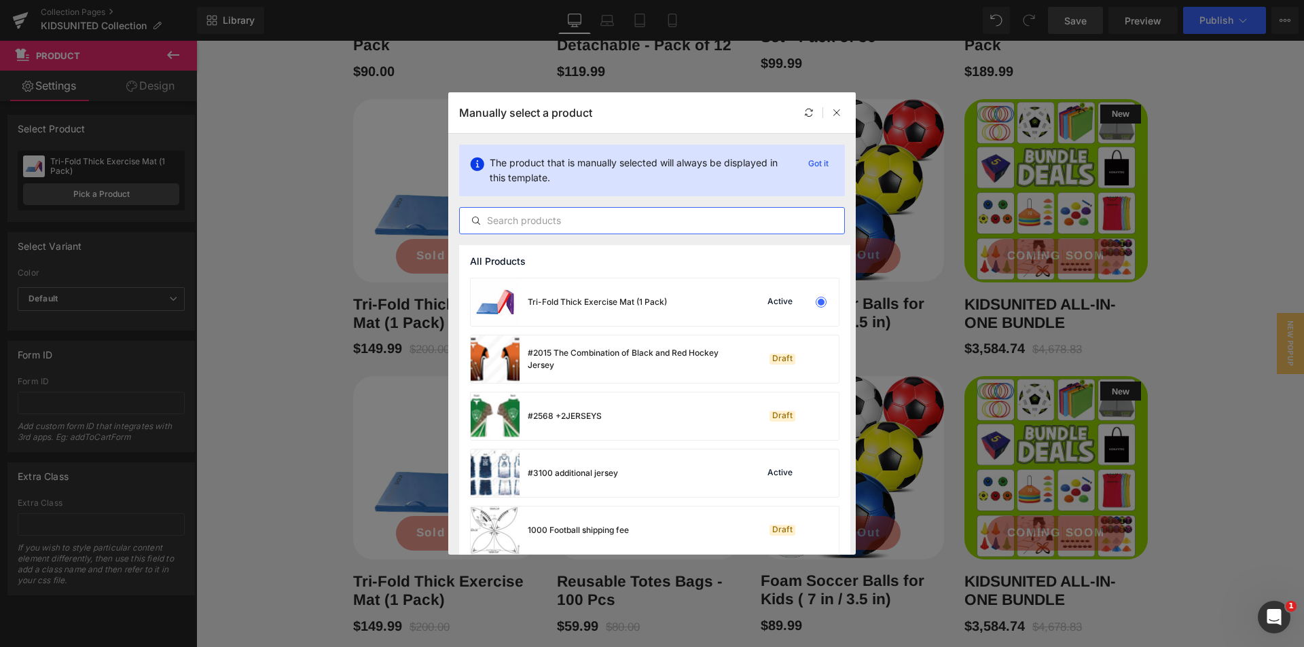
click at [533, 222] on input "text" at bounding box center [652, 221] width 384 height 16
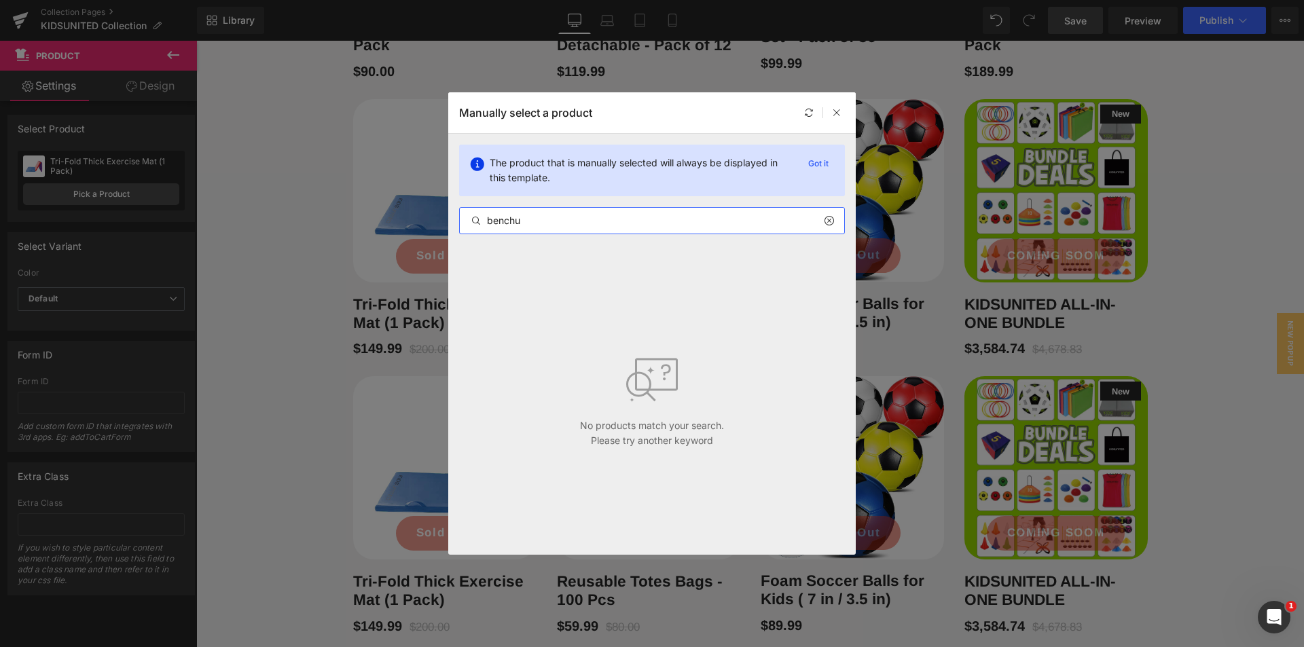
click at [533, 222] on input "benchu" at bounding box center [652, 221] width 384 height 16
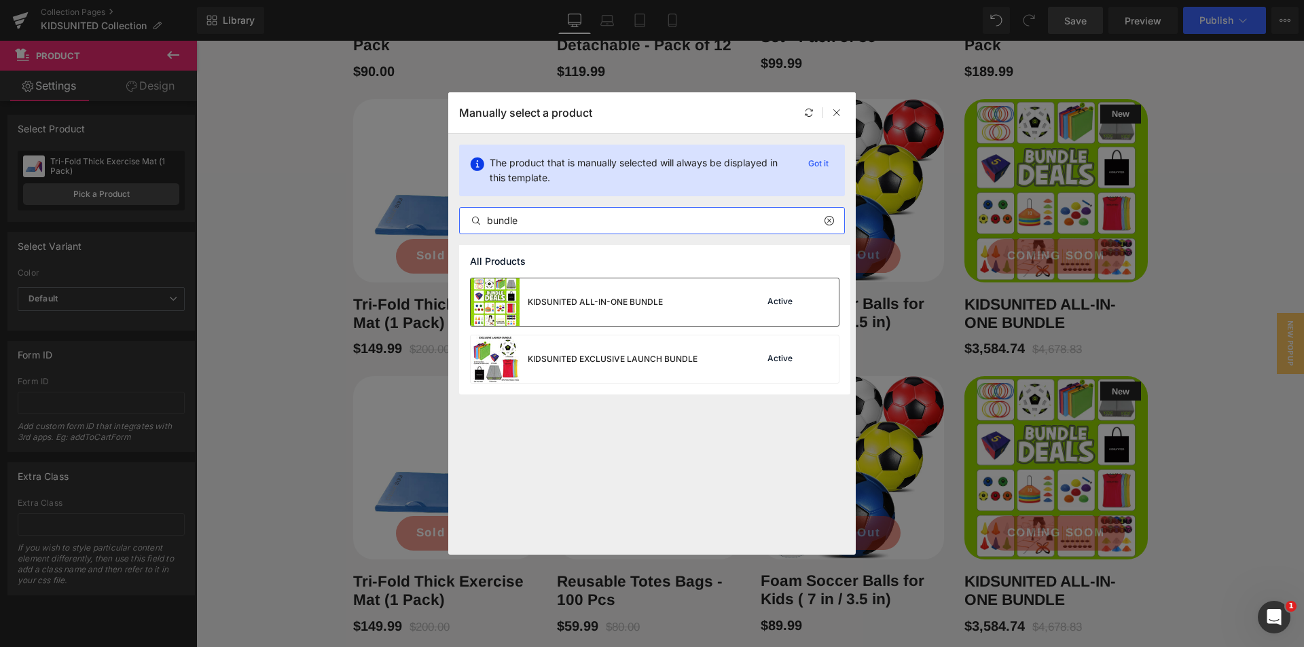
type input "bundle"
click at [681, 298] on div "KIDSUNITED ALL-IN-ONE BUNDLE Active" at bounding box center [655, 302] width 368 height 48
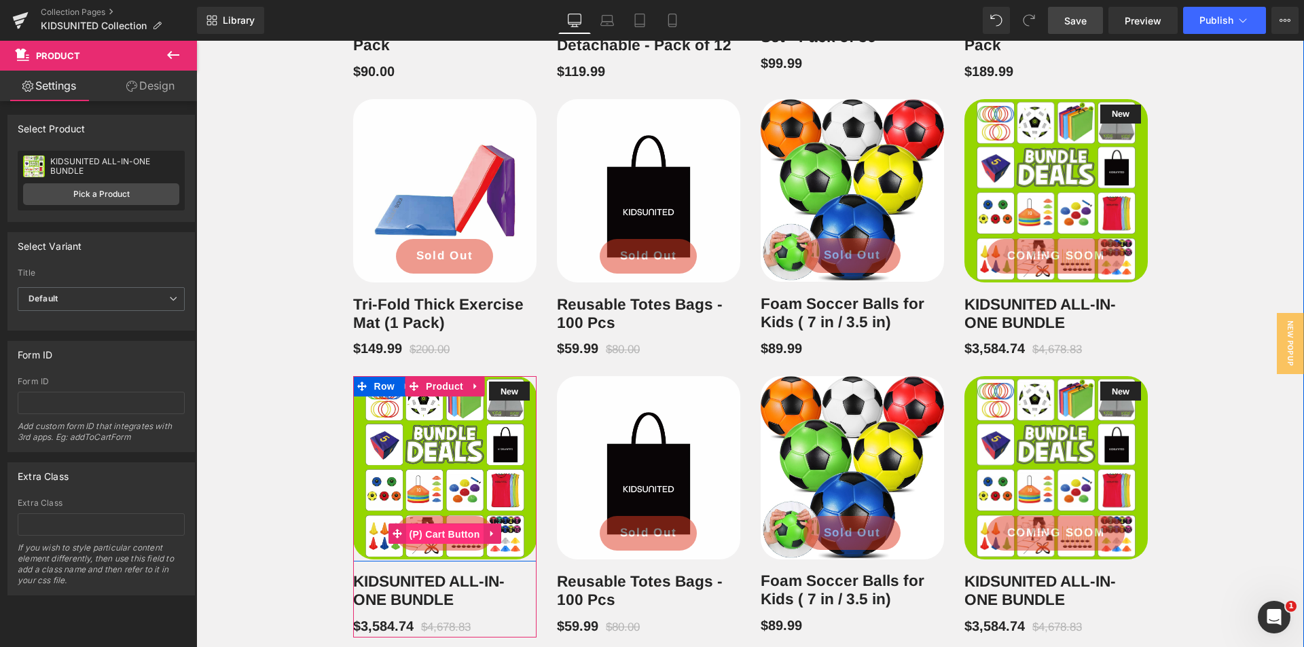
click at [437, 545] on span "(P) Cart Button" at bounding box center [444, 534] width 77 height 20
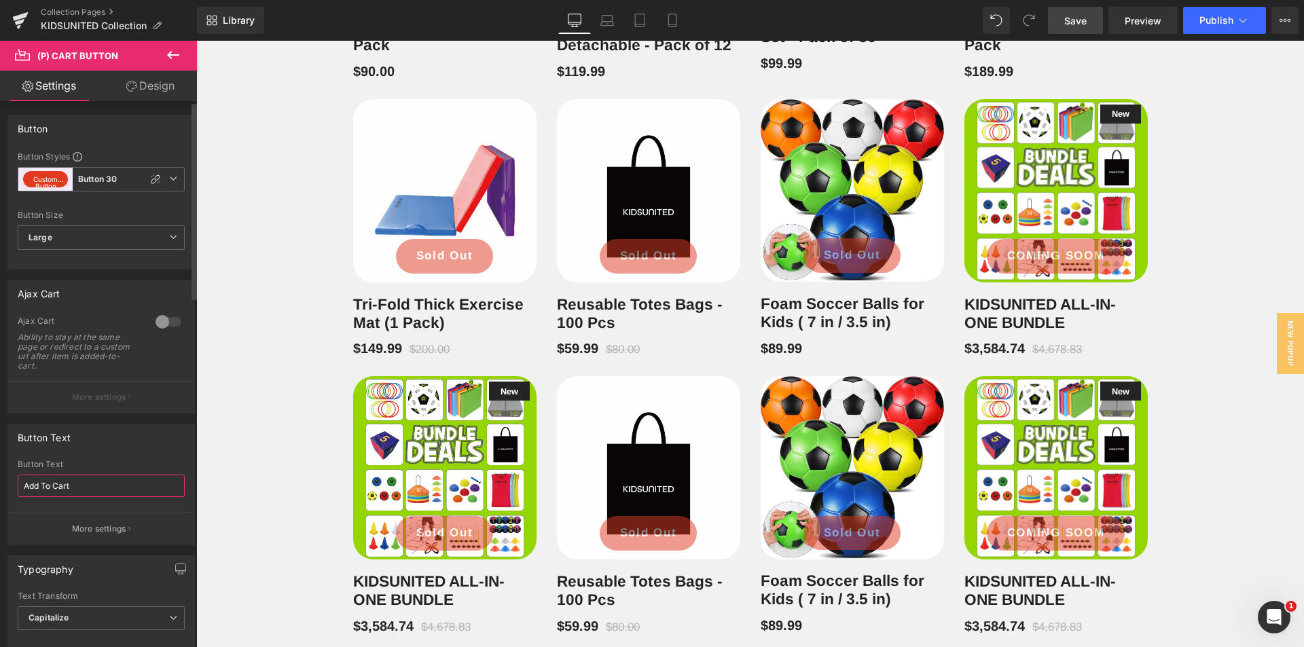
click at [166, 490] on input "Add To Cart" at bounding box center [101, 486] width 167 height 22
click at [98, 529] on p "More settings" at bounding box center [99, 529] width 54 height 12
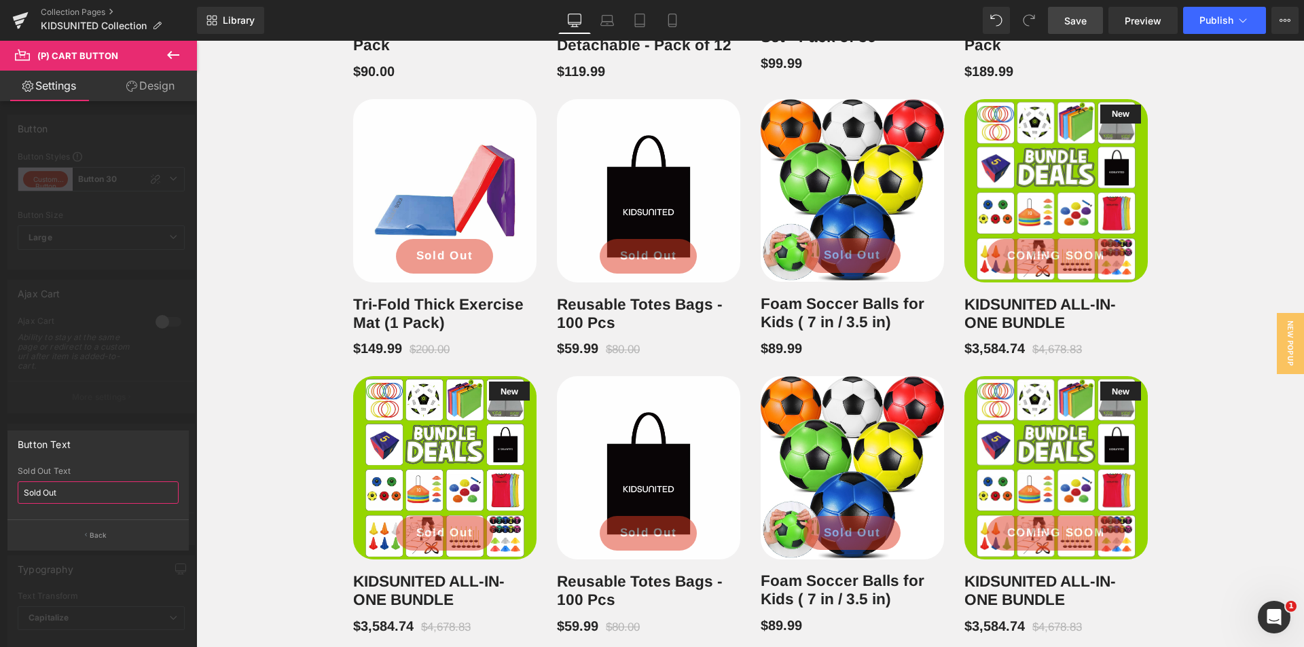
click at [108, 494] on input "Sold Out" at bounding box center [98, 493] width 161 height 22
type input "COMING SOON"
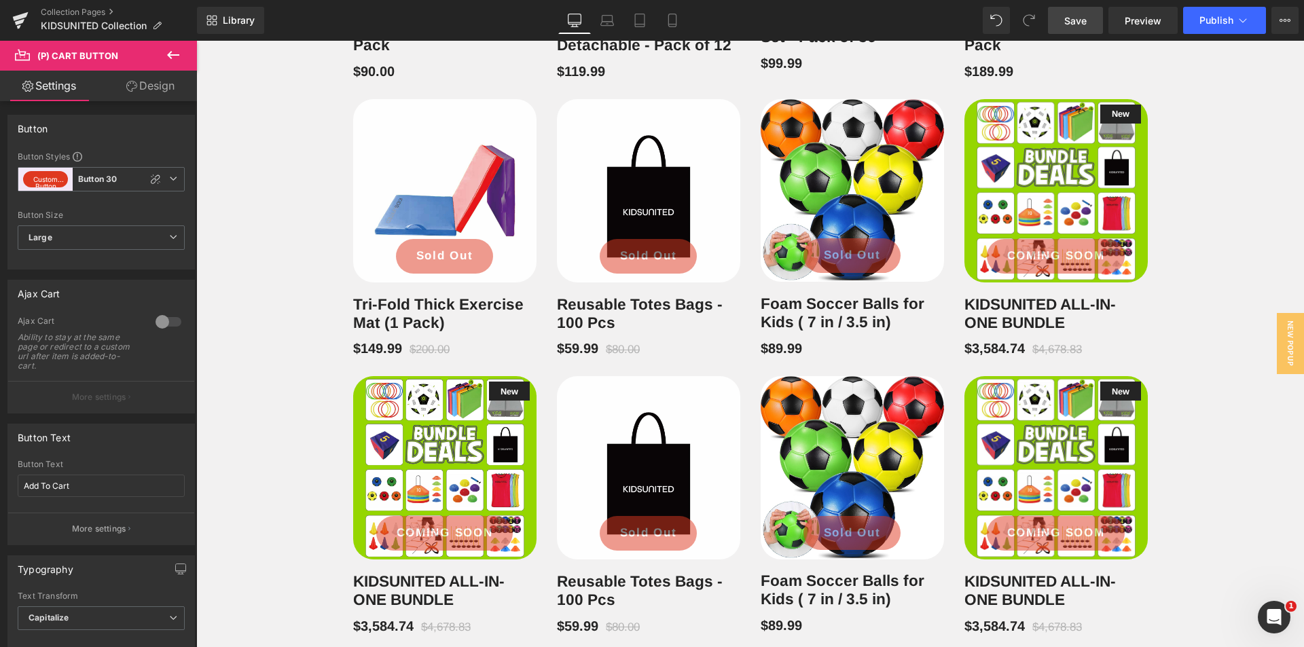
click at [278, 468] on body "[DATE] Sale: Extra 10% off all custom jerseys & team uniforms. Min 12 units. No…" at bounding box center [750, 418] width 1108 height 3976
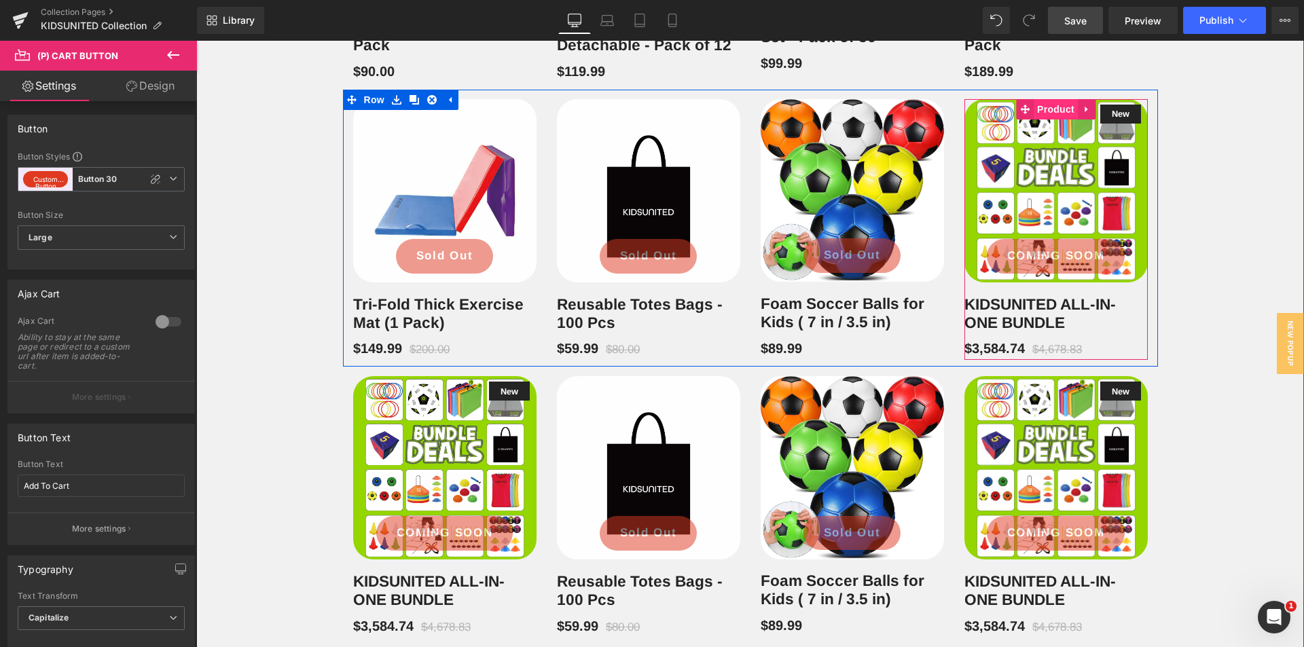
click at [1055, 120] on span "Product" at bounding box center [1056, 109] width 44 height 20
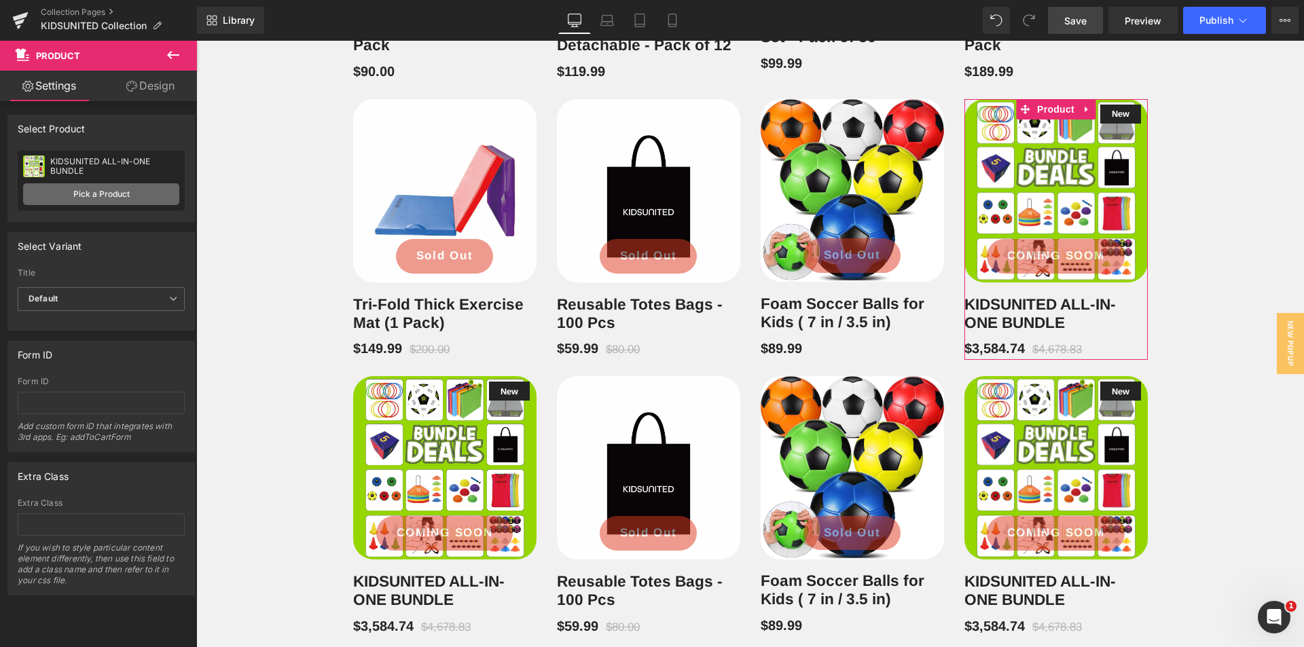
click at [119, 199] on link "Pick a Product" at bounding box center [101, 194] width 156 height 22
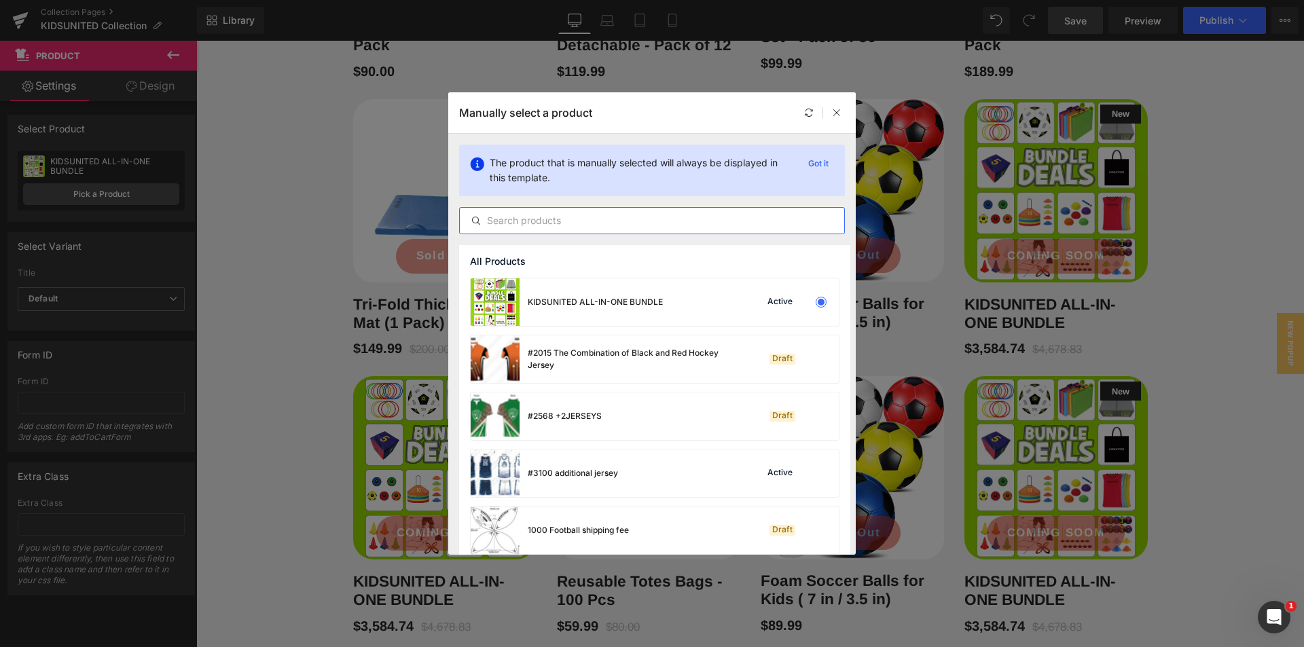
click at [521, 219] on input "text" at bounding box center [652, 221] width 384 height 16
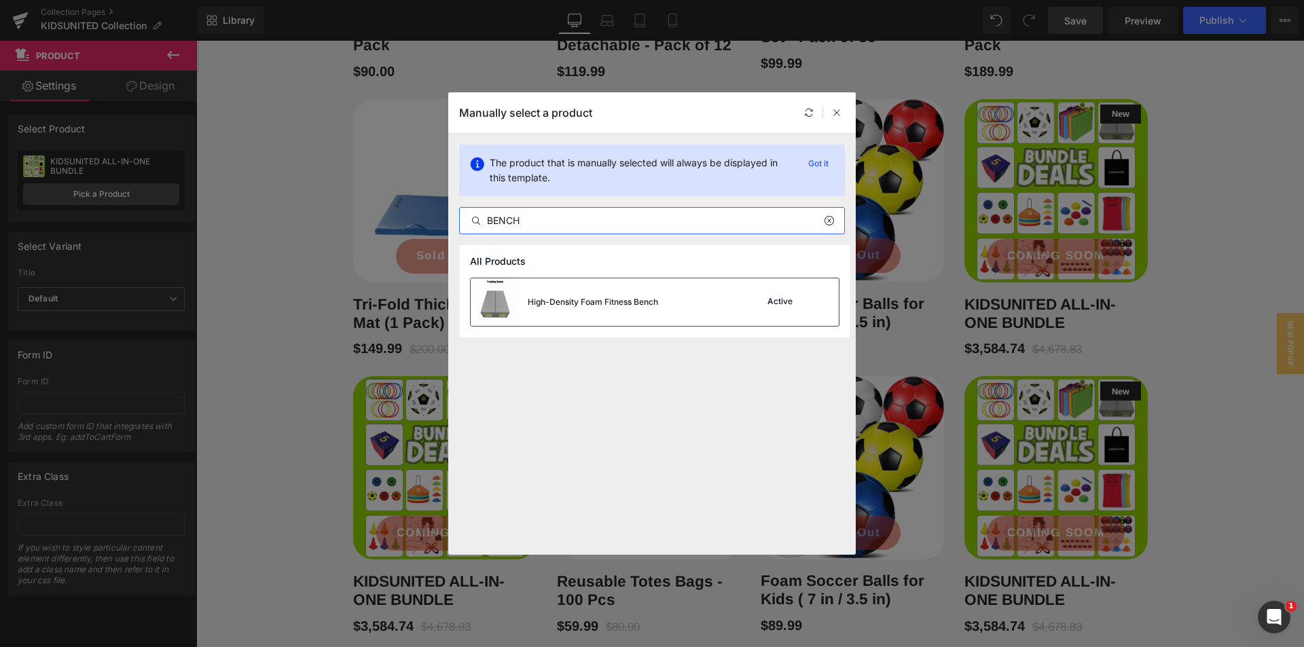
type input "BENCH"
click at [589, 293] on div "High-Density Foam Fitness Bench" at bounding box center [564, 302] width 187 height 48
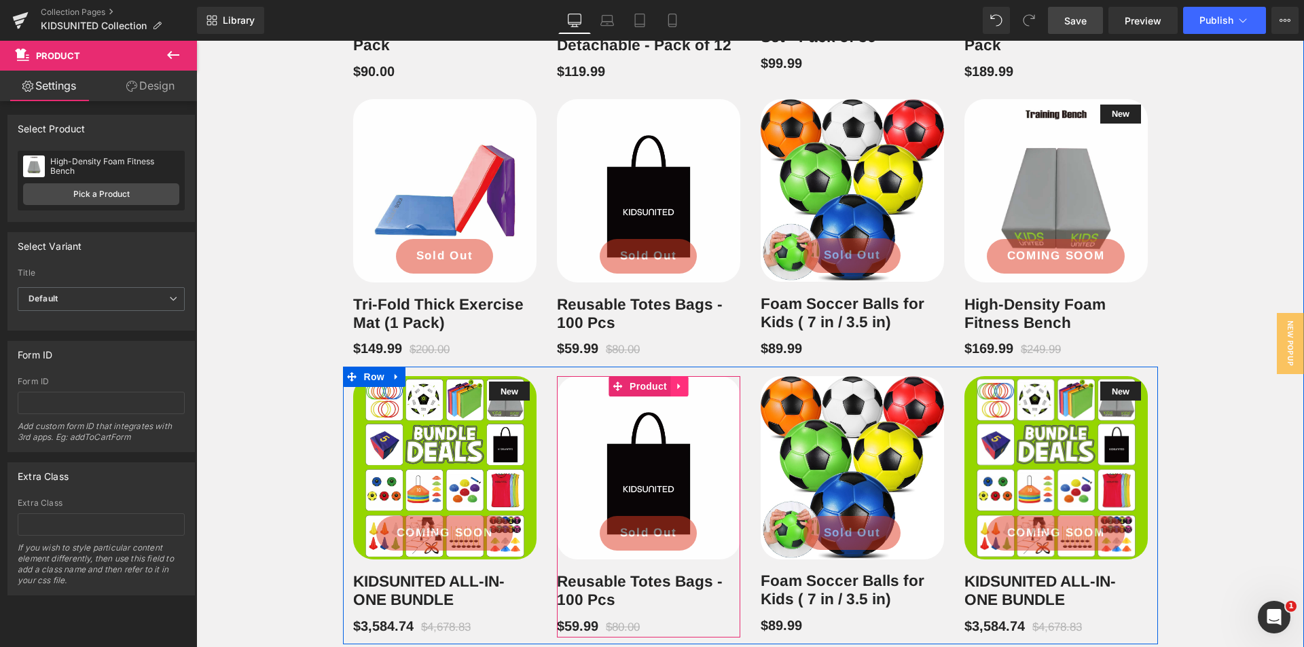
click at [677, 397] on link at bounding box center [679, 386] width 18 height 20
click at [683, 392] on icon at bounding box center [688, 387] width 10 height 10
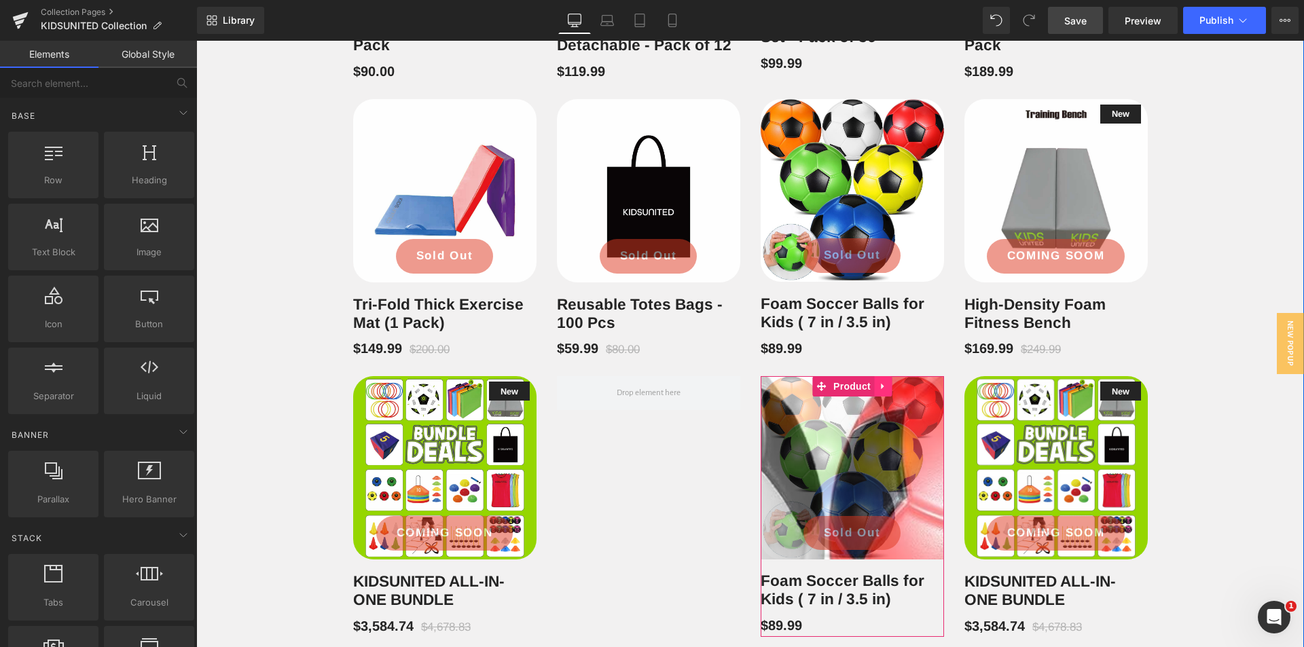
click at [878, 392] on icon at bounding box center [883, 387] width 10 height 10
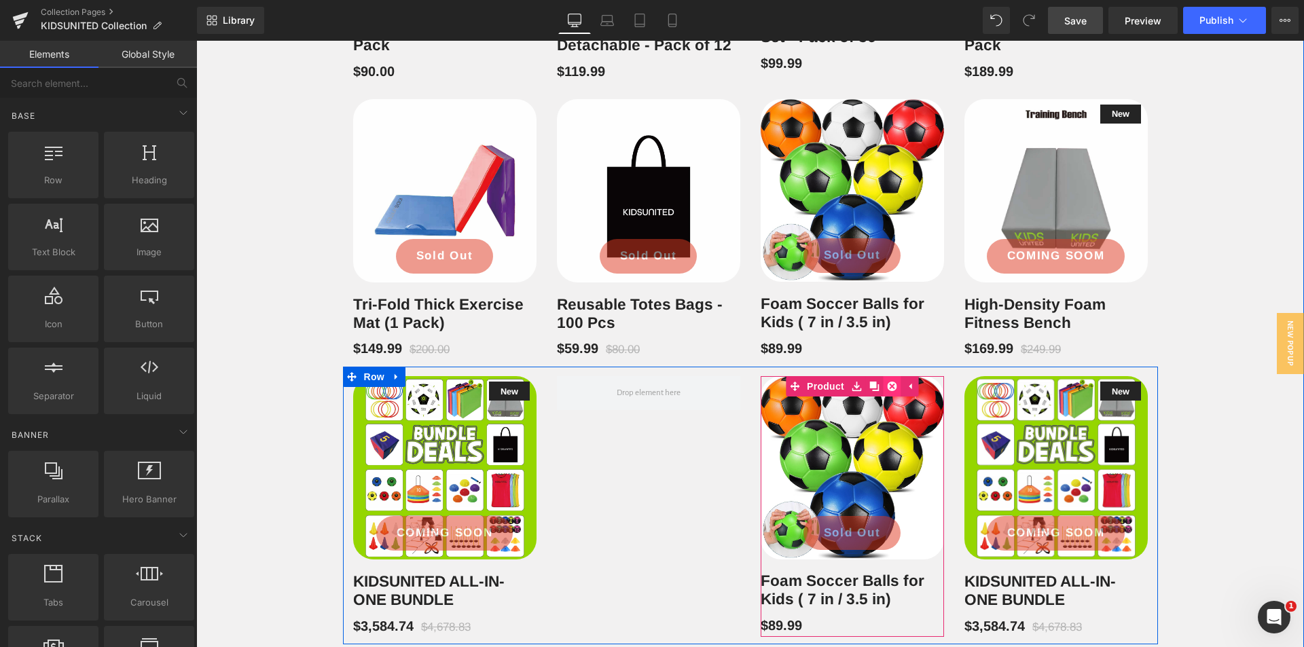
click at [887, 391] on icon at bounding box center [892, 387] width 10 height 10
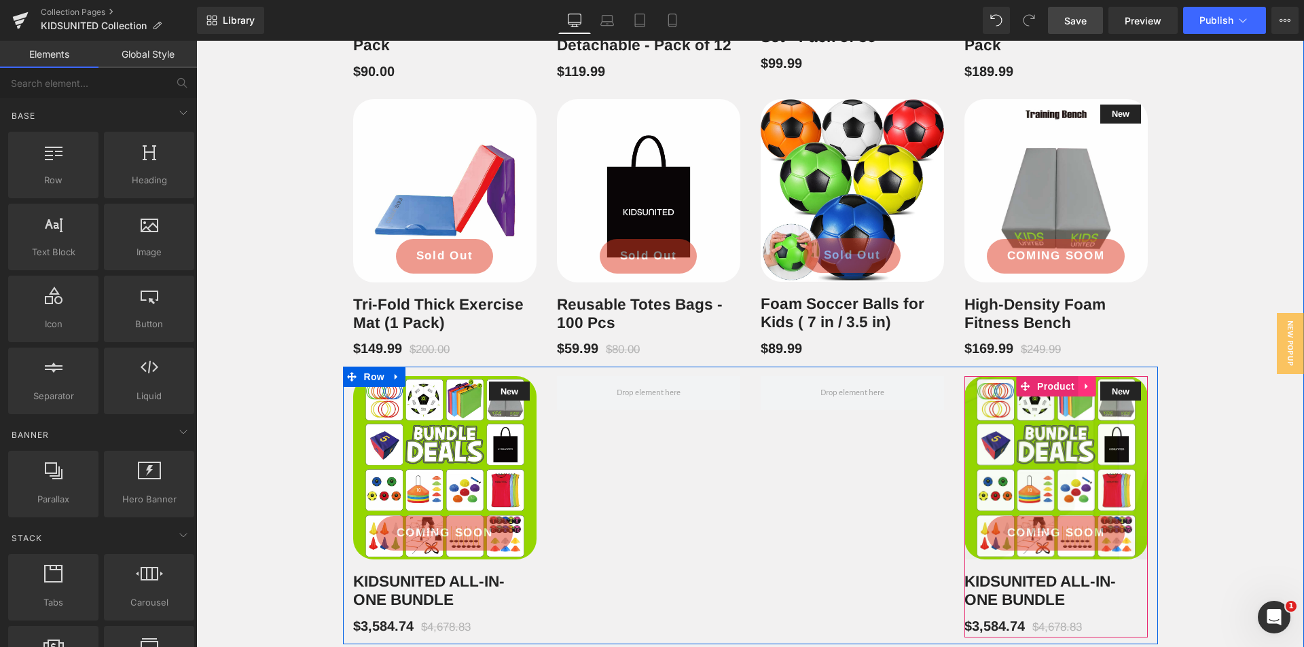
click at [1083, 392] on icon at bounding box center [1087, 387] width 10 height 10
click at [1091, 391] on icon at bounding box center [1096, 387] width 10 height 10
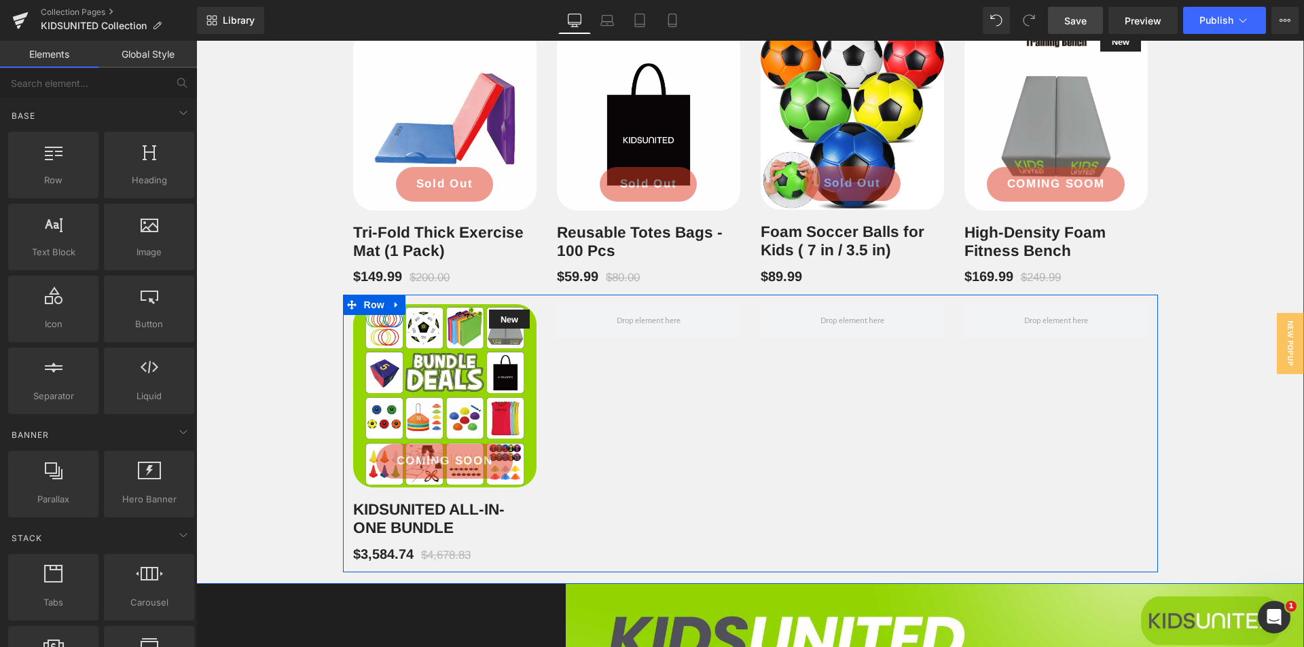
scroll to position [1746, 0]
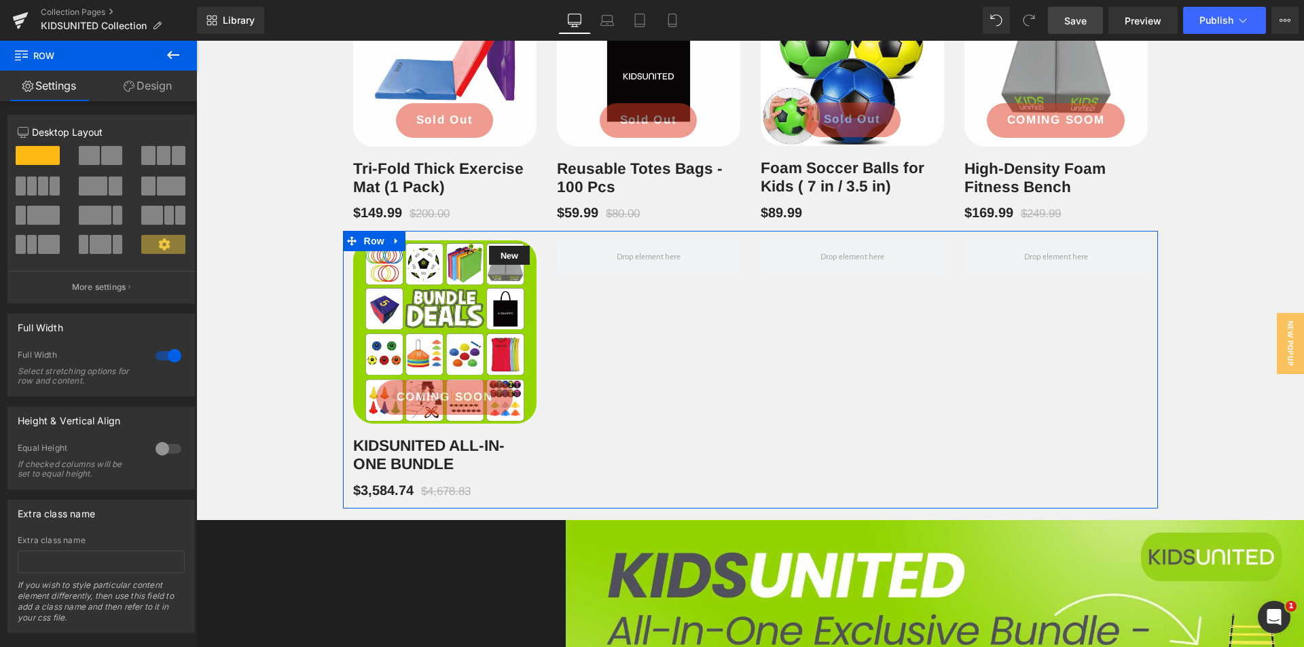
click at [1068, 19] on span "Save" at bounding box center [1075, 21] width 22 height 14
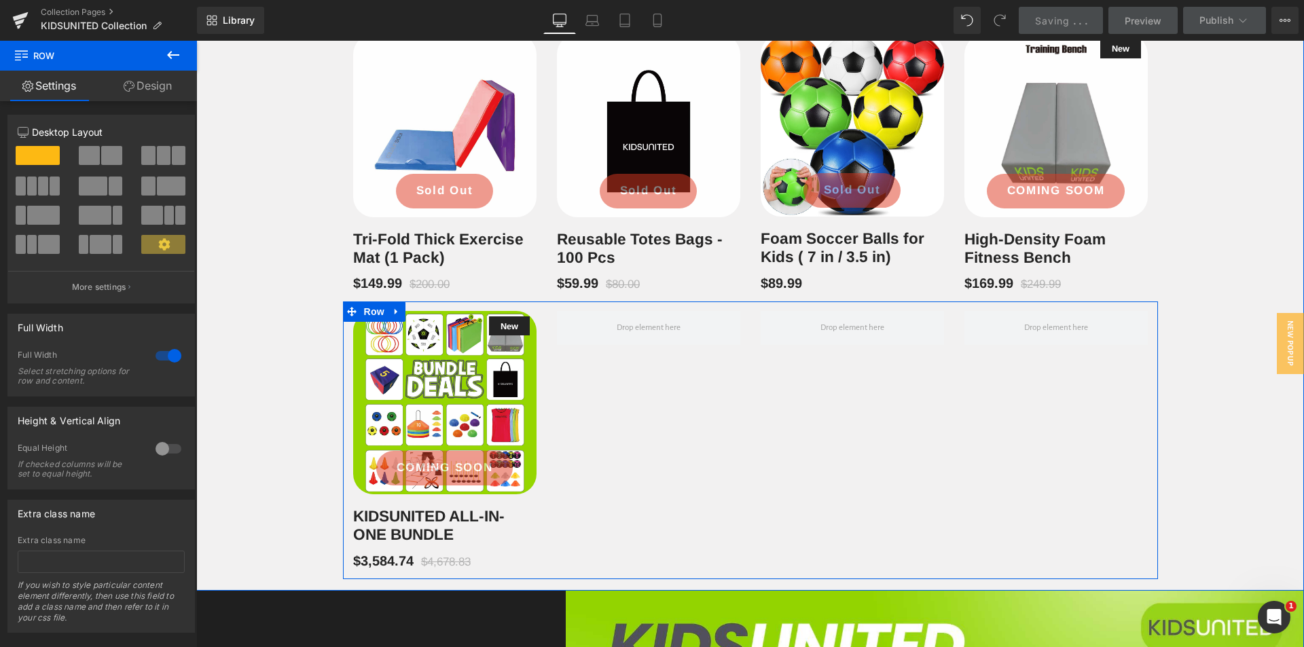
scroll to position [1611, 0]
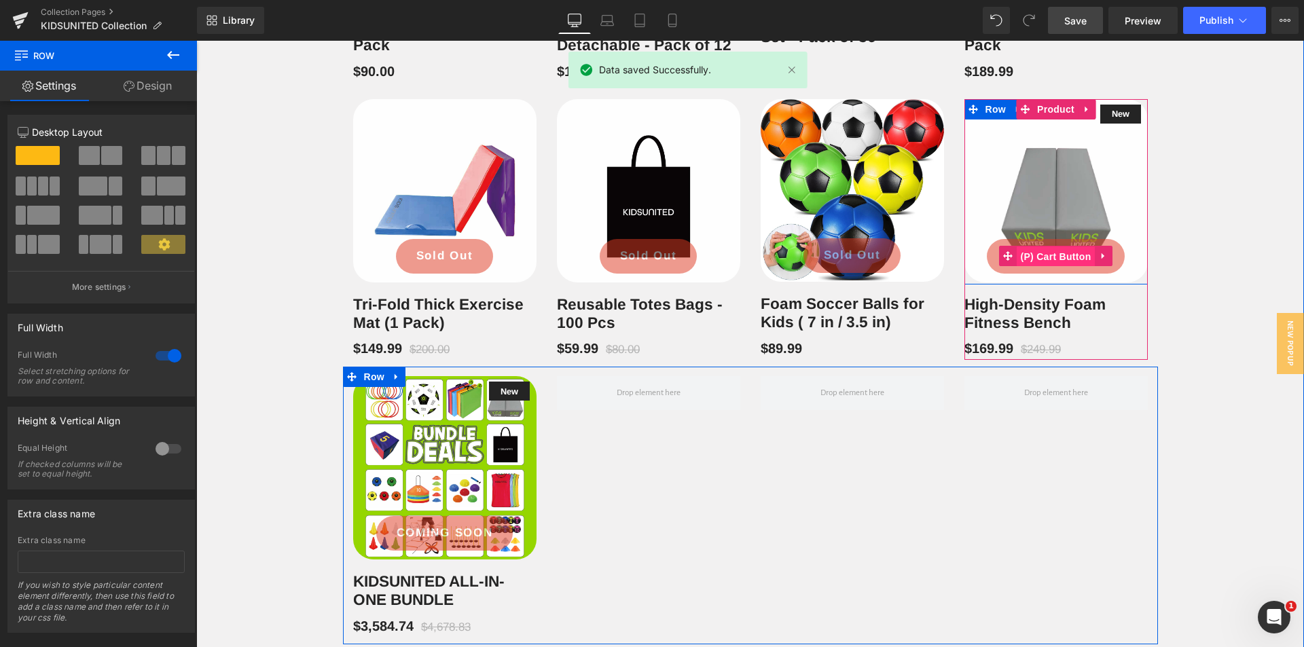
click at [1060, 267] on span "(P) Cart Button" at bounding box center [1055, 257] width 77 height 20
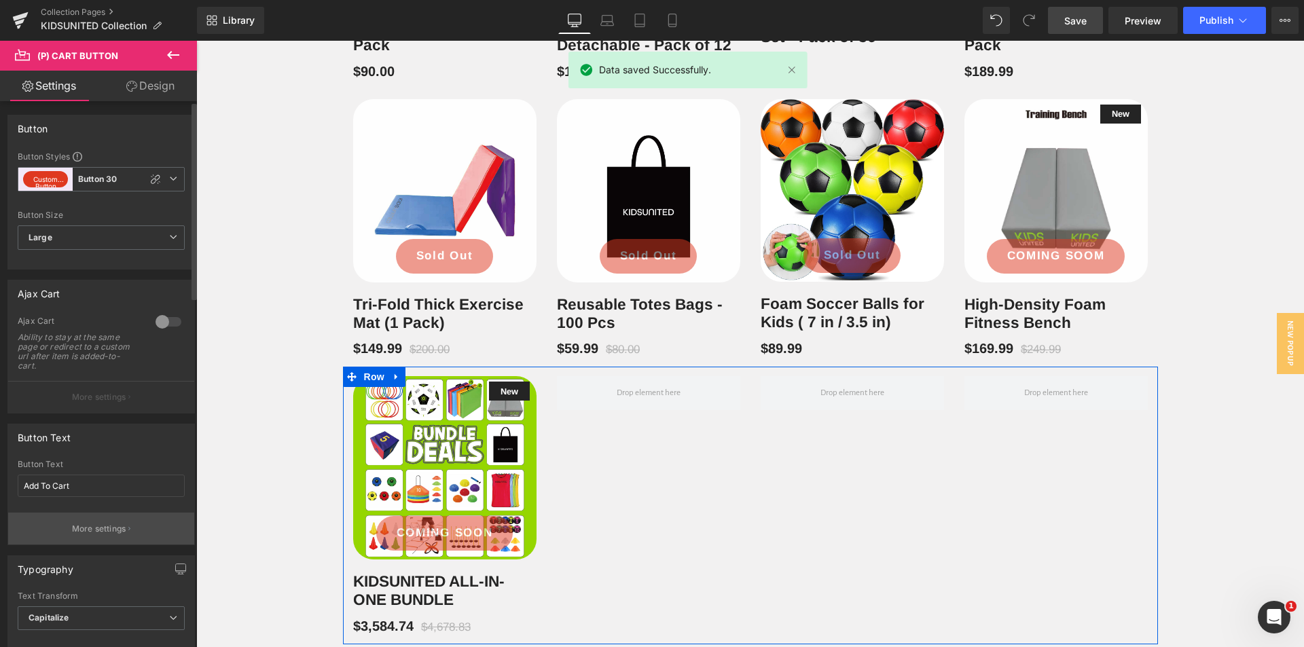
click at [84, 531] on p "More settings" at bounding box center [99, 529] width 54 height 12
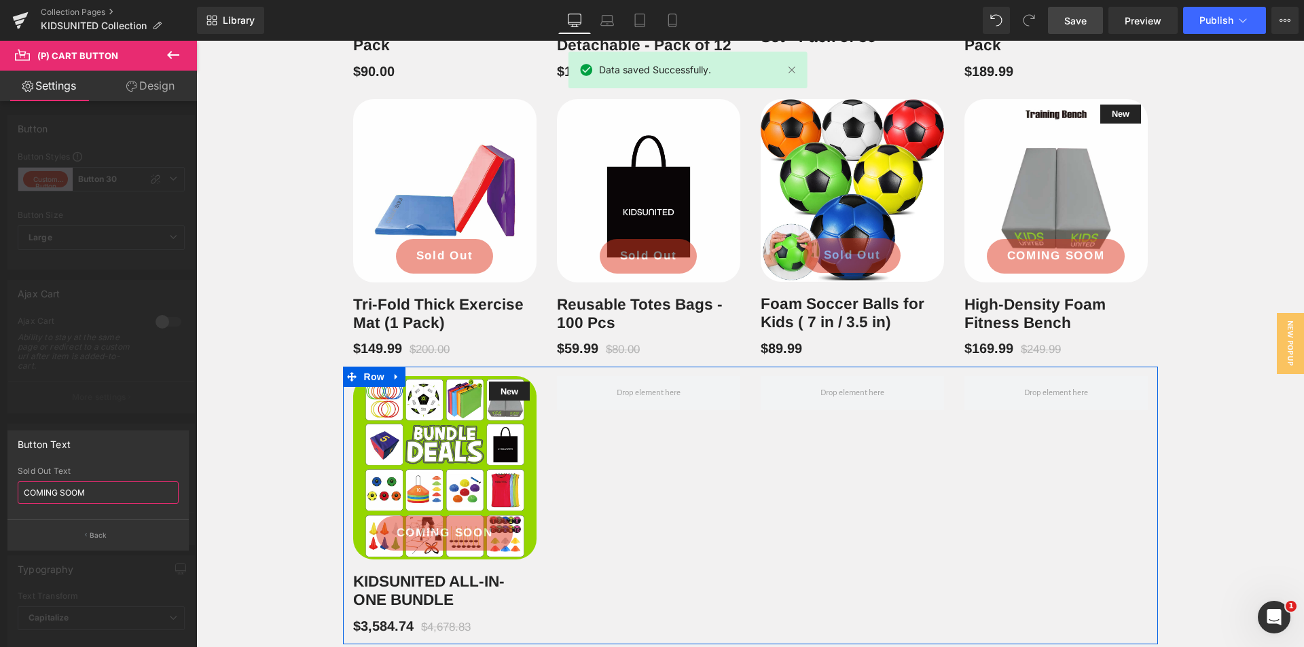
click at [96, 494] on input "COMING SOOM" at bounding box center [98, 493] width 161 height 22
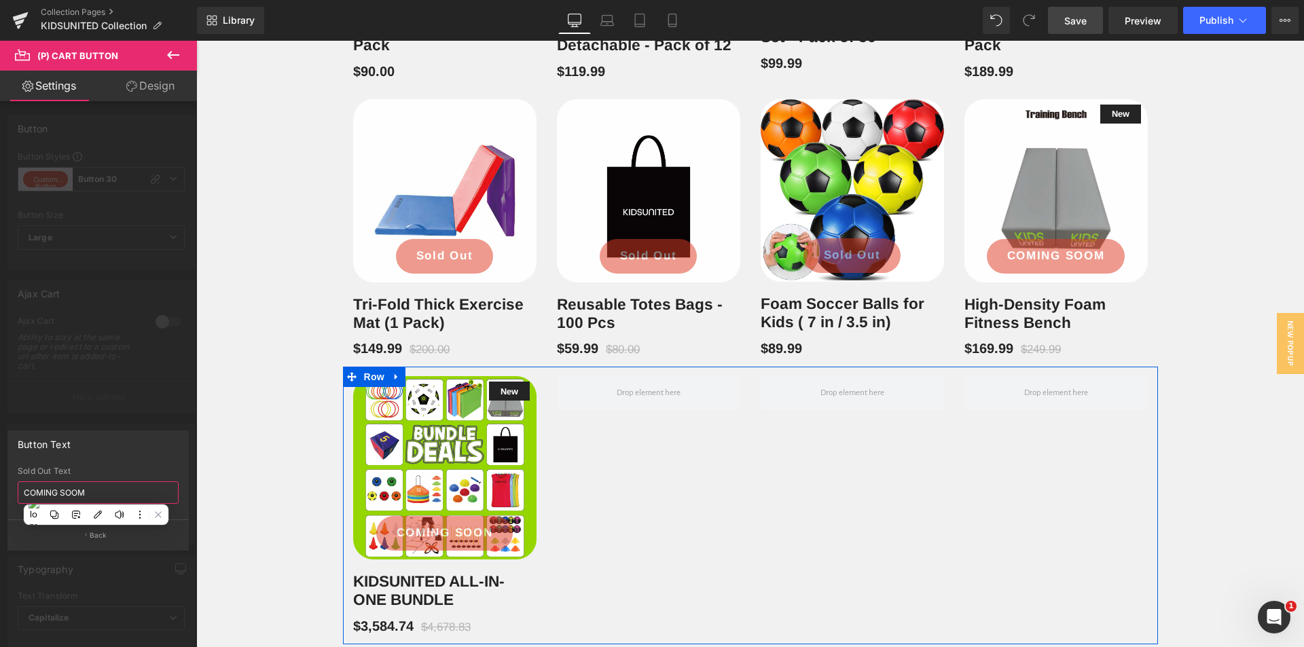
click at [96, 494] on input "COMING SOOM" at bounding box center [98, 493] width 161 height 22
type input "Sold Out"
click at [270, 490] on body "[DATE] Sale: Extra 10% off all custom jerseys & team uniforms. Min 12 units. No…" at bounding box center [750, 418] width 1108 height 3976
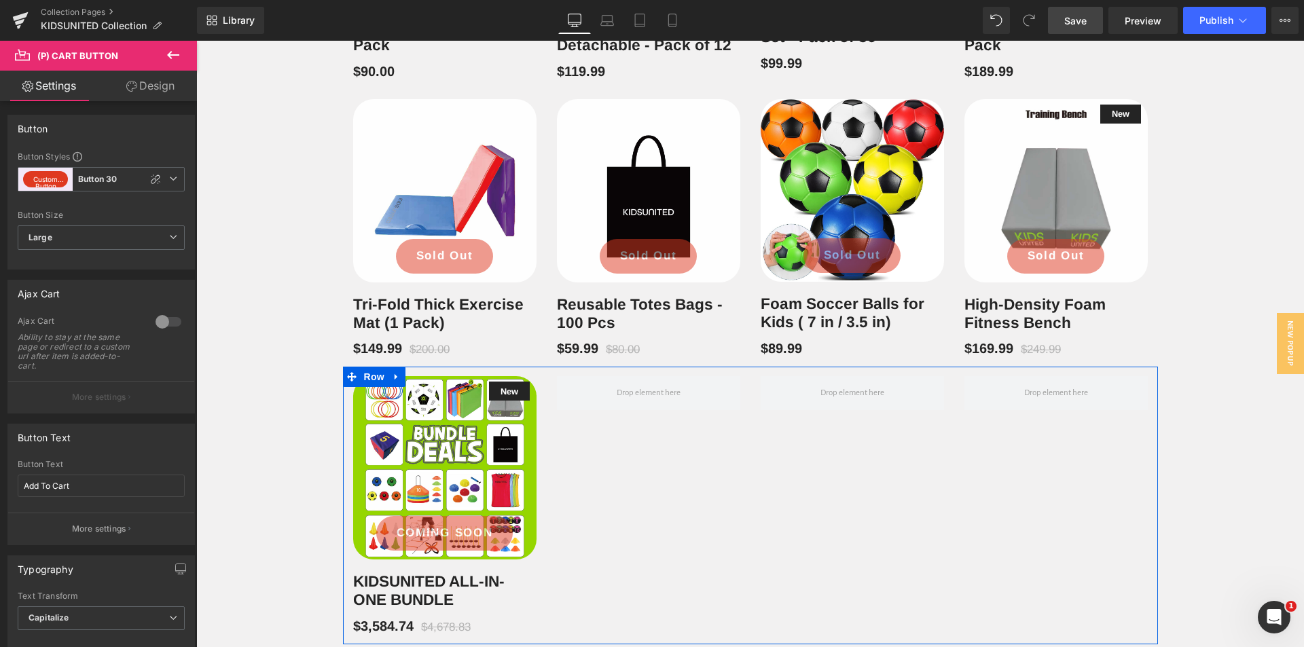
click at [1084, 21] on span "Save" at bounding box center [1075, 21] width 22 height 14
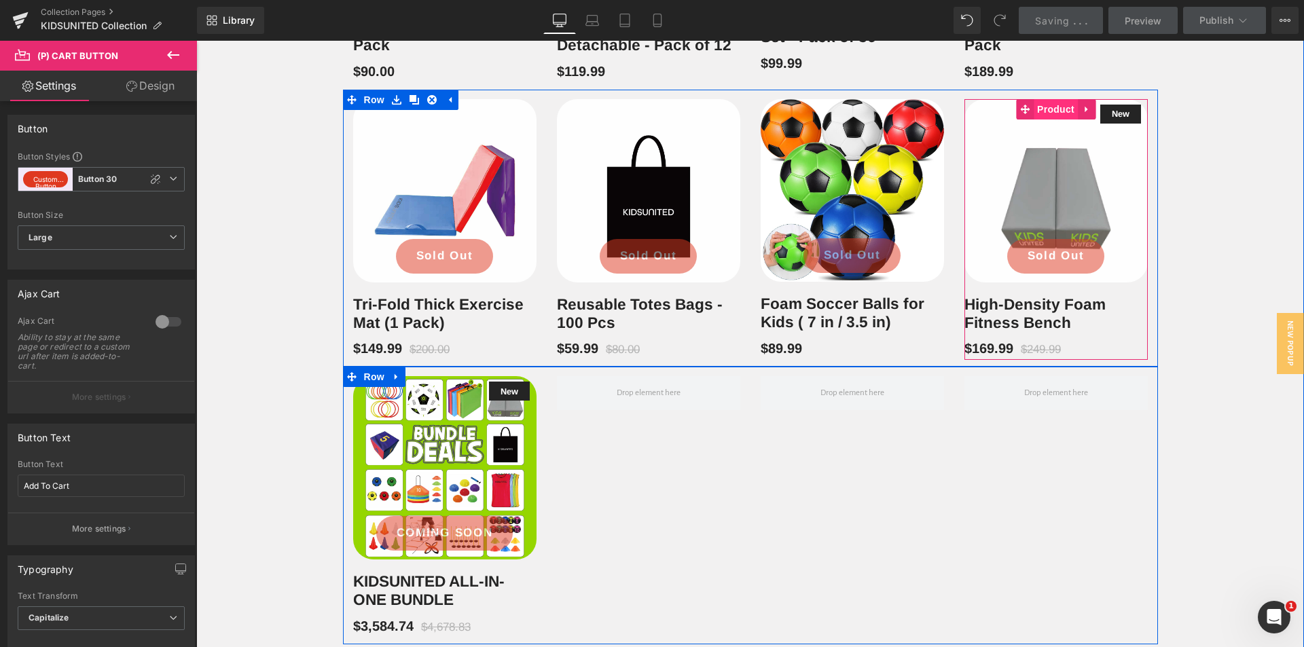
click at [1050, 120] on span "Product" at bounding box center [1056, 109] width 44 height 20
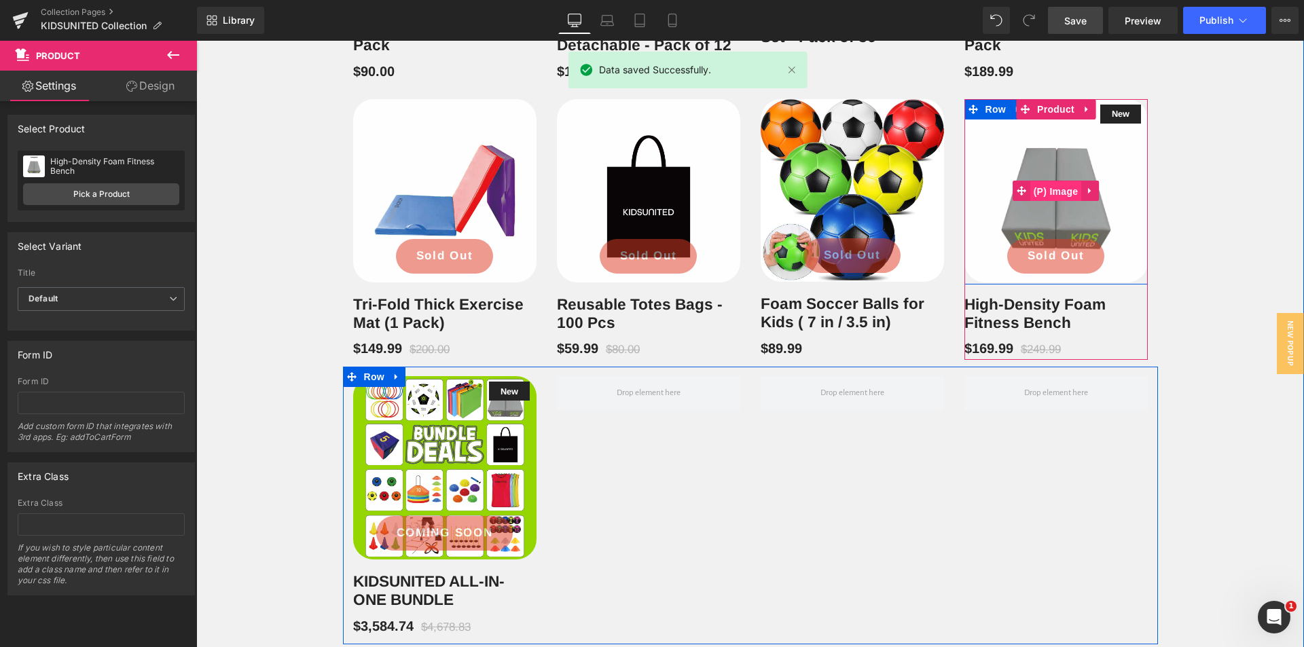
click at [1055, 202] on span "(P) Image" at bounding box center [1056, 191] width 52 height 20
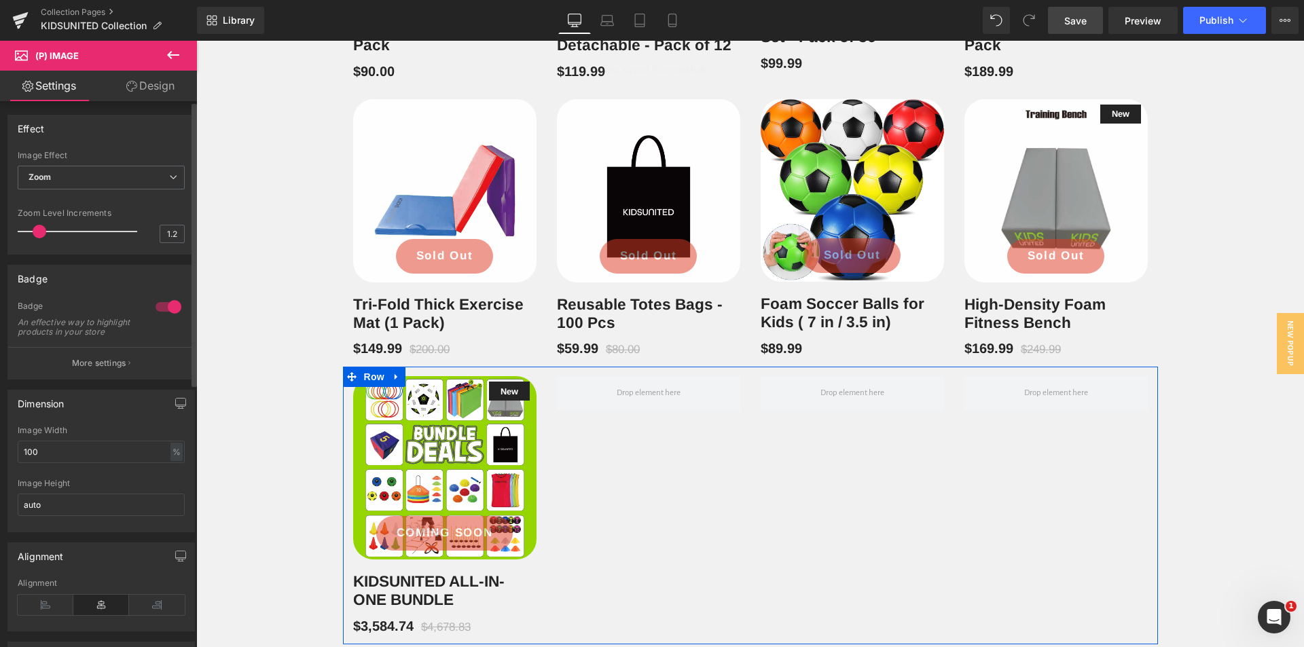
click at [167, 306] on div at bounding box center [168, 307] width 33 height 22
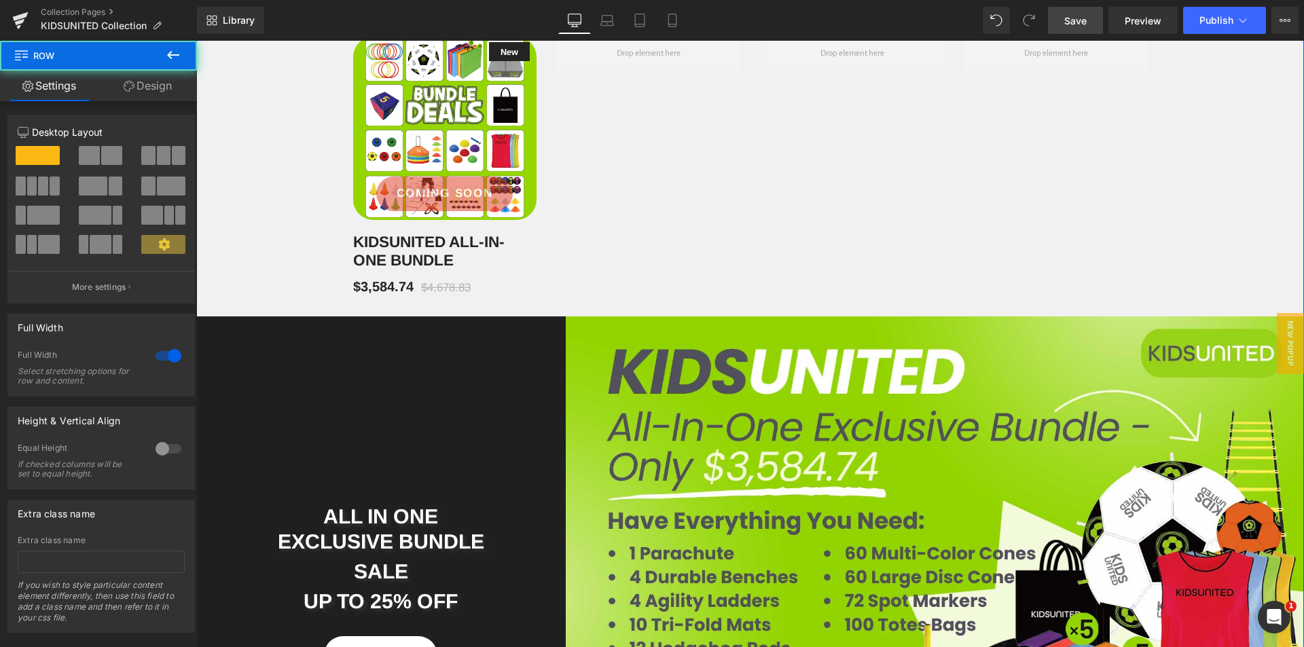
scroll to position [2154, 0]
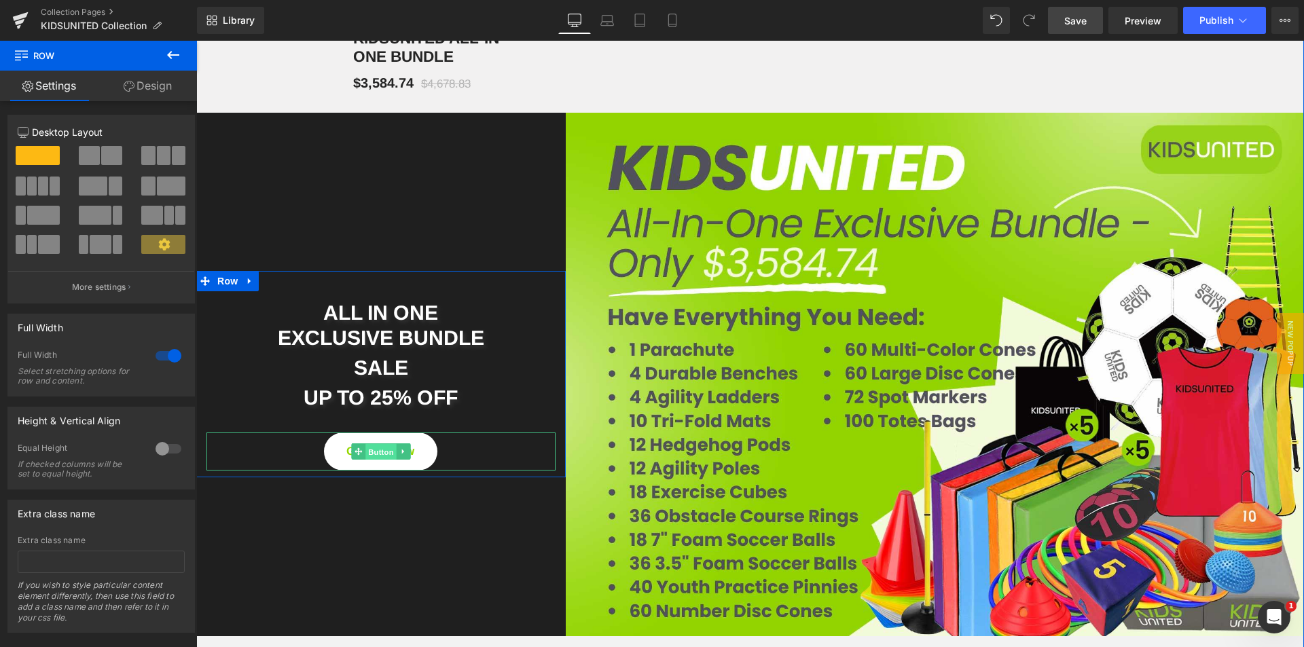
click at [378, 461] on span "Button" at bounding box center [380, 452] width 31 height 16
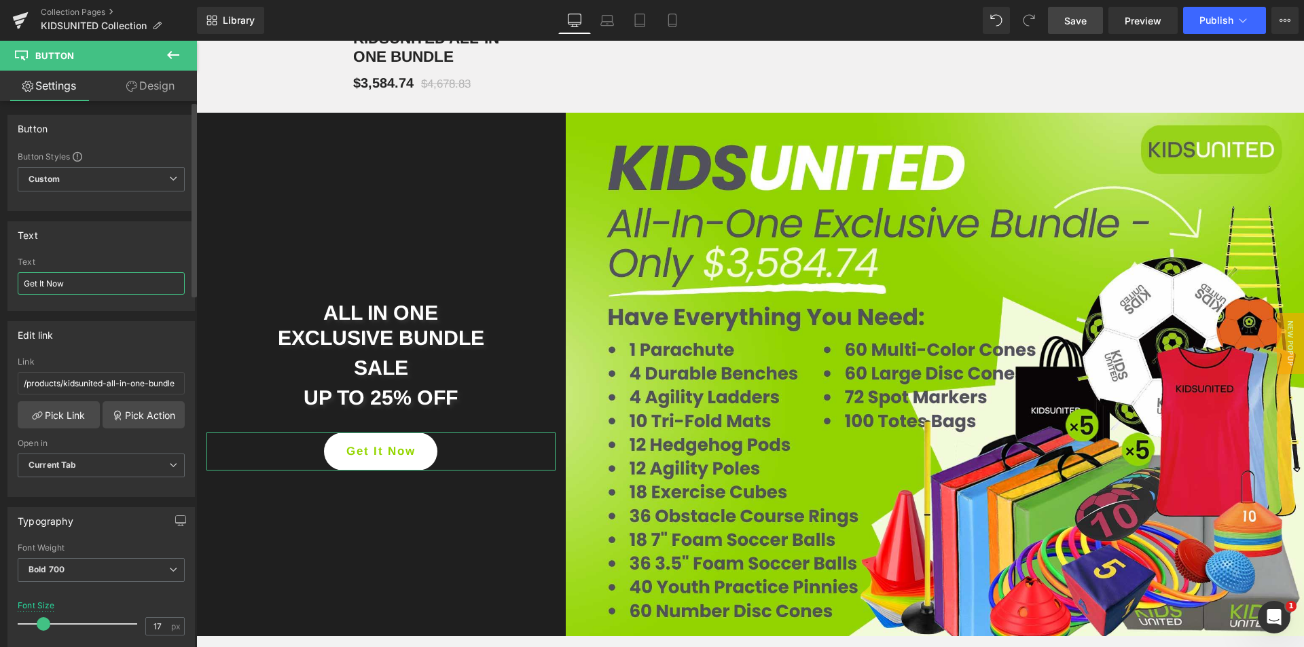
click at [77, 289] on input "Get It Now" at bounding box center [101, 283] width 167 height 22
type input "COMING SOON"
click at [1081, 19] on span "Save" at bounding box center [1075, 21] width 22 height 14
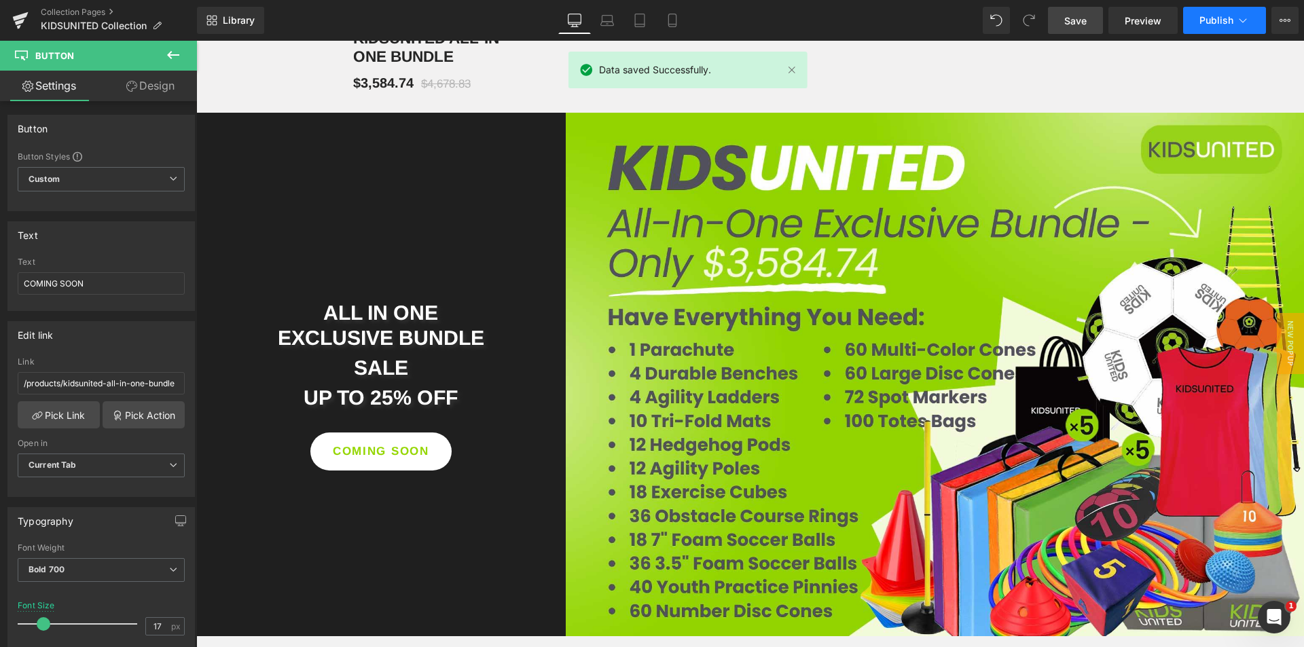
click at [1206, 24] on span "Publish" at bounding box center [1217, 20] width 34 height 11
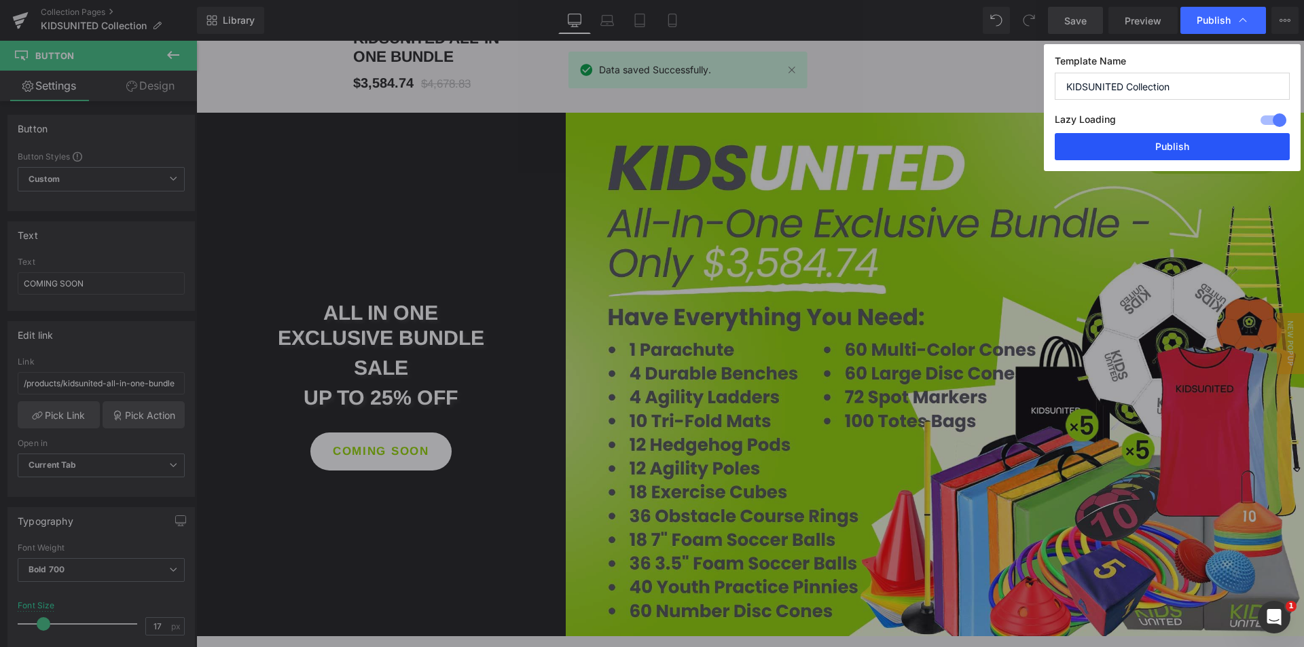
click at [1135, 143] on button "Publish" at bounding box center [1172, 146] width 235 height 27
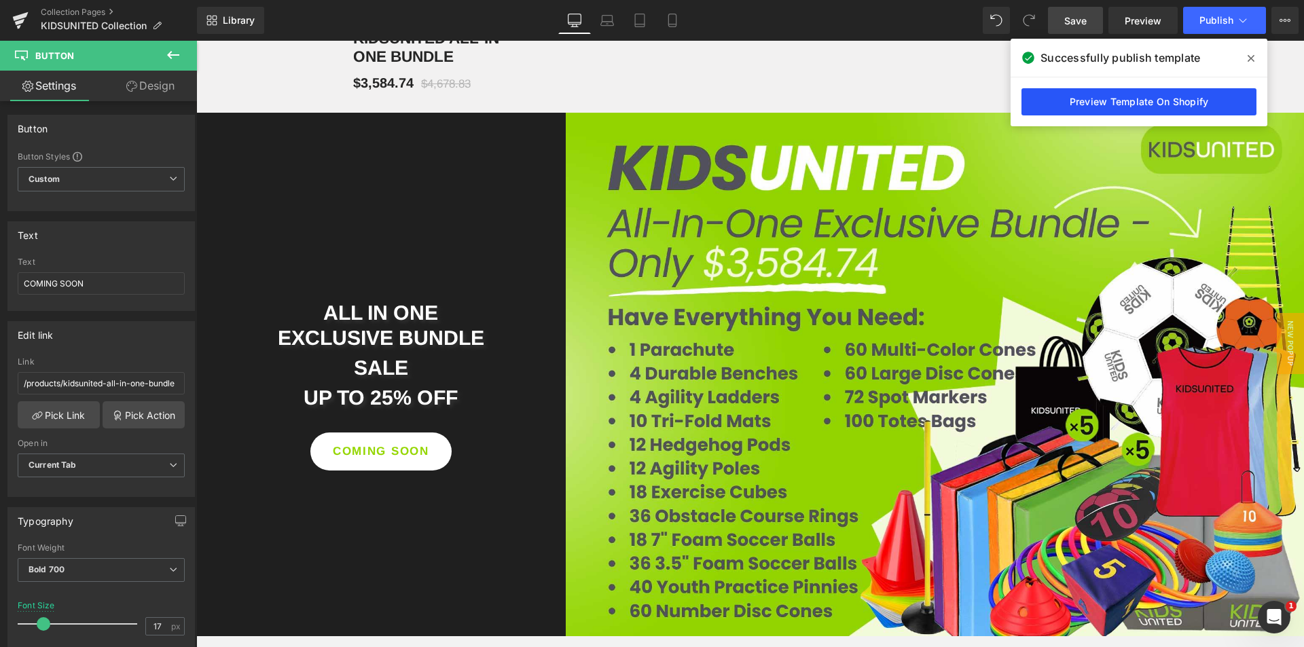
click at [1132, 102] on link "Preview Template On Shopify" at bounding box center [1139, 101] width 235 height 27
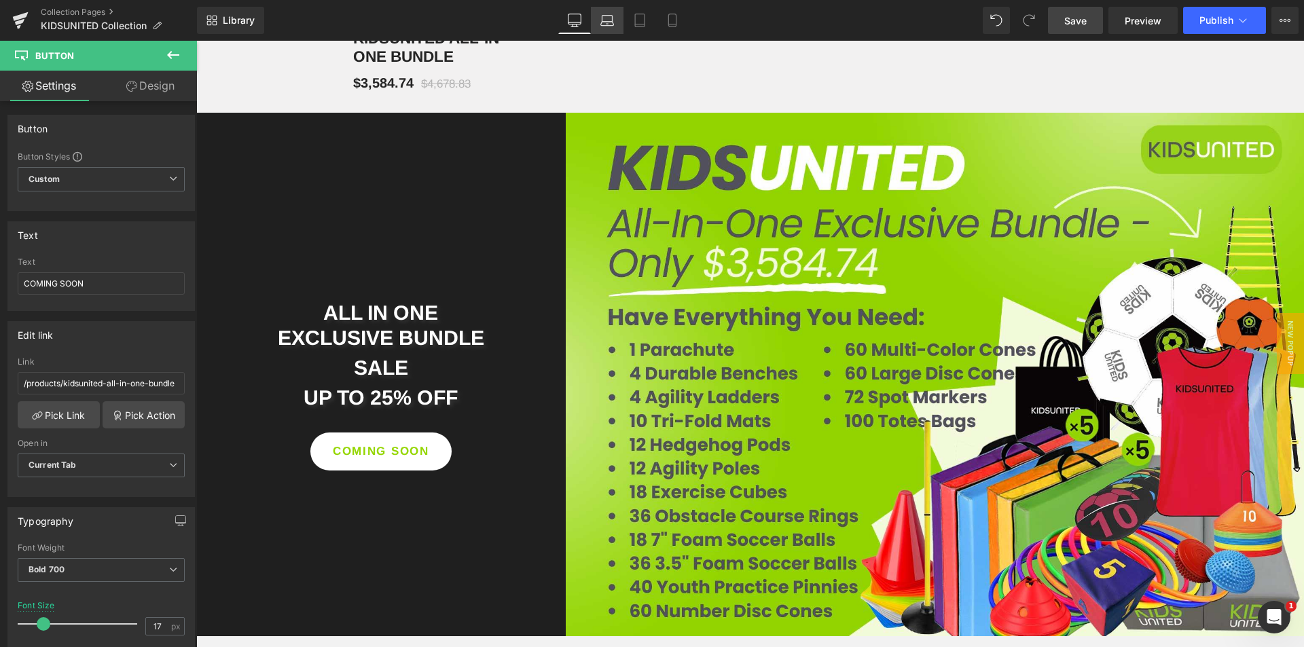
click at [601, 18] on icon at bounding box center [607, 21] width 14 height 14
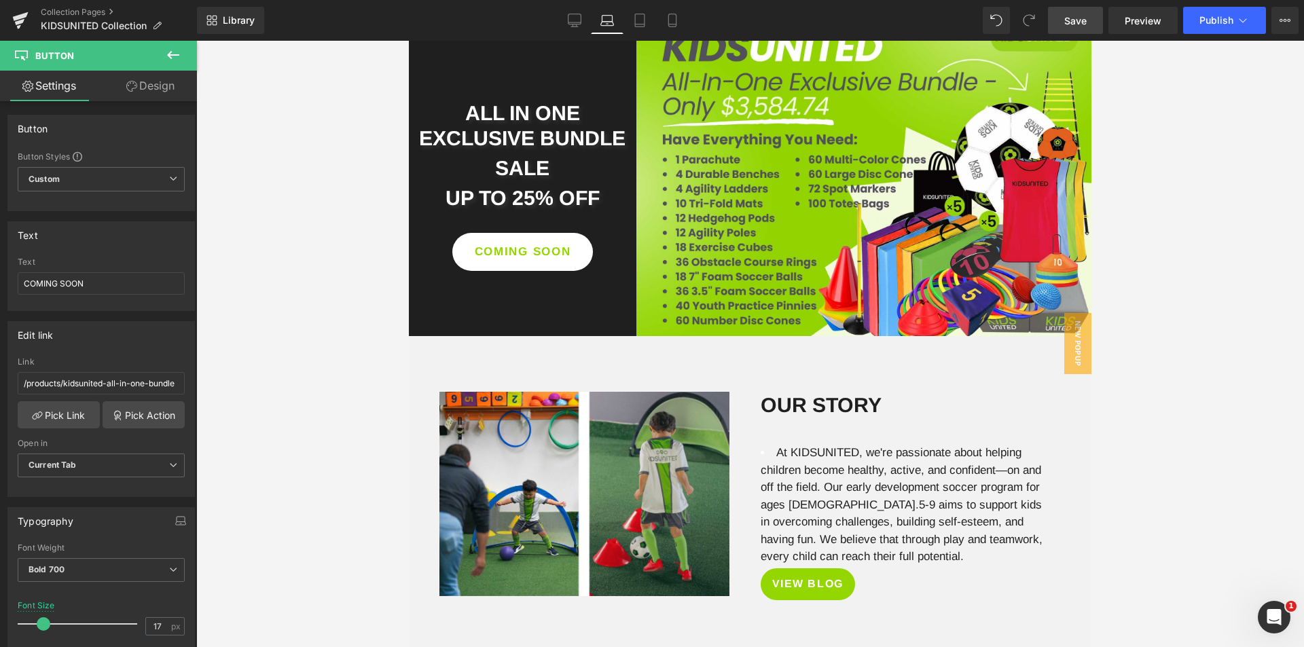
scroll to position [2121, 0]
click at [637, 24] on icon at bounding box center [640, 24] width 10 height 0
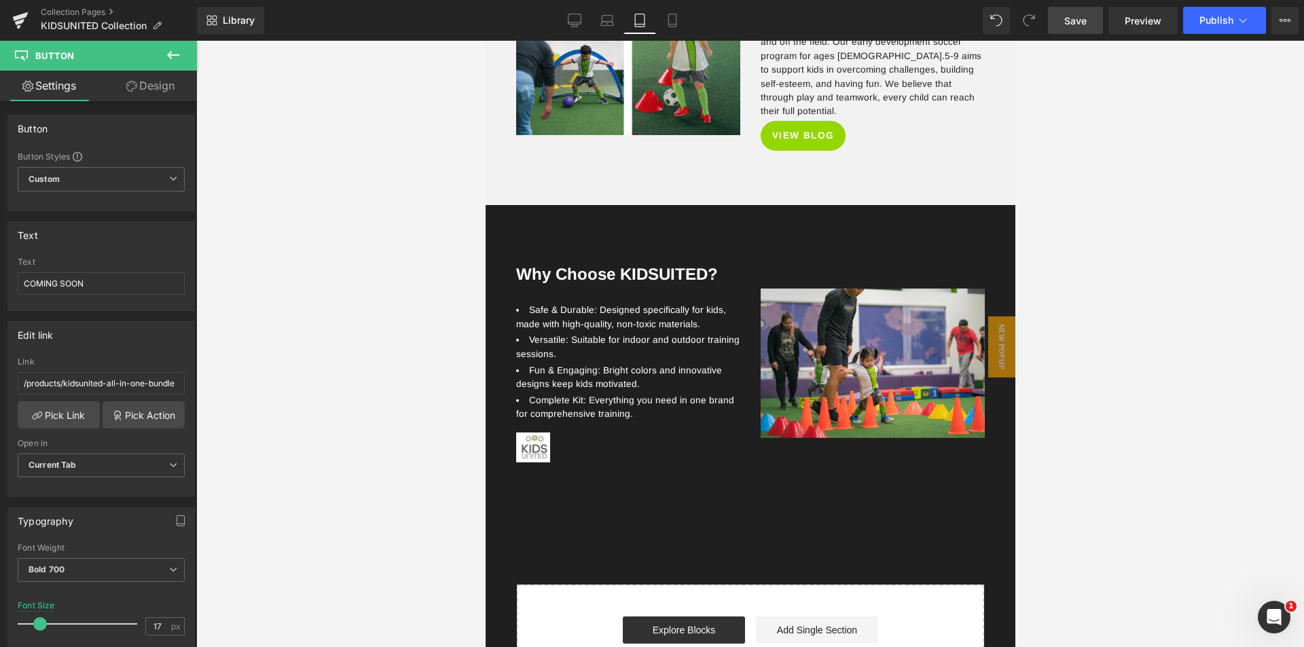
scroll to position [1721, 0]
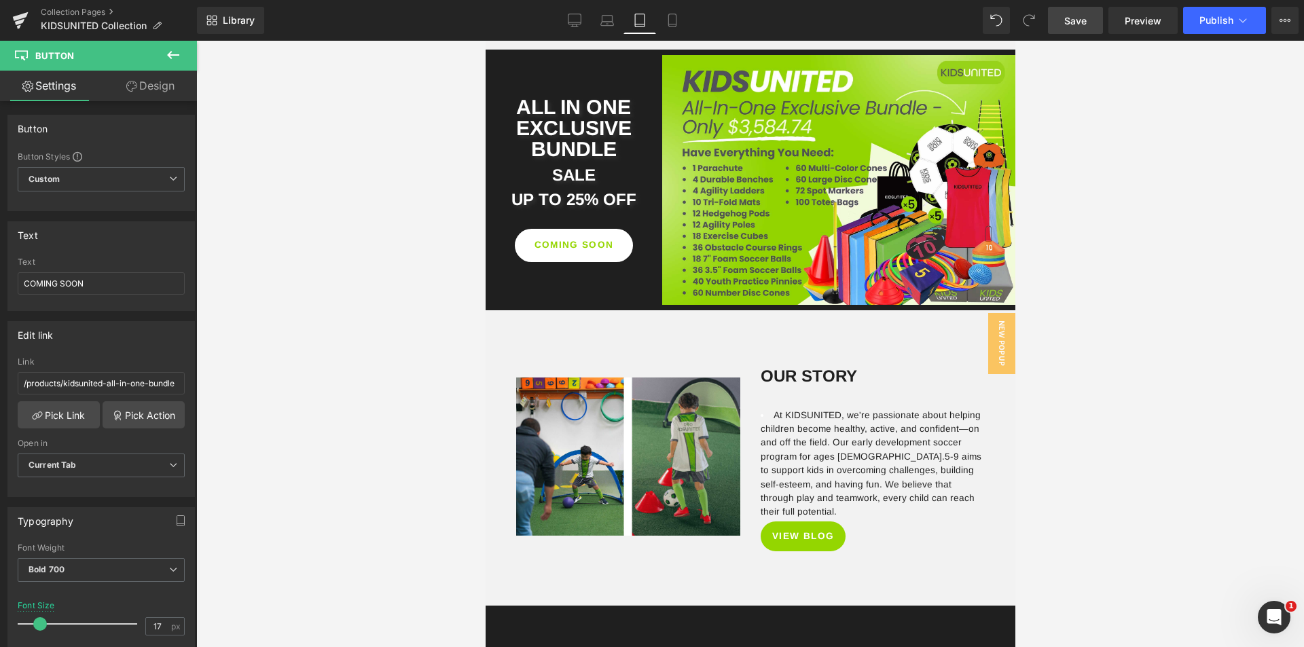
click at [655, 28] on link "Tablet" at bounding box center [640, 20] width 33 height 27
click at [669, 30] on link "Mobile" at bounding box center [672, 20] width 33 height 27
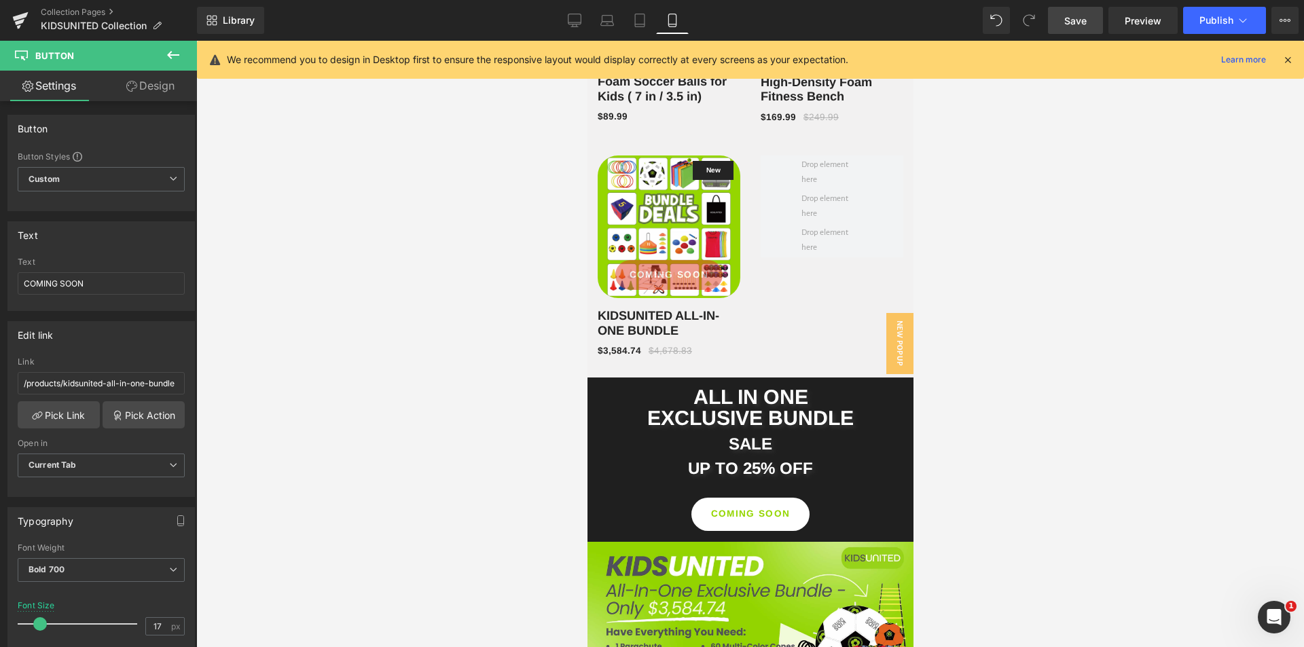
scroll to position [2407, 0]
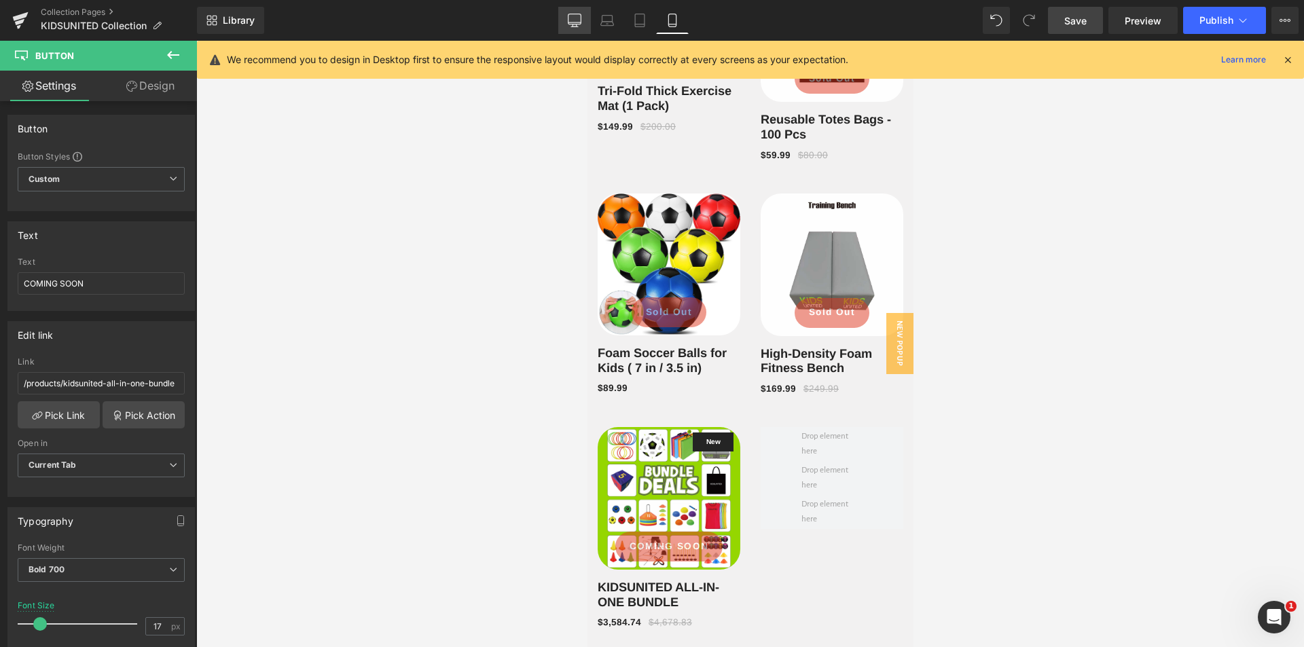
click at [579, 33] on link "Desktop" at bounding box center [574, 20] width 33 height 27
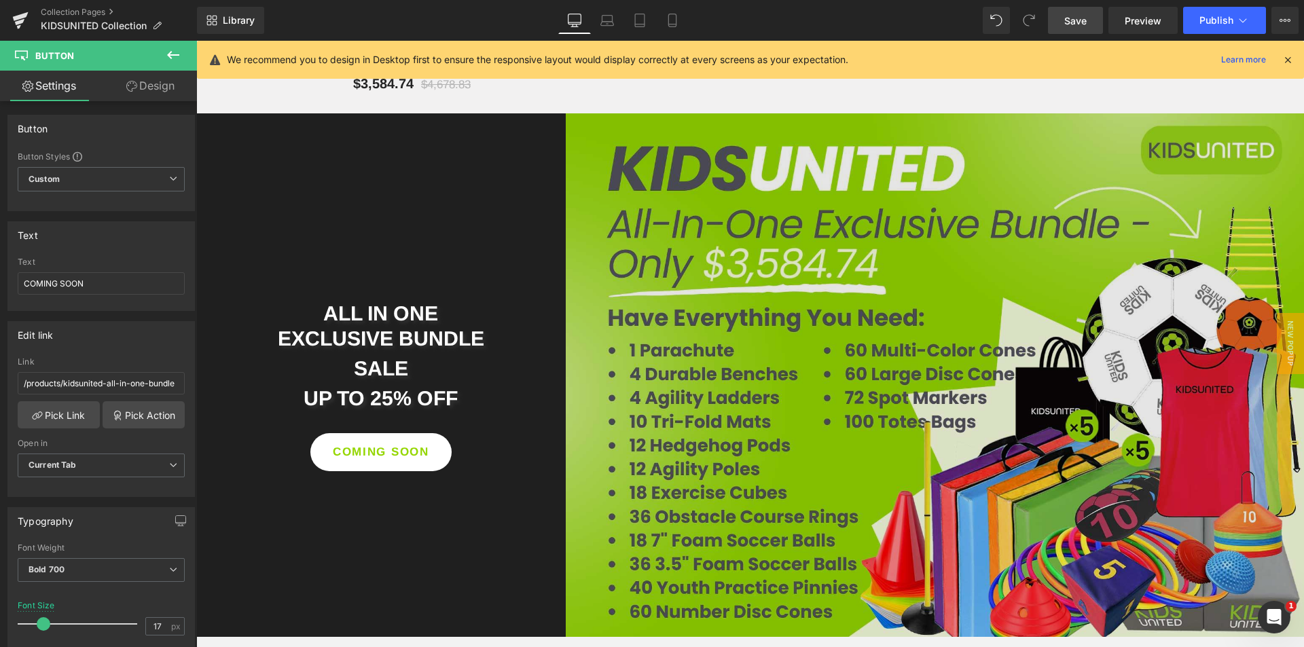
scroll to position [2224, 0]
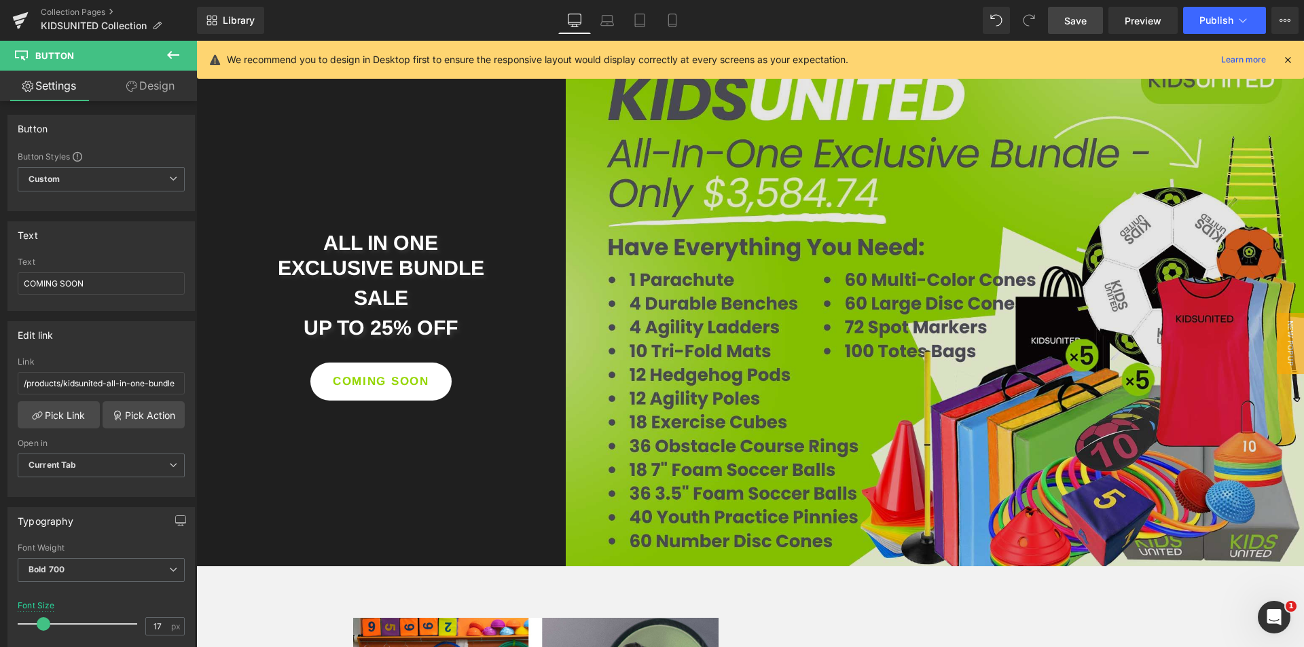
click at [973, 347] on img at bounding box center [935, 305] width 738 height 524
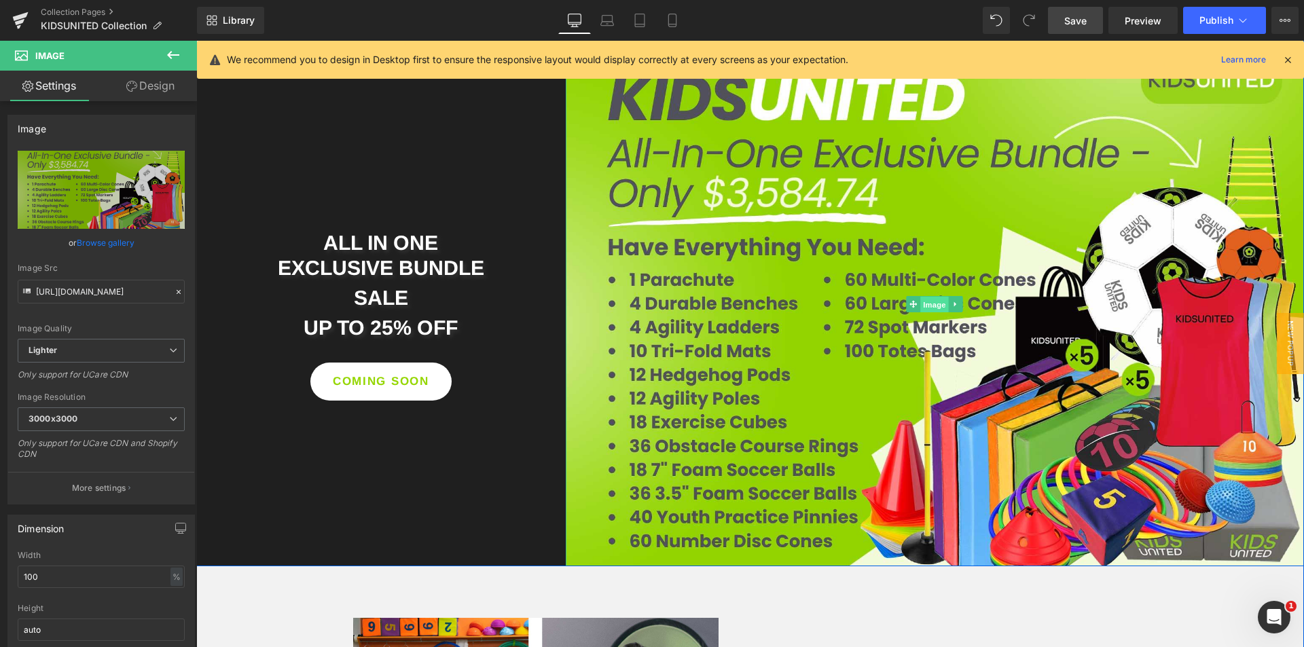
click at [933, 313] on span "Image" at bounding box center [935, 305] width 29 height 16
click at [106, 249] on link "Browse gallery" at bounding box center [106, 243] width 58 height 24
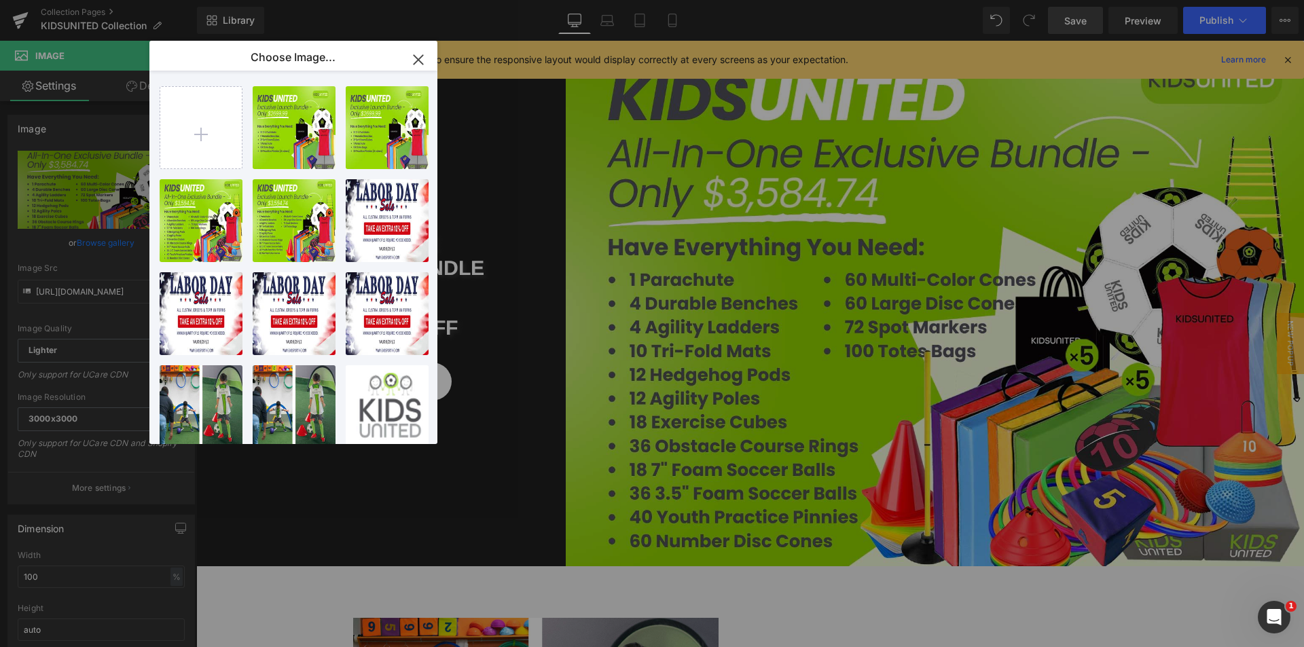
click at [427, 61] on icon "button" at bounding box center [419, 60] width 22 height 22
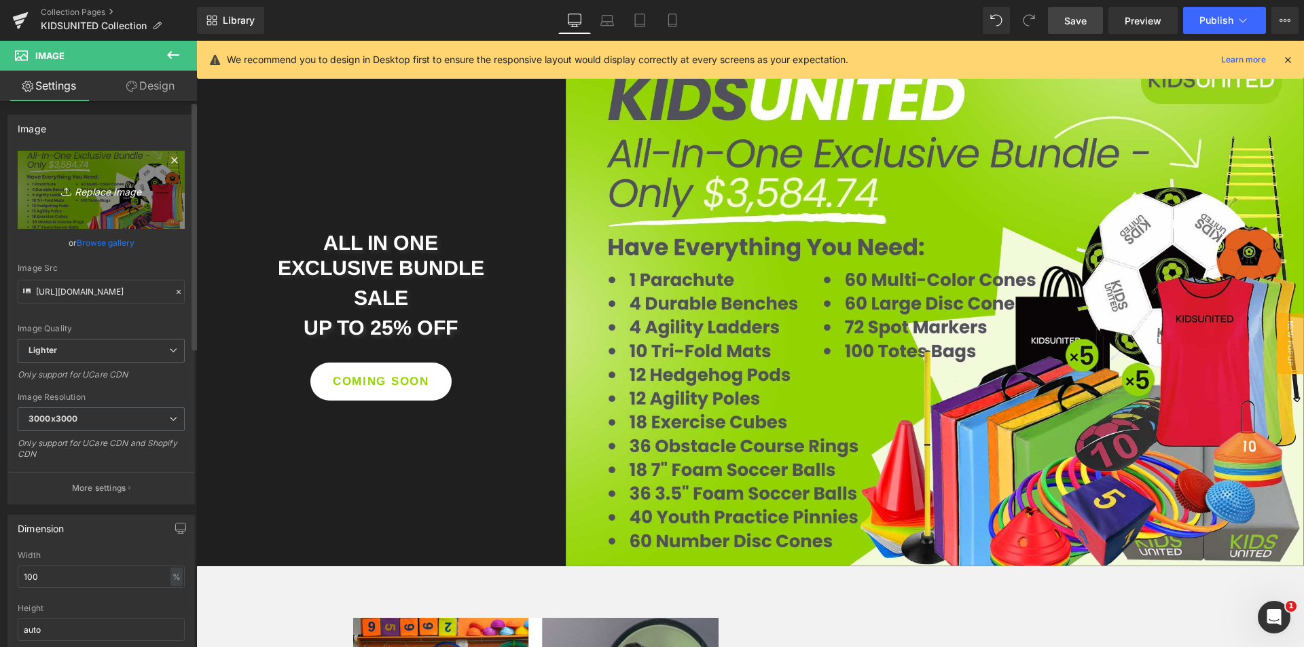
click at [90, 190] on icon "Replace Image" at bounding box center [101, 189] width 109 height 17
type input "C:\fakepath\ALL-IN-ONE-4.jpg"
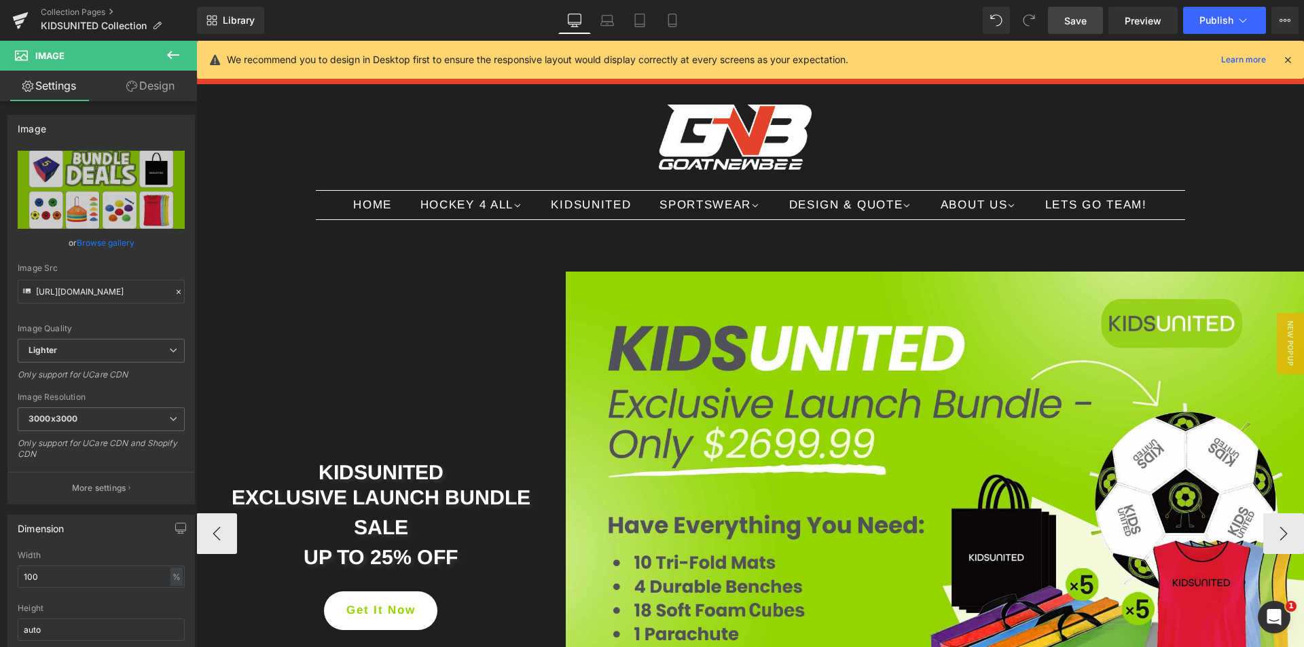
scroll to position [204, 0]
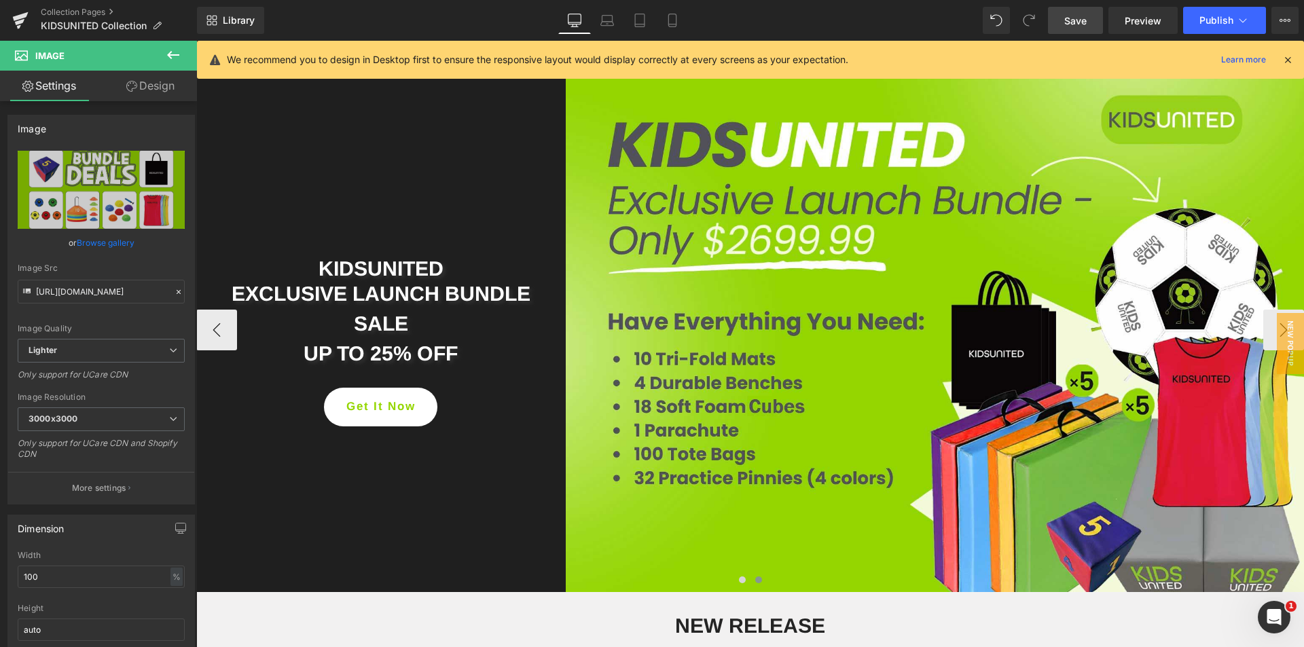
click at [375, 363] on div "UP TO 25% OFF Heading" at bounding box center [380, 362] width 349 height 52
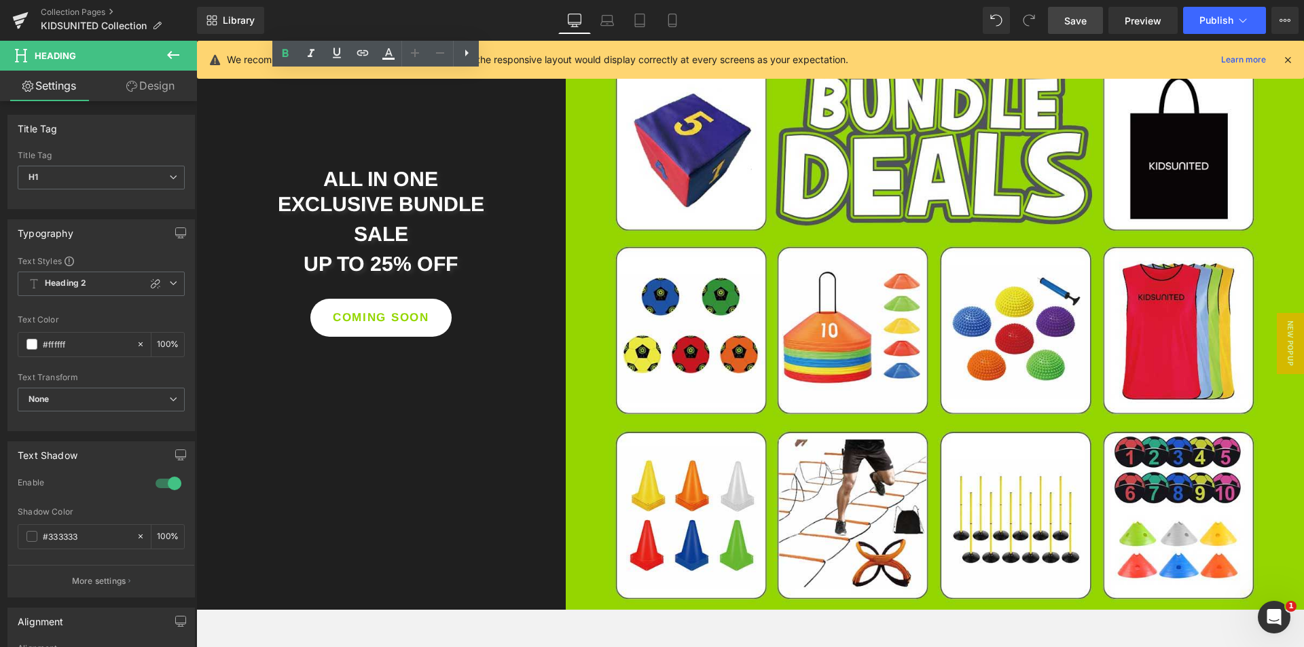
scroll to position [2309, 0]
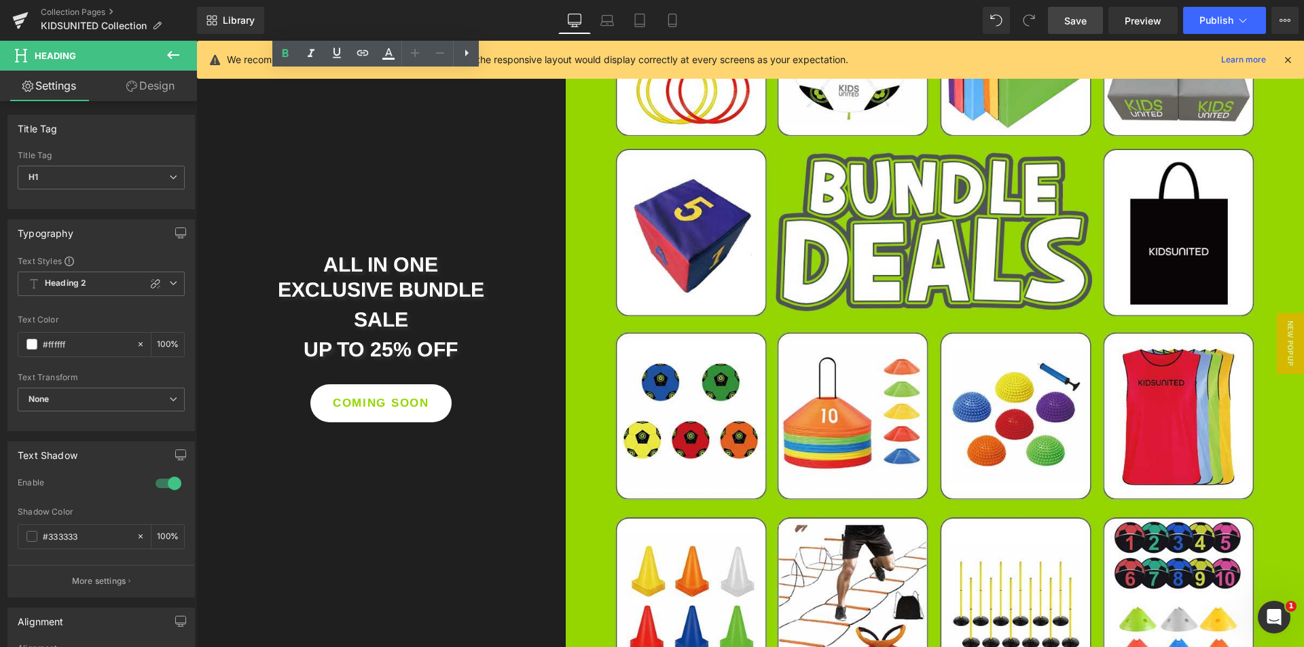
click at [408, 376] on div "UP TO 25% OFF Heading" at bounding box center [380, 358] width 349 height 52
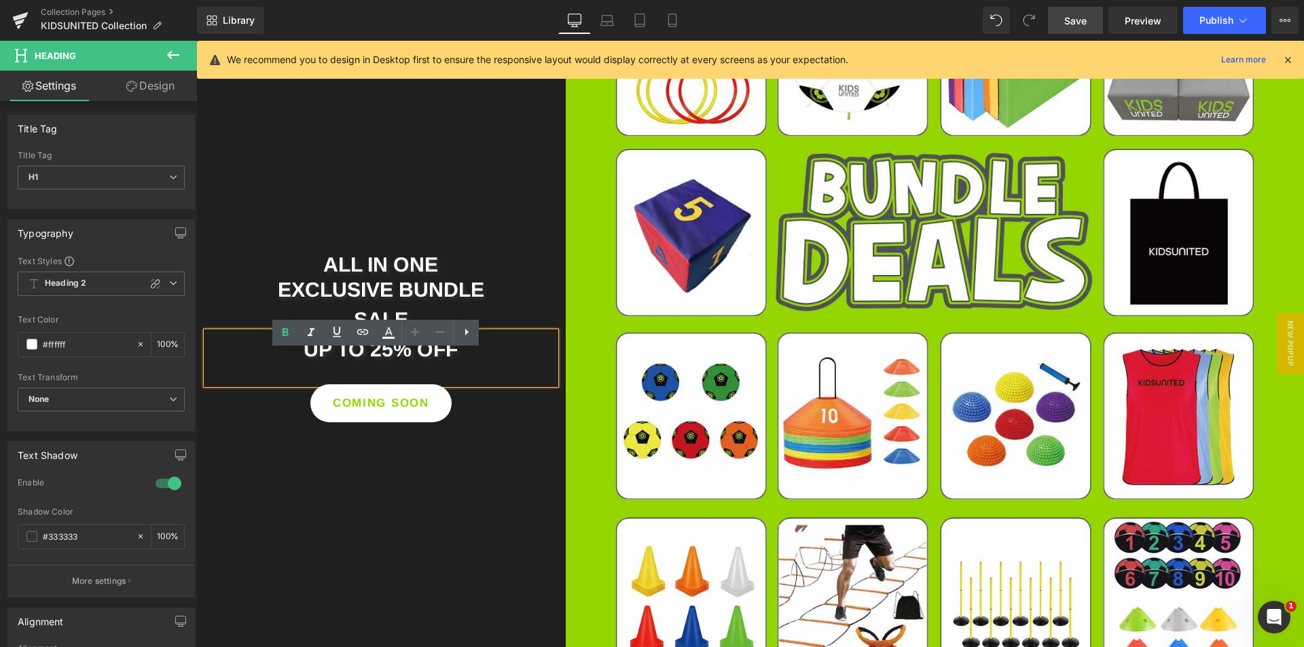
click at [490, 429] on div "ALL IN ONE EXCLUSIVE BUNDLE Heading SALE Heading UP TO 25% OFF Heading COMING S…" at bounding box center [381, 326] width 370 height 206
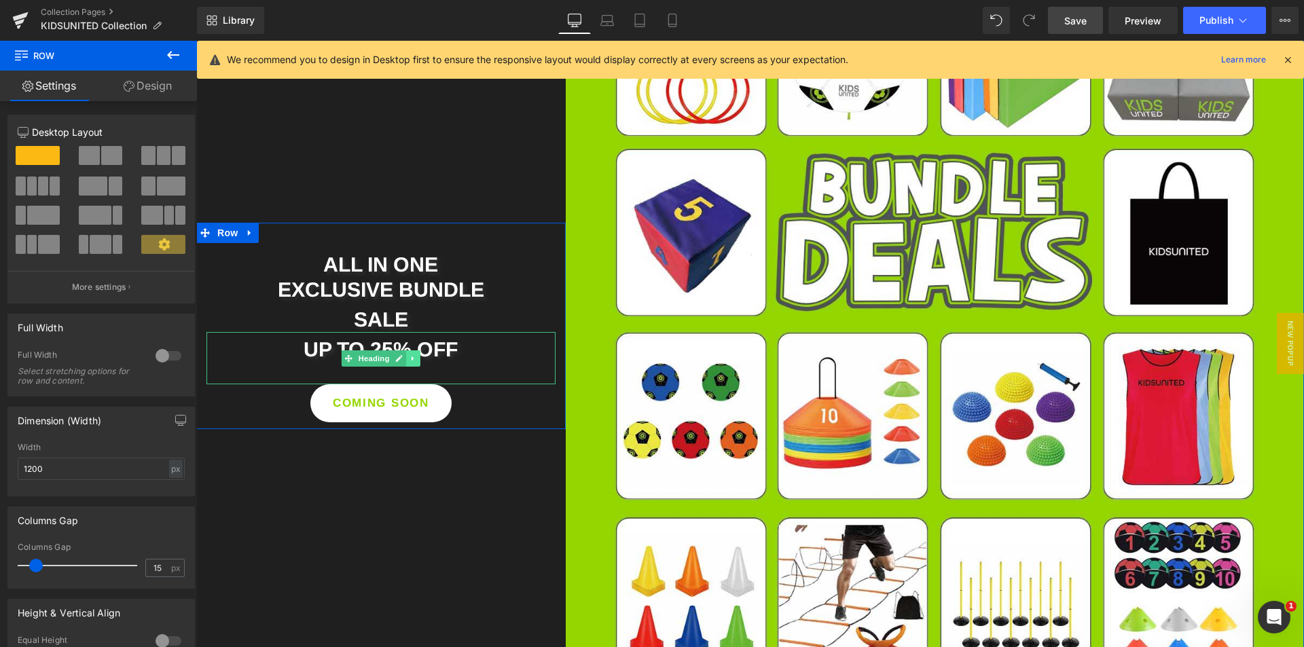
click at [410, 363] on icon at bounding box center [413, 359] width 7 height 8
click at [414, 367] on link at bounding box center [421, 358] width 14 height 16
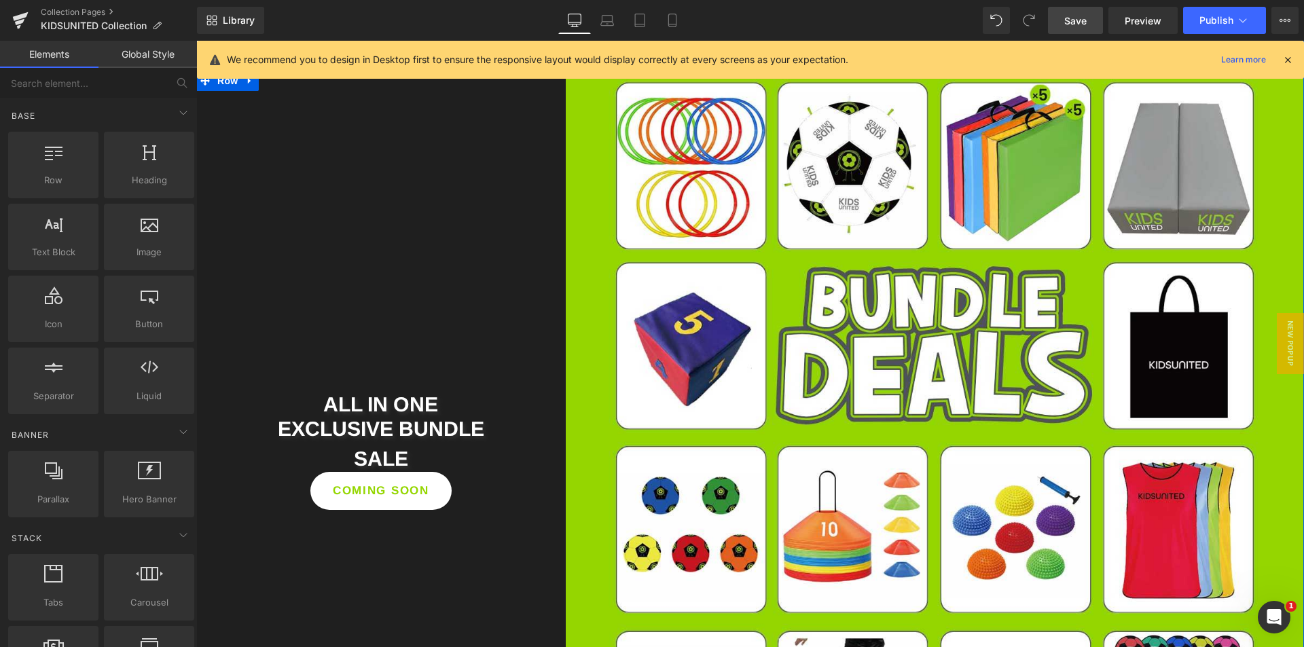
scroll to position [2174, 0]
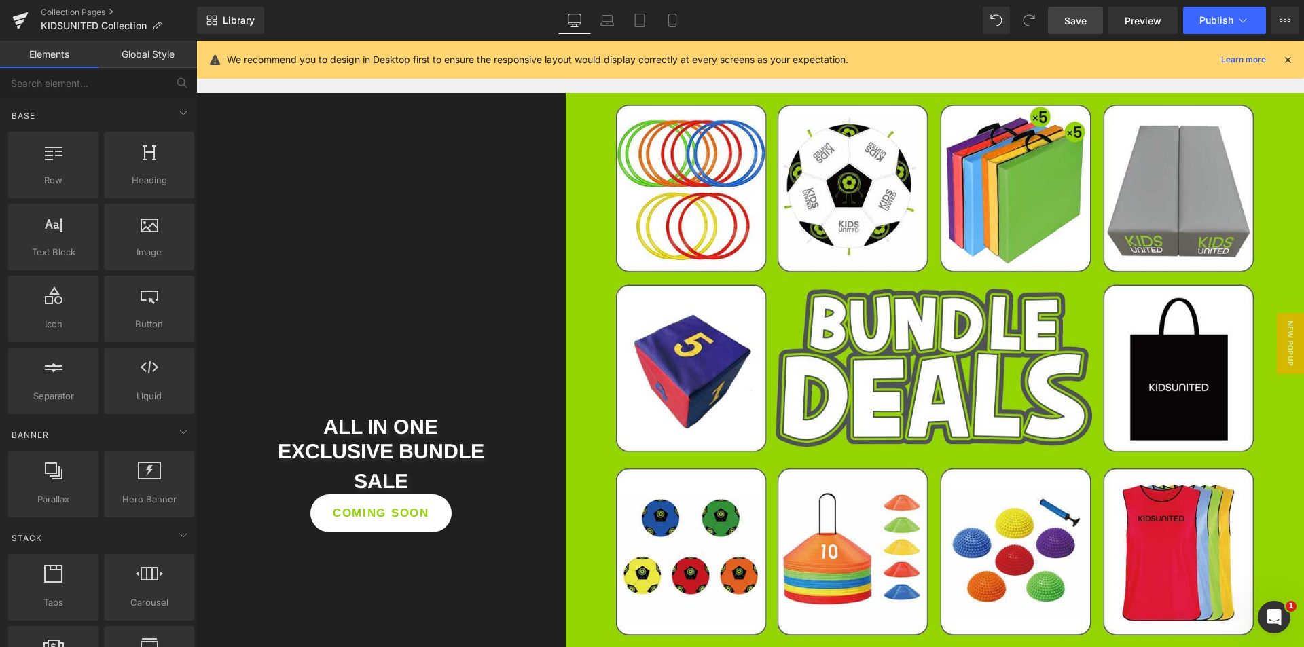
click at [1075, 15] on span "Save" at bounding box center [1075, 21] width 22 height 14
click at [1214, 23] on span "Publish" at bounding box center [1217, 20] width 34 height 11
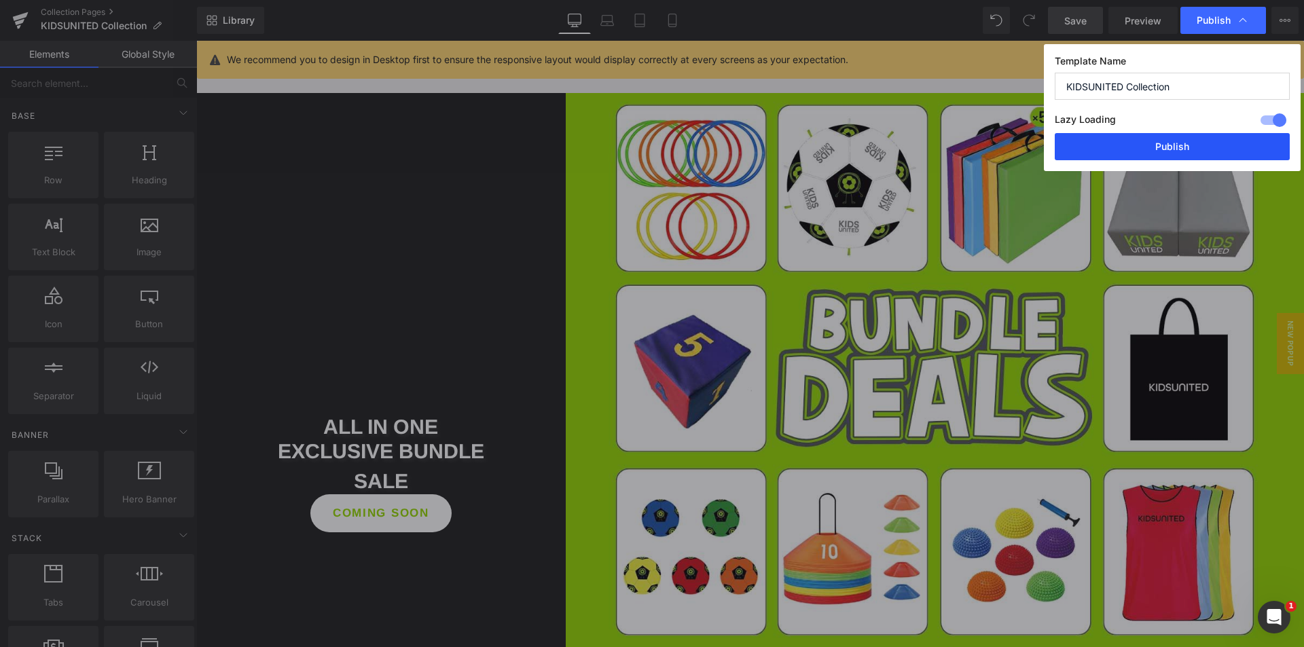
click at [1144, 138] on button "Publish" at bounding box center [1172, 146] width 235 height 27
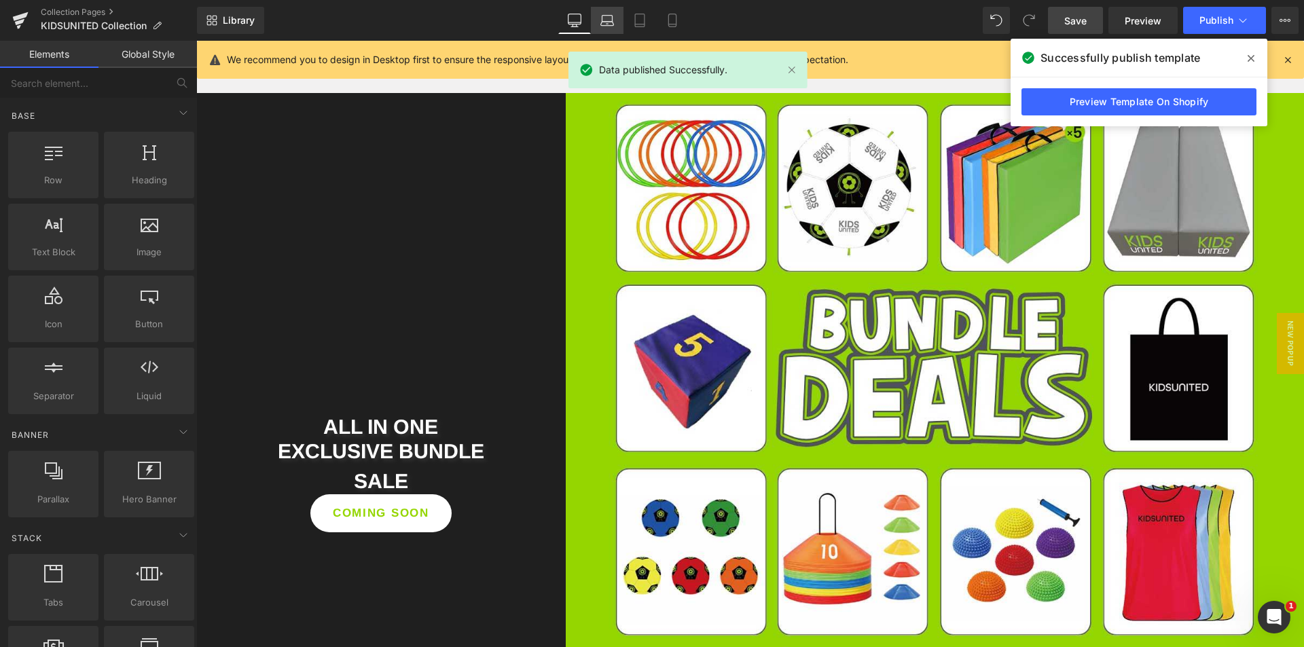
click at [617, 29] on link "Laptop" at bounding box center [607, 20] width 33 height 27
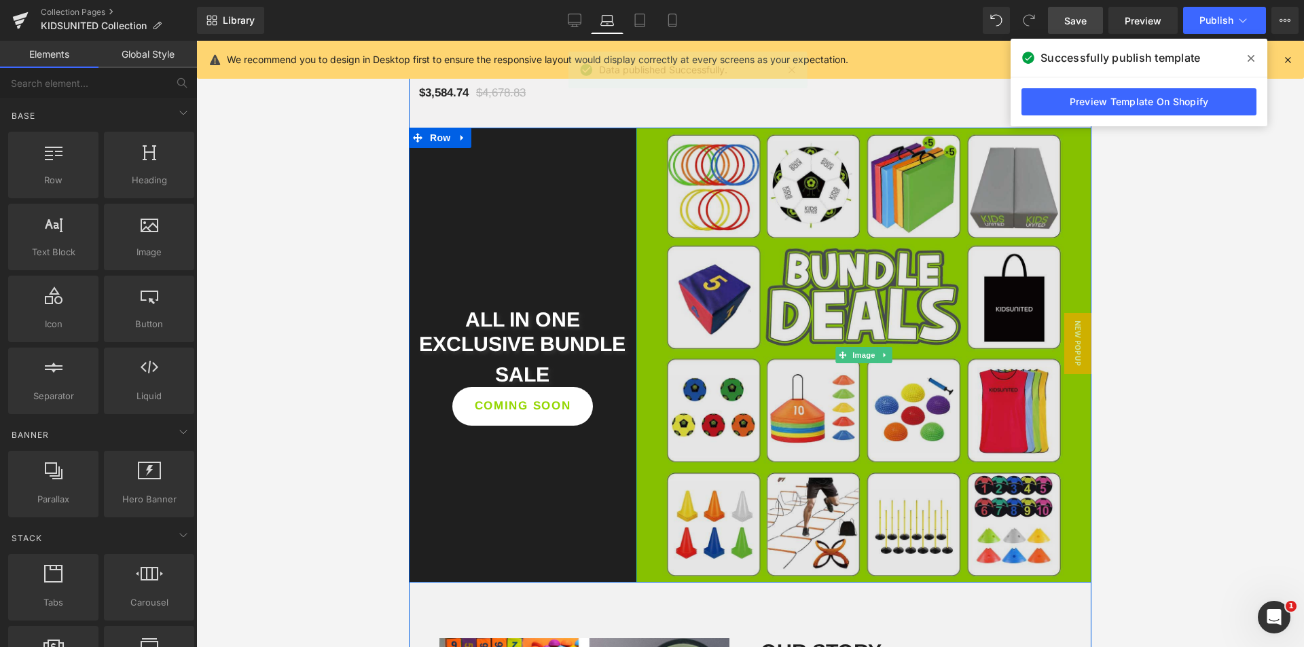
scroll to position [1985, 0]
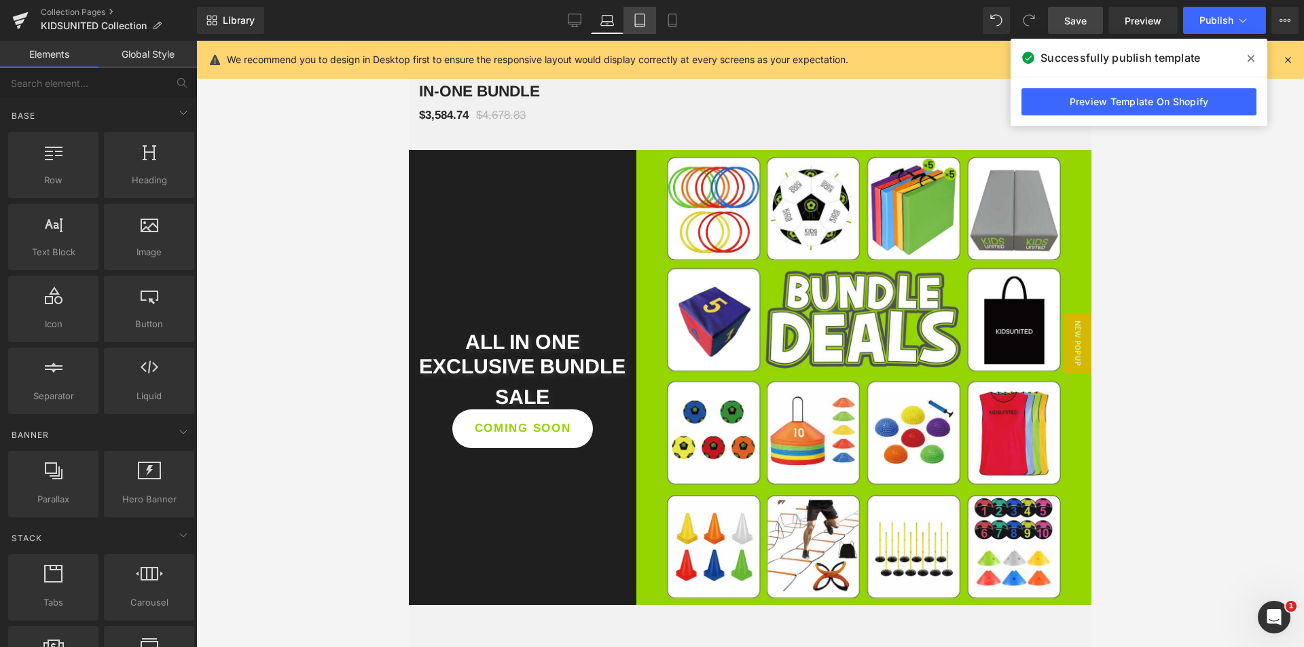
click at [639, 31] on link "Tablet" at bounding box center [640, 20] width 33 height 27
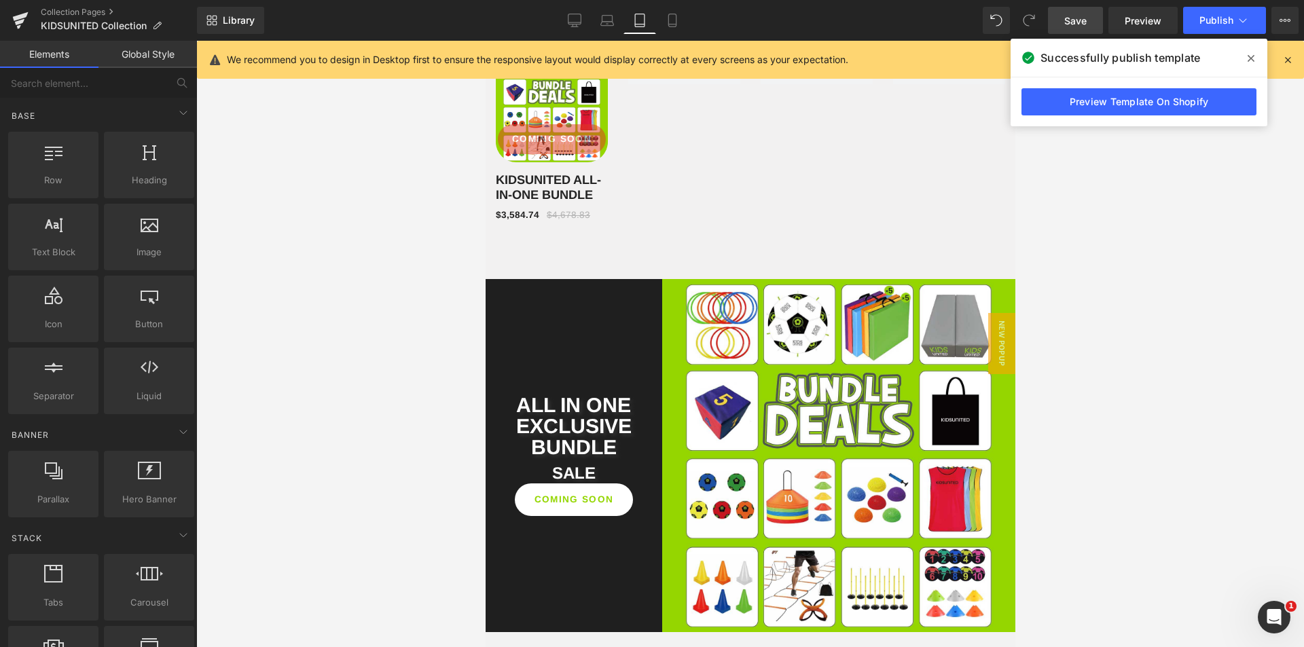
scroll to position [1430, 0]
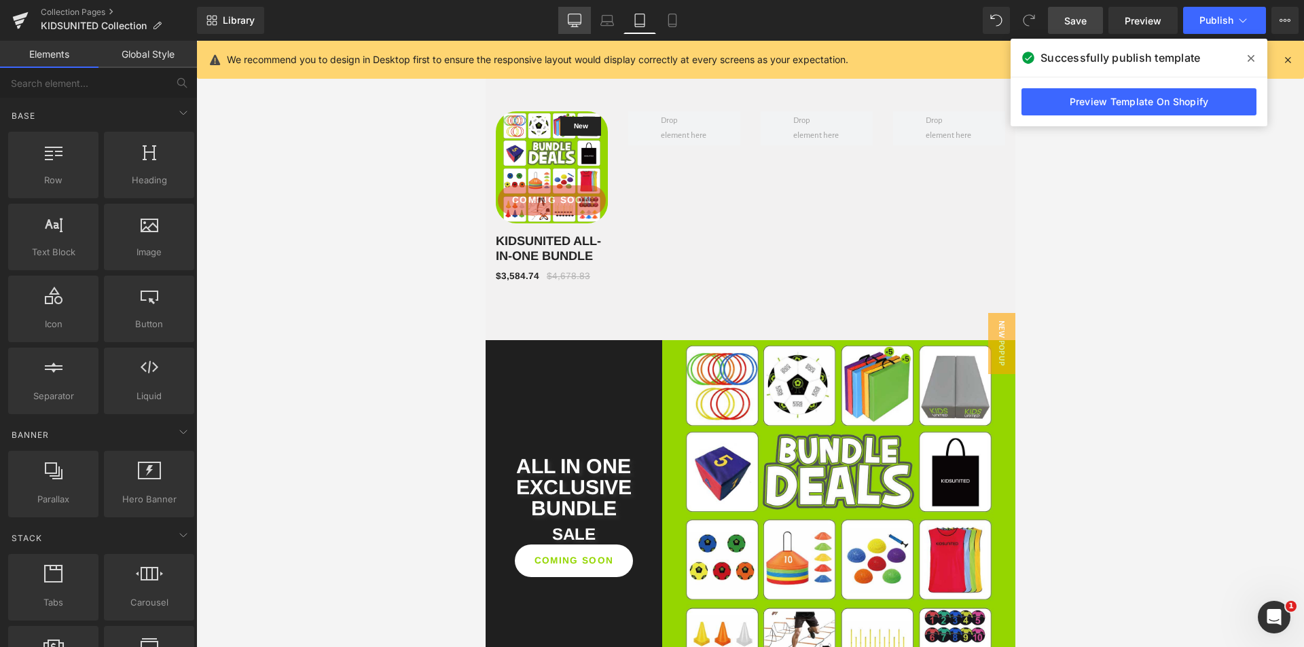
click at [577, 30] on link "Desktop" at bounding box center [574, 20] width 33 height 27
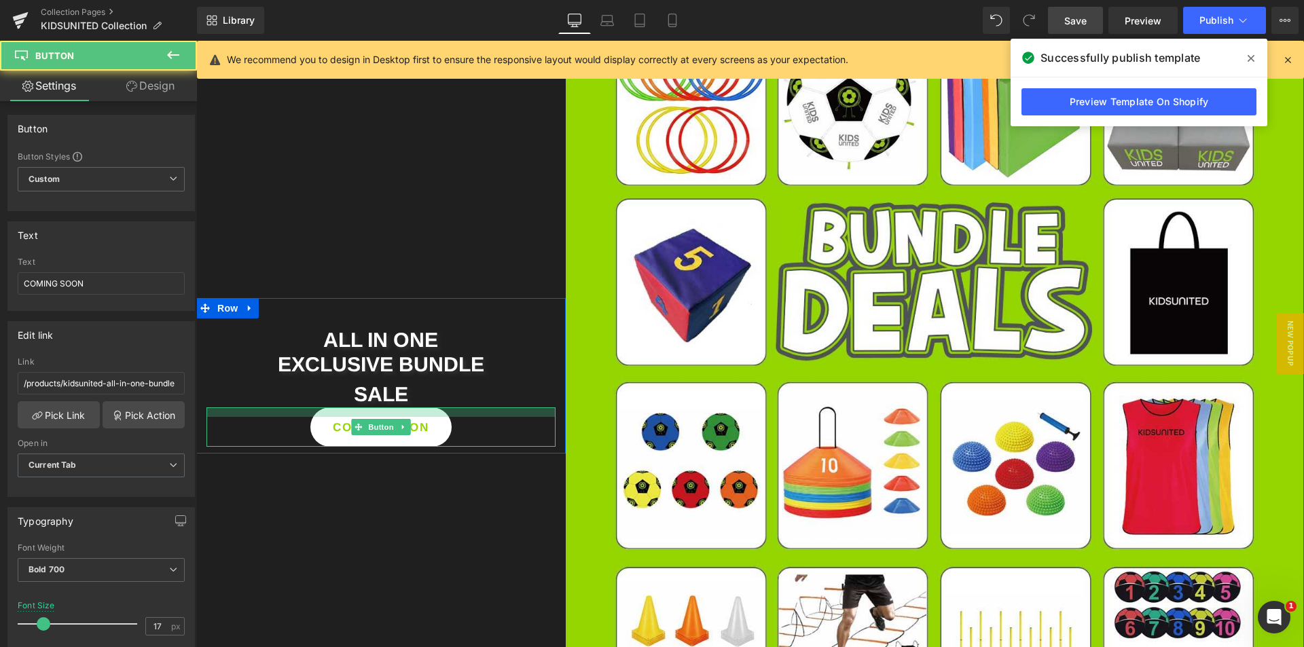
scroll to position [2259, 0]
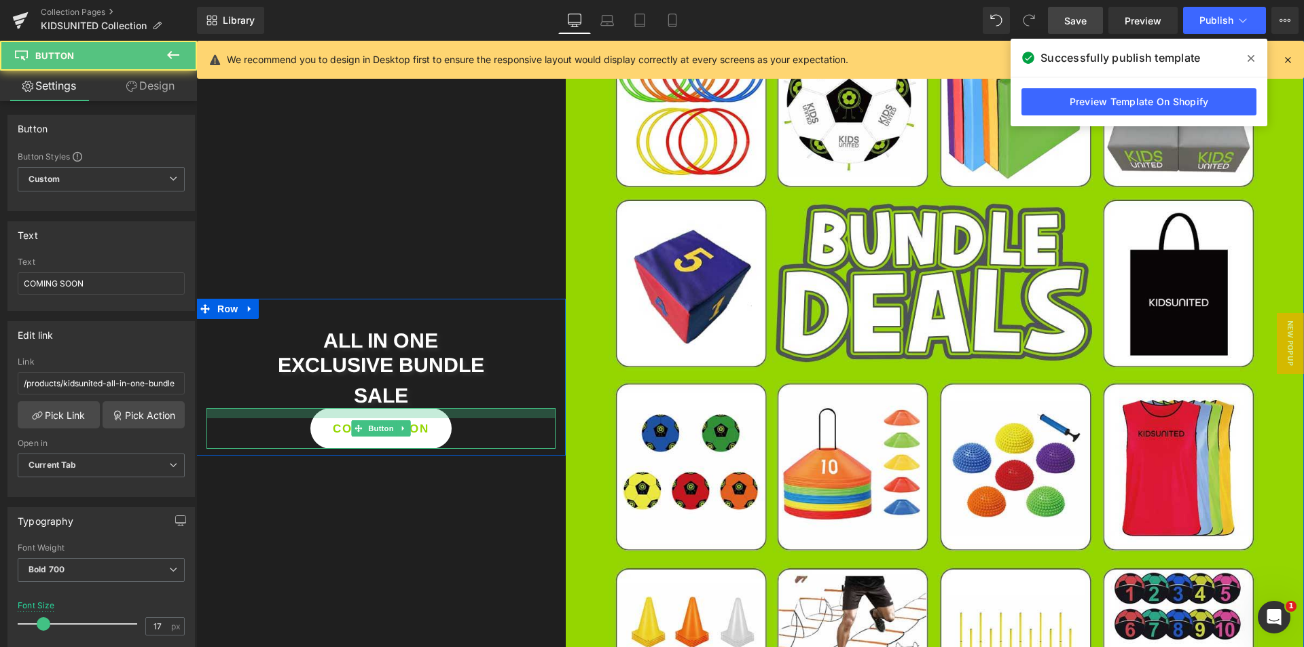
click at [389, 418] on div at bounding box center [380, 413] width 349 height 10
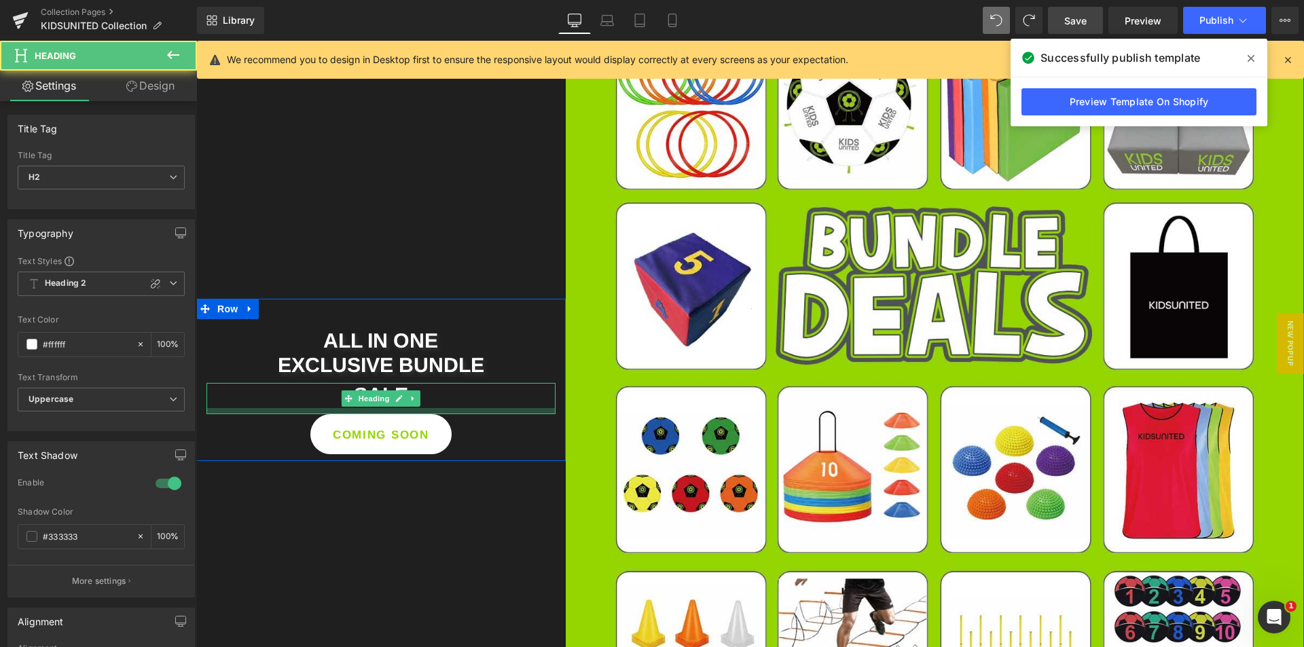
scroll to position [2255, 0]
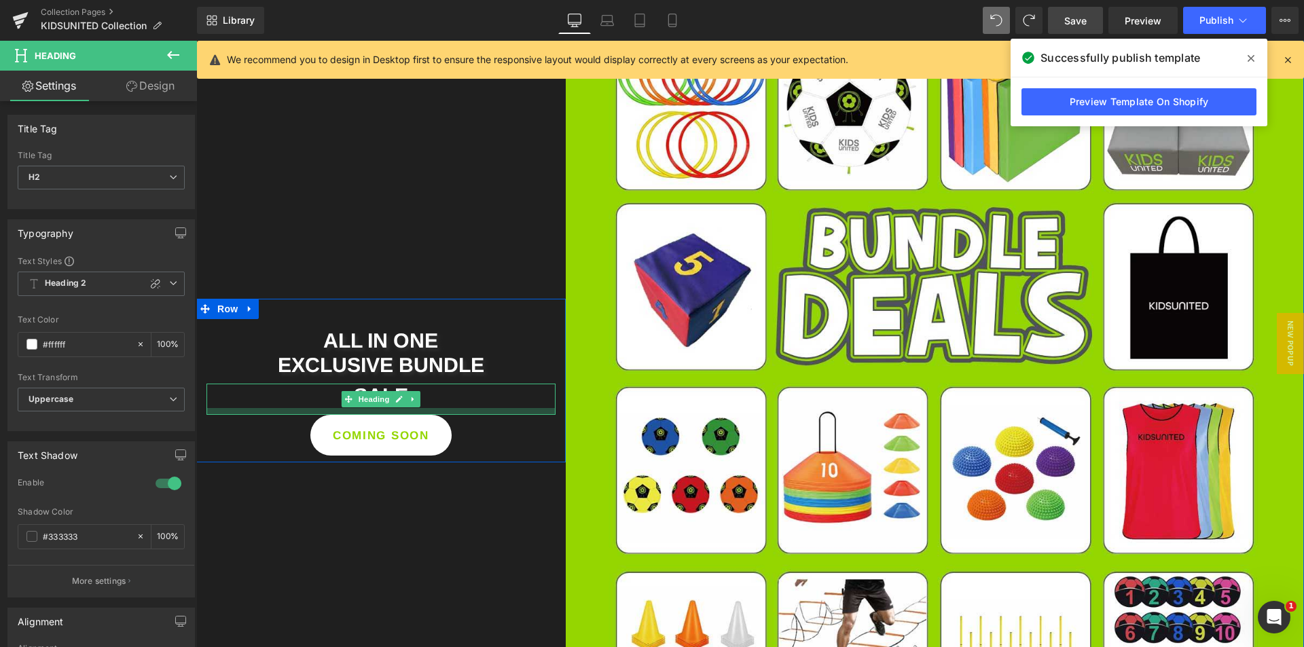
drag, startPoint x: 415, startPoint y: 423, endPoint x: 412, endPoint y: 433, distance: 9.9
click at [412, 415] on div at bounding box center [380, 411] width 349 height 7
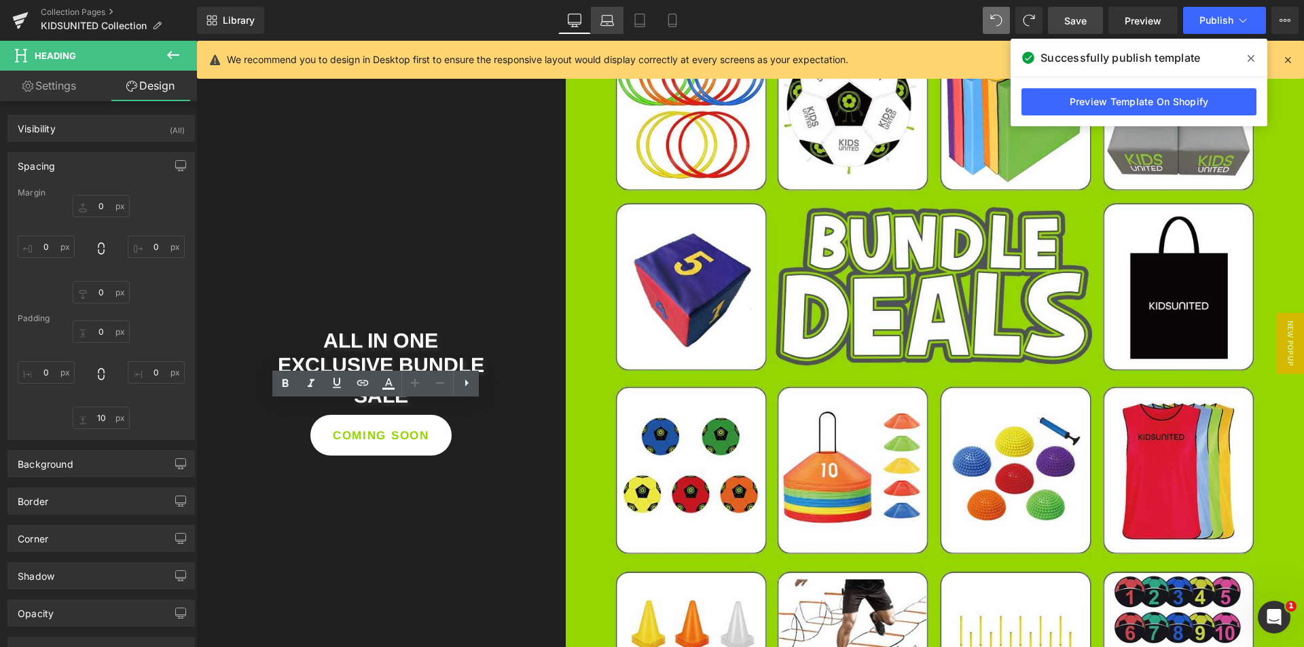
click at [611, 21] on icon at bounding box center [607, 21] width 14 height 14
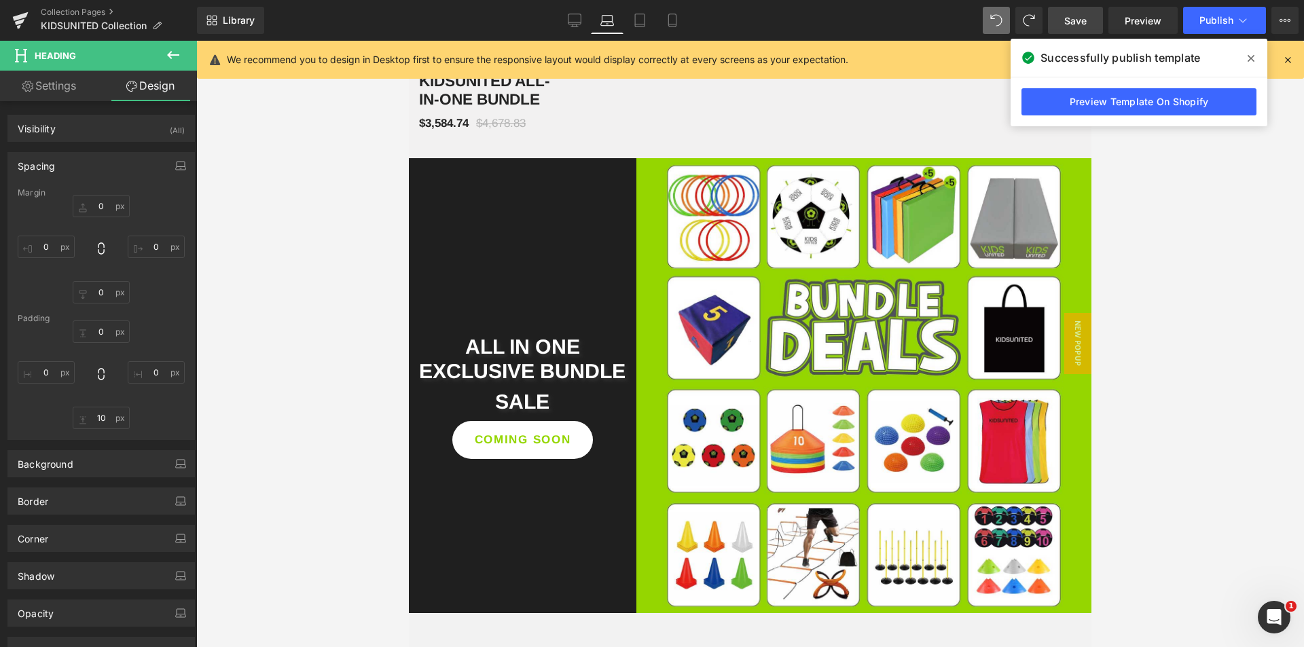
scroll to position [1977, 0]
click at [645, 31] on link "Tablet" at bounding box center [640, 20] width 33 height 27
